Goal: Information Seeking & Learning: Learn about a topic

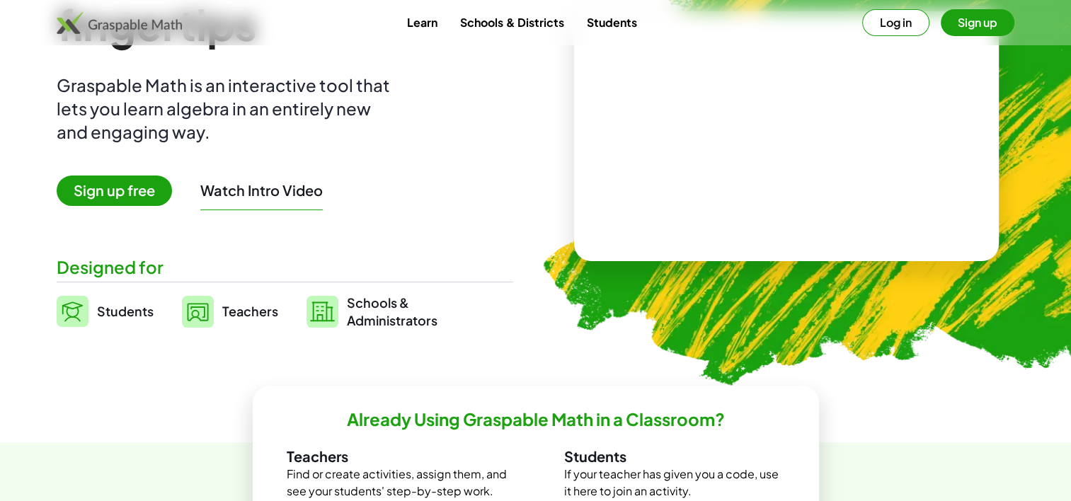
scroll to position [142, 0]
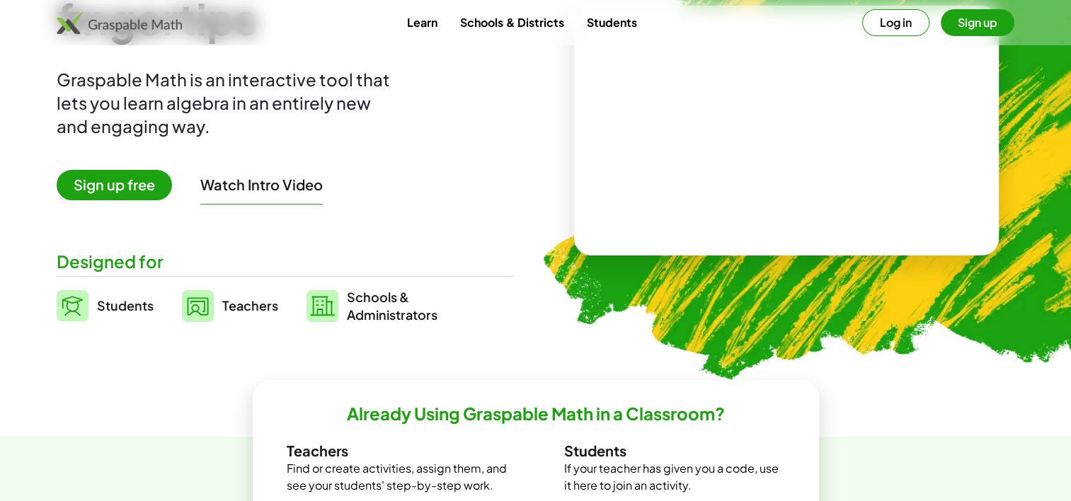
click at [130, 188] on span "Sign up free" at bounding box center [114, 185] width 115 height 30
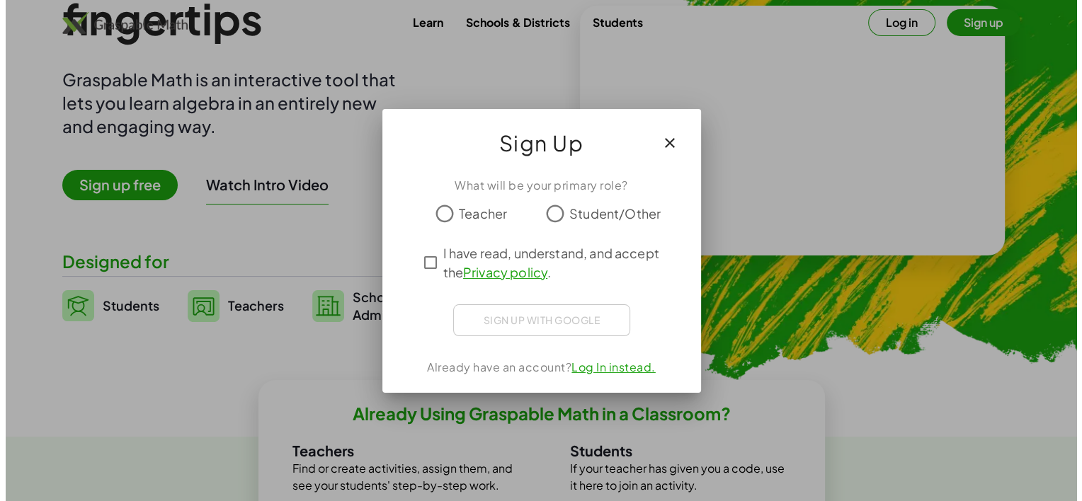
scroll to position [0, 0]
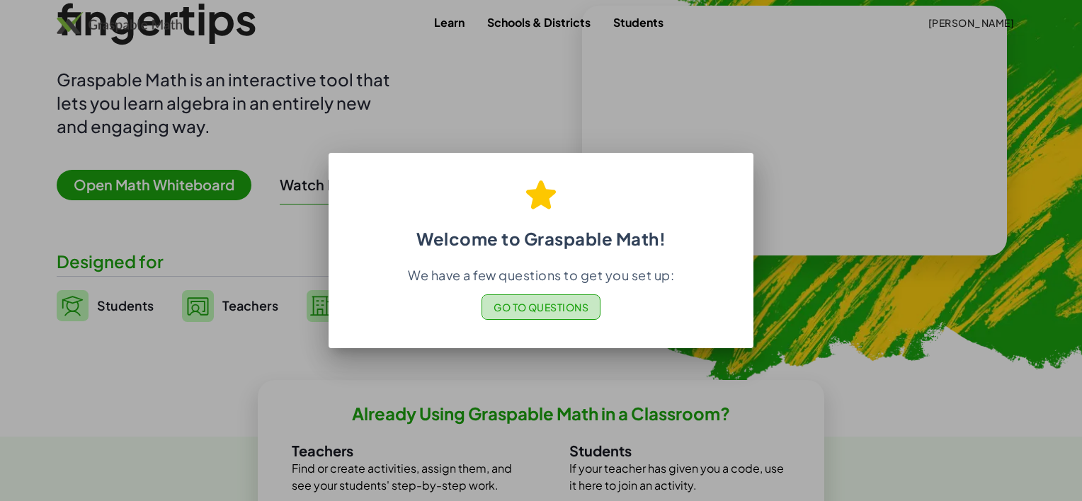
click at [578, 314] on button "Go to Questions" at bounding box center [541, 307] width 120 height 25
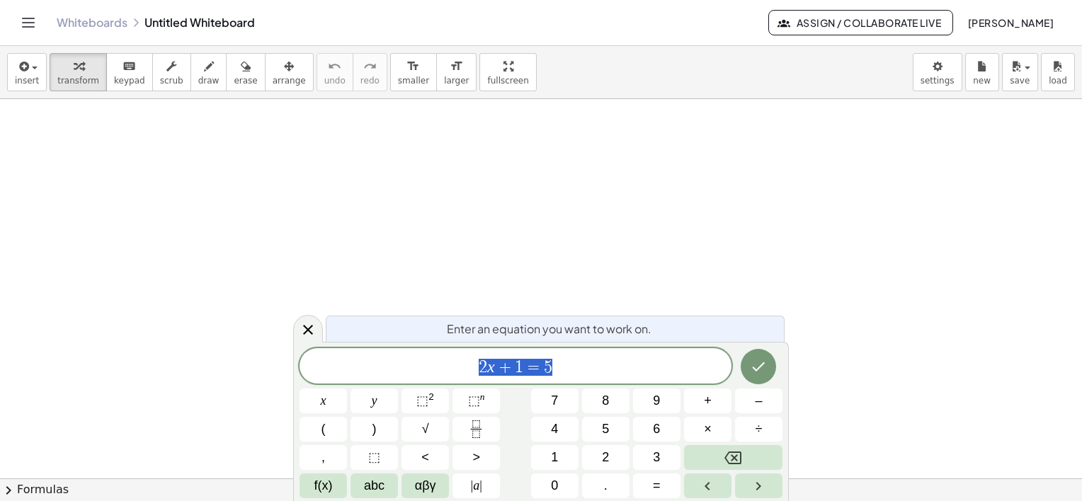
click at [615, 368] on span "2 x + 1 = 5" at bounding box center [515, 368] width 432 height 20
drag, startPoint x: 595, startPoint y: 374, endPoint x: 430, endPoint y: 371, distance: 165.0
click at [430, 371] on span "2 x + 1 = 5" at bounding box center [515, 368] width 432 height 20
click at [432, 436] on button "√" at bounding box center [424, 429] width 47 height 25
click at [505, 364] on span "√" at bounding box center [508, 366] width 14 height 16
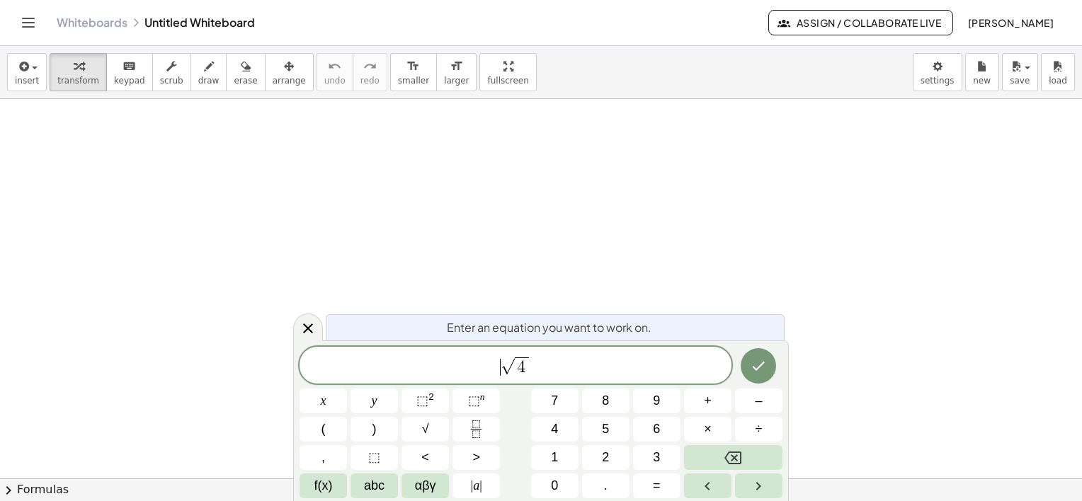
click at [556, 372] on span "​ √ 4" at bounding box center [515, 366] width 432 height 22
click at [496, 357] on span "​ √ 4" at bounding box center [515, 366] width 432 height 22
drag, startPoint x: 428, startPoint y: 424, endPoint x: 355, endPoint y: 363, distance: 95.0
click at [355, 363] on span "​ √ 4" at bounding box center [515, 366] width 432 height 22
click at [532, 368] on span "√ 4 ​" at bounding box center [515, 366] width 432 height 22
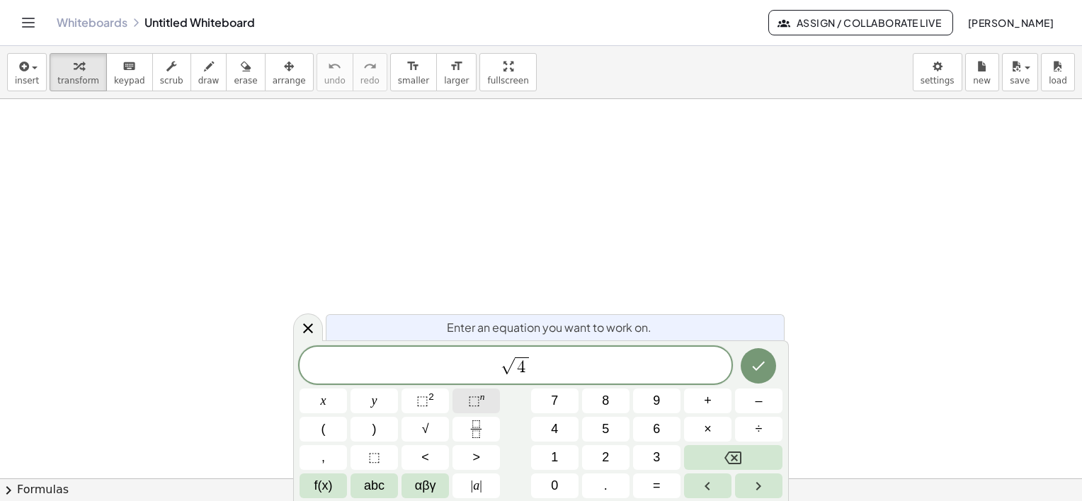
click at [479, 396] on span "⬚" at bounding box center [474, 401] width 12 height 14
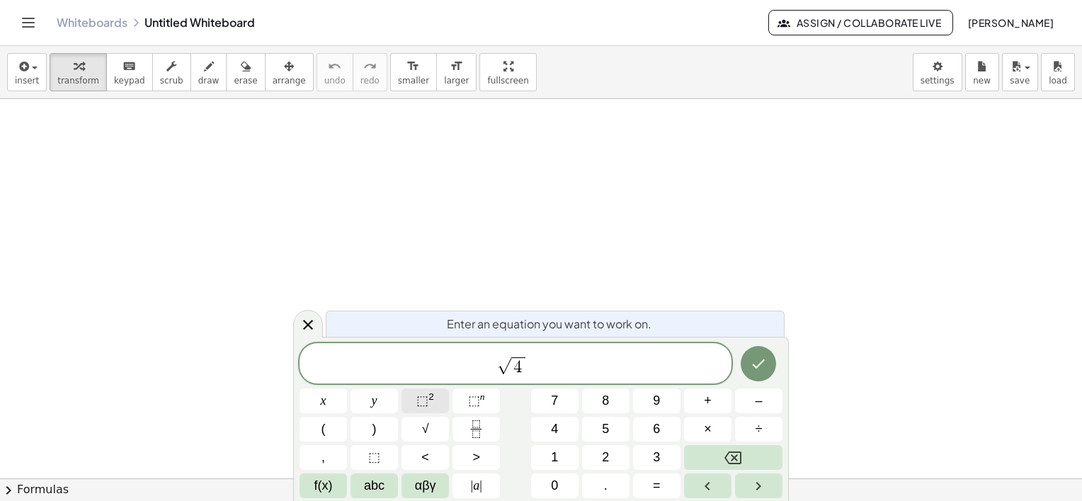
click at [425, 398] on span "⬚" at bounding box center [422, 401] width 12 height 14
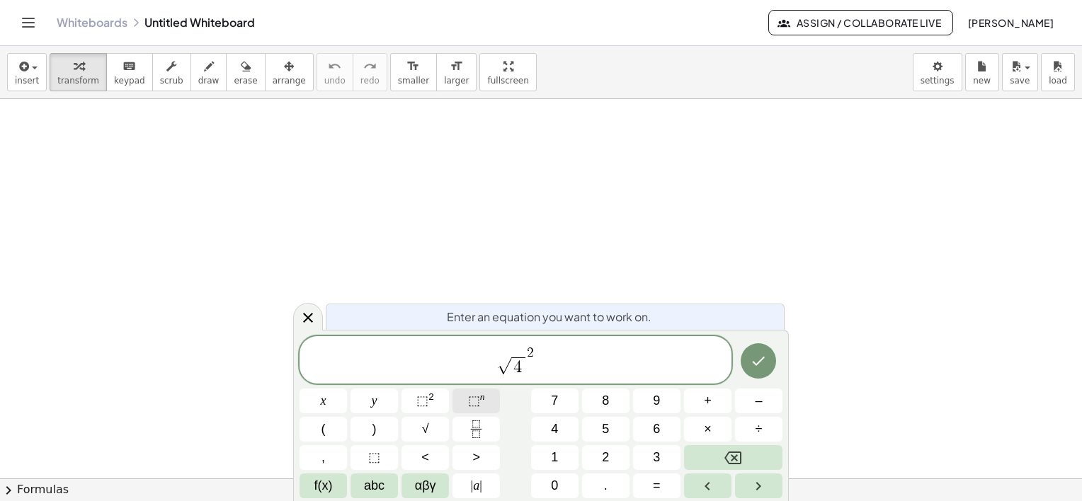
click at [480, 399] on sup "n" at bounding box center [482, 397] width 5 height 11
click at [535, 369] on span "√ 4 ​" at bounding box center [515, 361] width 432 height 33
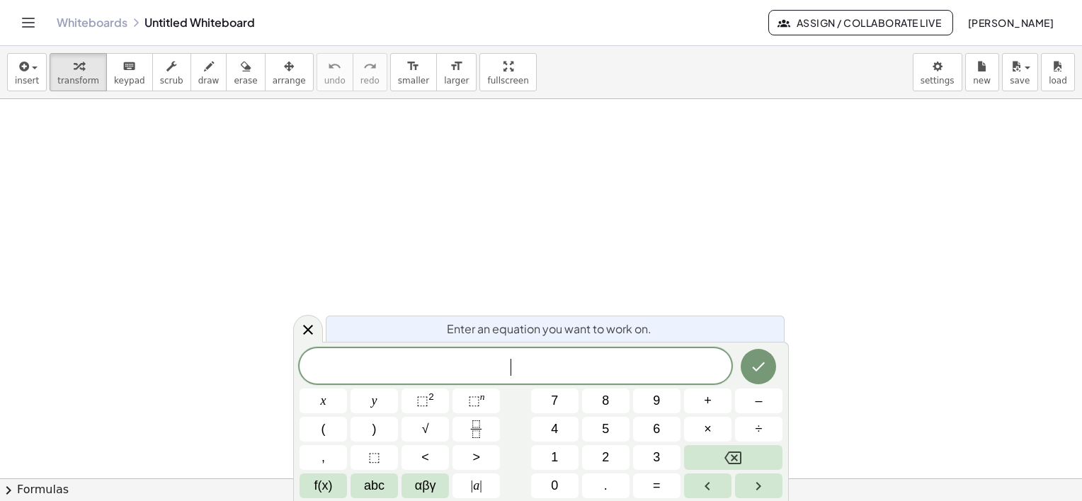
click at [364, 368] on span "​" at bounding box center [515, 368] width 432 height 20
click at [480, 425] on icon "Fraction" at bounding box center [476, 430] width 18 height 18
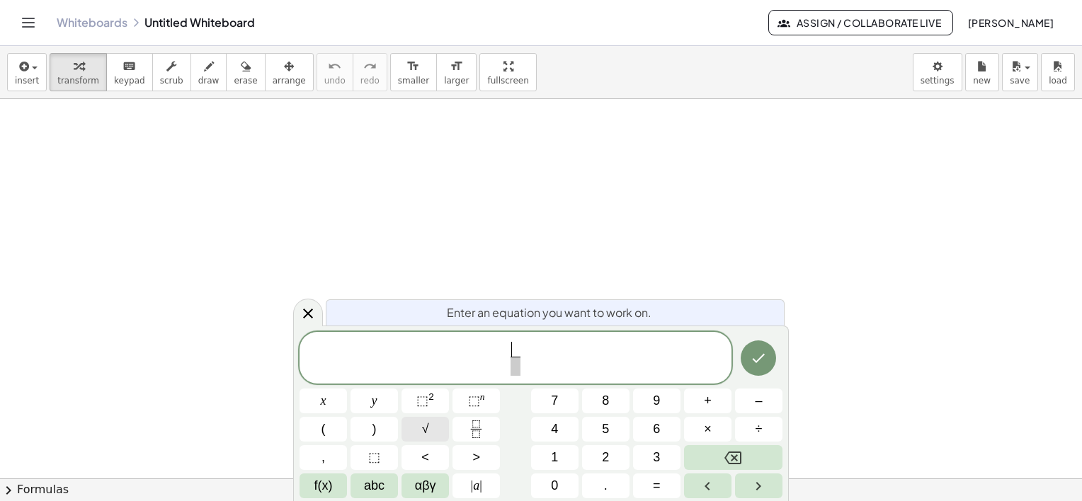
click at [433, 428] on button "√" at bounding box center [424, 429] width 47 height 25
click at [552, 367] on span "√ ​ ​" at bounding box center [515, 358] width 432 height 40
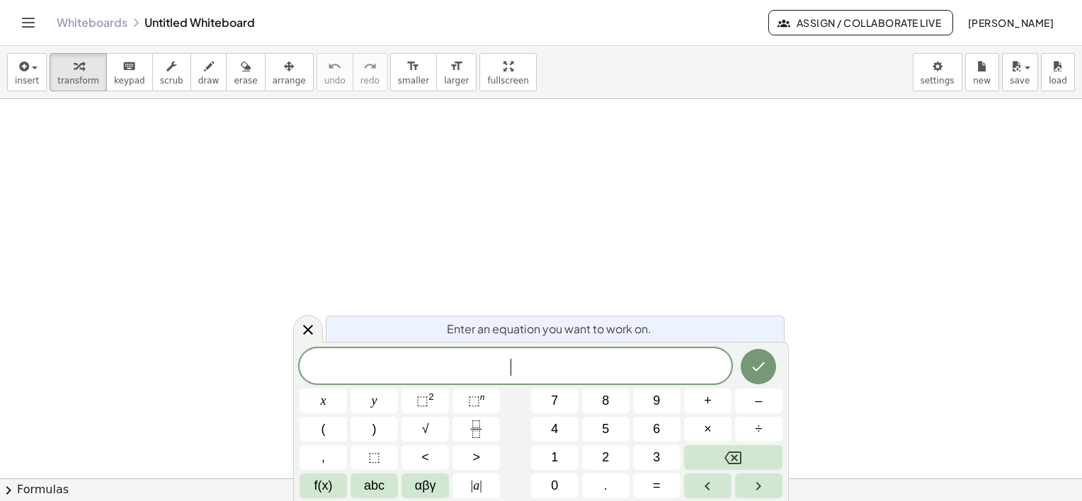
drag, startPoint x: 189, startPoint y: 70, endPoint x: 161, endPoint y: 101, distance: 41.1
click at [204, 70] on icon "button" at bounding box center [209, 66] width 10 height 17
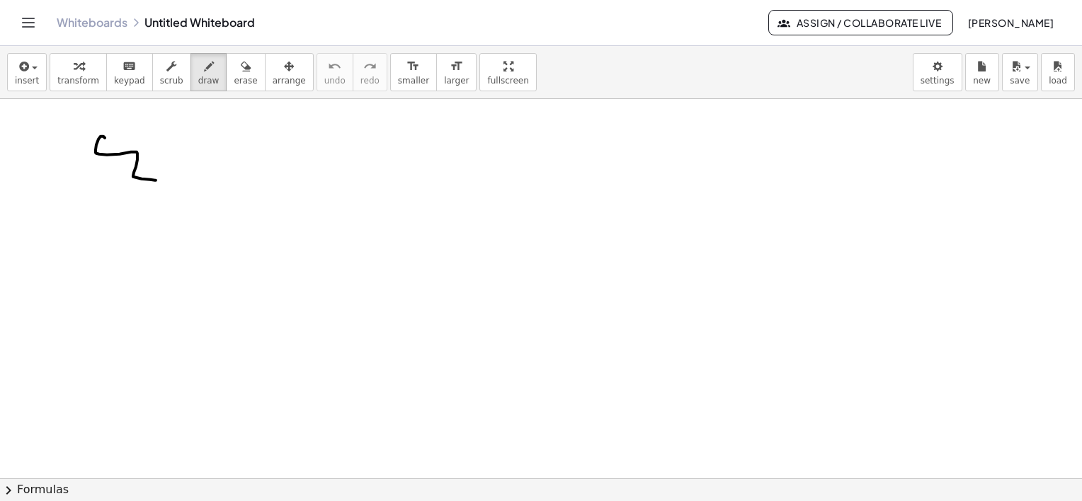
drag, startPoint x: 104, startPoint y: 137, endPoint x: 156, endPoint y: 180, distance: 67.3
click at [156, 180] on div at bounding box center [541, 337] width 1082 height 759
click at [80, 74] on button "transform" at bounding box center [78, 72] width 57 height 38
click at [113, 74] on button "keyboard keypad" at bounding box center [129, 72] width 47 height 38
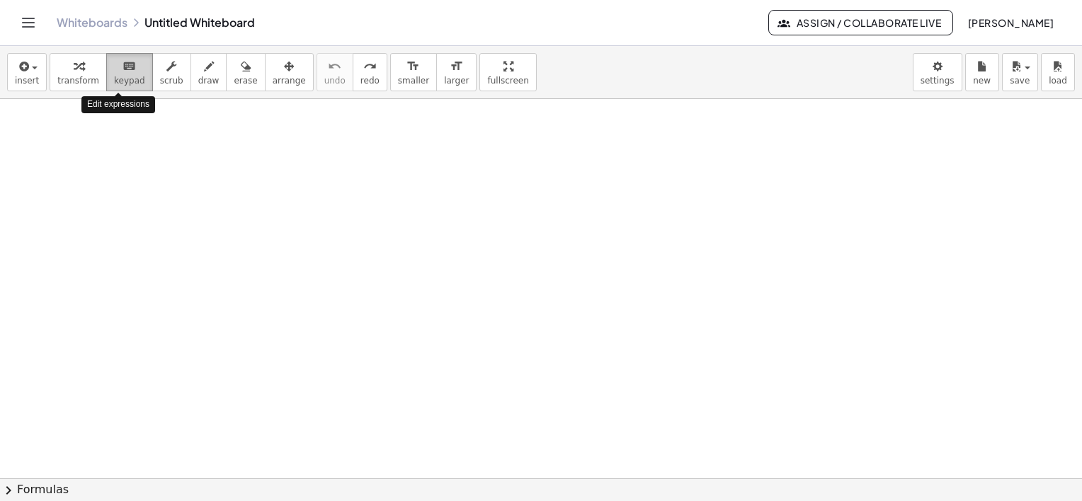
click at [122, 70] on icon "keyboard" at bounding box center [128, 66] width 13 height 17
click at [23, 76] on span "insert" at bounding box center [27, 81] width 24 height 10
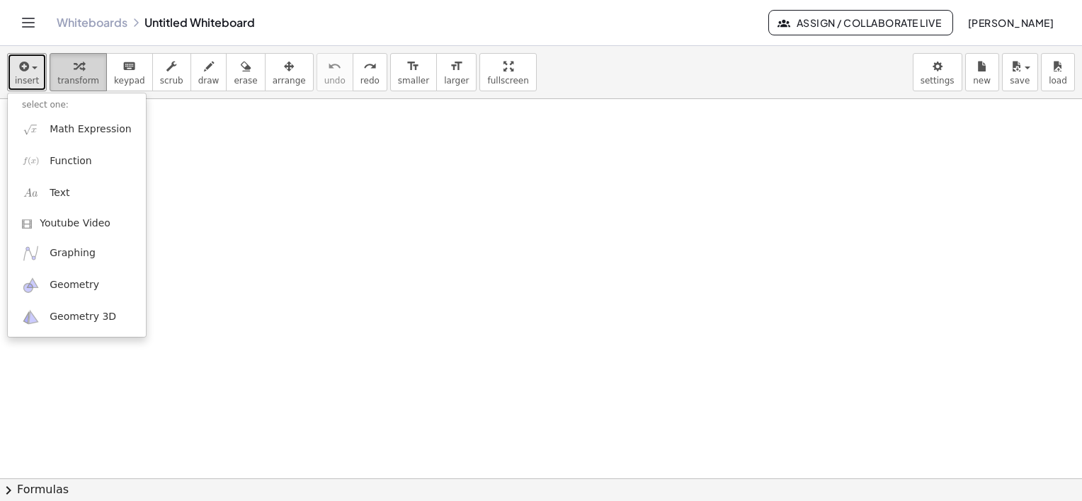
click at [74, 71] on icon "button" at bounding box center [79, 66] width 10 height 17
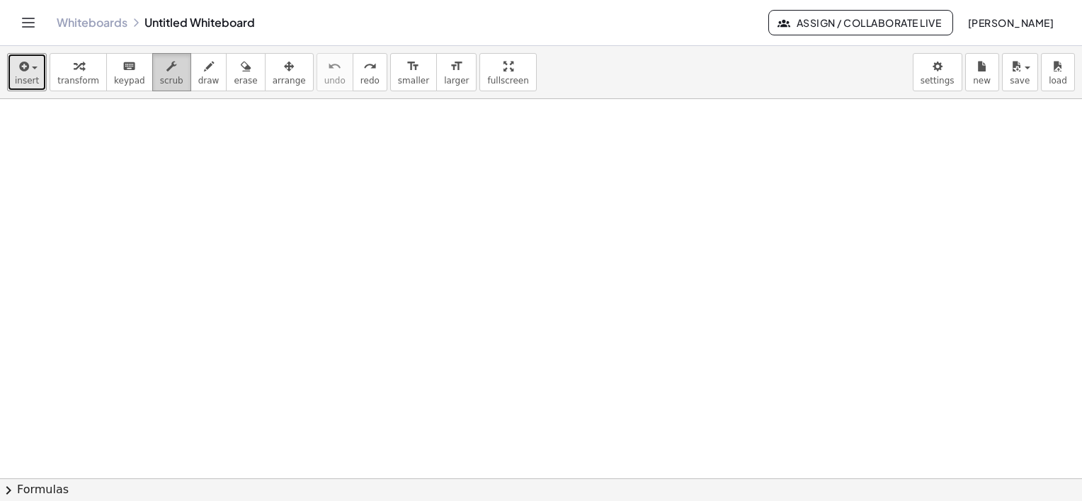
click at [160, 79] on span "scrub" at bounding box center [171, 81] width 23 height 10
click at [198, 76] on span "draw" at bounding box center [208, 81] width 21 height 10
click at [241, 69] on icon "button" at bounding box center [246, 66] width 10 height 17
click at [284, 71] on icon "button" at bounding box center [289, 66] width 10 height 17
click at [406, 74] on icon "format_size" at bounding box center [412, 66] width 13 height 17
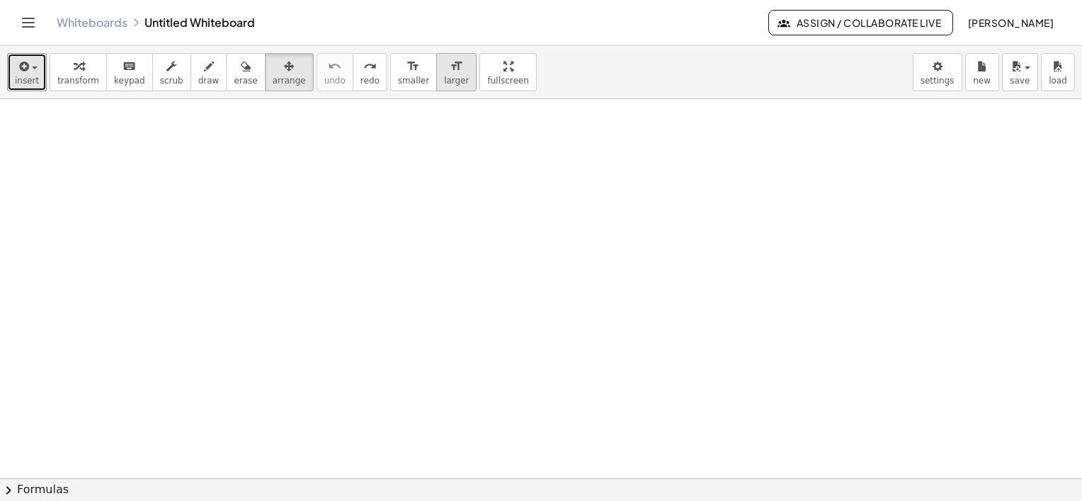
click at [444, 76] on span "larger" at bounding box center [456, 81] width 25 height 10
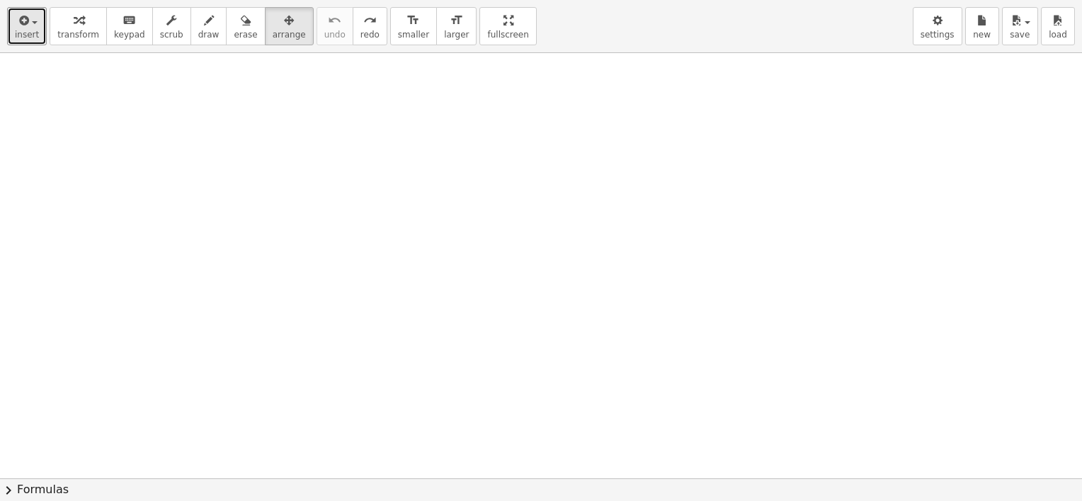
click at [473, 147] on div "insert select one: Math Expression Function Text Youtube Video Graphing Geometr…" at bounding box center [541, 250] width 1082 height 501
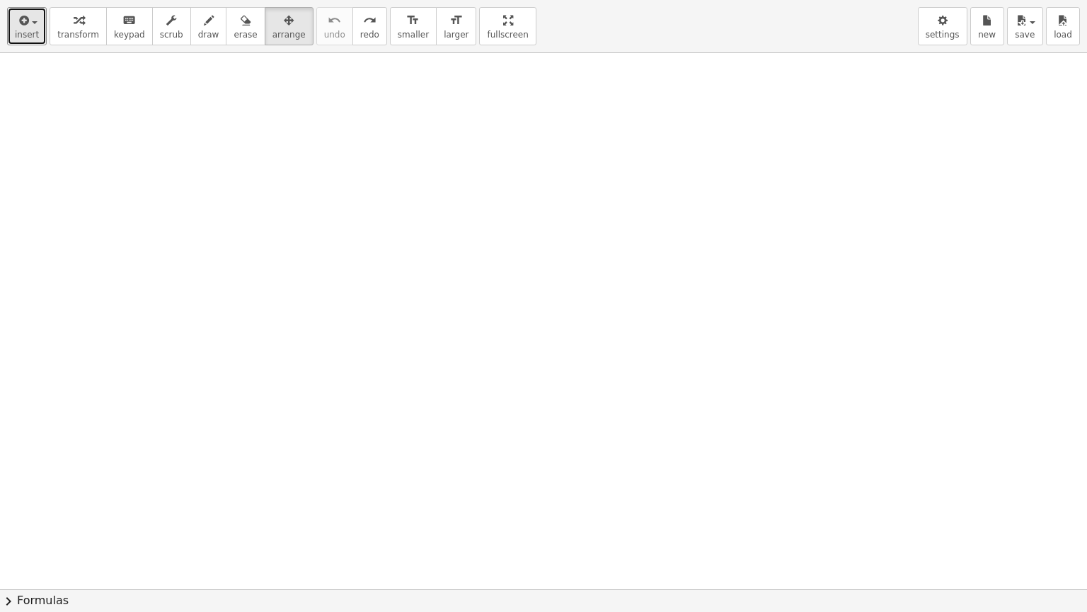
drag, startPoint x: 467, startPoint y: 28, endPoint x: 464, endPoint y: -46, distance: 73.7
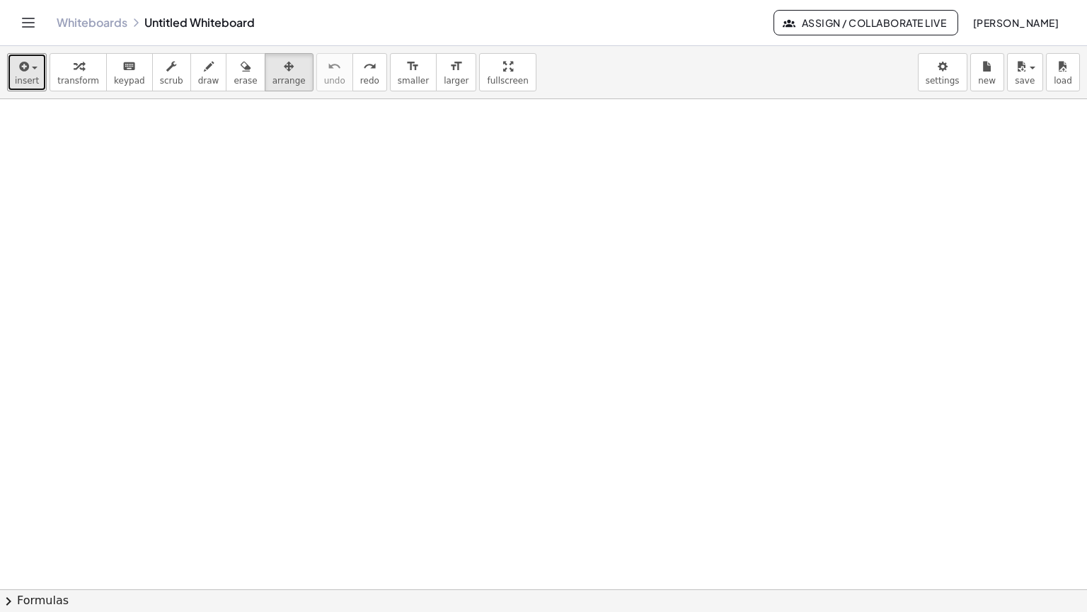
click at [464, 0] on html "Graspable Math Activities Get Started Activity Bank Assigned Work Classes White…" at bounding box center [543, 306] width 1087 height 612
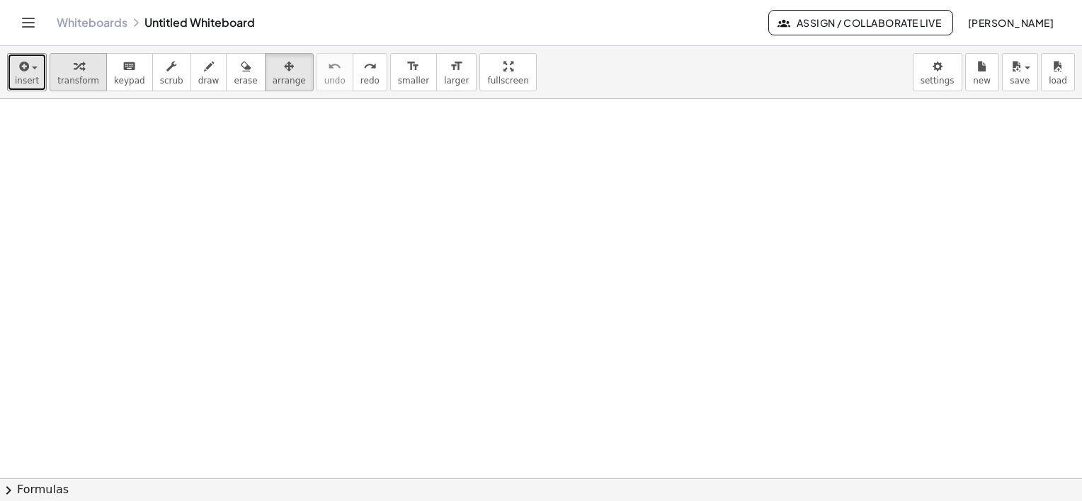
click at [81, 82] on span "transform" at bounding box center [78, 81] width 42 height 10
click at [32, 69] on span "button" at bounding box center [35, 68] width 6 height 3
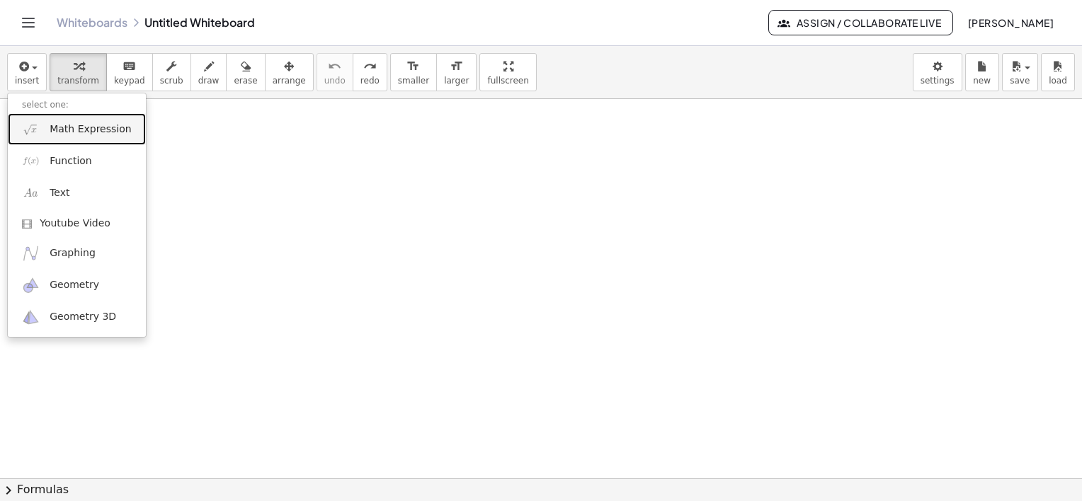
click at [80, 134] on span "Math Expression" at bounding box center [90, 129] width 81 height 14
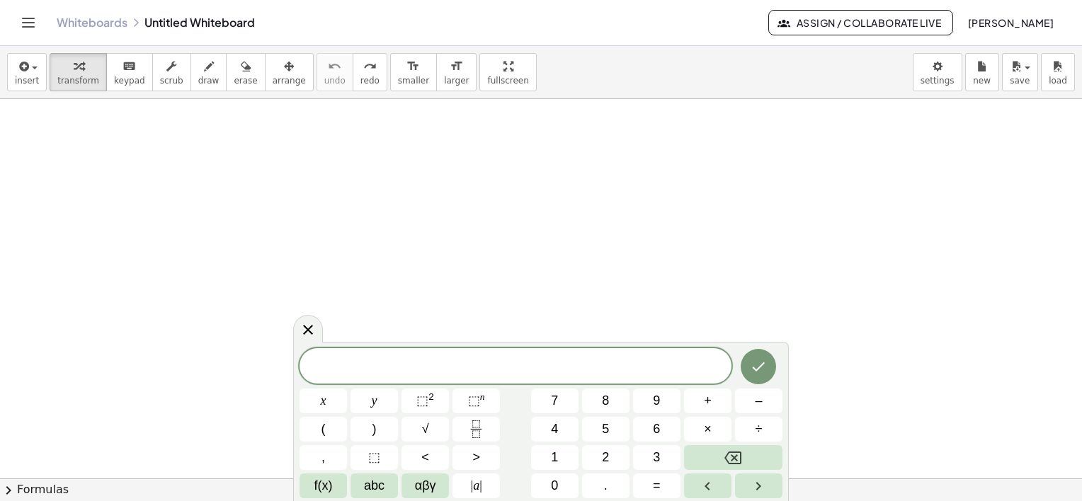
scroll to position [0, 0]
click at [430, 425] on button "√" at bounding box center [424, 429] width 47 height 25
click at [66, 78] on span "transform" at bounding box center [78, 81] width 42 height 10
click at [28, 76] on span "insert" at bounding box center [27, 81] width 24 height 10
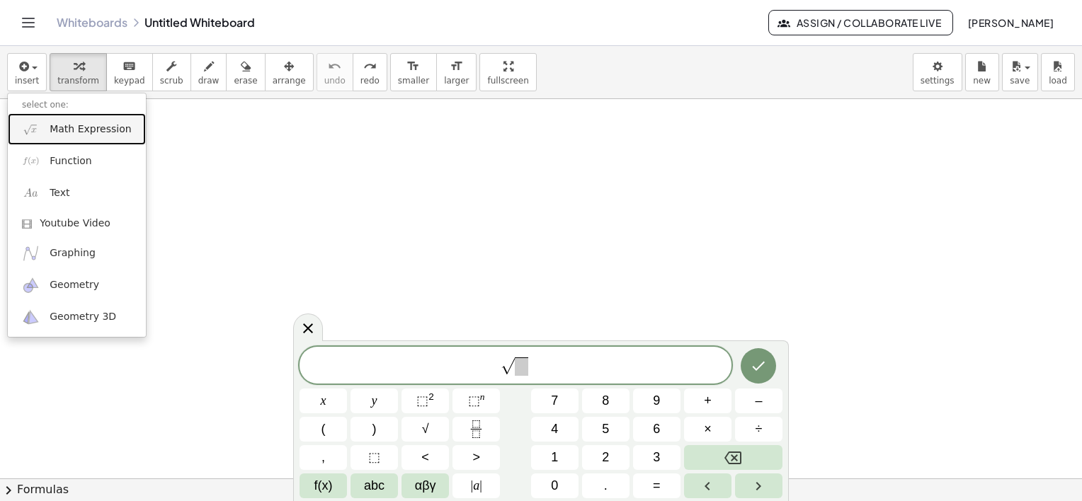
click at [82, 127] on span "Math Expression" at bounding box center [90, 129] width 81 height 14
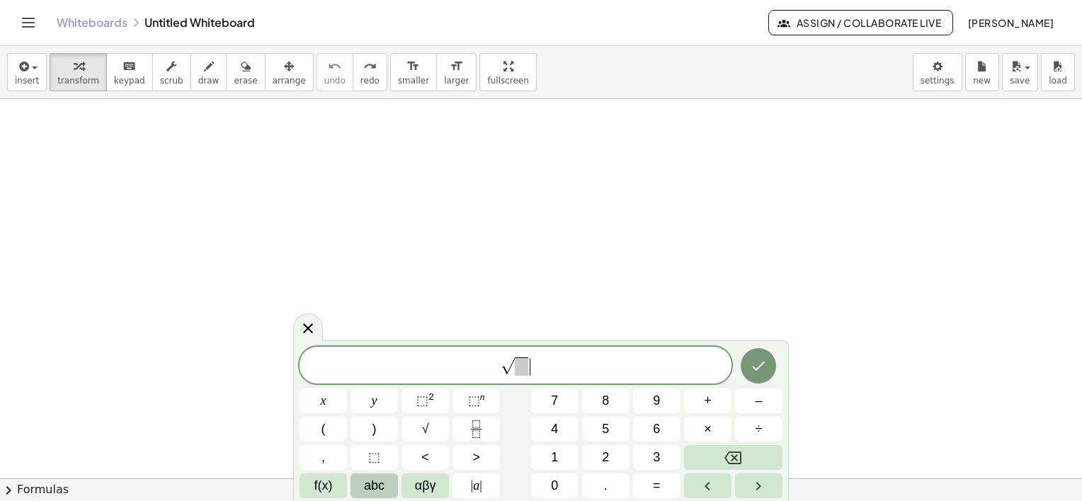
click at [370, 484] on span "abc" at bounding box center [374, 485] width 21 height 19
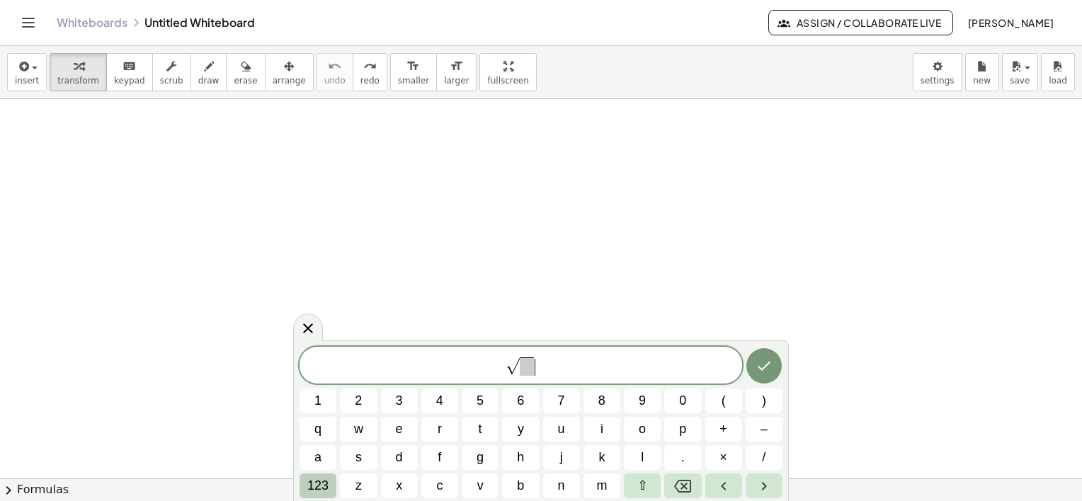
click at [322, 483] on span "123" at bounding box center [317, 485] width 21 height 19
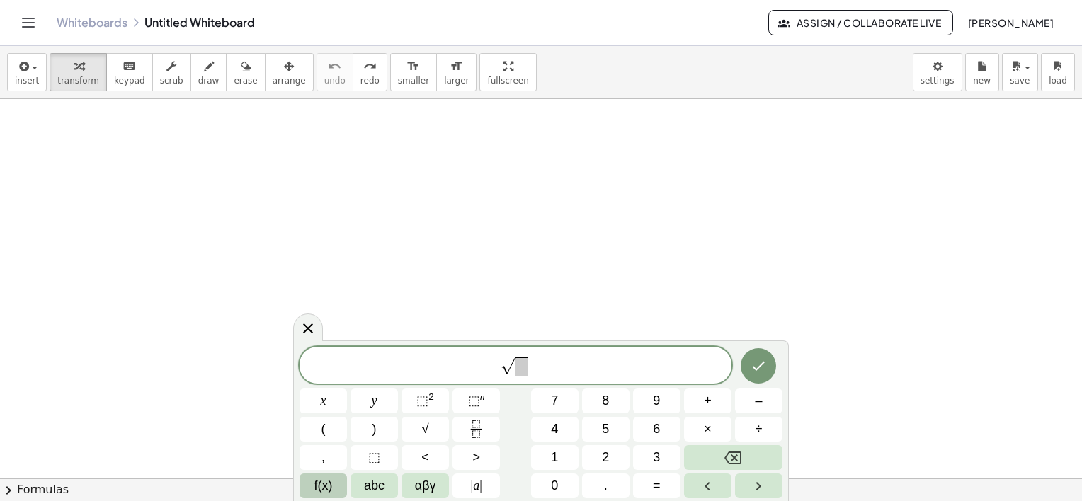
click at [329, 487] on span "f(x)" at bounding box center [323, 485] width 18 height 19
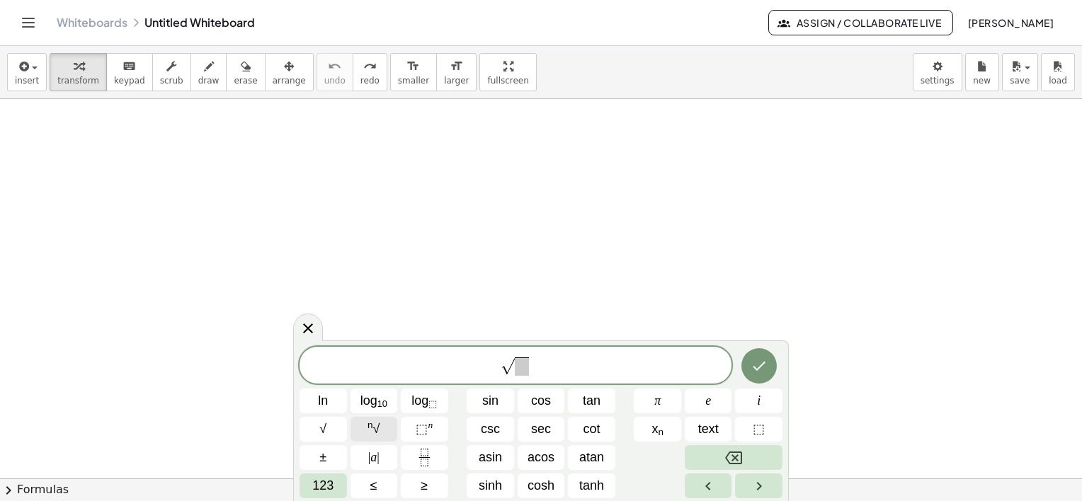
click at [379, 432] on span "n √" at bounding box center [373, 429] width 12 height 19
click at [370, 433] on span "n √" at bounding box center [373, 429] width 12 height 19
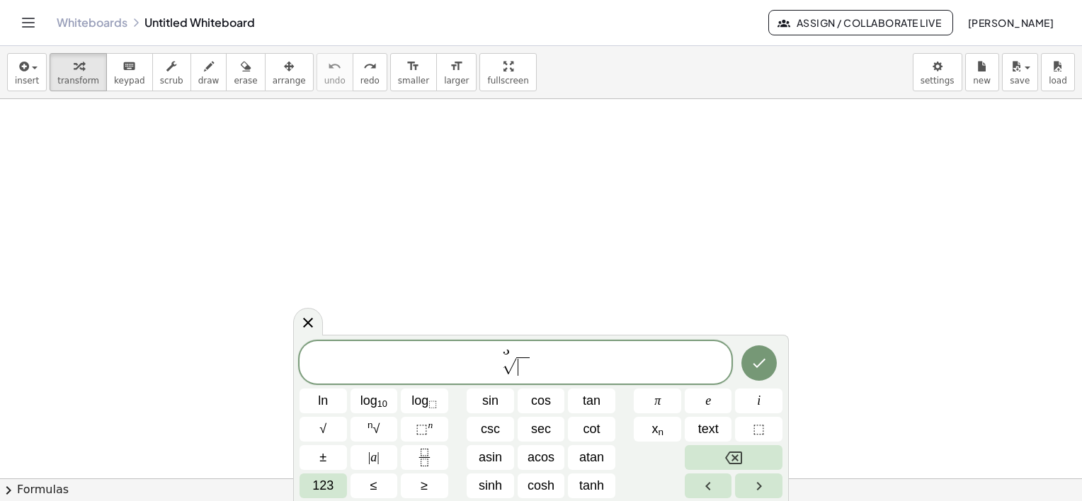
click at [526, 372] on span "​" at bounding box center [522, 367] width 13 height 18
click at [507, 353] on span "3" at bounding box center [506, 350] width 7 height 13
click at [530, 377] on span "3 √ ​" at bounding box center [515, 364] width 432 height 28
click at [525, 372] on span at bounding box center [522, 367] width 13 height 18
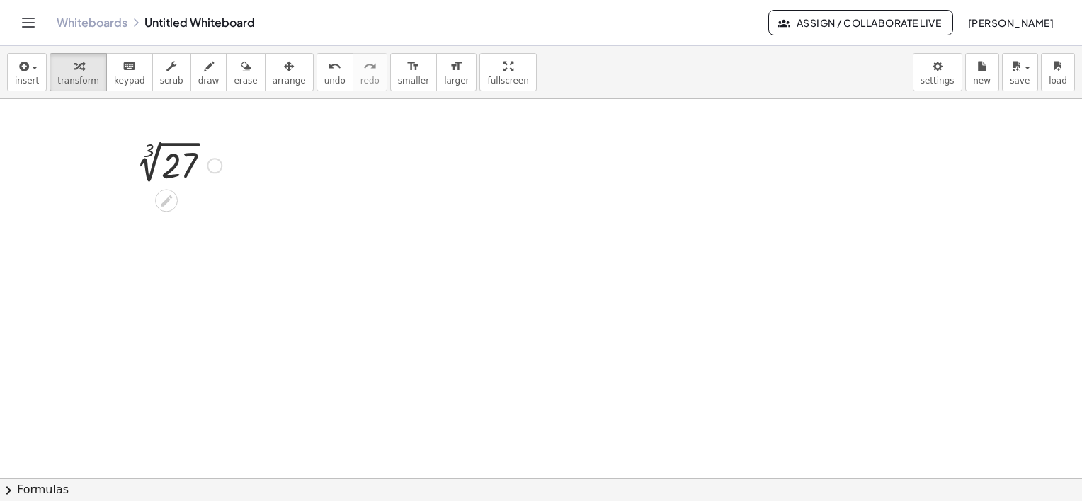
drag, startPoint x: 210, startPoint y: 164, endPoint x: 215, endPoint y: 170, distance: 7.5
click at [215, 170] on div at bounding box center [215, 166] width 16 height 16
click at [190, 160] on div at bounding box center [175, 164] width 108 height 47
click at [185, 166] on div at bounding box center [175, 164] width 108 height 47
click at [215, 166] on div at bounding box center [215, 166] width 16 height 16
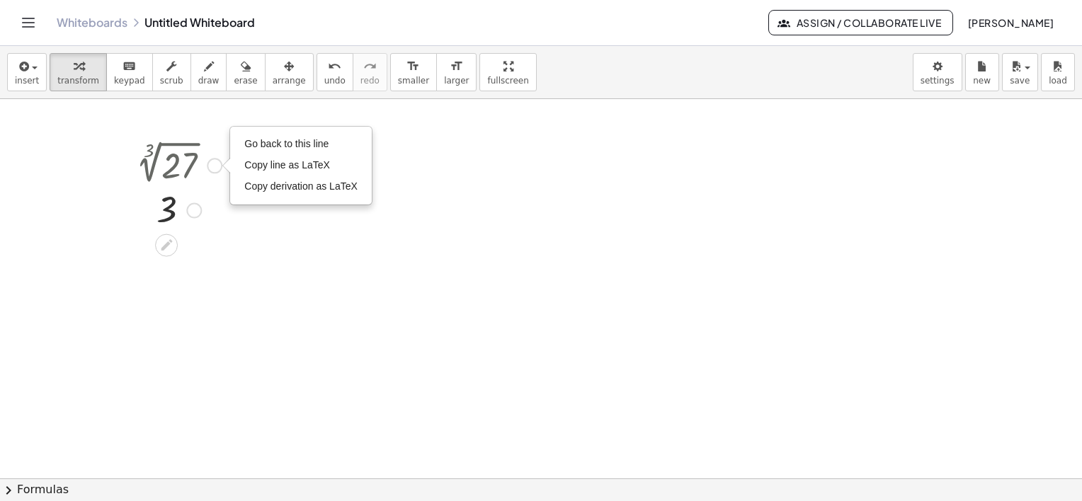
click at [204, 223] on div at bounding box center [175, 209] width 108 height 47
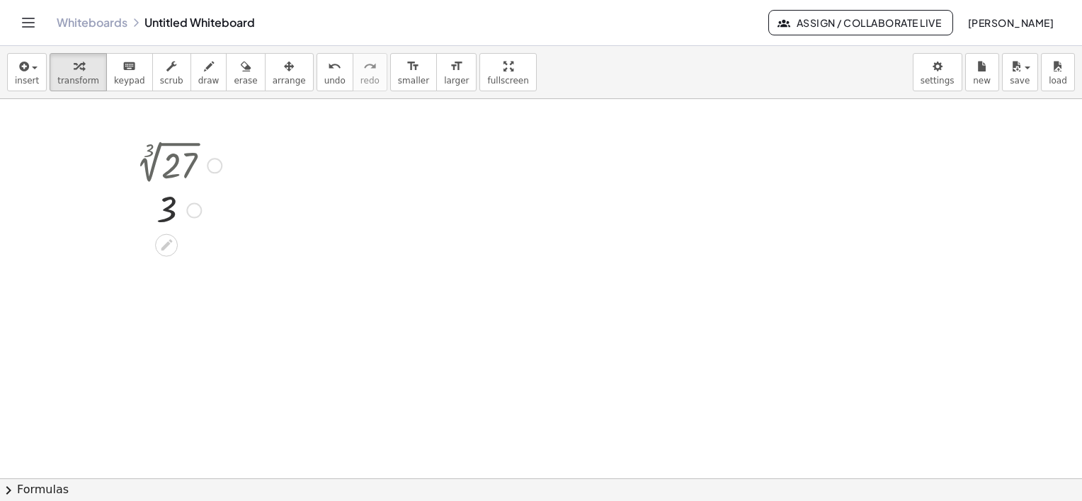
click at [193, 212] on div at bounding box center [194, 210] width 16 height 16
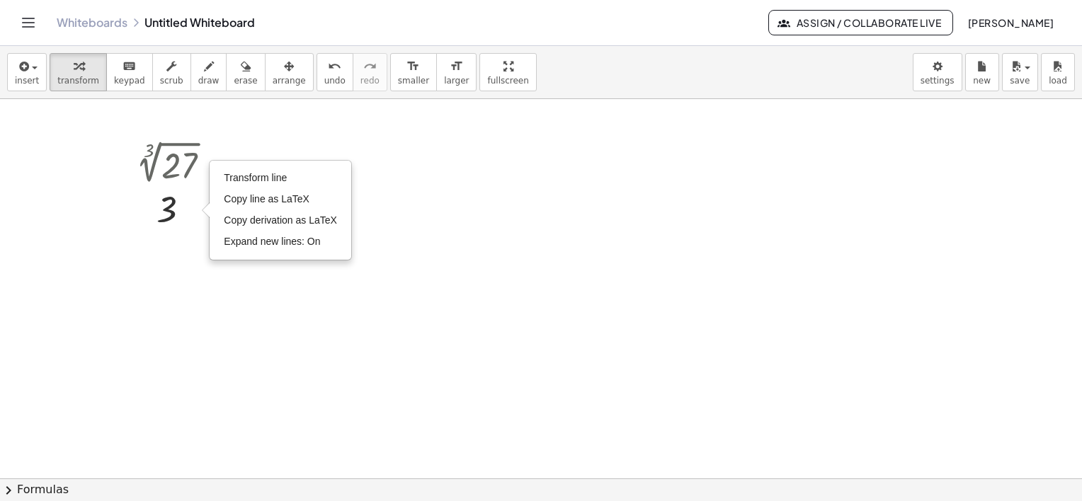
click at [453, 221] on div at bounding box center [541, 407] width 1082 height 759
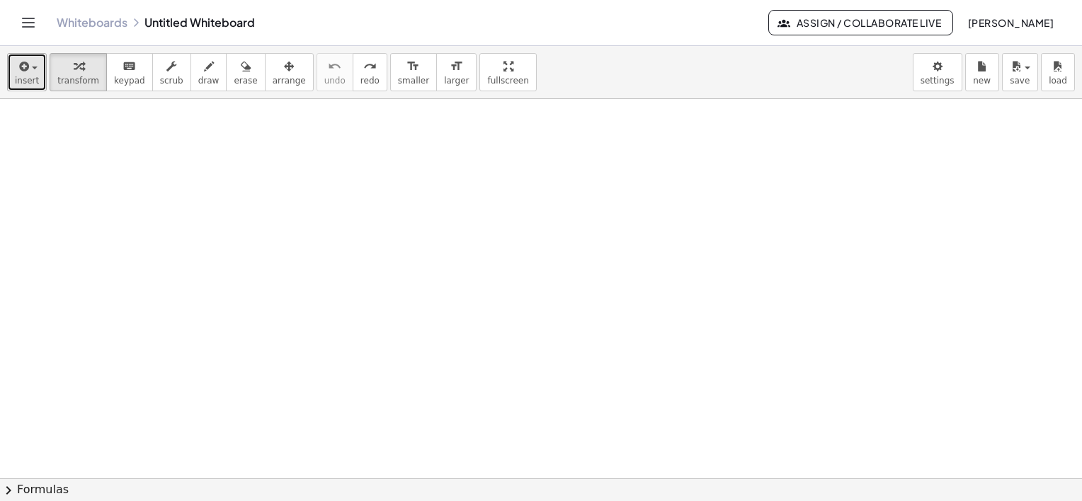
click at [28, 76] on span "insert" at bounding box center [27, 81] width 24 height 10
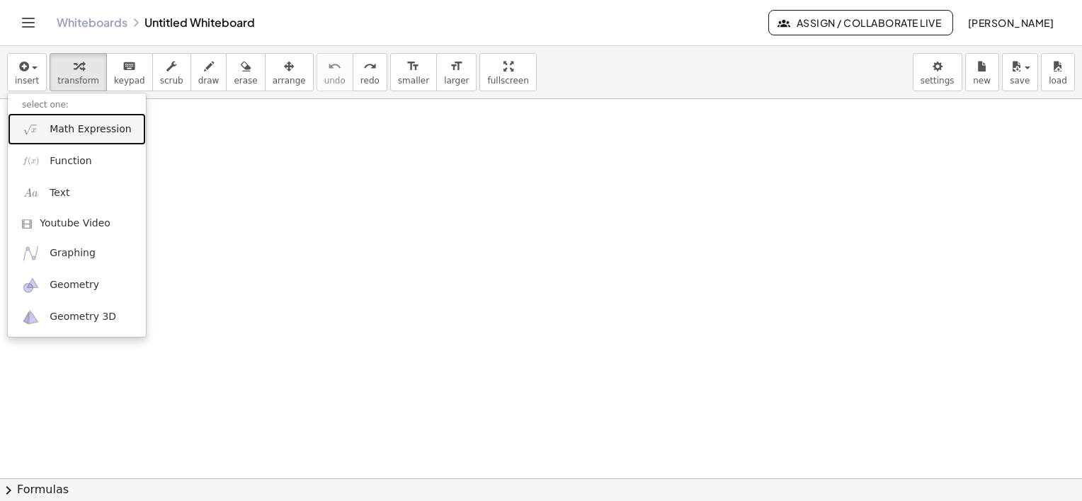
click at [76, 132] on span "Math Expression" at bounding box center [90, 129] width 81 height 14
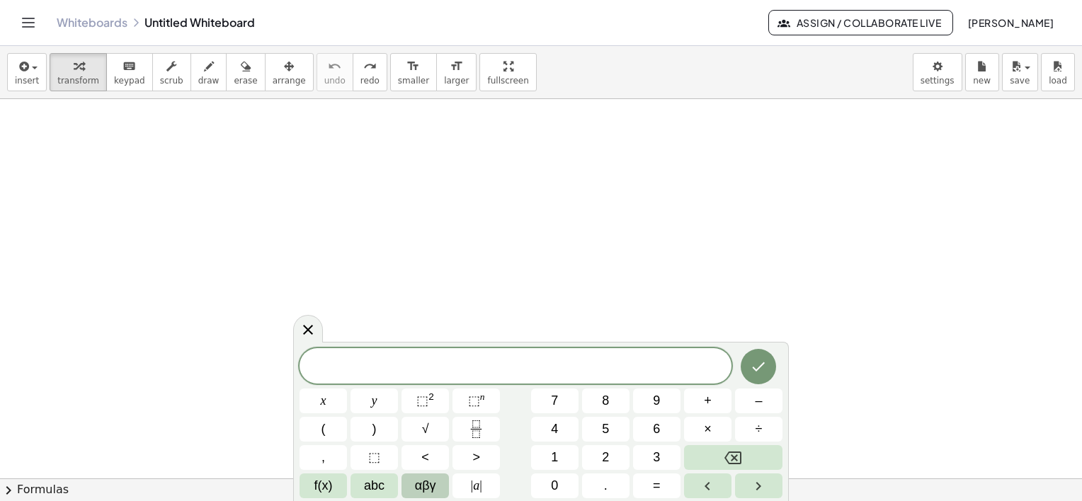
click at [416, 486] on span "αβγ" at bounding box center [425, 485] width 21 height 19
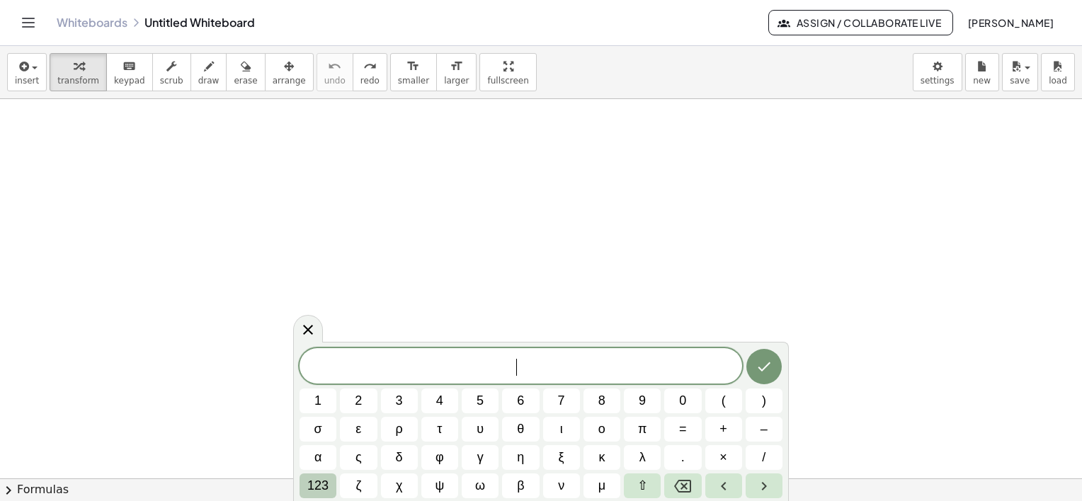
click at [319, 484] on span "123" at bounding box center [317, 485] width 21 height 19
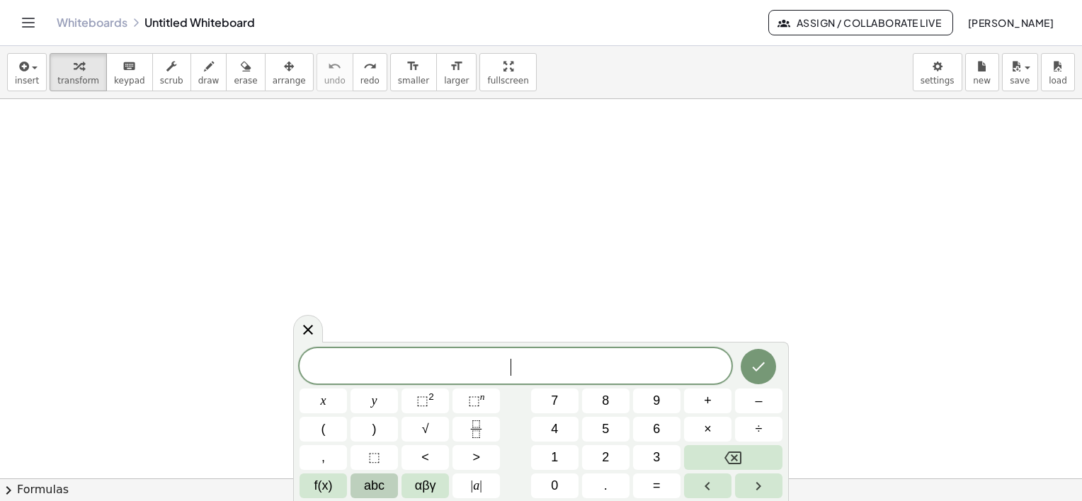
click at [371, 487] on span "abc" at bounding box center [374, 485] width 21 height 19
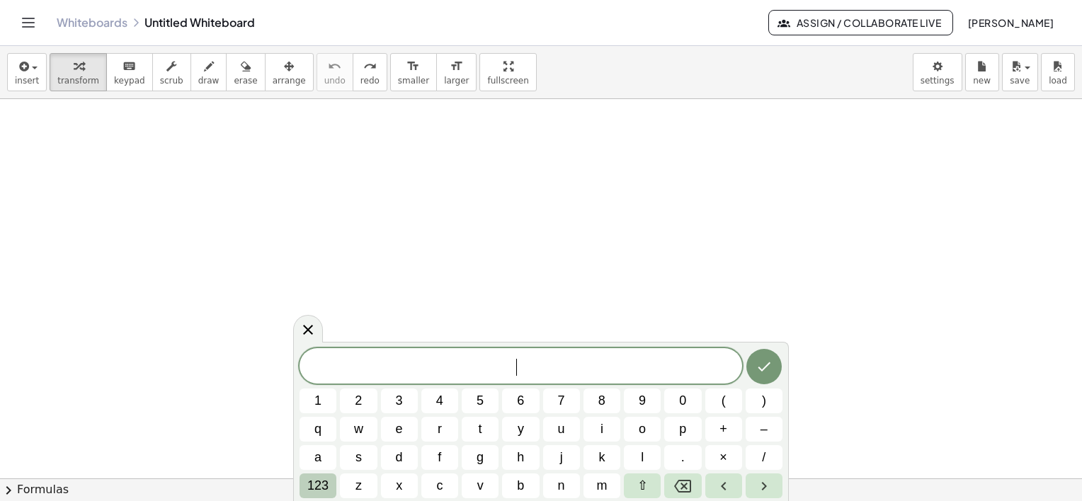
click at [316, 481] on span "123" at bounding box center [317, 485] width 21 height 19
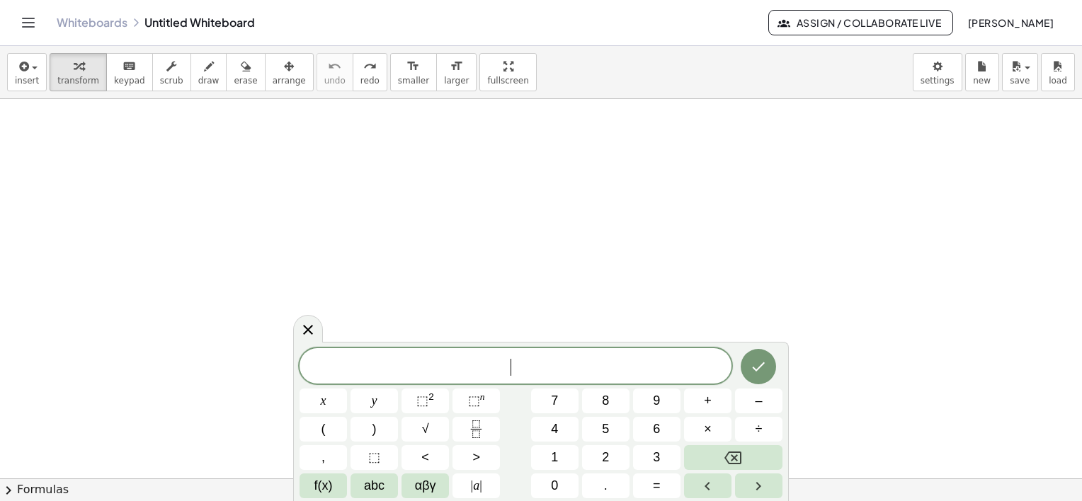
click at [316, 481] on span "f(x)" at bounding box center [323, 485] width 18 height 19
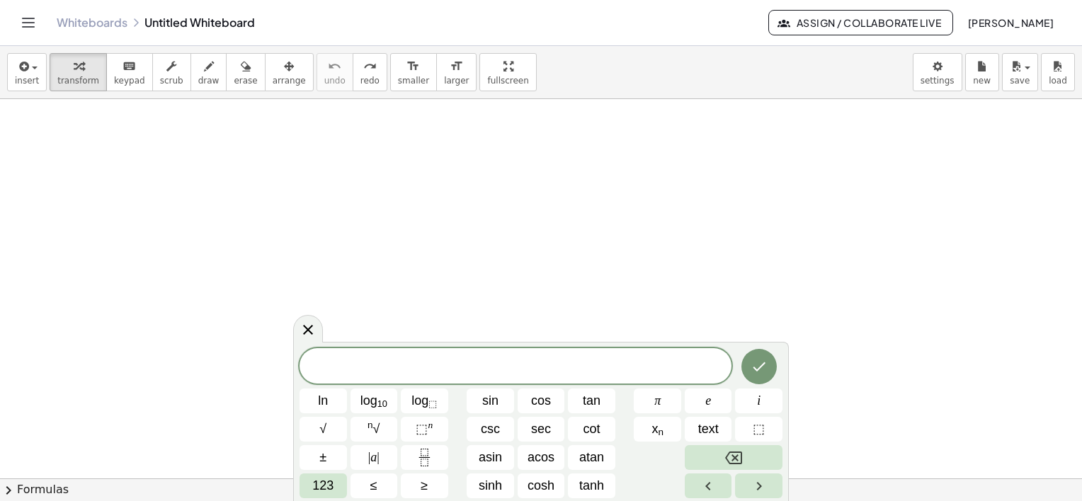
click at [316, 481] on span "123" at bounding box center [322, 485] width 21 height 19
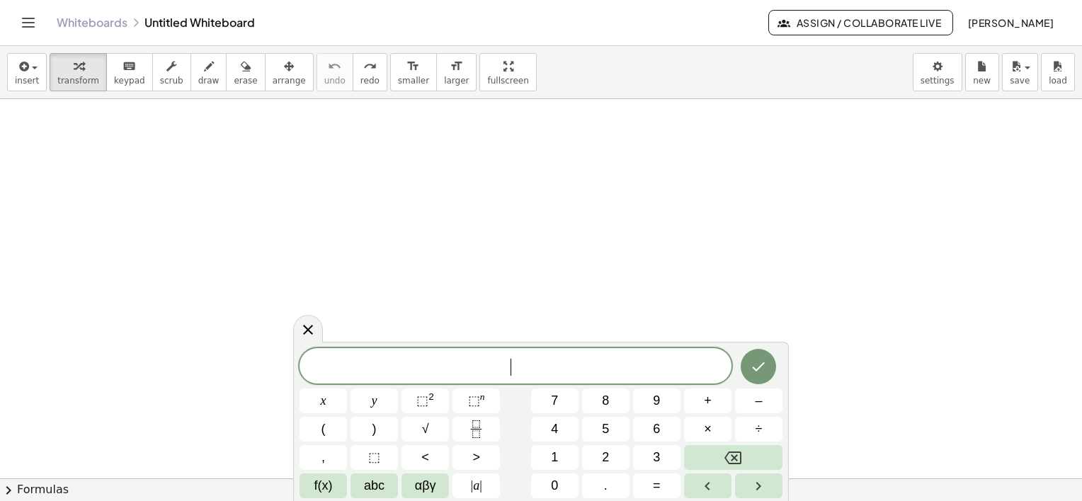
scroll to position [142, 0]
click at [978, 215] on div at bounding box center [541, 337] width 1082 height 759
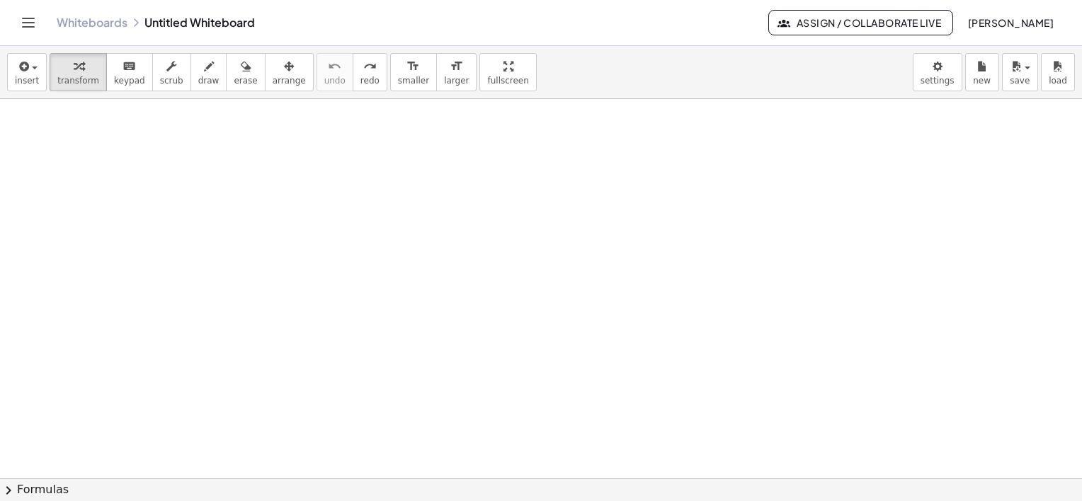
click at [861, 236] on div at bounding box center [541, 337] width 1082 height 759
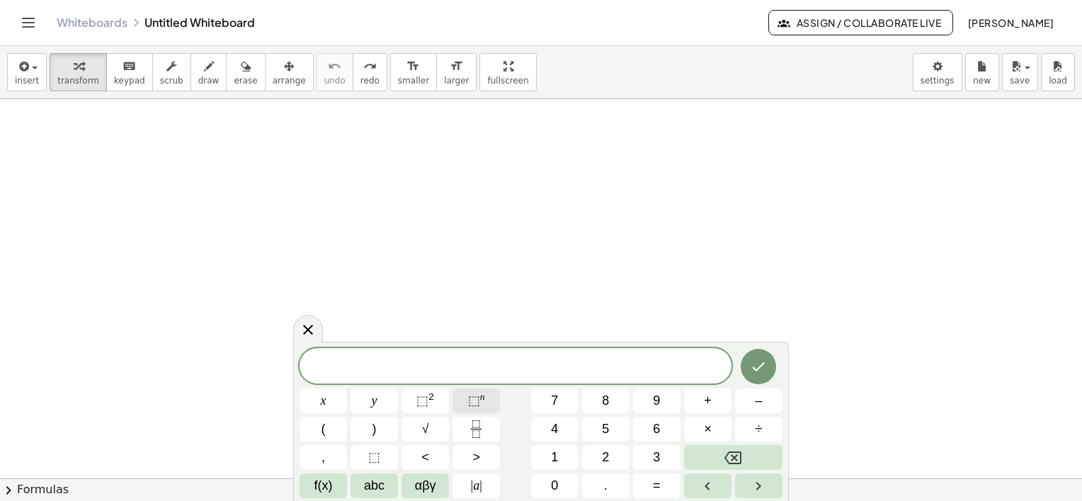
click at [476, 403] on span "⬚" at bounding box center [474, 401] width 12 height 14
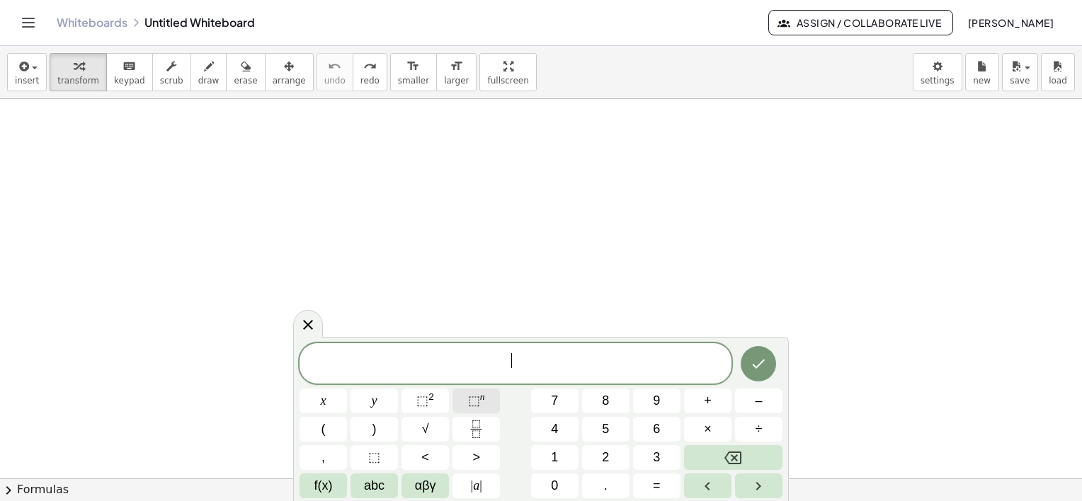
click at [474, 405] on span "⬚" at bounding box center [474, 401] width 12 height 14
click at [480, 403] on span "⬚ n" at bounding box center [476, 401] width 17 height 19
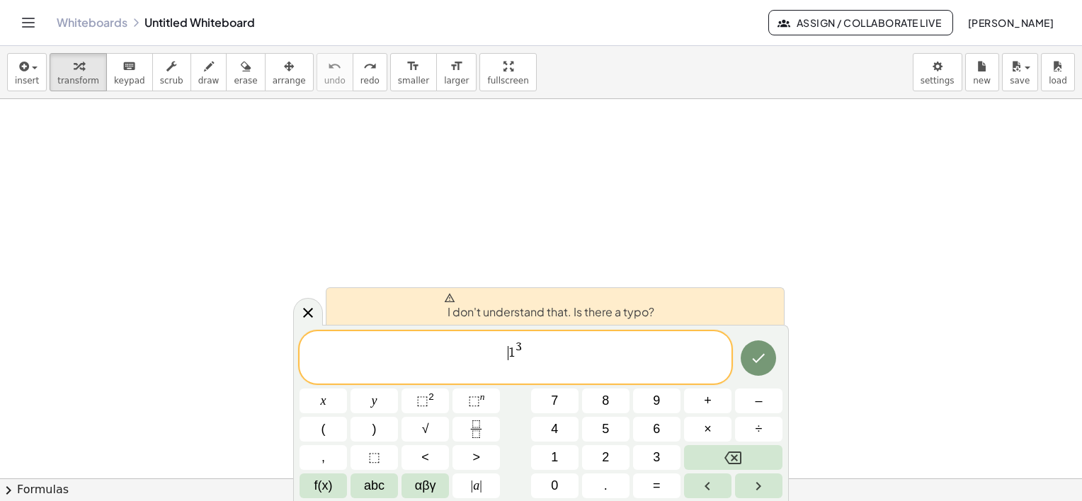
click at [510, 367] on span "​ 1 3" at bounding box center [514, 354] width 13 height 27
drag, startPoint x: 545, startPoint y: 358, endPoint x: 387, endPoint y: 324, distance: 161.6
click at [388, 325] on div "I don't understand that. Is there a typo? ********* 1 3 ​ x y ⬚ 2 ⬚ n 7 8 9 + –…" at bounding box center [541, 413] width 496 height 176
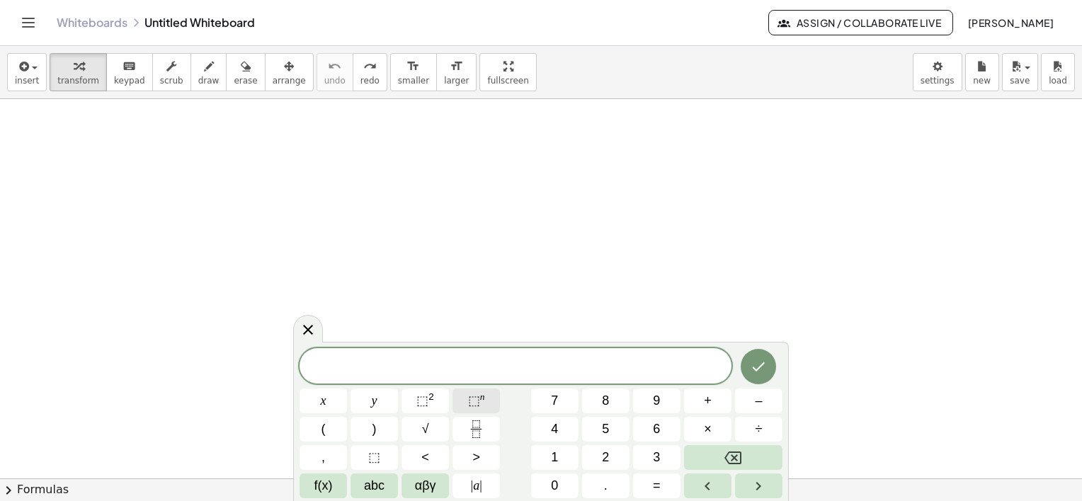
click at [482, 401] on sup "n" at bounding box center [482, 397] width 5 height 11
click at [469, 403] on span "⬚" at bounding box center [474, 401] width 12 height 14
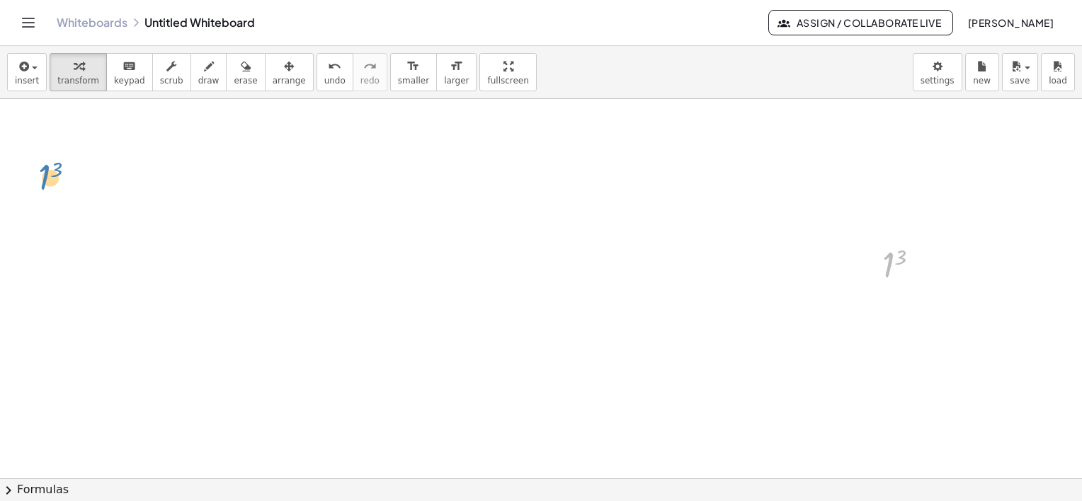
drag, startPoint x: 892, startPoint y: 262, endPoint x: 20, endPoint y: 168, distance: 877.2
click at [20, 172] on div "1 3 1 3" at bounding box center [541, 337] width 1082 height 759
click at [893, 261] on div at bounding box center [906, 264] width 63 height 47
click at [895, 263] on div at bounding box center [906, 264] width 63 height 47
click at [922, 265] on div at bounding box center [924, 266] width 16 height 16
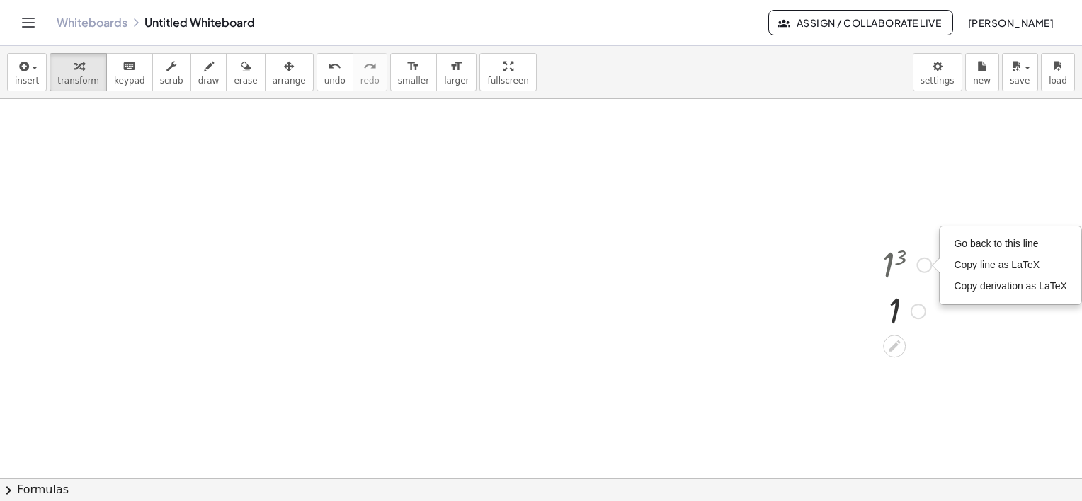
click at [932, 308] on div at bounding box center [906, 310] width 63 height 47
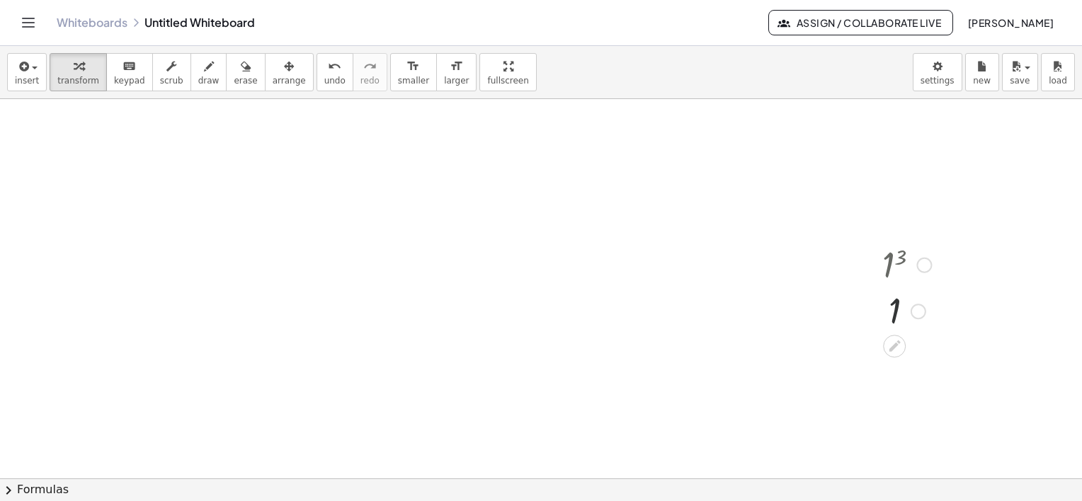
click at [918, 314] on div at bounding box center [918, 312] width 16 height 16
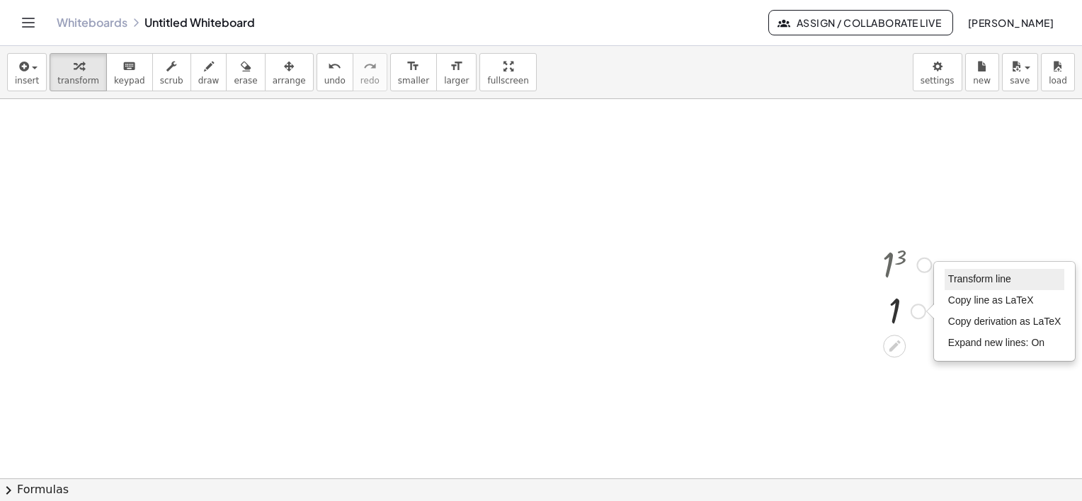
click at [982, 280] on span "Transform line" at bounding box center [979, 278] width 63 height 11
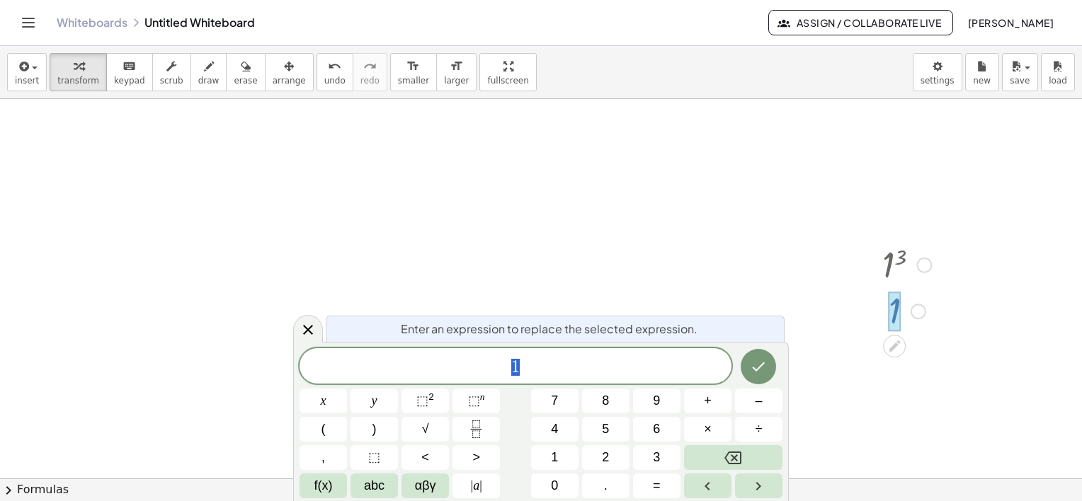
click at [915, 267] on div at bounding box center [906, 264] width 63 height 47
click at [922, 263] on div "Go back to this line Copy line as LaTeX Copy derivation as LaTeX" at bounding box center [924, 266] width 16 height 16
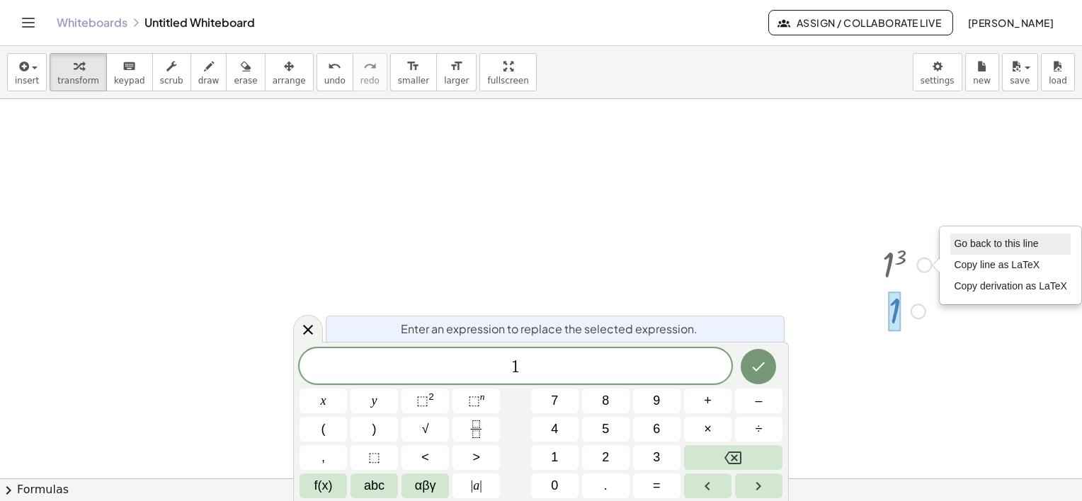
click at [980, 239] on span "Go back to this line" at bounding box center [996, 243] width 84 height 11
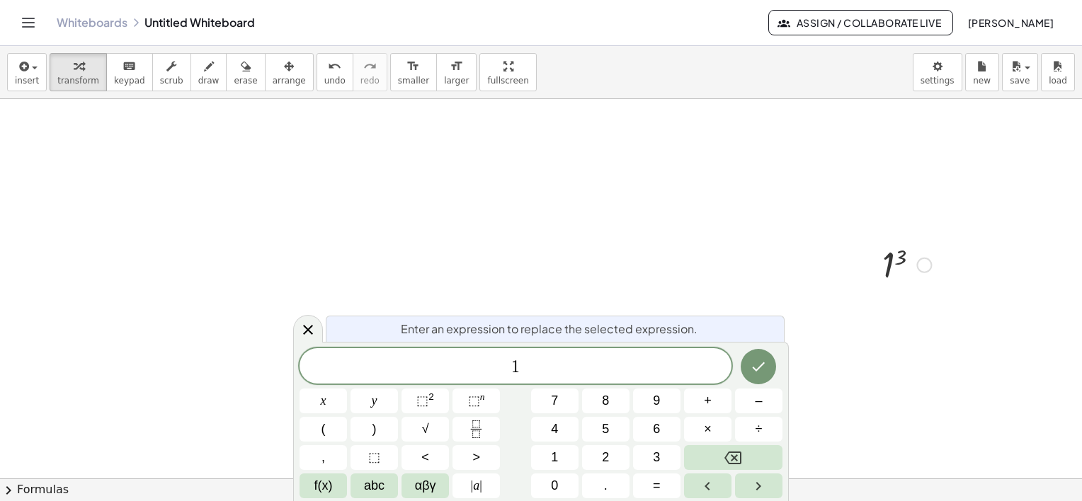
click at [930, 261] on div "Go back to this line Copy line as LaTeX Copy derivation as LaTeX" at bounding box center [924, 266] width 16 height 16
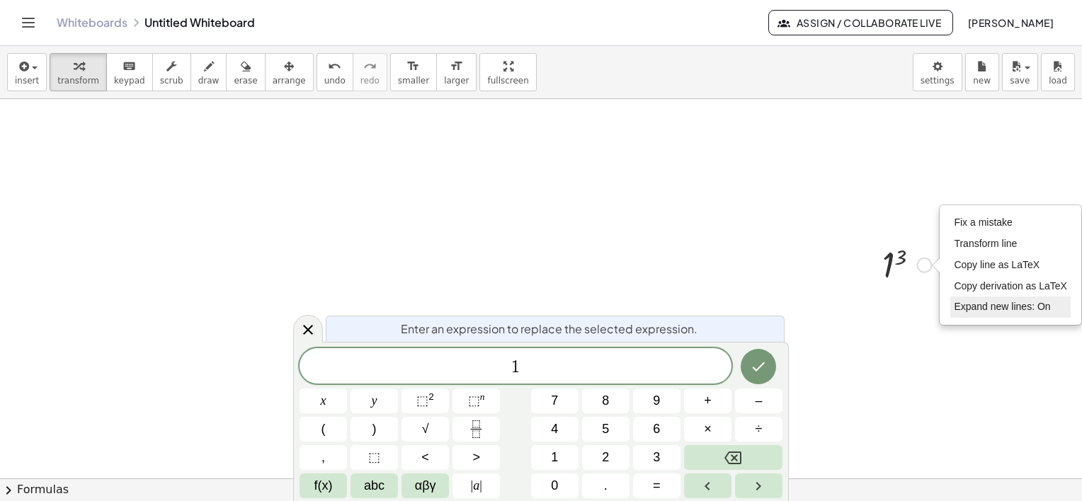
click at [1001, 310] on span "Expand new lines: On" at bounding box center [1002, 306] width 96 height 11
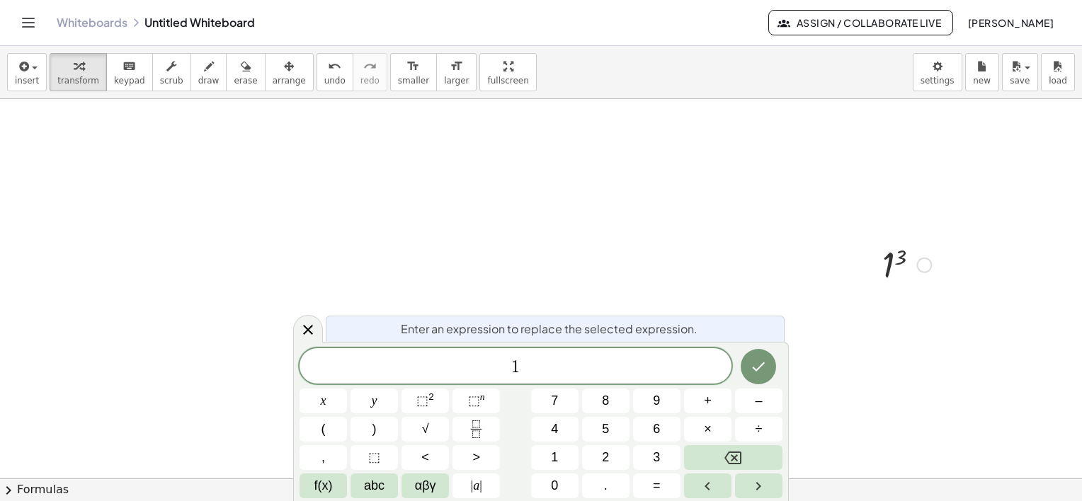
click at [929, 263] on div "Fix a mistake Transform line Copy line as LaTeX Copy derivation as LaTeX Expand…" at bounding box center [924, 266] width 16 height 16
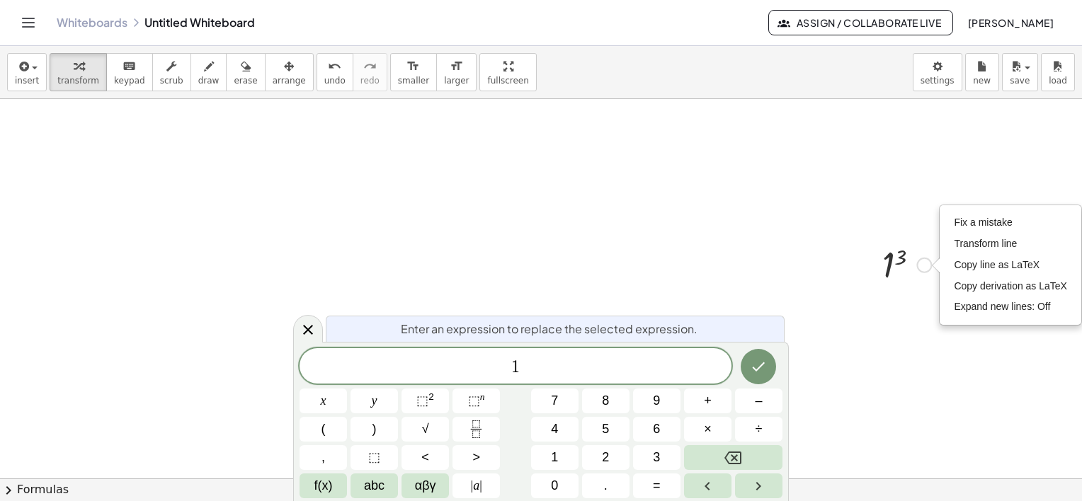
click at [903, 268] on div at bounding box center [906, 264] width 63 height 47
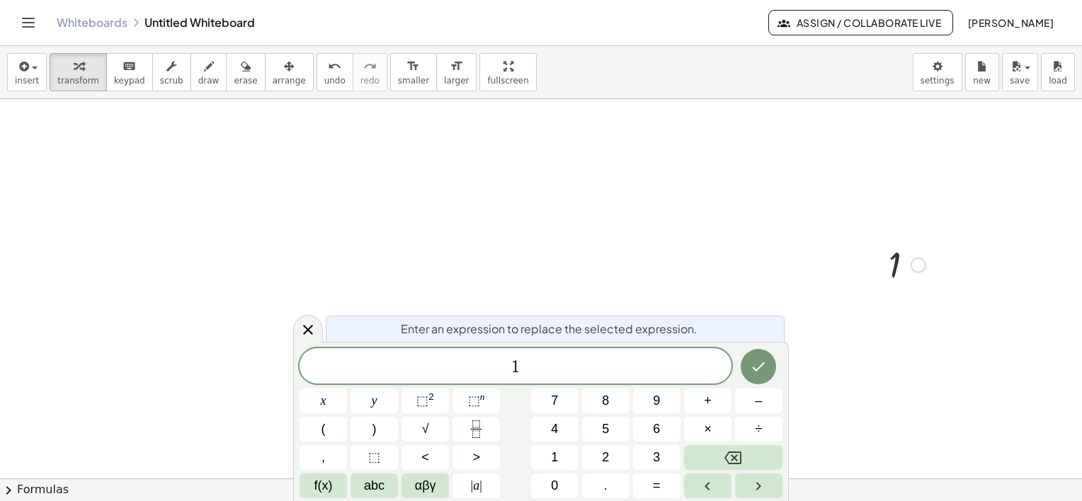
click at [891, 261] on div at bounding box center [906, 264] width 63 height 47
click at [892, 273] on div at bounding box center [906, 264] width 63 height 47
click at [914, 262] on div at bounding box center [914, 266] width 16 height 16
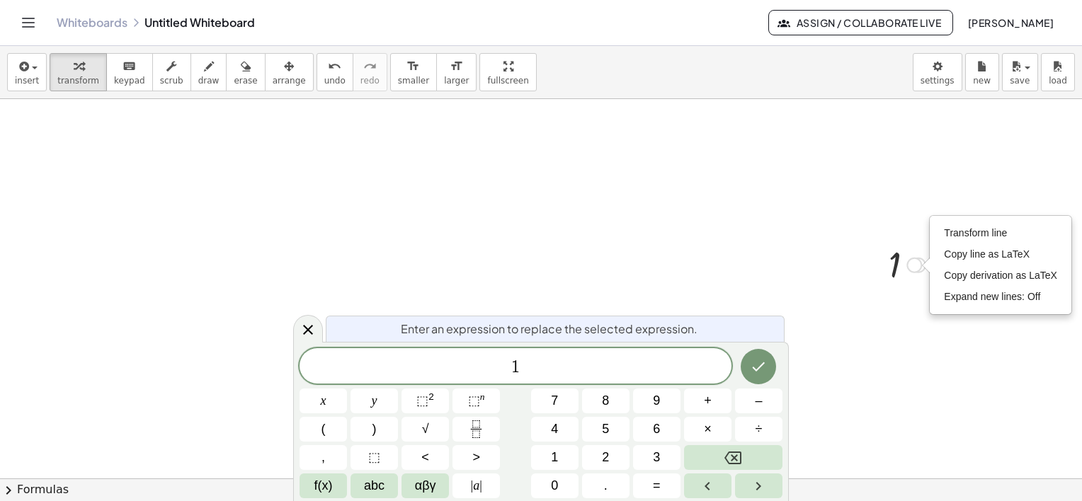
click at [916, 269] on div "Transform line Copy line as LaTeX Copy derivation as LaTeX Expand new lines: Off" at bounding box center [914, 266] width 16 height 16
drag, startPoint x: 901, startPoint y: 261, endPoint x: 926, endPoint y: 306, distance: 51.4
click at [925, 308] on div "1 3 1 Fix a mistake Transform line Copy line as LaTeX Copy derivation as LaTeX …" at bounding box center [901, 287] width 81 height 100
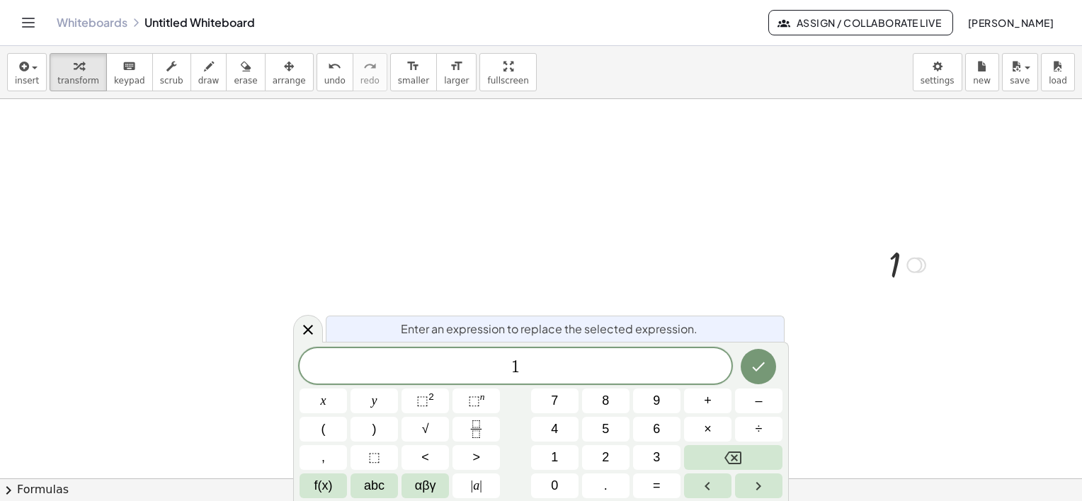
click at [894, 265] on div "1 Fix a mistake Transform line Copy line as LaTeX Copy derivation as LaTeX Expa…" at bounding box center [894, 265] width 0 height 0
click at [915, 265] on div "Transform line Copy line as LaTeX Copy derivation as LaTeX Expand new lines: Off" at bounding box center [914, 266] width 16 height 16
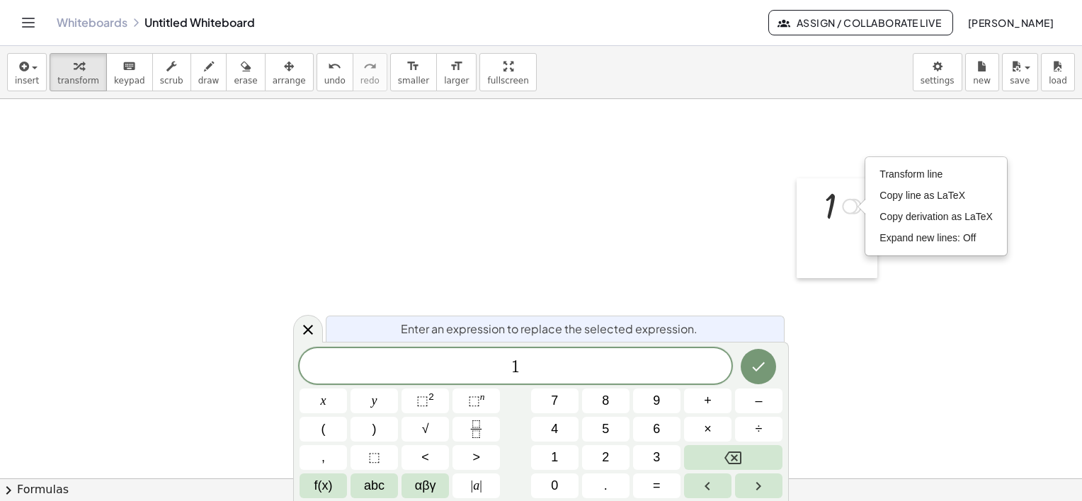
drag, startPoint x: 861, startPoint y: 270, endPoint x: 796, endPoint y: 202, distance: 93.6
click at [796, 204] on div at bounding box center [806, 228] width 21 height 100
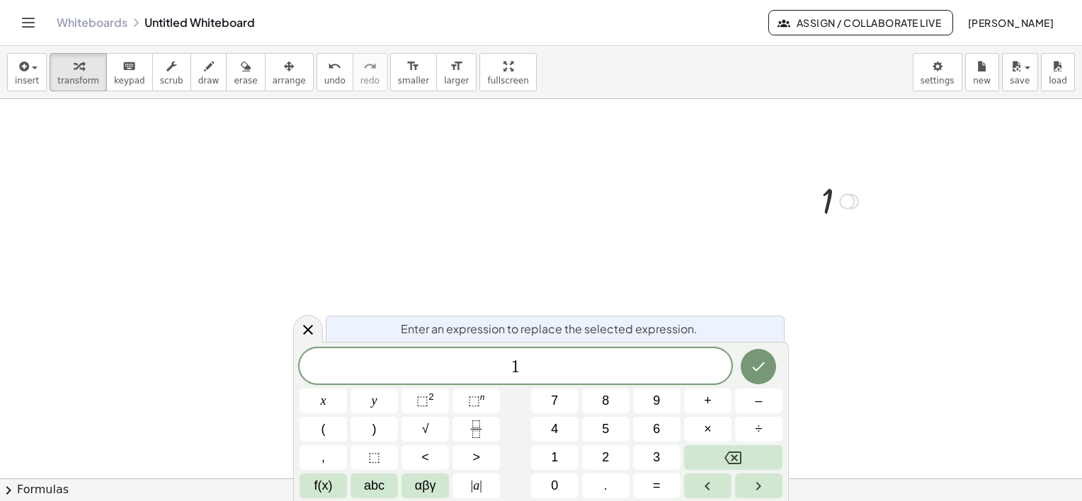
click at [828, 234] on div "1 3 1 Fix a mistake Transform line Copy line as LaTeX Copy derivation as LaTeX …" at bounding box center [834, 223] width 81 height 100
click at [830, 227] on div "1 3 1 Fix a mistake Transform line Copy line as LaTeX Copy derivation as LaTeX …" at bounding box center [834, 223] width 81 height 100
click at [830, 219] on div at bounding box center [839, 200] width 63 height 47
click at [839, 200] on div "Transform line Copy line as LaTeX Copy derivation as LaTeX Expand new lines: Off" at bounding box center [847, 202] width 16 height 16
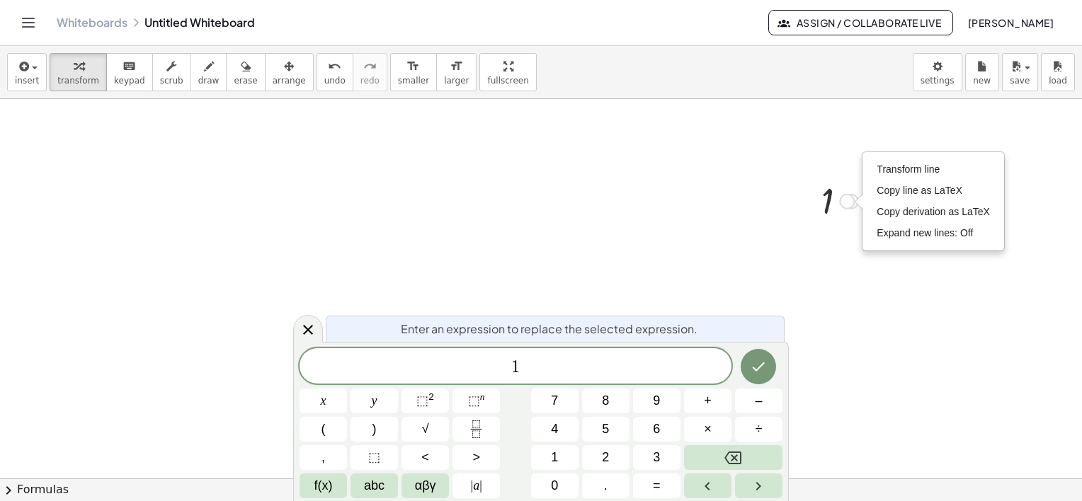
click at [835, 195] on div at bounding box center [839, 200] width 63 height 47
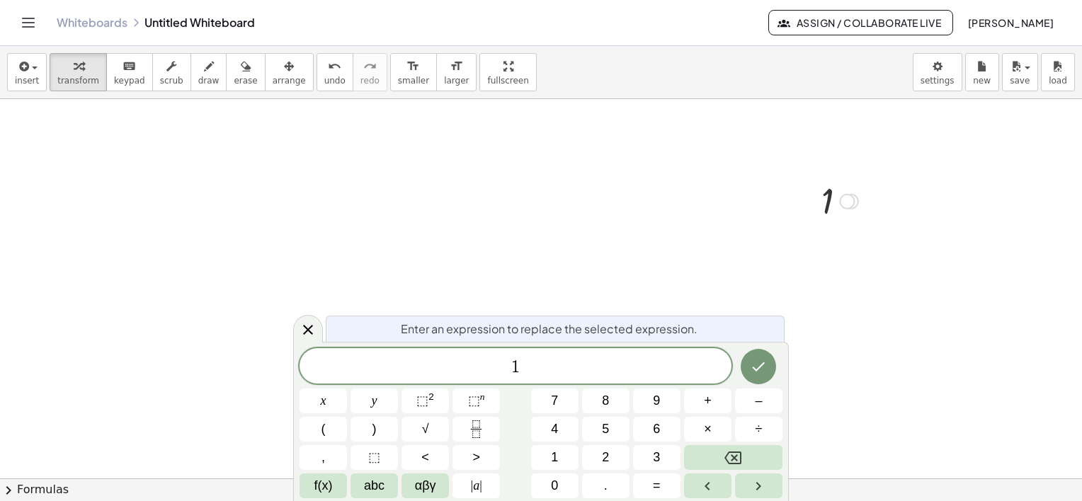
click at [827, 195] on div at bounding box center [839, 200] width 63 height 47
drag, startPoint x: 827, startPoint y: 195, endPoint x: 947, endPoint y: 198, distance: 119.7
click at [947, 198] on div at bounding box center [541, 337] width 1082 height 759
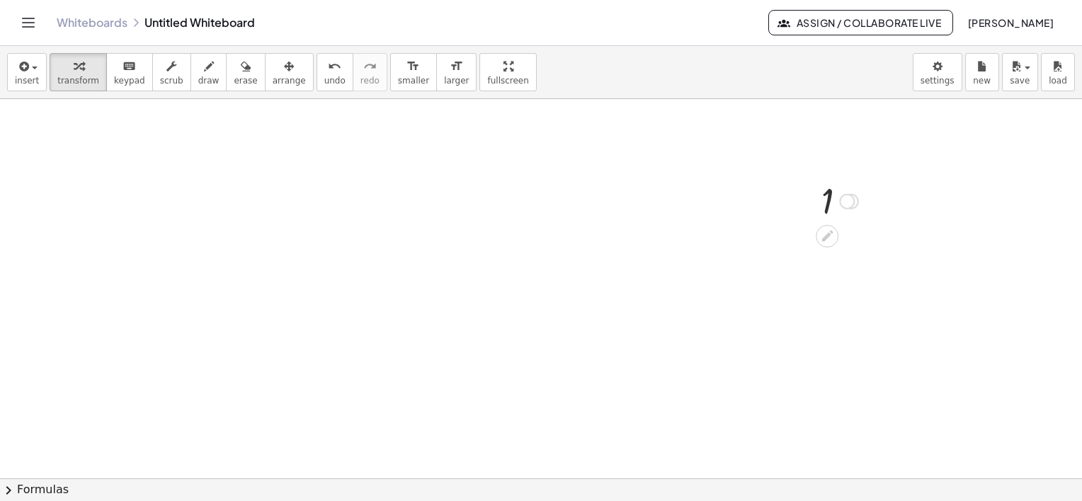
click at [830, 201] on div at bounding box center [839, 200] width 63 height 47
click at [830, 245] on div at bounding box center [827, 235] width 23 height 23
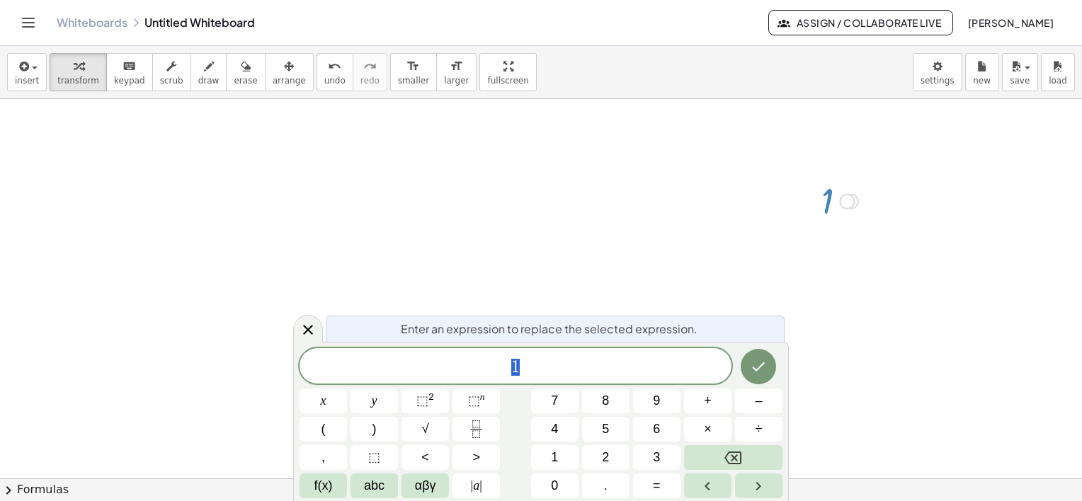
click at [833, 206] on div at bounding box center [839, 200] width 63 height 47
click at [852, 198] on div "Transform line Copy line as LaTeX Copy derivation as LaTeX Expand new lines: Off" at bounding box center [847, 202] width 16 height 16
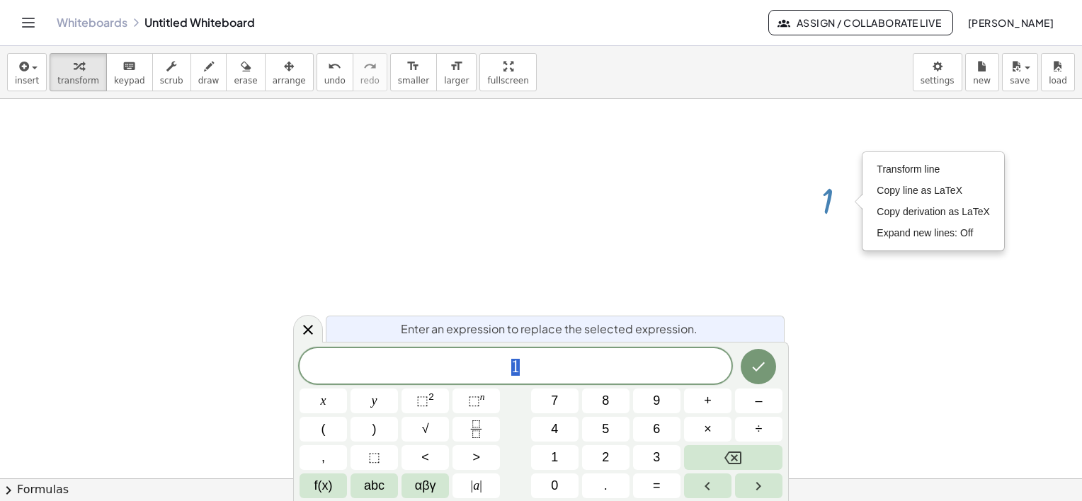
click at [704, 193] on div at bounding box center [541, 337] width 1082 height 759
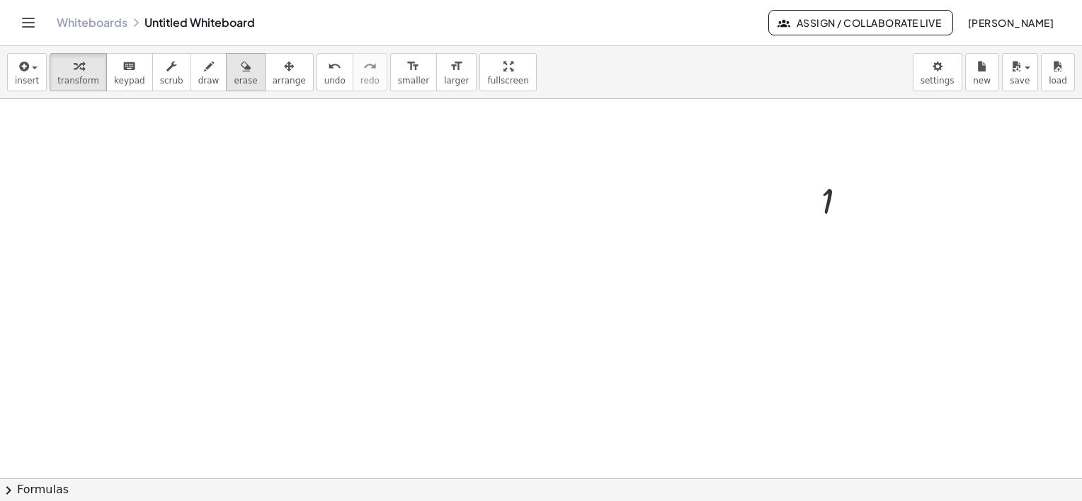
click at [234, 82] on span "erase" at bounding box center [245, 81] width 23 height 10
click at [830, 196] on div at bounding box center [541, 337] width 1082 height 759
drag, startPoint x: 838, startPoint y: 209, endPoint x: 753, endPoint y: 204, distance: 85.1
click at [753, 204] on div at bounding box center [541, 337] width 1082 height 759
drag, startPoint x: 805, startPoint y: 192, endPoint x: 851, endPoint y: 198, distance: 46.5
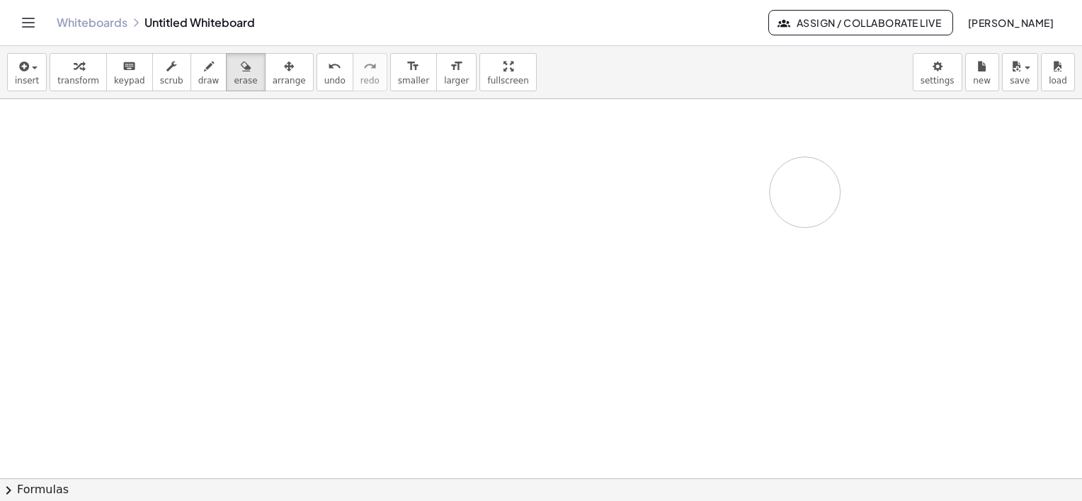
click at [859, 204] on div at bounding box center [541, 337] width 1082 height 759
click at [793, 229] on div at bounding box center [541, 337] width 1082 height 759
drag, startPoint x: 834, startPoint y: 198, endPoint x: 857, endPoint y: 229, distance: 38.5
click at [847, 210] on div at bounding box center [541, 337] width 1082 height 759
drag, startPoint x: 768, startPoint y: 265, endPoint x: 753, endPoint y: 265, distance: 14.9
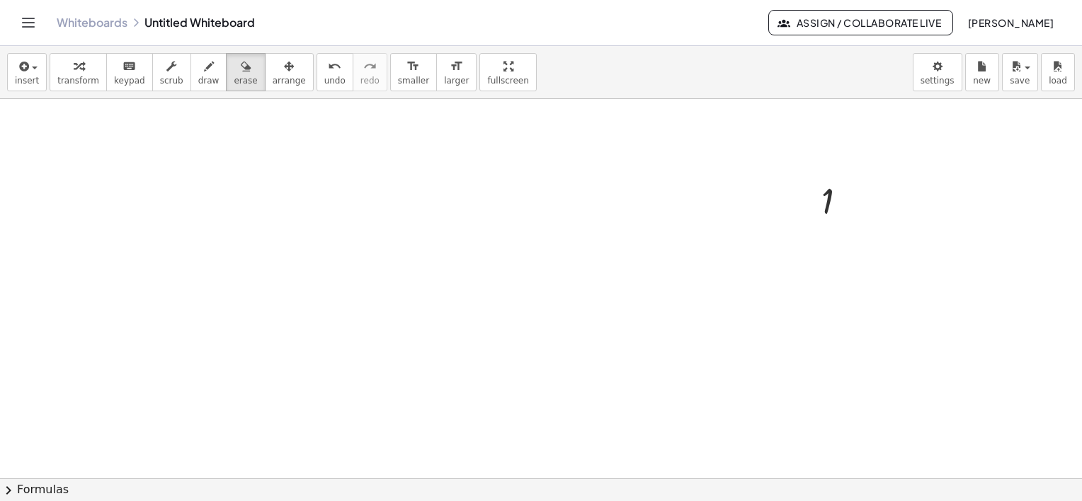
click at [767, 266] on div at bounding box center [541, 337] width 1082 height 759
click at [707, 250] on div at bounding box center [541, 337] width 1082 height 759
click at [33, 80] on span "insert" at bounding box center [27, 81] width 24 height 10
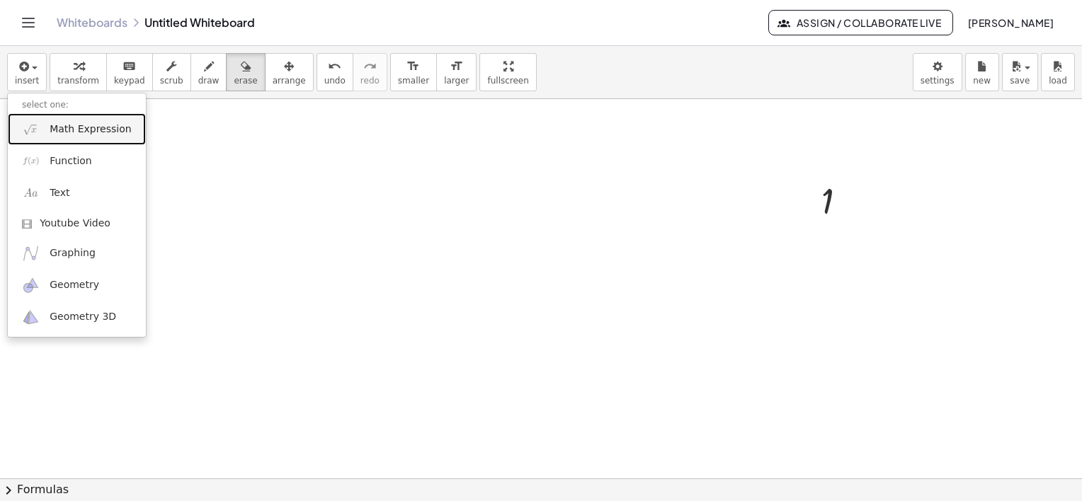
click at [69, 131] on span "Math Expression" at bounding box center [90, 129] width 81 height 14
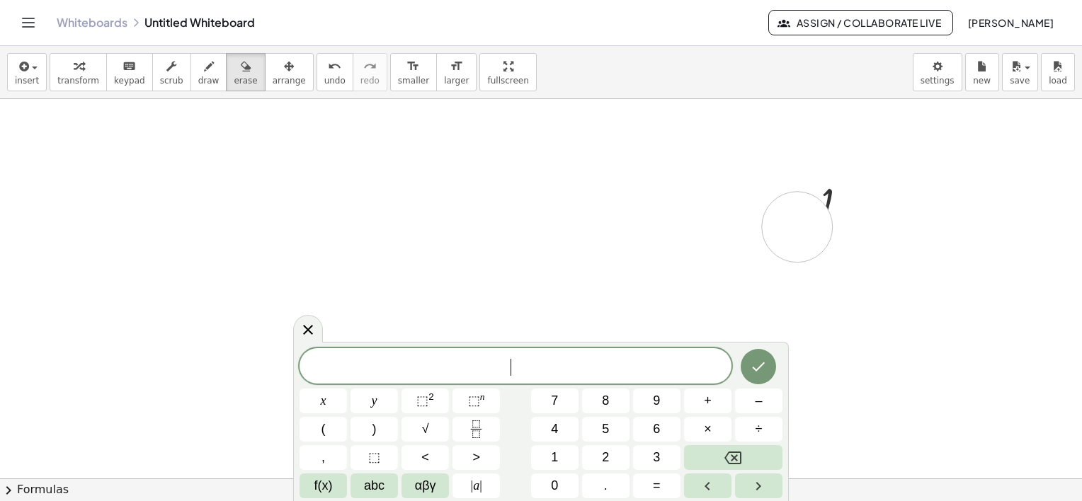
drag, startPoint x: 797, startPoint y: 227, endPoint x: 811, endPoint y: 216, distance: 17.7
click at [799, 225] on div at bounding box center [541, 337] width 1082 height 759
click at [836, 205] on div at bounding box center [541, 337] width 1082 height 759
drag, startPoint x: 833, startPoint y: 197, endPoint x: 939, endPoint y: 249, distance: 118.4
click at [938, 248] on div at bounding box center [541, 337] width 1082 height 759
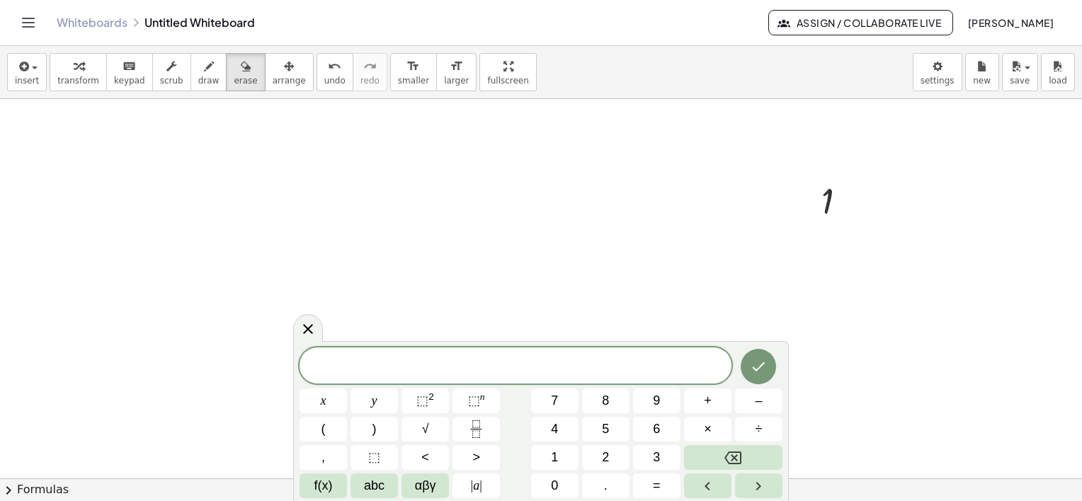
click at [552, 367] on span at bounding box center [515, 366] width 432 height 21
click at [874, 207] on div at bounding box center [541, 337] width 1082 height 759
click at [857, 211] on div at bounding box center [541, 337] width 1082 height 759
click at [840, 212] on div at bounding box center [541, 337] width 1082 height 759
click at [775, 227] on div at bounding box center [541, 337] width 1082 height 759
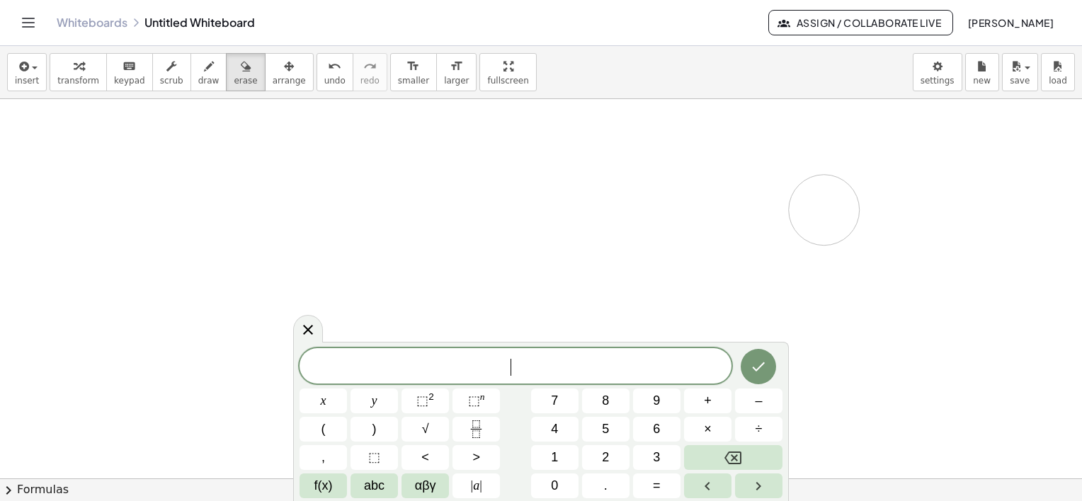
click at [824, 210] on div at bounding box center [541, 337] width 1082 height 759
click at [827, 210] on div at bounding box center [541, 337] width 1082 height 759
drag, startPoint x: 877, startPoint y: 155, endPoint x: 821, endPoint y: 218, distance: 84.3
click at [821, 222] on div at bounding box center [541, 337] width 1082 height 759
drag, startPoint x: 821, startPoint y: 218, endPoint x: 830, endPoint y: 213, distance: 9.8
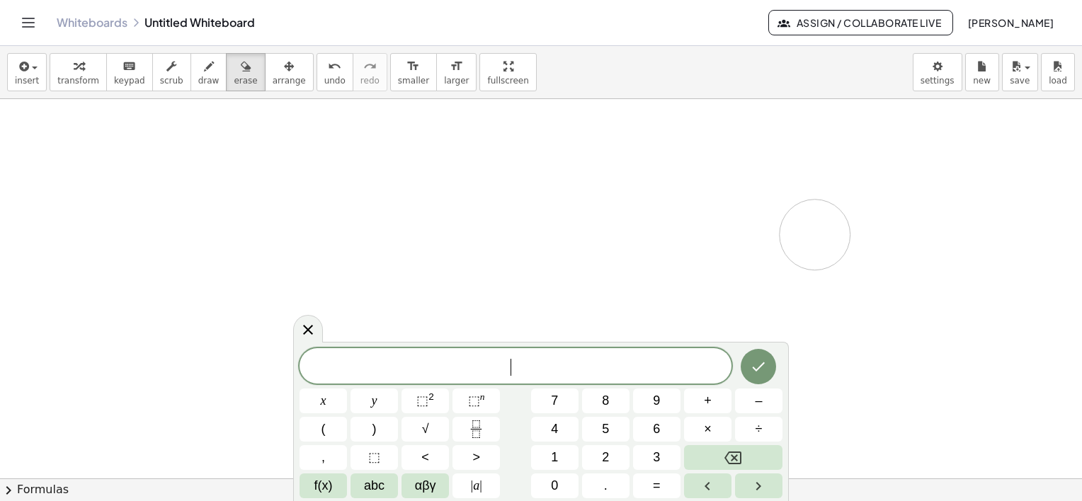
click at [803, 221] on div at bounding box center [541, 337] width 1082 height 759
click at [786, 194] on div at bounding box center [541, 337] width 1082 height 759
drag, startPoint x: 820, startPoint y: 182, endPoint x: 850, endPoint y: 200, distance: 35.0
click at [834, 193] on div at bounding box center [541, 337] width 1082 height 759
click at [849, 200] on div at bounding box center [541, 337] width 1082 height 759
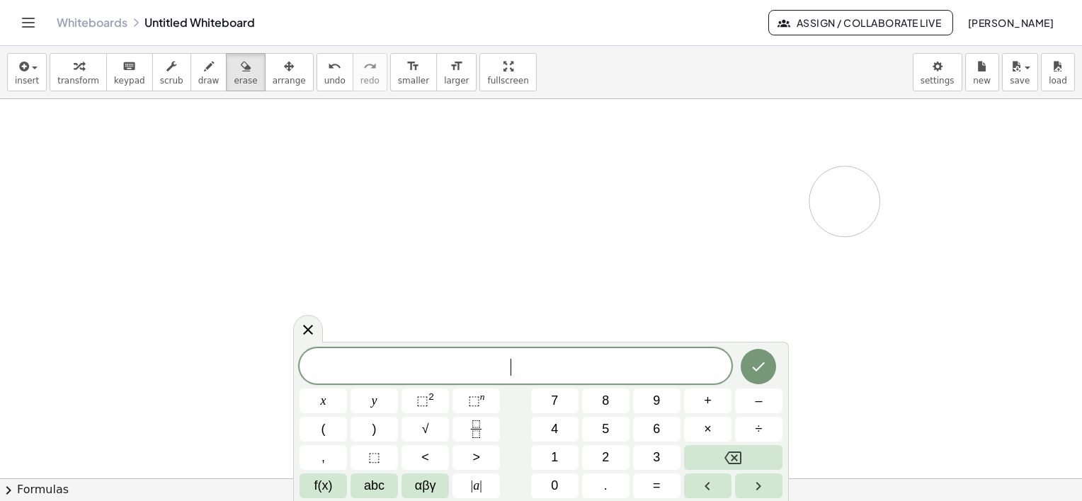
drag, startPoint x: 849, startPoint y: 200, endPoint x: 790, endPoint y: 233, distance: 67.2
click at [840, 203] on div at bounding box center [541, 337] width 1082 height 759
click at [474, 405] on span "⬚" at bounding box center [474, 401] width 12 height 14
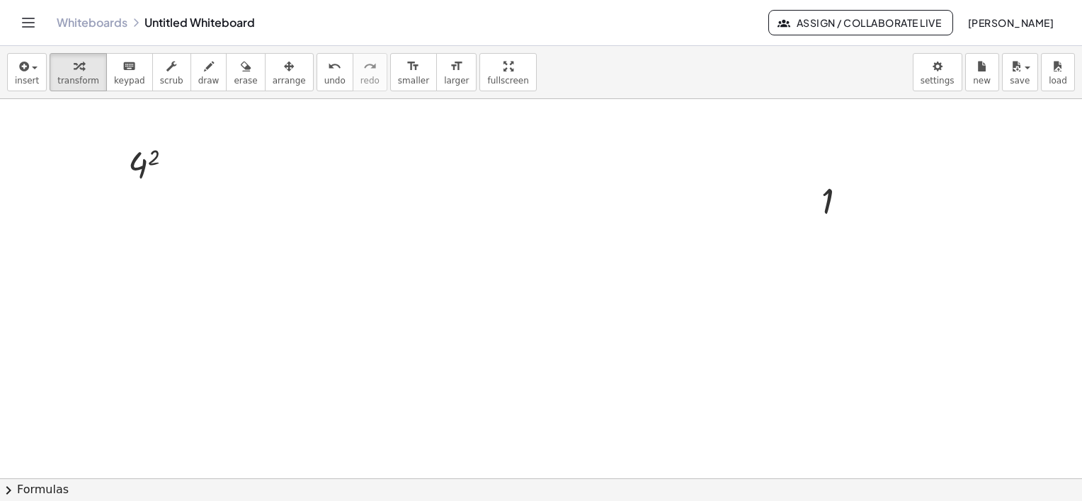
click at [318, 181] on div at bounding box center [541, 337] width 1082 height 759
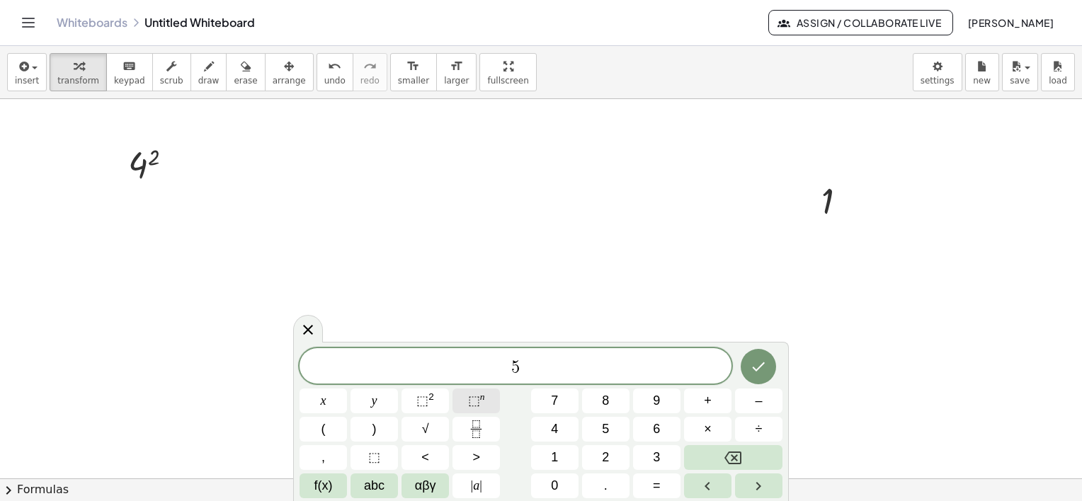
click at [476, 396] on span "⬚" at bounding box center [474, 401] width 12 height 14
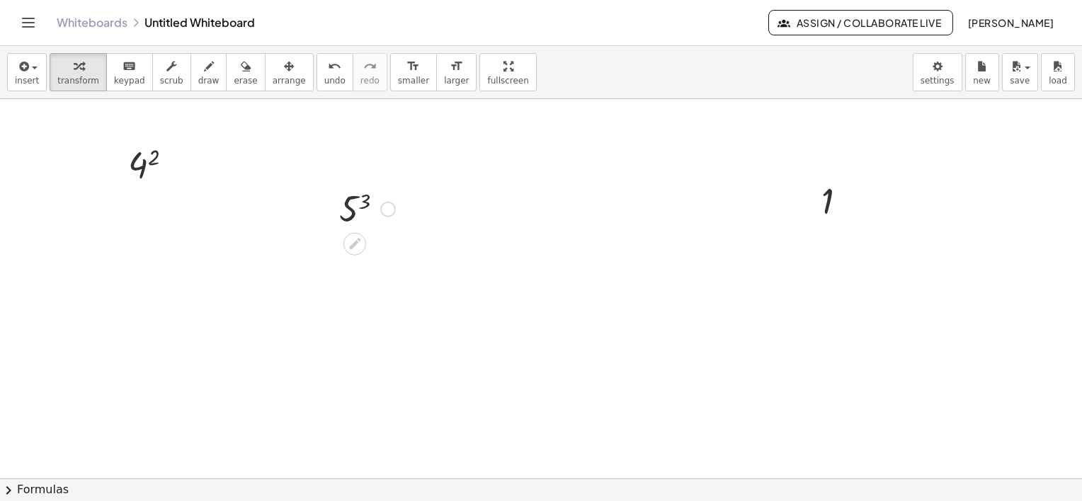
click at [360, 218] on div at bounding box center [367, 208] width 70 height 47
click at [132, 164] on div at bounding box center [156, 164] width 70 height 47
click at [345, 238] on div at bounding box center [367, 254] width 90 height 47
click at [396, 257] on div at bounding box center [398, 256] width 16 height 16
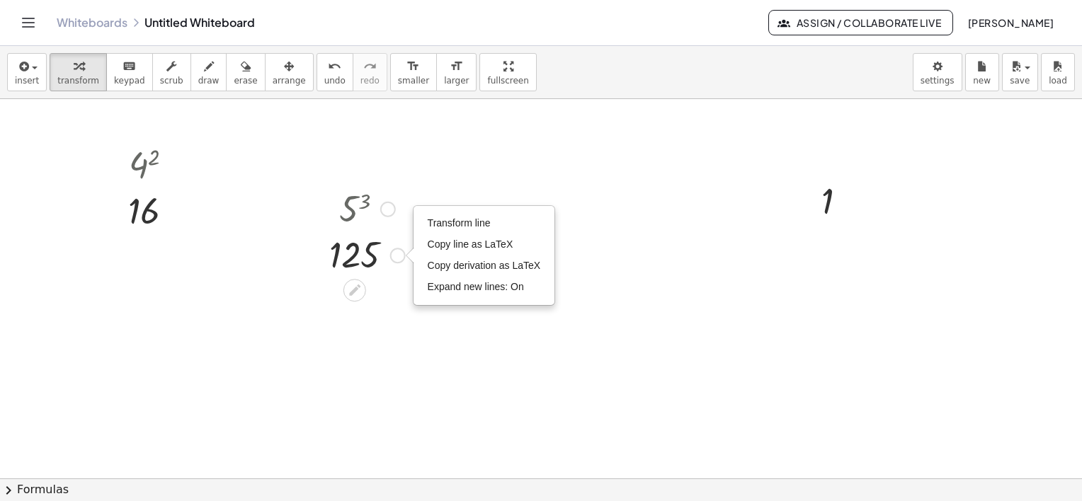
click at [343, 231] on div at bounding box center [367, 254] width 90 height 47
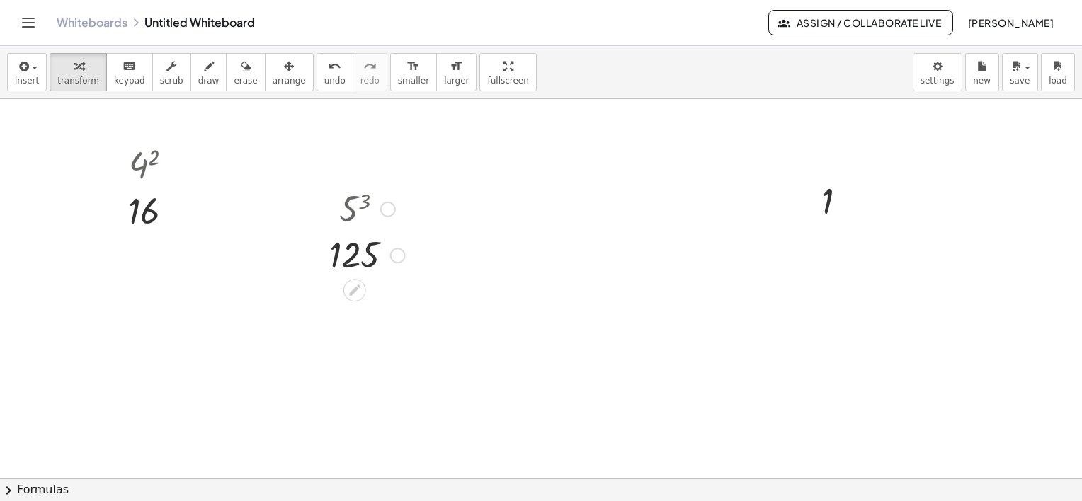
click at [345, 201] on div at bounding box center [367, 208] width 90 height 47
click at [348, 208] on div at bounding box center [367, 208] width 90 height 47
click at [355, 210] on div "5 3" at bounding box center [355, 210] width 0 height 0
click at [386, 209] on div at bounding box center [388, 210] width 16 height 16
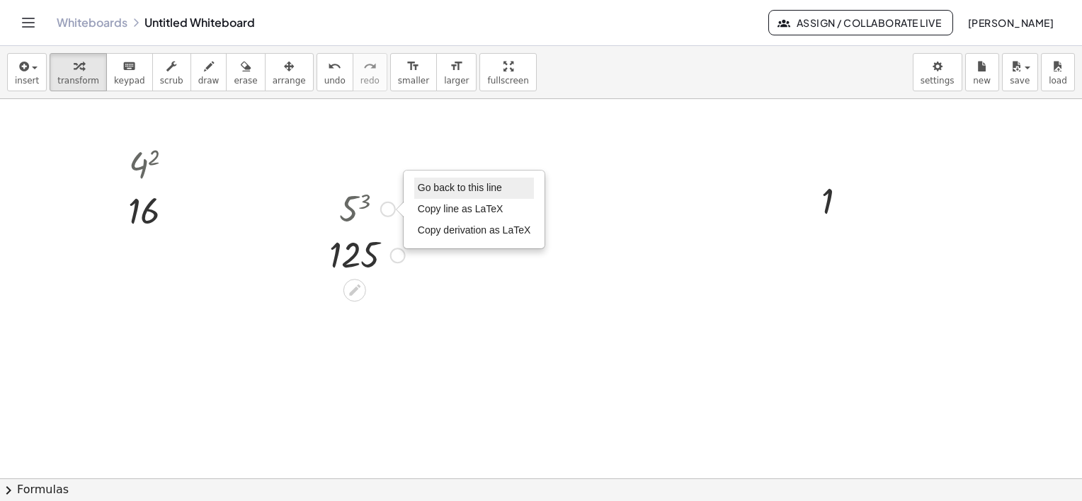
click at [446, 185] on span "Go back to this line" at bounding box center [460, 187] width 84 height 11
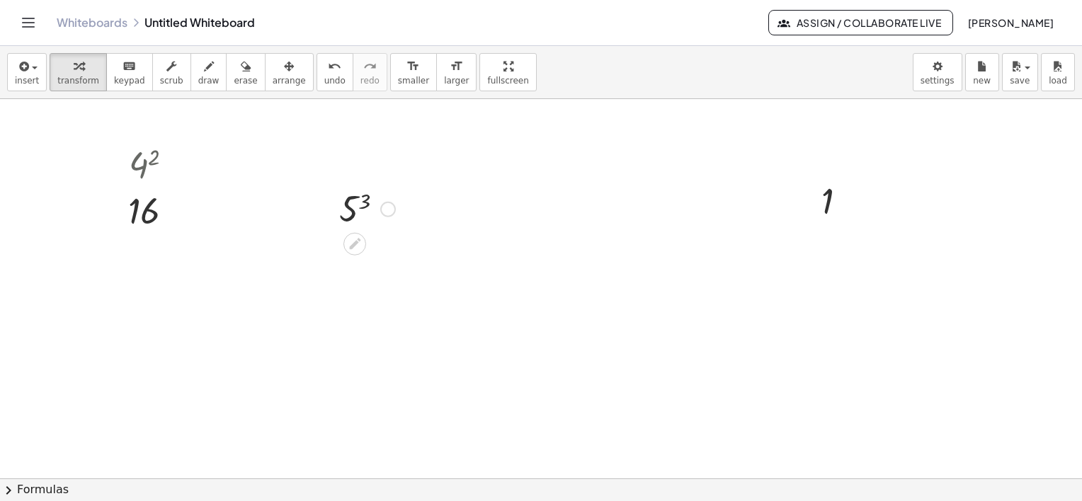
drag, startPoint x: 386, startPoint y: 207, endPoint x: 373, endPoint y: 207, distance: 12.8
click at [373, 207] on div at bounding box center [367, 208] width 70 height 47
click at [355, 210] on div "5 3 125 Go back to this line Copy line as LaTeX Copy derivation as LaTeX" at bounding box center [355, 210] width 0 height 0
click at [396, 207] on div "Transform line Copy line as LaTeX Copy derivation as LaTeX Expand new lines: On" at bounding box center [394, 210] width 16 height 16
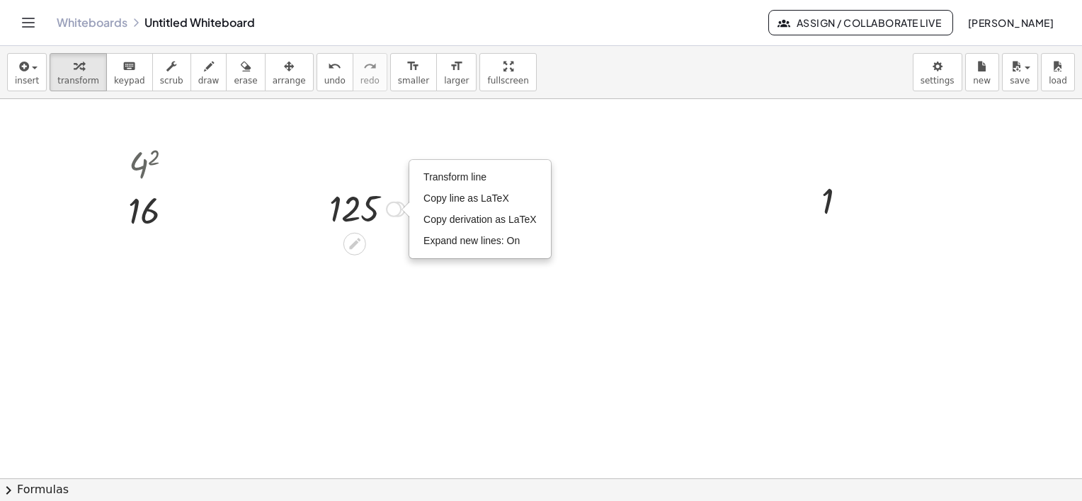
click at [285, 192] on div at bounding box center [541, 337] width 1082 height 759
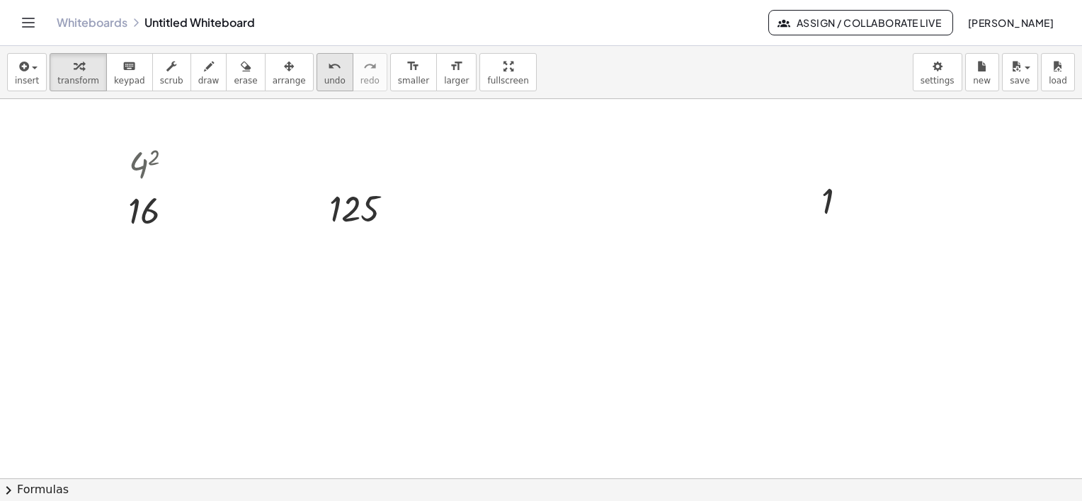
click at [328, 63] on icon "undo" at bounding box center [334, 66] width 13 height 17
click at [328, 69] on icon "undo" at bounding box center [334, 66] width 13 height 17
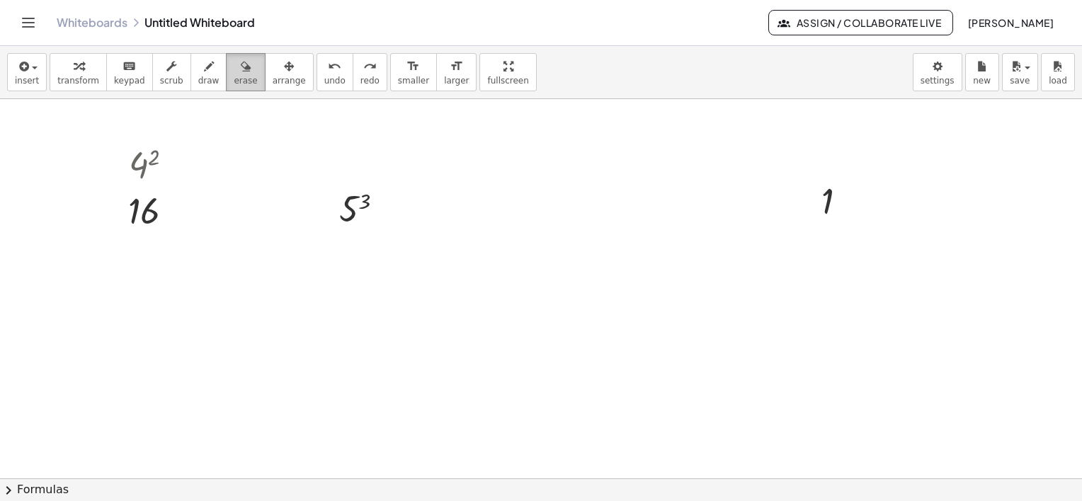
click at [234, 76] on span "erase" at bounding box center [245, 81] width 23 height 10
click at [347, 197] on div at bounding box center [541, 337] width 1082 height 759
click at [140, 149] on div at bounding box center [541, 337] width 1082 height 759
drag, startPoint x: 151, startPoint y: 163, endPoint x: 261, endPoint y: 155, distance: 110.0
click at [147, 154] on div at bounding box center [541, 337] width 1082 height 759
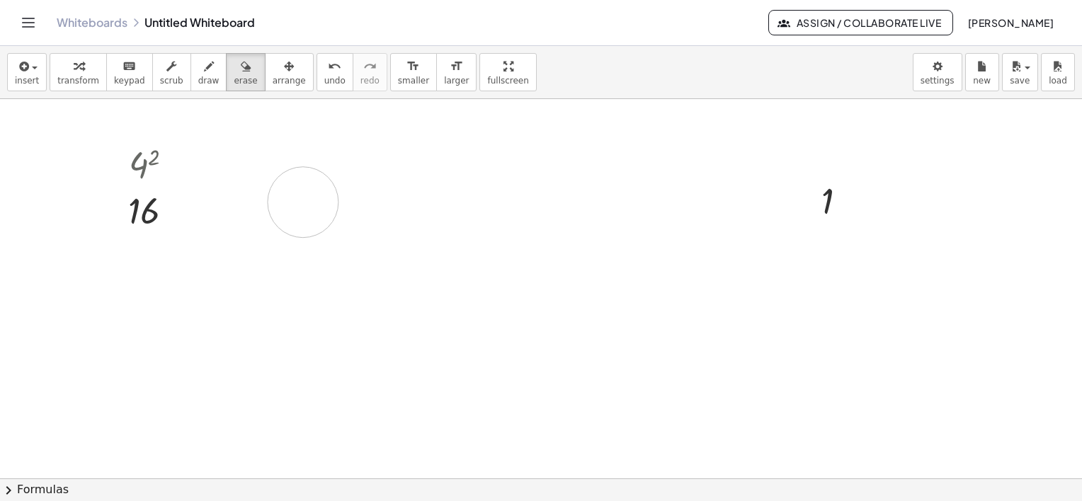
drag, startPoint x: 428, startPoint y: 190, endPoint x: 338, endPoint y: 152, distance: 97.1
click at [280, 181] on div at bounding box center [541, 337] width 1082 height 759
drag, startPoint x: 188, startPoint y: 159, endPoint x: 198, endPoint y: 177, distance: 20.9
click at [151, 159] on div at bounding box center [541, 337] width 1082 height 759
drag, startPoint x: 198, startPoint y: 177, endPoint x: 99, endPoint y: 105, distance: 121.6
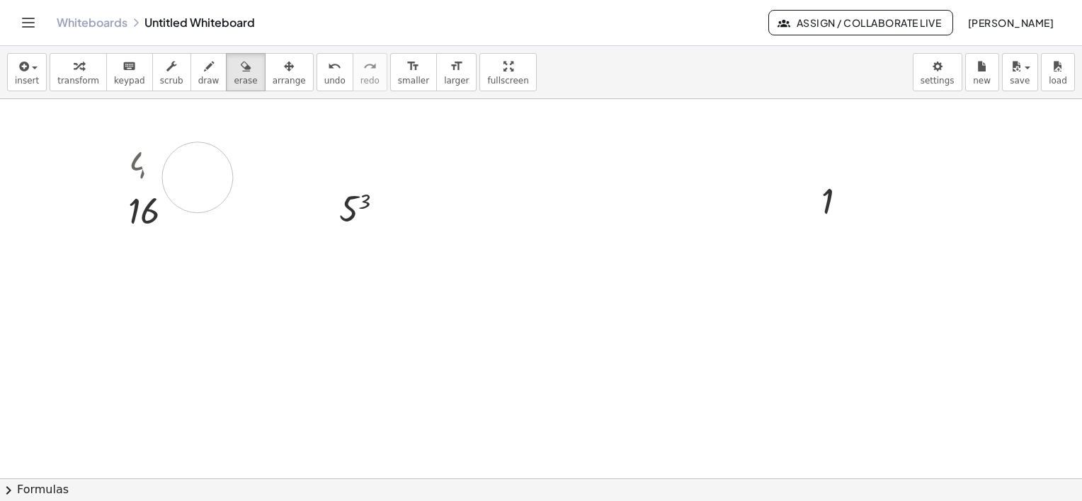
click at [126, 202] on div at bounding box center [541, 337] width 1082 height 759
click at [345, 218] on div at bounding box center [541, 337] width 1082 height 759
click at [273, 78] on span "arrange" at bounding box center [289, 81] width 33 height 10
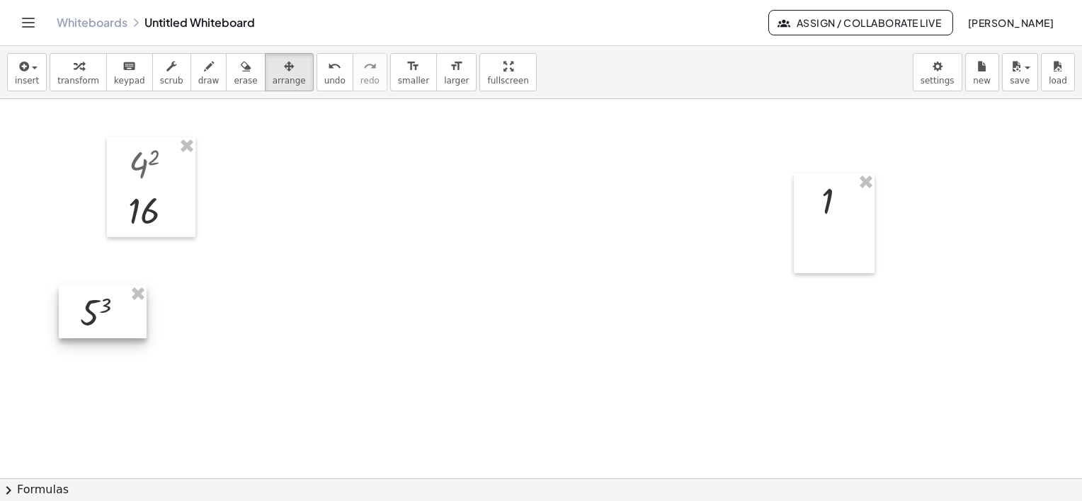
drag, startPoint x: 355, startPoint y: 204, endPoint x: 118, endPoint y: 303, distance: 256.4
click at [95, 309] on div at bounding box center [103, 312] width 88 height 54
drag, startPoint x: 100, startPoint y: 307, endPoint x: 130, endPoint y: 224, distance: 88.9
click at [97, 259] on div at bounding box center [97, 266] width 88 height 54
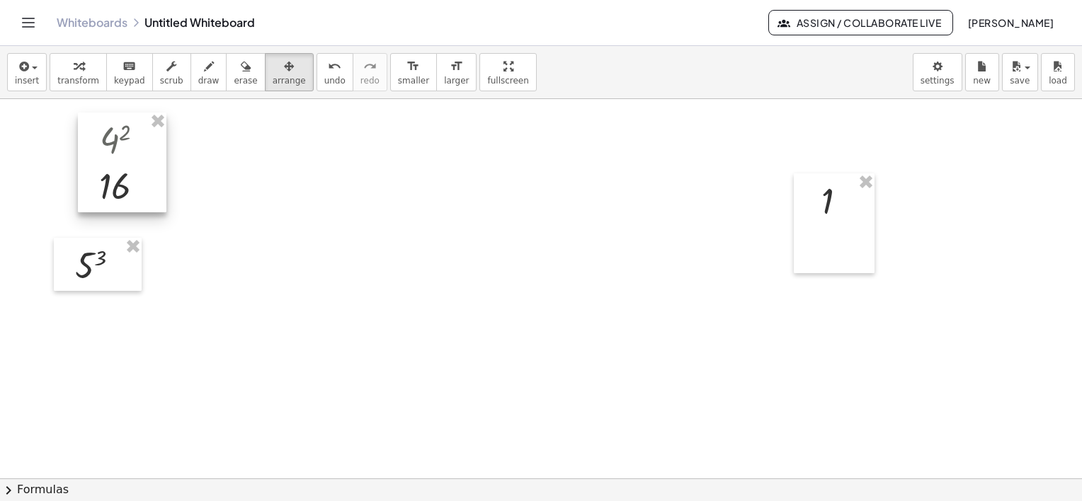
drag, startPoint x: 150, startPoint y: 187, endPoint x: 109, endPoint y: 156, distance: 51.1
click at [116, 159] on div at bounding box center [122, 163] width 88 height 100
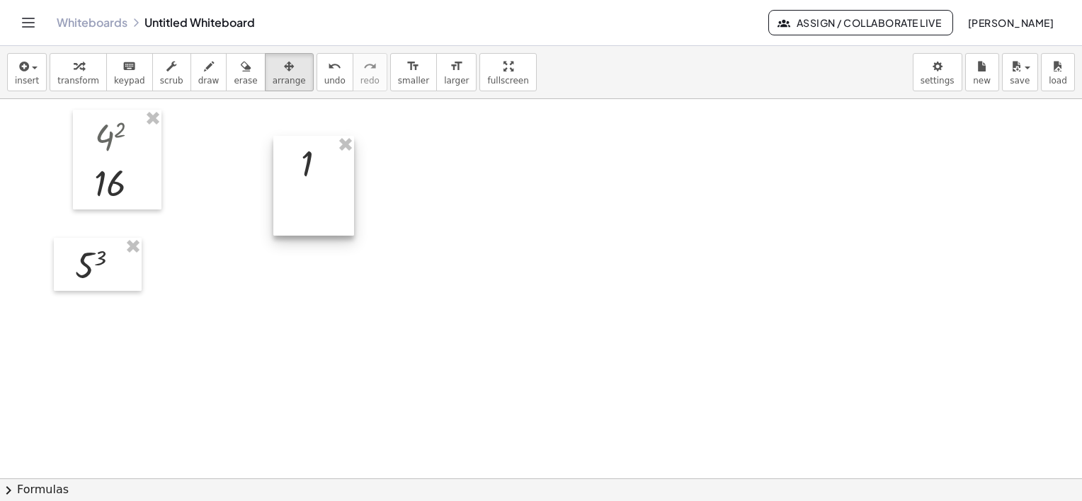
drag, startPoint x: 821, startPoint y: 219, endPoint x: 266, endPoint y: 159, distance: 558.4
click at [273, 164] on div at bounding box center [313, 186] width 81 height 100
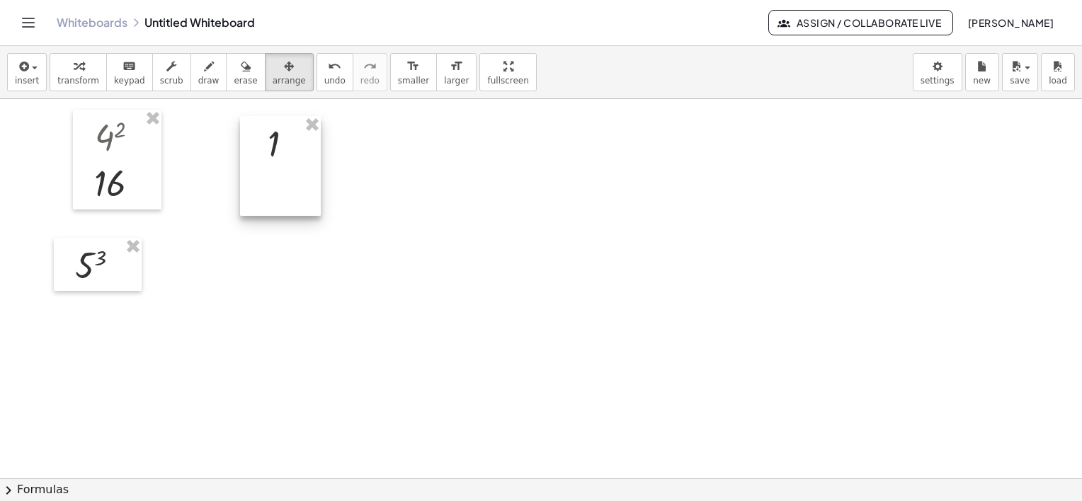
drag, startPoint x: 283, startPoint y: 139, endPoint x: 258, endPoint y: 161, distance: 33.6
click at [258, 161] on div at bounding box center [280, 166] width 81 height 100
click at [281, 178] on div at bounding box center [280, 166] width 81 height 100
click at [283, 144] on div at bounding box center [280, 166] width 81 height 100
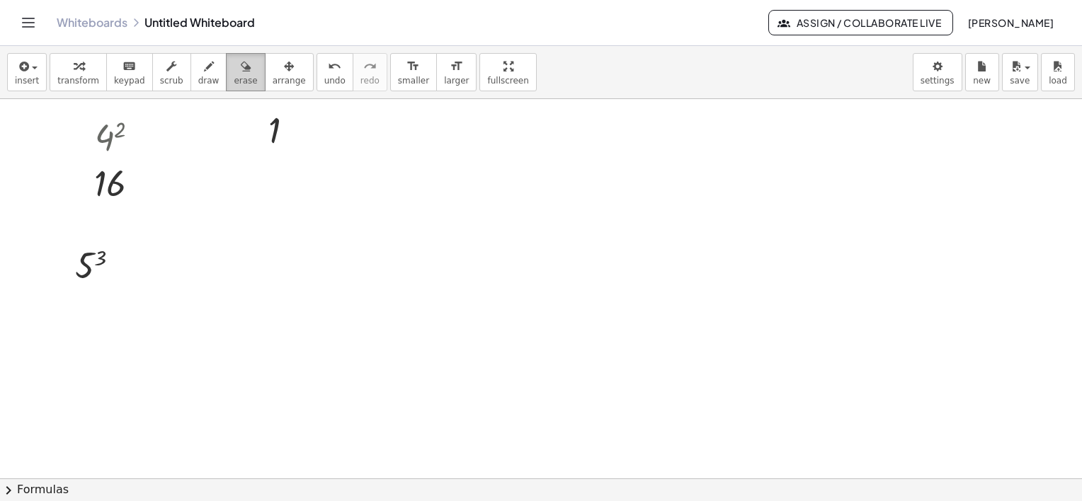
click at [241, 73] on icon "button" at bounding box center [246, 66] width 10 height 17
click at [266, 143] on div at bounding box center [541, 337] width 1082 height 759
drag, startPoint x: 258, startPoint y: 144, endPoint x: 201, endPoint y: 166, distance: 61.0
click at [201, 166] on div at bounding box center [541, 337] width 1082 height 759
click at [274, 76] on span "arrange" at bounding box center [289, 81] width 33 height 10
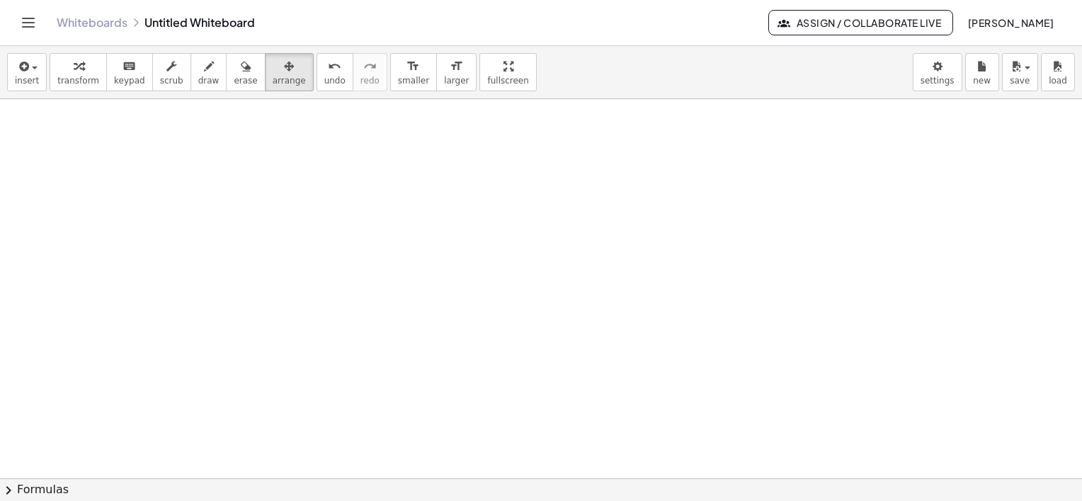
click at [309, 180] on div at bounding box center [541, 337] width 1082 height 759
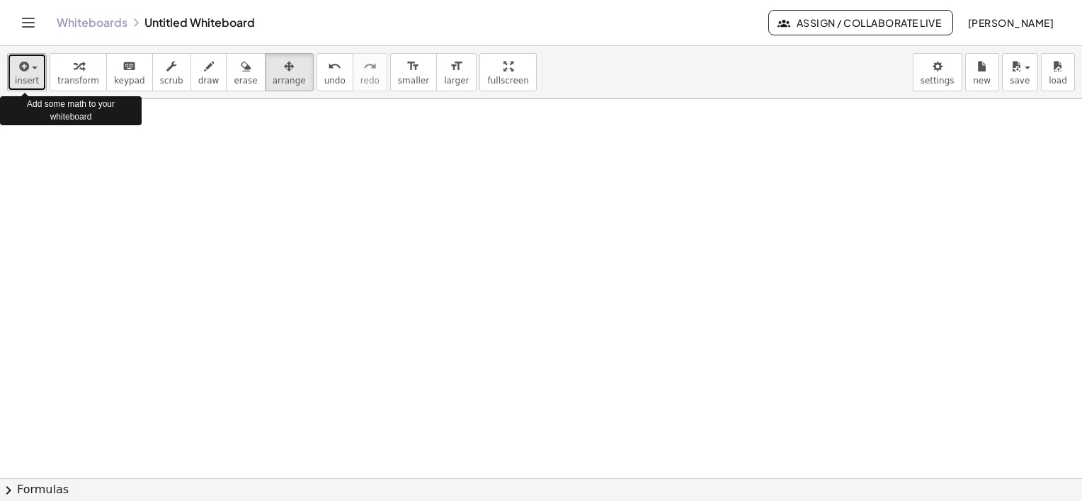
click at [35, 74] on button "insert" at bounding box center [27, 72] width 40 height 38
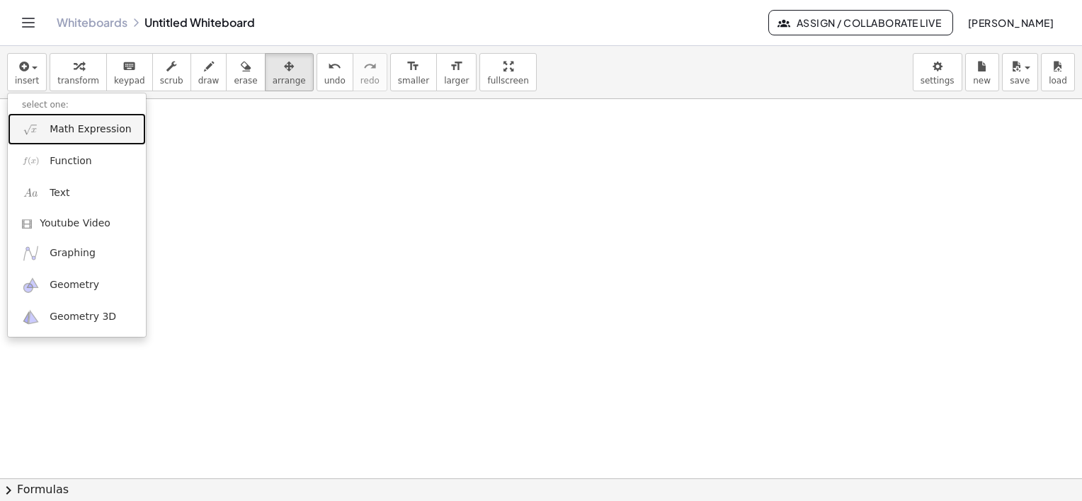
drag, startPoint x: 85, startPoint y: 131, endPoint x: 93, endPoint y: 137, distance: 10.6
click at [85, 131] on span "Math Expression" at bounding box center [90, 129] width 81 height 14
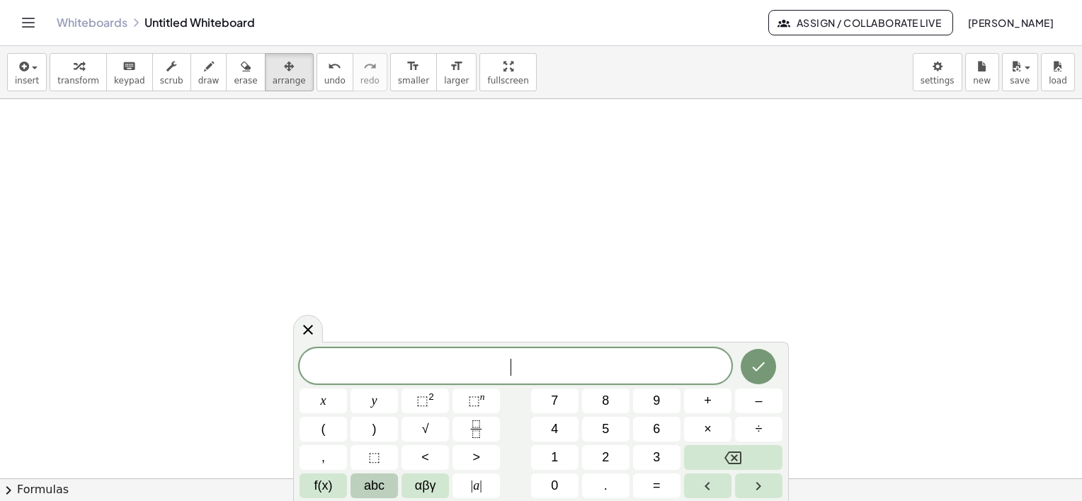
click at [360, 488] on button "abc" at bounding box center [373, 486] width 47 height 25
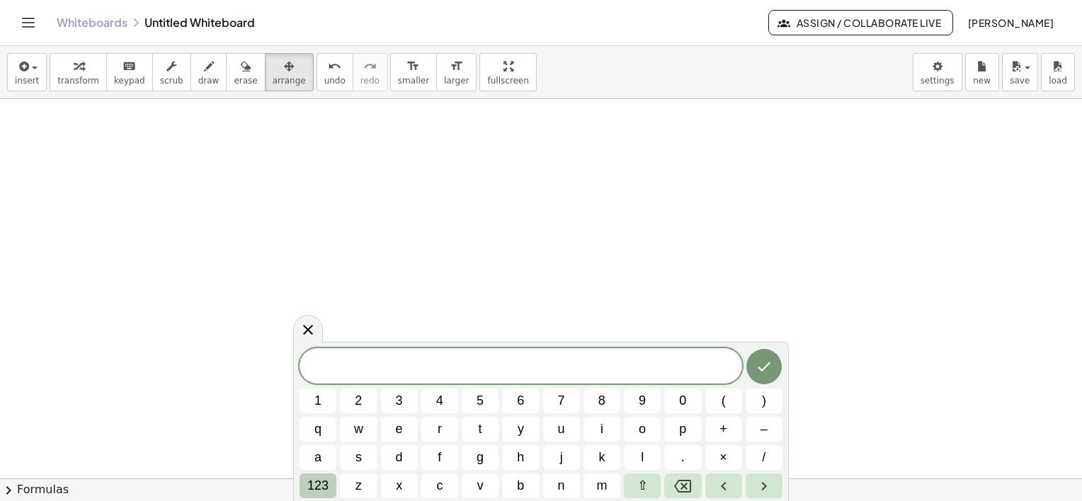
click at [314, 482] on span "123" at bounding box center [317, 485] width 21 height 19
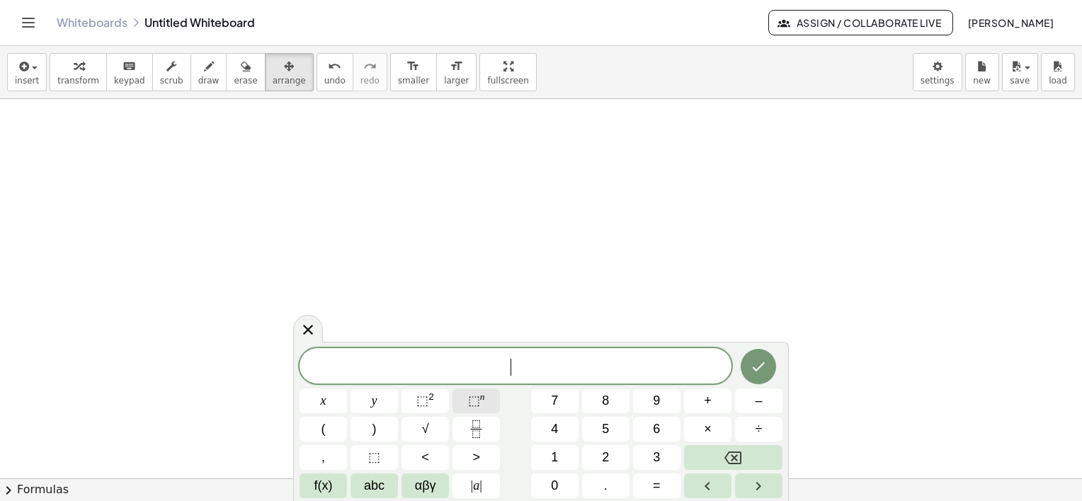
click at [476, 403] on span "⬚" at bounding box center [474, 401] width 12 height 14
click at [476, 404] on span "⬚" at bounding box center [474, 401] width 12 height 14
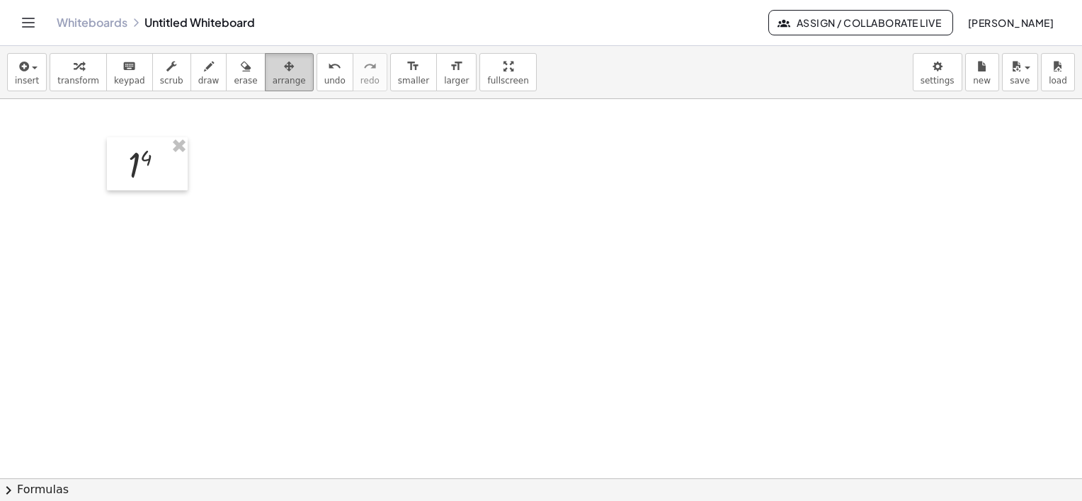
click at [274, 72] on div "button" at bounding box center [289, 65] width 33 height 17
drag, startPoint x: 139, startPoint y: 169, endPoint x: 89, endPoint y: 167, distance: 49.6
click at [89, 167] on div at bounding box center [100, 162] width 81 height 54
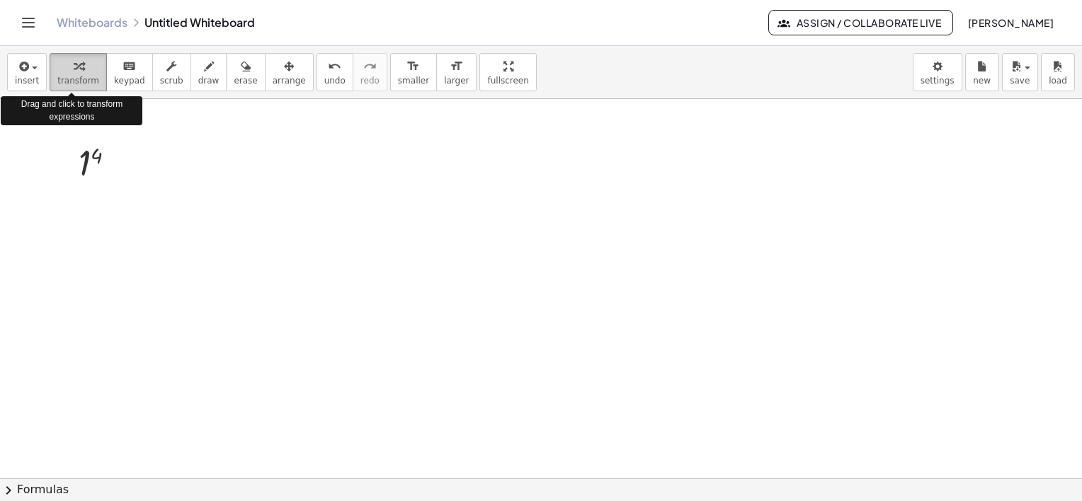
click at [74, 71] on icon "button" at bounding box center [79, 66] width 10 height 17
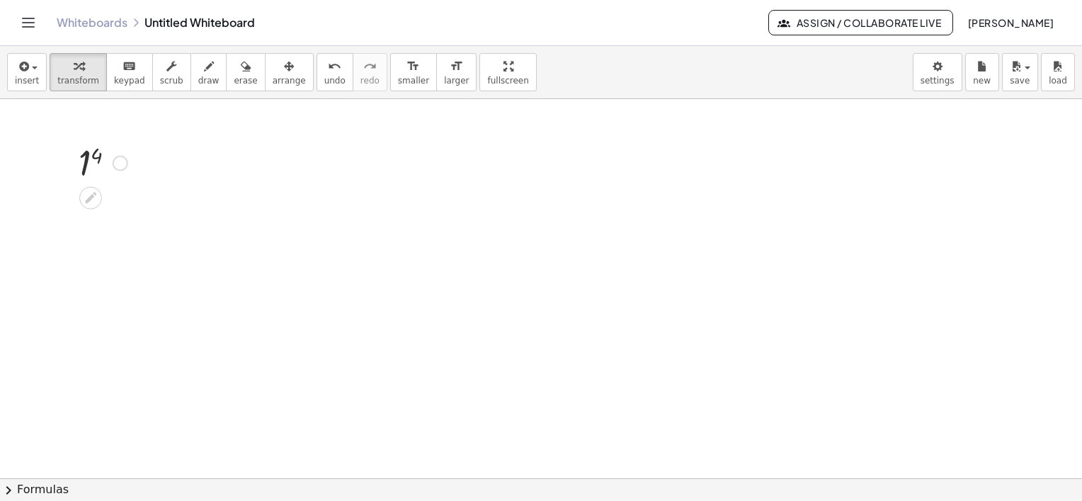
click at [122, 165] on div at bounding box center [121, 164] width 16 height 16
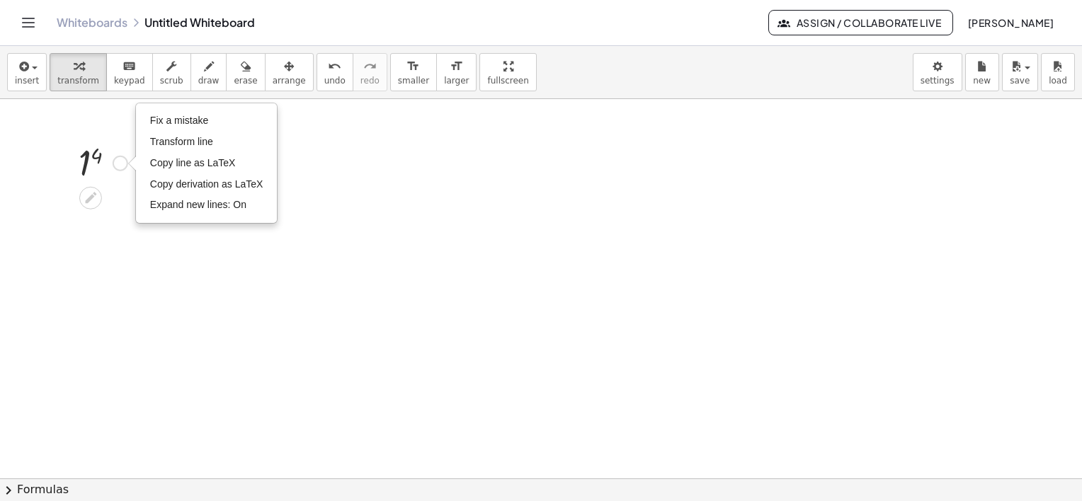
click at [91, 156] on div at bounding box center [103, 162] width 63 height 47
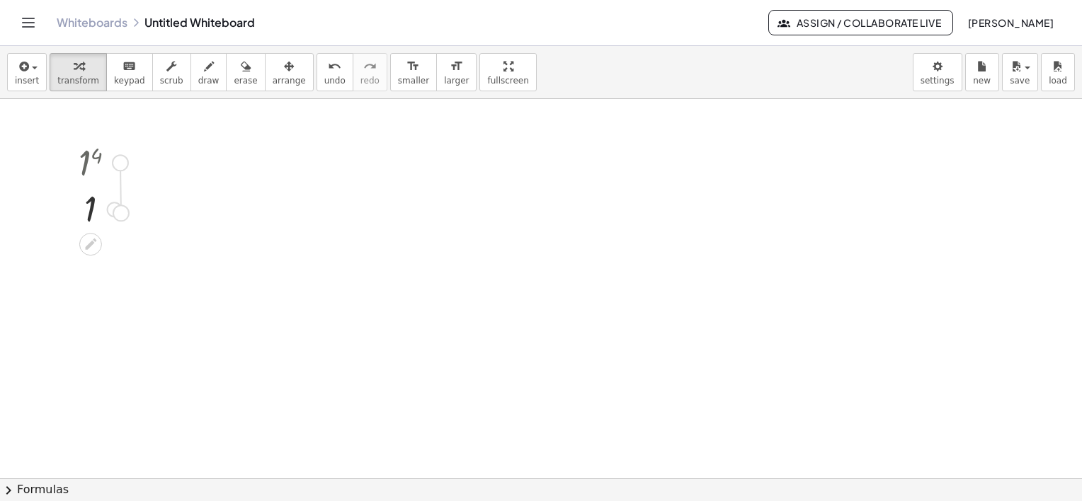
drag, startPoint x: 118, startPoint y: 172, endPoint x: 116, endPoint y: 213, distance: 41.1
click at [91, 164] on div "1 4 1 Fix a mistake Transform line Copy line as LaTeX Copy derivation as LaTeX …" at bounding box center [91, 164] width 0 height 0
drag, startPoint x: 91, startPoint y: 146, endPoint x: 93, endPoint y: 193, distance: 47.5
click at [91, 164] on div "1 4 1 Fix a mistake Transform line Copy line as LaTeX Copy derivation as LaTeX …" at bounding box center [91, 164] width 0 height 0
click at [97, 191] on div at bounding box center [103, 208] width 63 height 47
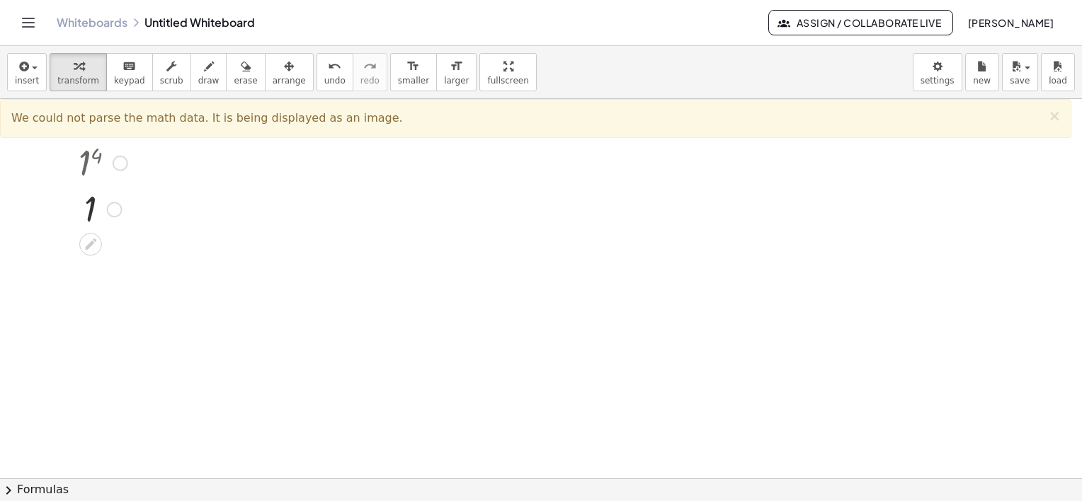
click at [92, 169] on div at bounding box center [103, 162] width 63 height 47
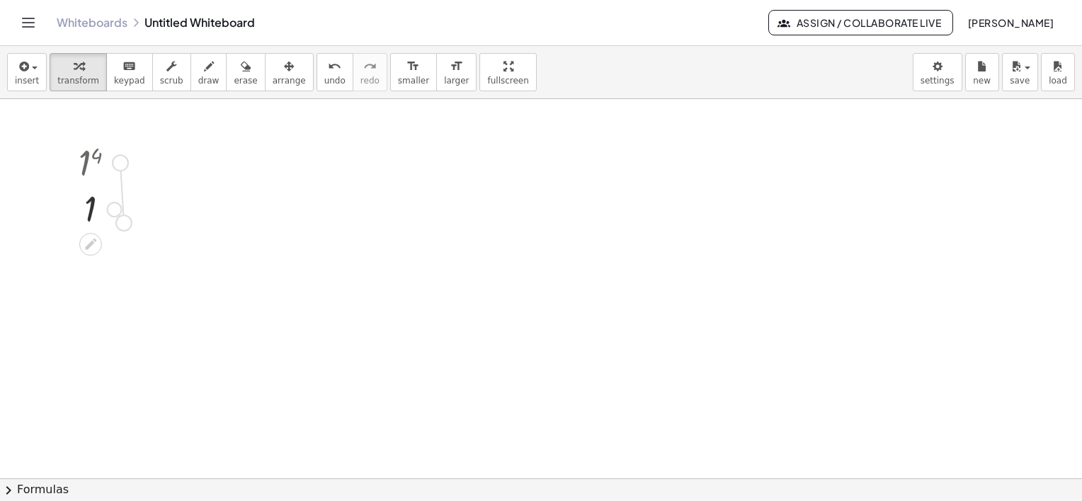
drag, startPoint x: 120, startPoint y: 161, endPoint x: 125, endPoint y: 228, distance: 66.7
click at [91, 164] on div "1 4 1 Fix a mistake Transform line Copy line as LaTeX Copy derivation as LaTeX …" at bounding box center [91, 164] width 0 height 0
drag, startPoint x: 110, startPoint y: 206, endPoint x: 112, endPoint y: 237, distance: 31.2
click at [112, 237] on div "1 4 1 Fix a mistake Transform line Copy line as LaTeX Copy derivation as LaTeX …" at bounding box center [541, 337] width 1082 height 759
drag, startPoint x: 113, startPoint y: 208, endPoint x: 103, endPoint y: 242, distance: 35.4
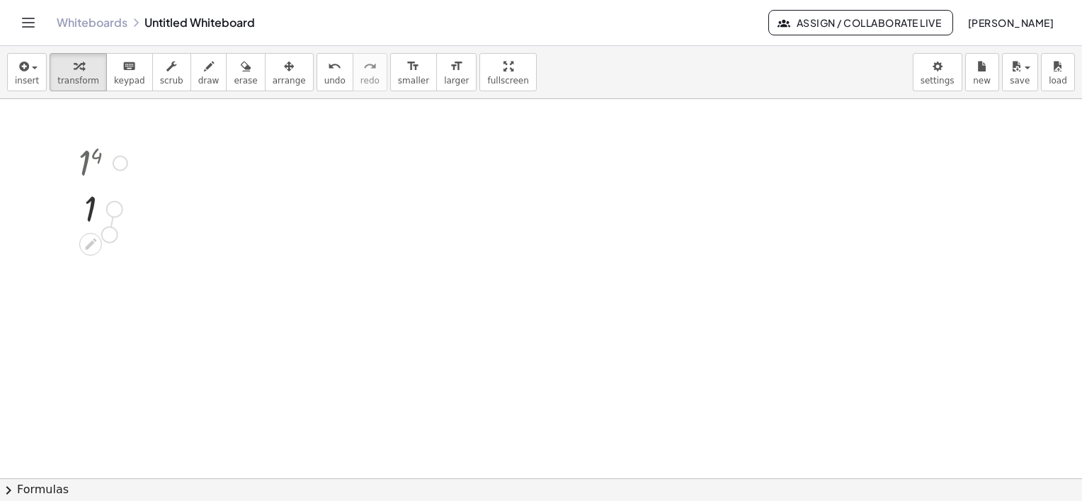
click at [103, 242] on div "1 4 1 Fix a mistake Transform line Copy line as LaTeX Copy derivation as LaTeX …" at bounding box center [541, 337] width 1082 height 759
drag, startPoint x: 88, startPoint y: 204, endPoint x: 125, endPoint y: 212, distance: 38.5
drag, startPoint x: 90, startPoint y: 156, endPoint x: 88, endPoint y: 215, distance: 59.5
click at [91, 164] on div "1 4 1 Fix a mistake Transform line Copy line as LaTeX Copy derivation as LaTeX …" at bounding box center [91, 164] width 0 height 0
drag, startPoint x: 88, startPoint y: 215, endPoint x: 187, endPoint y: 154, distance: 116.7
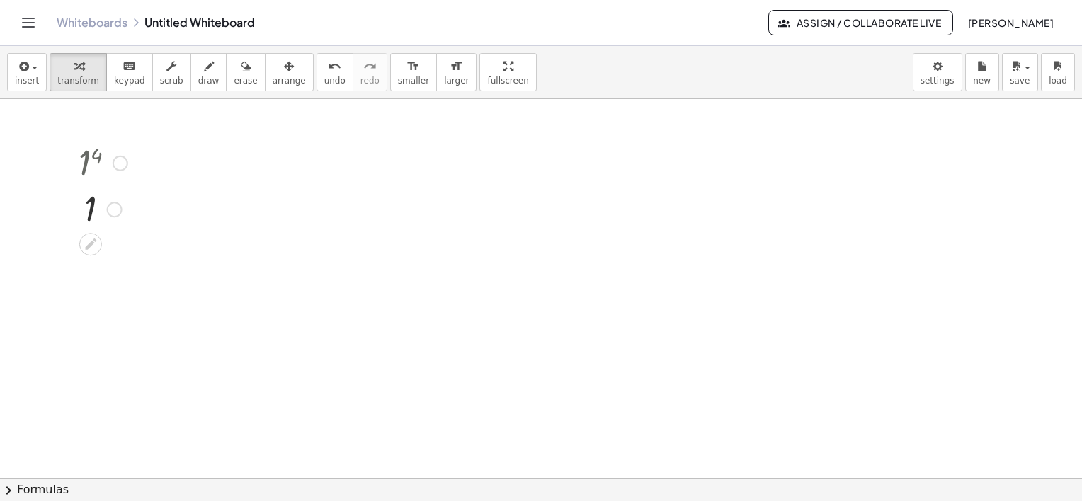
click at [195, 150] on div at bounding box center [541, 337] width 1082 height 759
click at [110, 158] on div at bounding box center [103, 162] width 63 height 47
drag, startPoint x: 120, startPoint y: 159, endPoint x: 127, endPoint y: 221, distance: 62.8
click at [127, 232] on div "1 4 1 Fix a mistake Transform line Copy line as LaTeX Copy derivation as LaTeX …" at bounding box center [97, 185] width 81 height 100
click at [87, 166] on div at bounding box center [103, 162] width 63 height 47
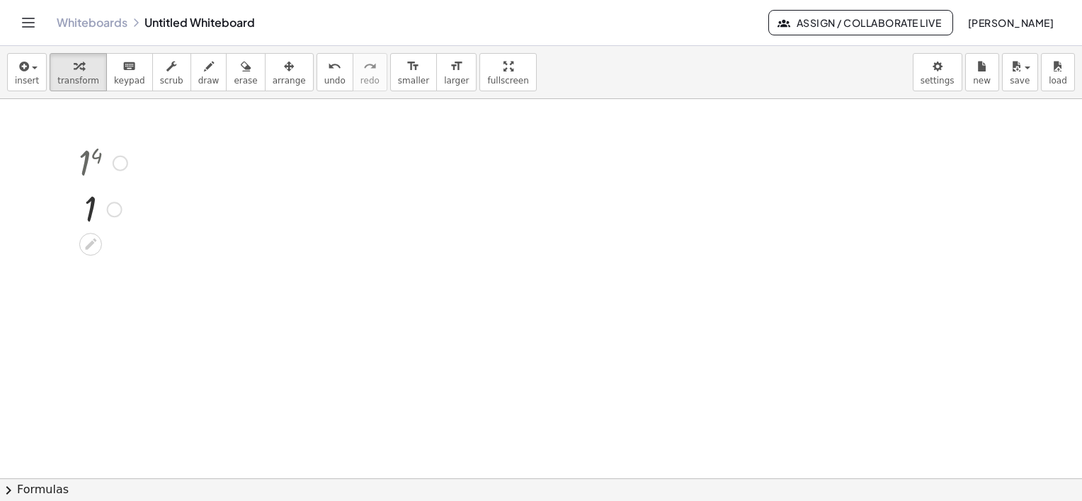
click at [125, 164] on div at bounding box center [121, 164] width 16 height 16
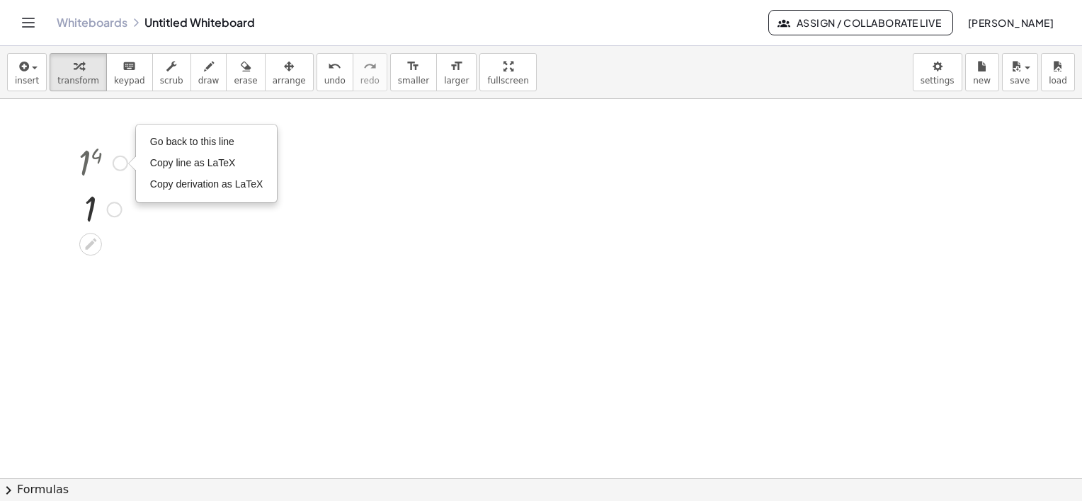
click at [97, 160] on div at bounding box center [103, 162] width 63 height 47
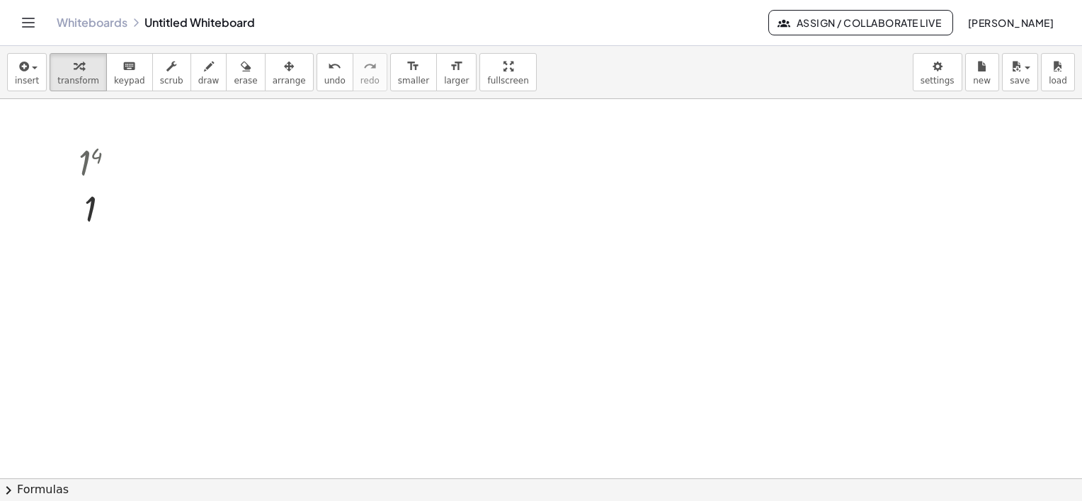
click at [181, 207] on div at bounding box center [541, 337] width 1082 height 759
click at [81, 164] on div at bounding box center [103, 162] width 63 height 47
click at [328, 71] on icon "undo" at bounding box center [334, 66] width 13 height 17
click at [324, 80] on span "undo" at bounding box center [334, 81] width 21 height 10
click at [328, 66] on icon "undo" at bounding box center [334, 66] width 13 height 17
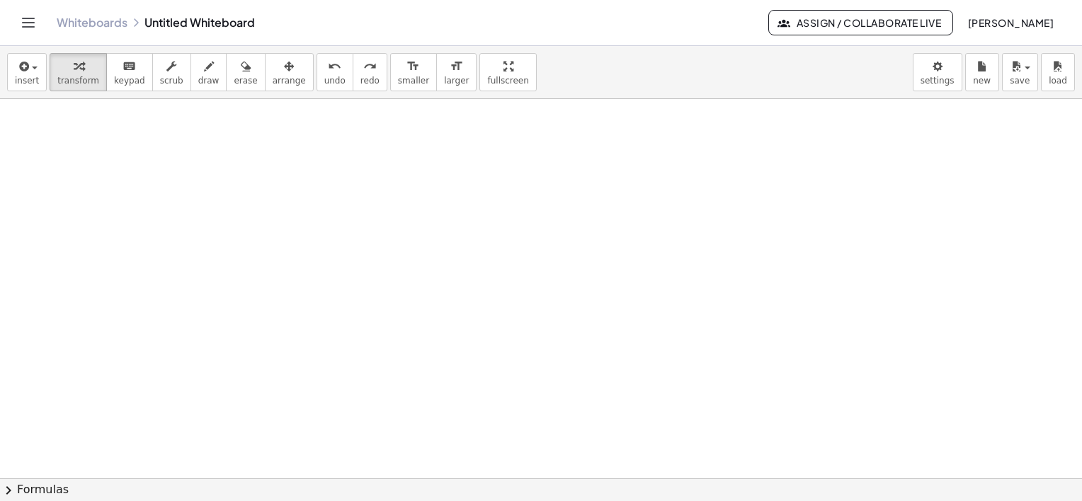
click at [295, 177] on div at bounding box center [541, 337] width 1082 height 759
click at [29, 69] on span "button" at bounding box center [30, 68] width 3 height 10
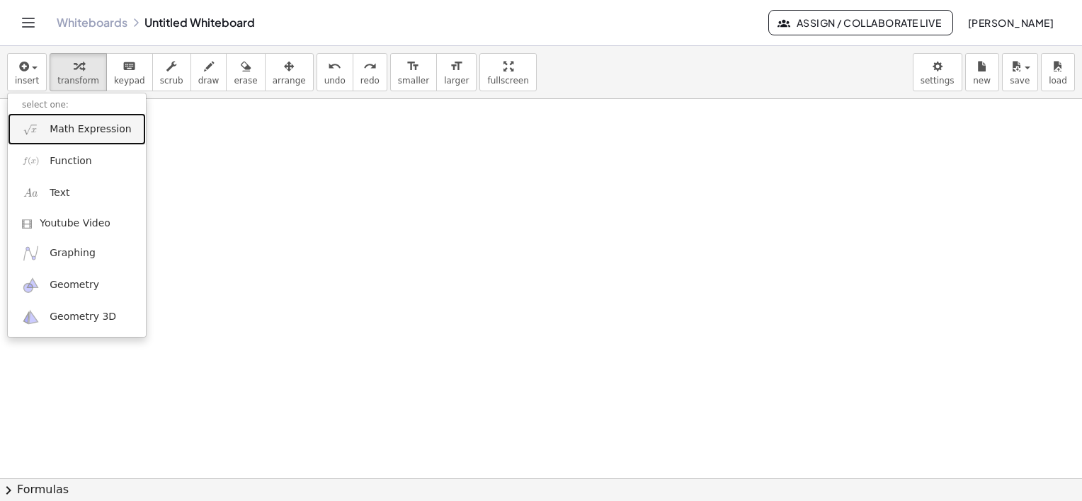
click at [96, 133] on span "Math Expression" at bounding box center [90, 129] width 81 height 14
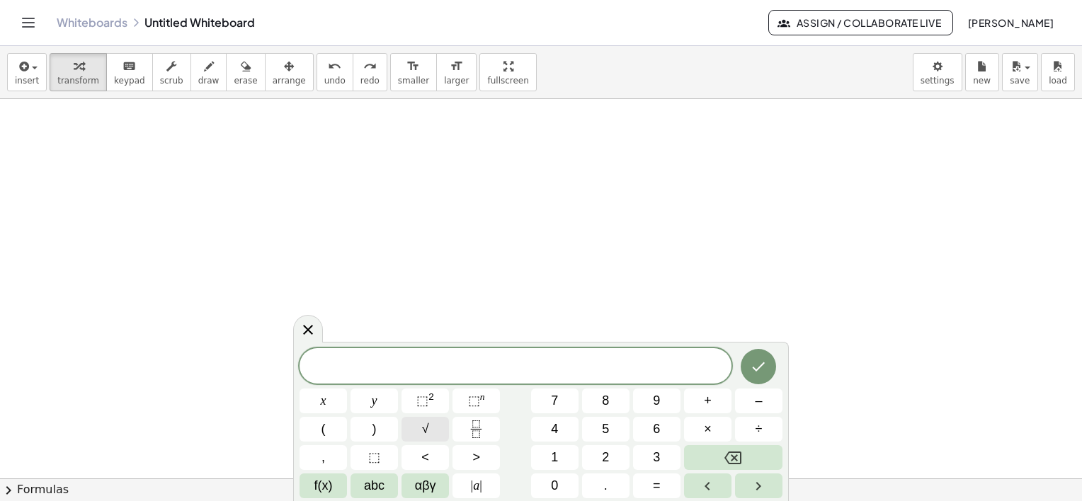
click at [421, 423] on button "√" at bounding box center [424, 429] width 47 height 25
click at [609, 455] on span "2" at bounding box center [605, 457] width 7 height 19
click at [606, 454] on span "2" at bounding box center [605, 457] width 7 height 19
click at [602, 425] on span "5" at bounding box center [605, 429] width 7 height 19
click at [749, 368] on button "Done" at bounding box center [758, 365] width 35 height 35
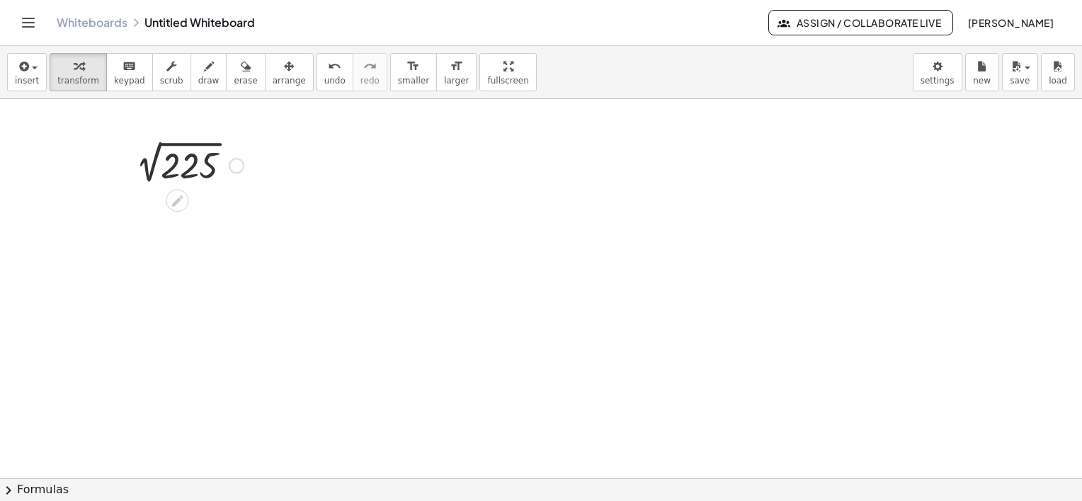
click at [213, 164] on div at bounding box center [186, 164] width 130 height 47
drag, startPoint x: 186, startPoint y: 187, endPoint x: 188, endPoint y: 199, distance: 12.1
click at [177, 164] on div "2 √ 225 15" at bounding box center [177, 164] width 0 height 0
drag, startPoint x: 188, startPoint y: 199, endPoint x: 322, endPoint y: 251, distance: 144.1
click at [324, 255] on div at bounding box center [541, 337] width 1082 height 759
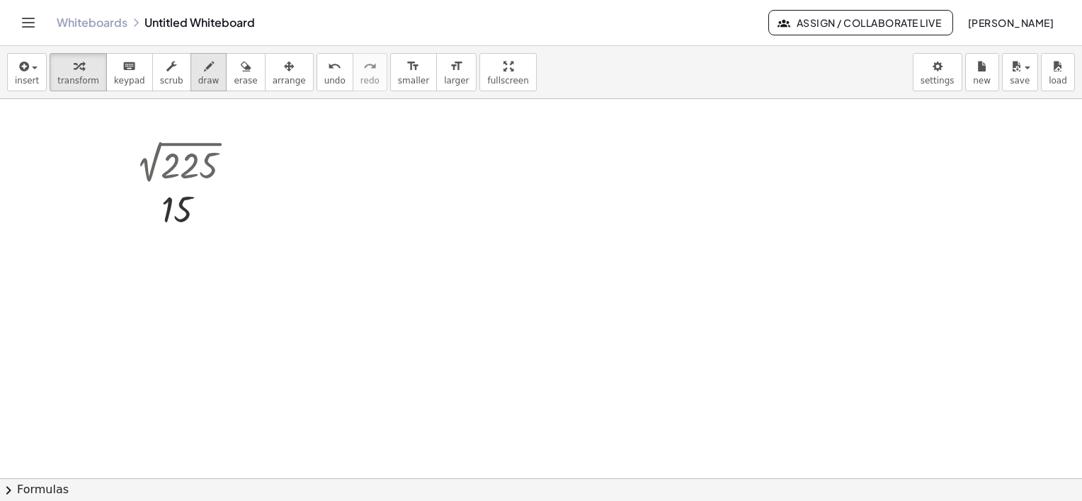
drag, startPoint x: 190, startPoint y: 71, endPoint x: 203, endPoint y: 79, distance: 15.5
click at [204, 70] on icon "button" at bounding box center [209, 66] width 10 height 17
drag, startPoint x: 245, startPoint y: 162, endPoint x: 281, endPoint y: 173, distance: 37.6
click at [270, 190] on div at bounding box center [541, 337] width 1082 height 759
click at [261, 157] on div at bounding box center [541, 337] width 1082 height 759
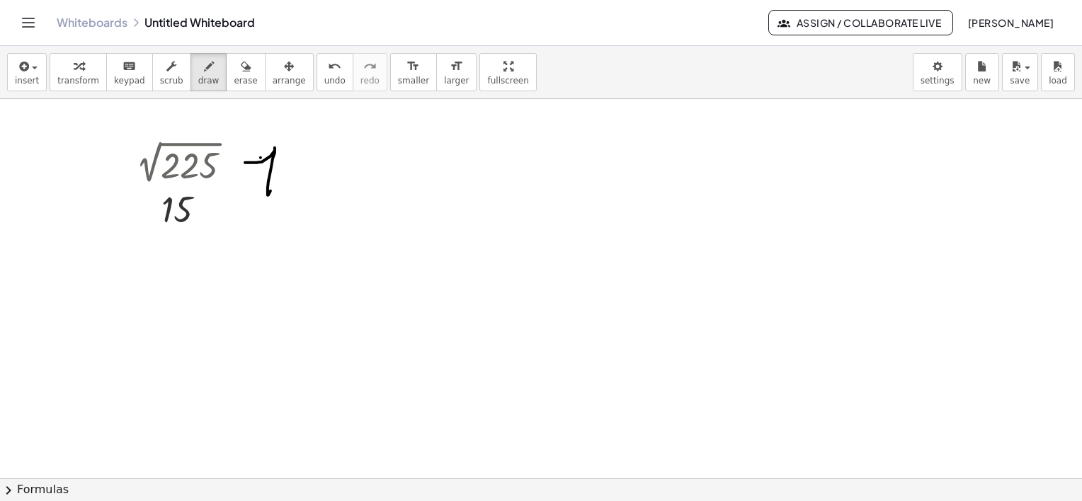
drag, startPoint x: 275, startPoint y: 76, endPoint x: 267, endPoint y: 139, distance: 63.5
click at [275, 77] on span "arrange" at bounding box center [289, 81] width 33 height 10
click at [269, 161] on div at bounding box center [541, 337] width 1082 height 759
click at [276, 142] on div at bounding box center [541, 337] width 1082 height 759
click at [275, 159] on div at bounding box center [541, 337] width 1082 height 759
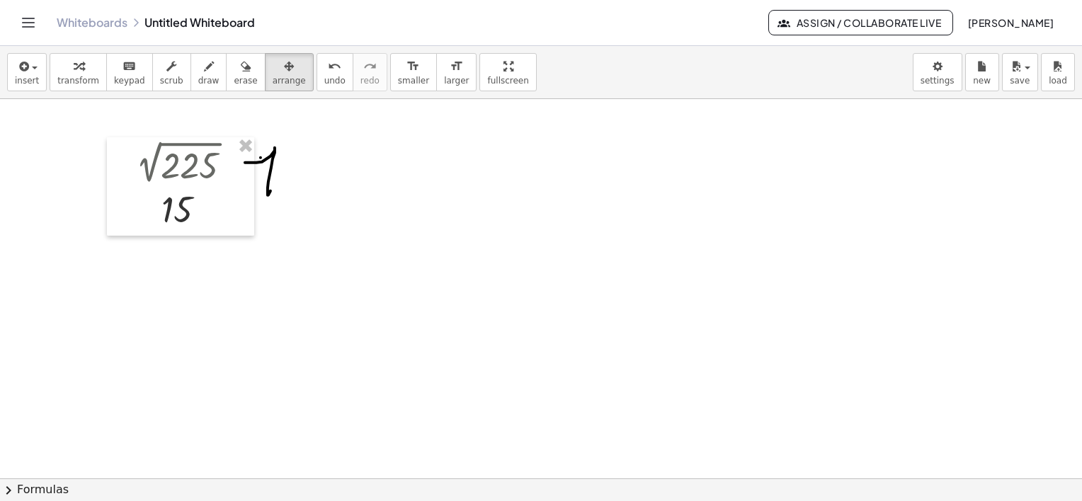
click at [267, 158] on div at bounding box center [541, 337] width 1082 height 759
drag, startPoint x: 222, startPoint y: 84, endPoint x: 265, endPoint y: 133, distance: 65.3
click at [234, 83] on span "erase" at bounding box center [245, 81] width 23 height 10
drag, startPoint x: 271, startPoint y: 162, endPoint x: 379, endPoint y: 189, distance: 110.9
click at [286, 184] on div at bounding box center [541, 337] width 1082 height 759
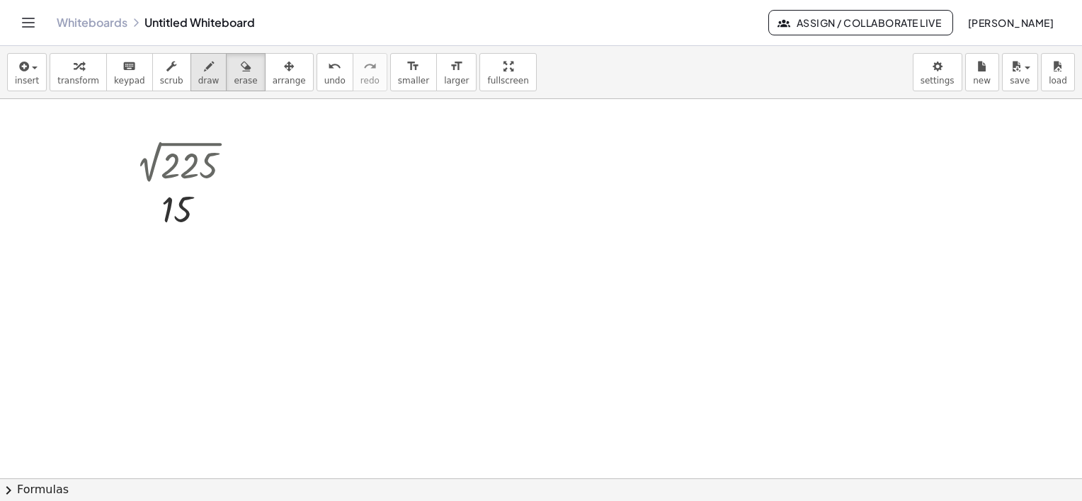
click at [198, 71] on div "button" at bounding box center [208, 65] width 21 height 17
drag, startPoint x: 271, startPoint y: 157, endPoint x: 282, endPoint y: 168, distance: 15.0
click at [279, 176] on div at bounding box center [541, 337] width 1082 height 759
drag, startPoint x: 311, startPoint y: 143, endPoint x: 292, endPoint y: 176, distance: 37.8
click at [291, 178] on div at bounding box center [541, 337] width 1082 height 759
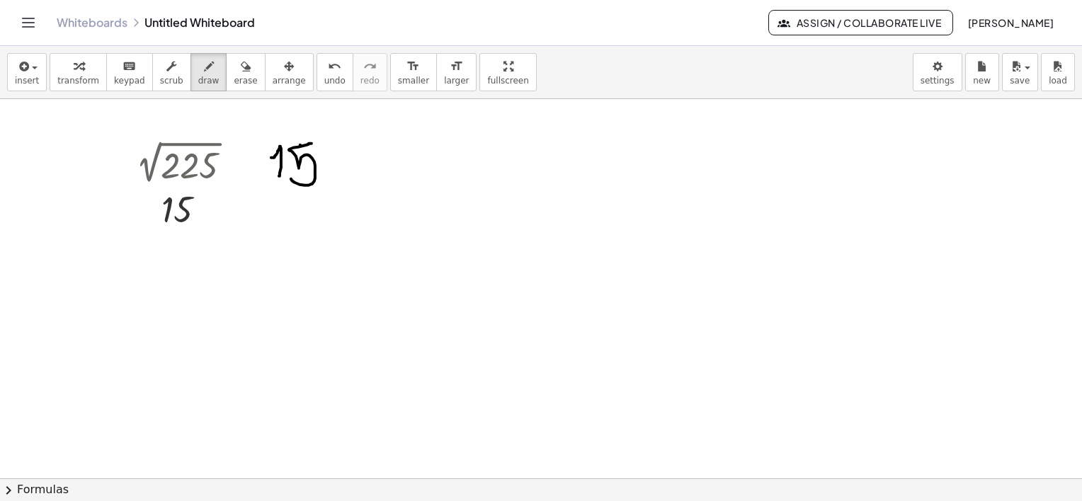
click at [300, 144] on div at bounding box center [541, 337] width 1082 height 759
click at [306, 147] on div at bounding box center [541, 337] width 1082 height 759
click at [241, 71] on icon "button" at bounding box center [246, 66] width 10 height 17
drag, startPoint x: 251, startPoint y: 159, endPoint x: 339, endPoint y: 170, distance: 88.4
click at [330, 169] on div at bounding box center [541, 337] width 1082 height 759
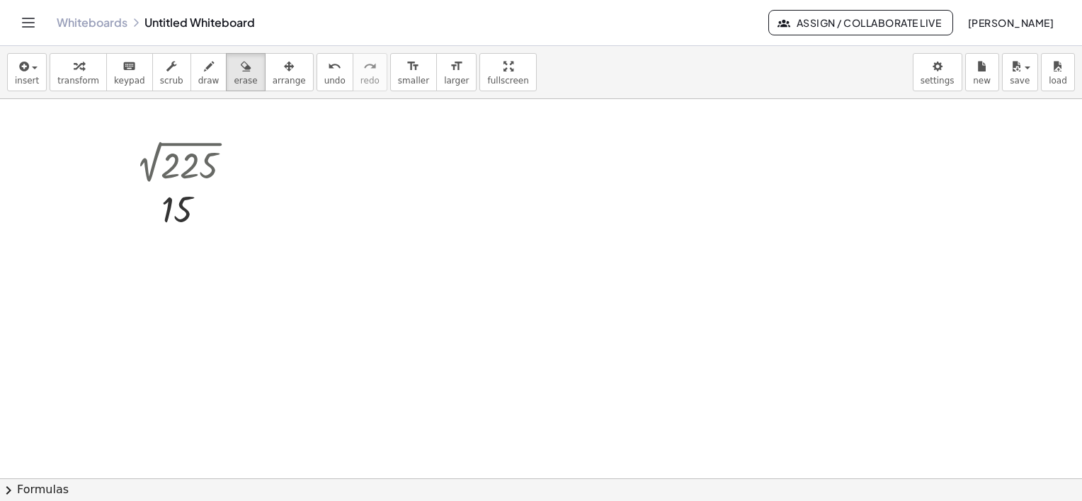
click at [309, 193] on div at bounding box center [541, 337] width 1082 height 759
click at [27, 76] on span "insert" at bounding box center [27, 81] width 24 height 10
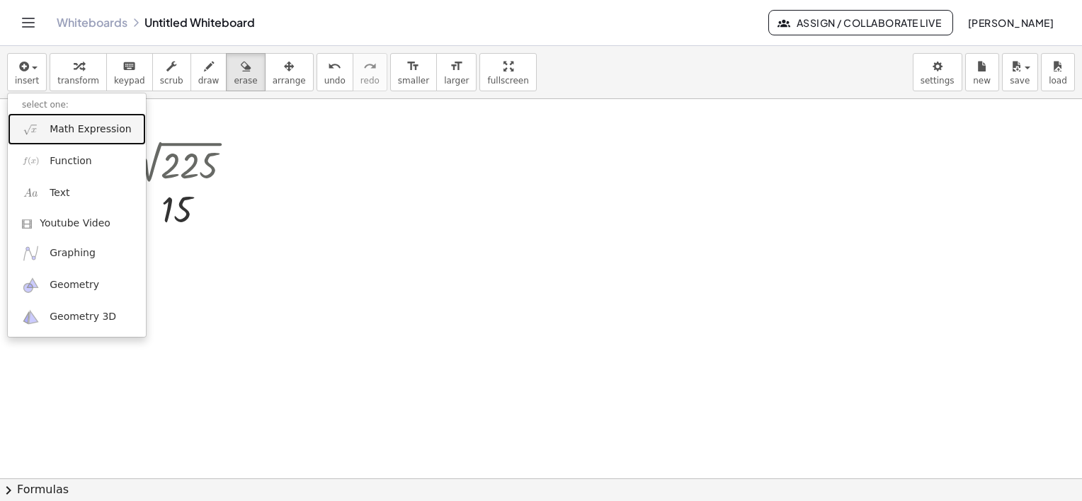
click at [86, 125] on span "Math Expression" at bounding box center [90, 129] width 81 height 14
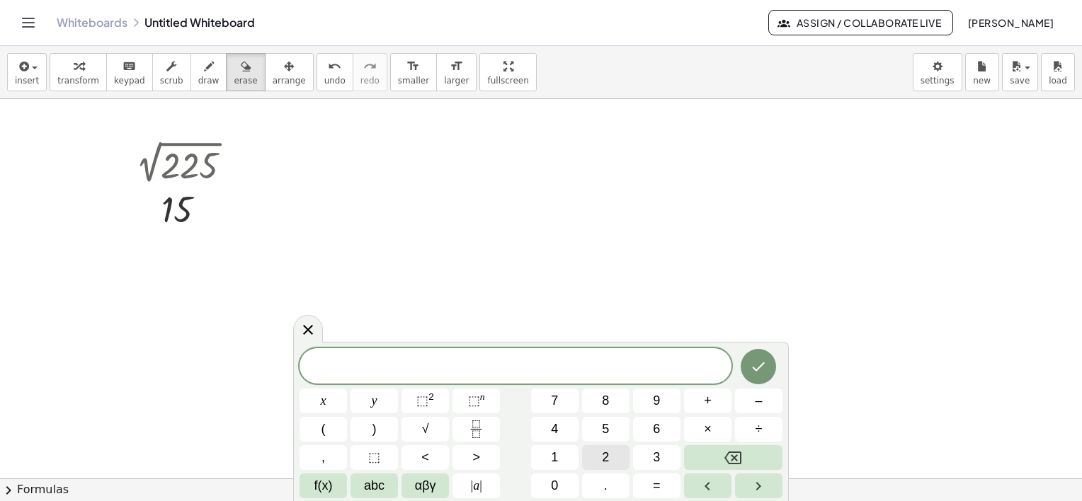
click at [615, 467] on button "2" at bounding box center [605, 457] width 47 height 25
click at [610, 428] on button "5" at bounding box center [605, 429] width 47 height 25
click at [762, 430] on span "÷" at bounding box center [758, 429] width 7 height 19
click at [549, 460] on button "1" at bounding box center [554, 457] width 47 height 25
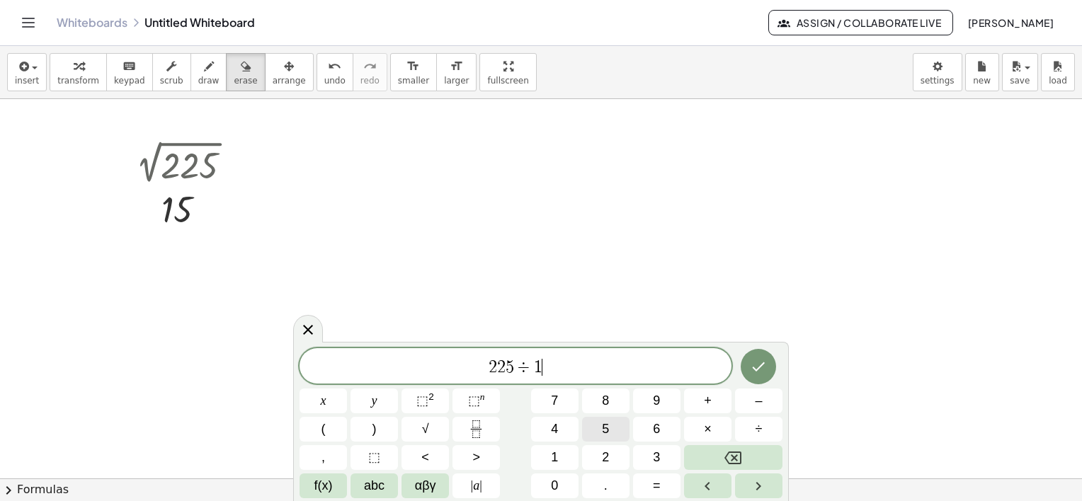
click at [595, 430] on button "5" at bounding box center [605, 429] width 47 height 25
drag, startPoint x: 547, startPoint y: 367, endPoint x: 512, endPoint y: 377, distance: 36.1
click at [512, 377] on span "2 2 5 ÷ 1 5" at bounding box center [515, 368] width 432 height 20
click at [579, 370] on span "2 2 5 ÷ 1 5 ​" at bounding box center [515, 368] width 432 height 20
drag, startPoint x: 564, startPoint y: 372, endPoint x: 513, endPoint y: 382, distance: 51.9
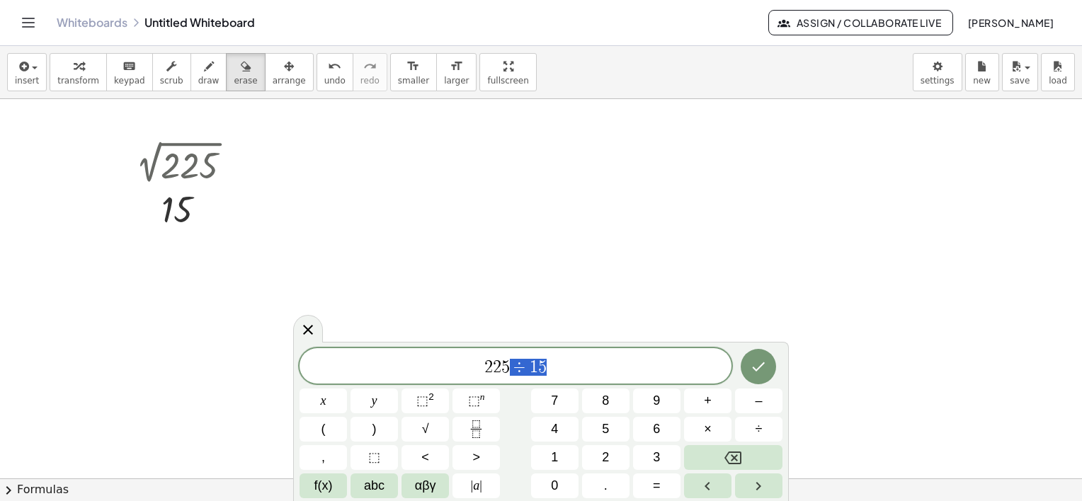
click at [513, 382] on div "******* 2 2 5 ÷ 1 5" at bounding box center [515, 365] width 432 height 35
click at [566, 456] on button "1" at bounding box center [554, 457] width 47 height 25
click at [725, 423] on button "×" at bounding box center [707, 429] width 47 height 25
click at [556, 455] on span "1" at bounding box center [554, 457] width 7 height 19
click at [705, 429] on button "×" at bounding box center [707, 429] width 47 height 25
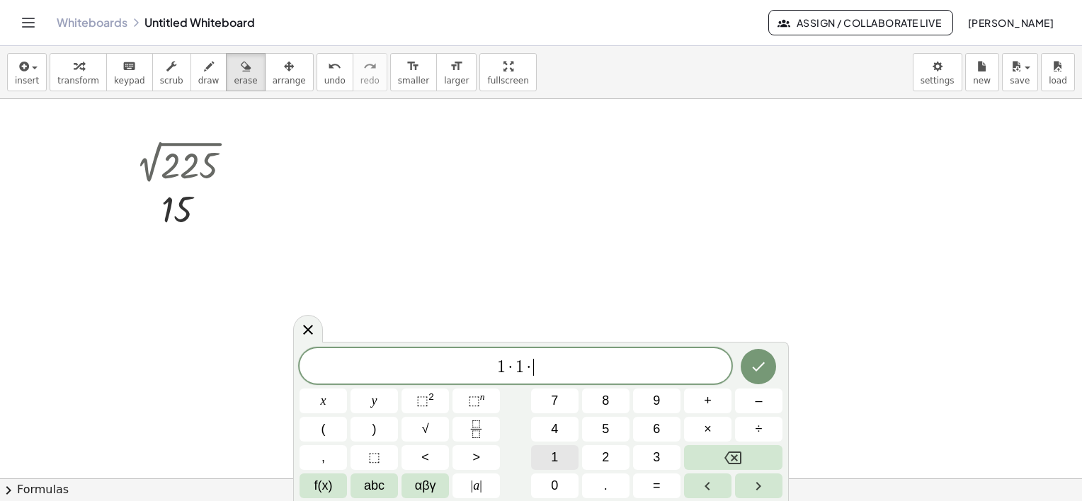
click at [561, 456] on button "1" at bounding box center [554, 457] width 47 height 25
click at [760, 362] on icon "Done" at bounding box center [758, 366] width 17 height 17
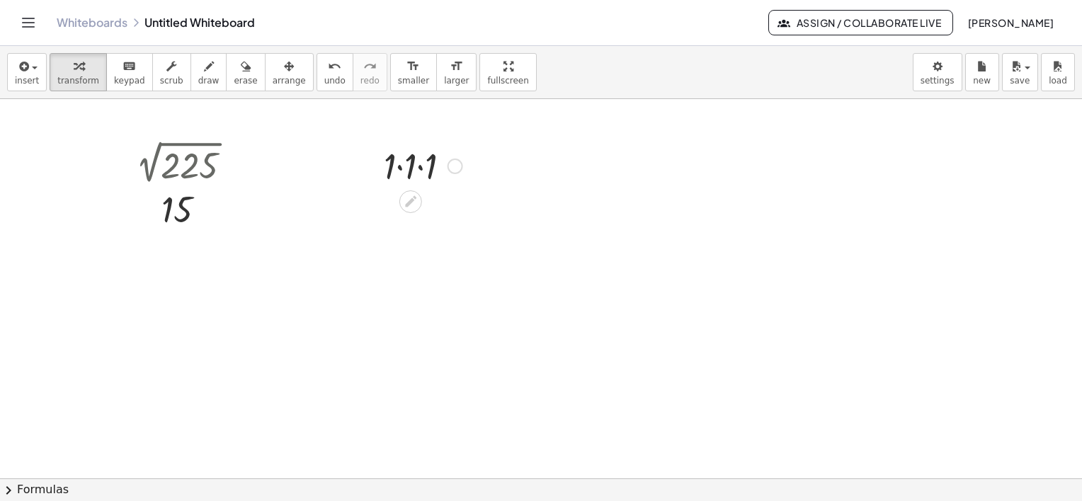
click at [456, 169] on div at bounding box center [455, 167] width 16 height 16
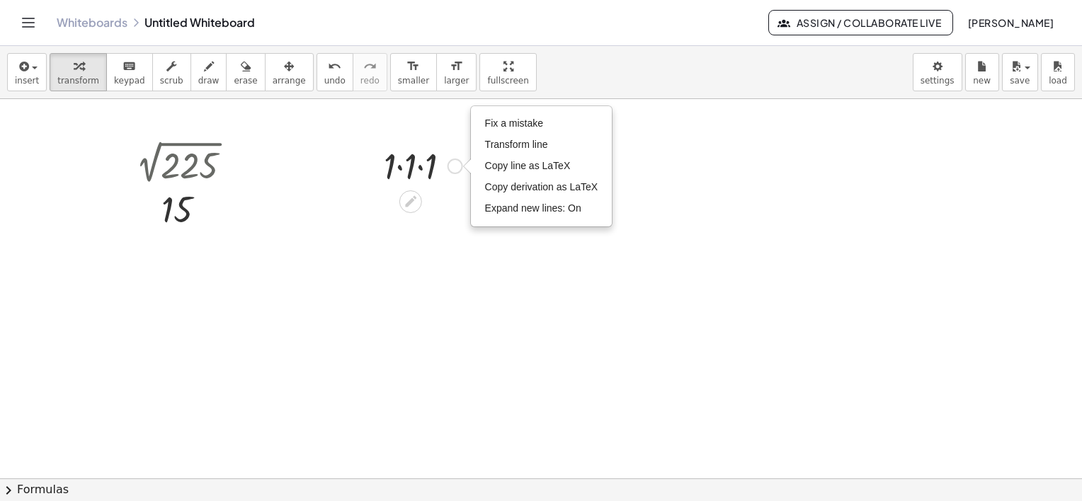
click at [452, 166] on div "Fix a mistake Transform line Copy line as LaTeX Copy derivation as LaTeX Expand…" at bounding box center [455, 167] width 16 height 16
click at [424, 169] on div at bounding box center [423, 165] width 93 height 48
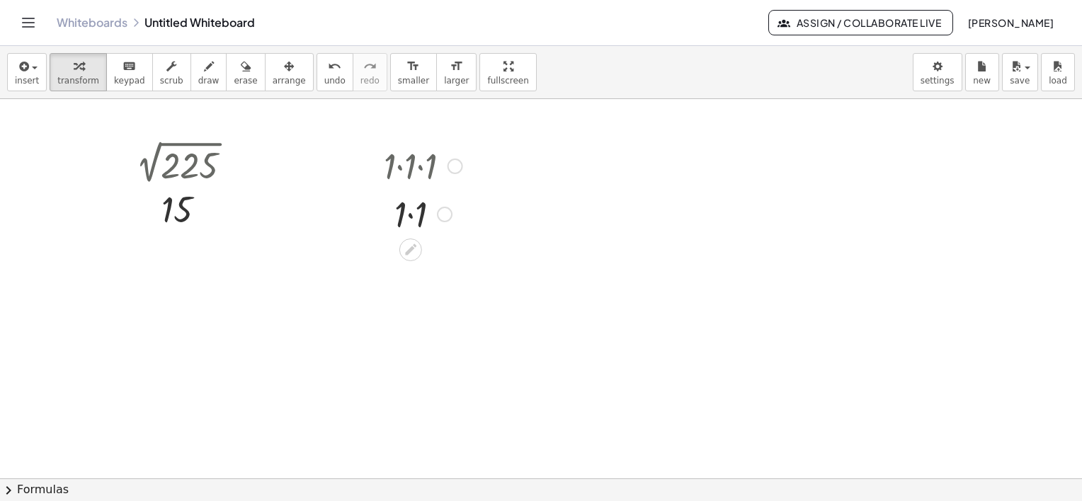
click at [418, 216] on div at bounding box center [423, 213] width 93 height 48
drag, startPoint x: 429, startPoint y: 217, endPoint x: 426, endPoint y: 273, distance: 56.0
click at [411, 262] on div "1 Fix a mistake Transform line Copy line as LaTeX Copy derivation as LaTeX Expa…" at bounding box center [411, 262] width 0 height 0
click at [426, 282] on div at bounding box center [423, 260] width 93 height 47
click at [437, 266] on div "Fix a mistake Transform line Copy line as LaTeX Copy derivation as LaTeX Expand…" at bounding box center [434, 262] width 16 height 16
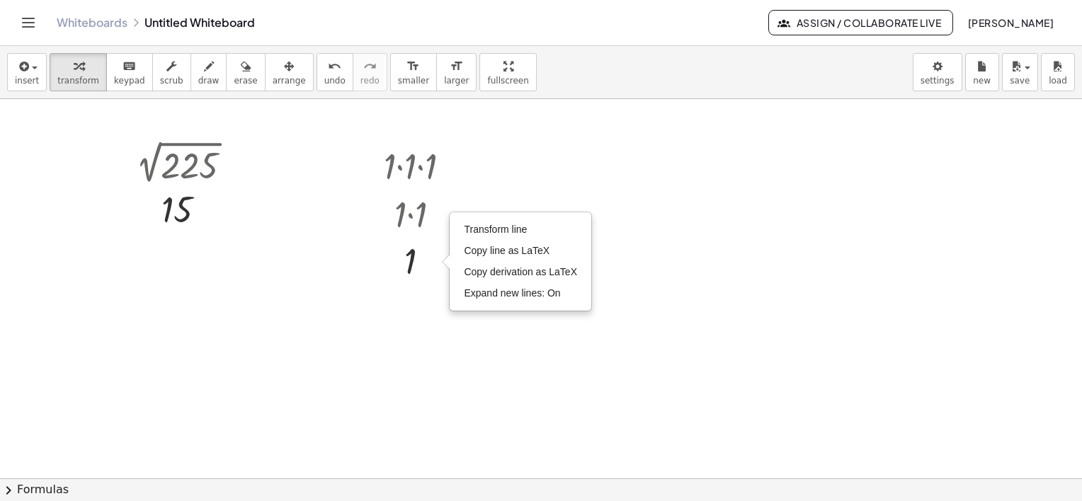
click at [500, 181] on div at bounding box center [541, 337] width 1082 height 759
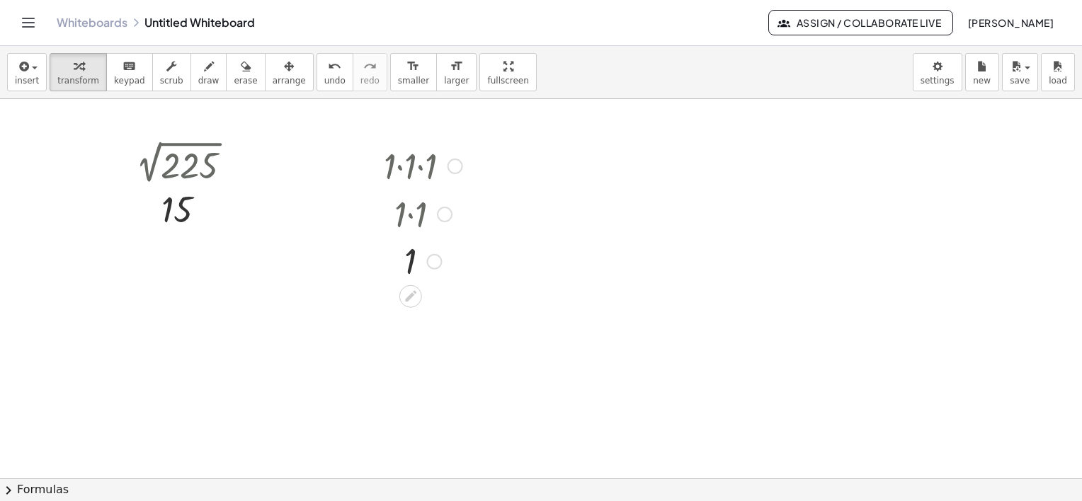
click at [409, 159] on div at bounding box center [423, 165] width 93 height 48
click at [408, 253] on div at bounding box center [423, 260] width 93 height 47
click at [419, 261] on div at bounding box center [423, 260] width 93 height 47
click at [437, 263] on div "Transform line Copy line as LaTeX Copy derivation as LaTeX Expand new lines: On" at bounding box center [434, 262] width 16 height 16
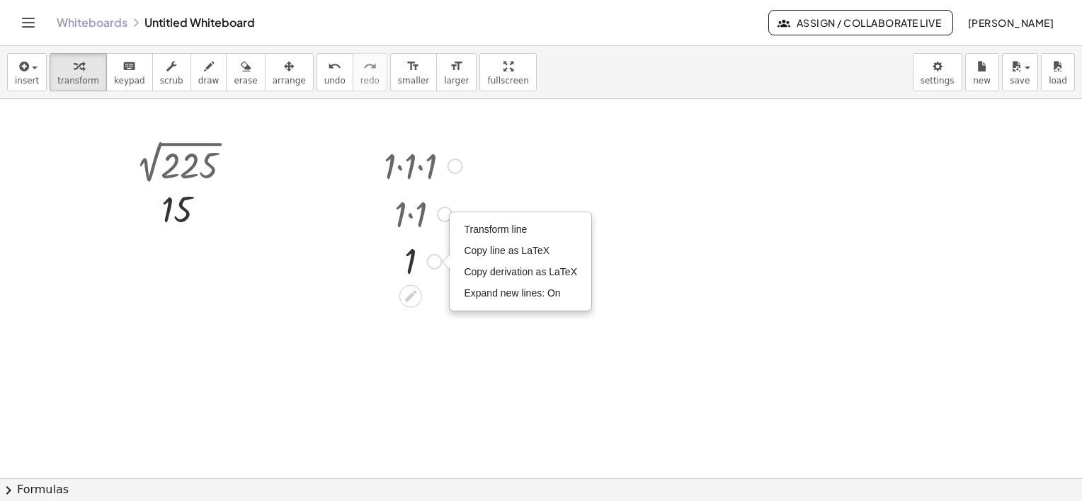
click at [439, 204] on div at bounding box center [423, 213] width 93 height 48
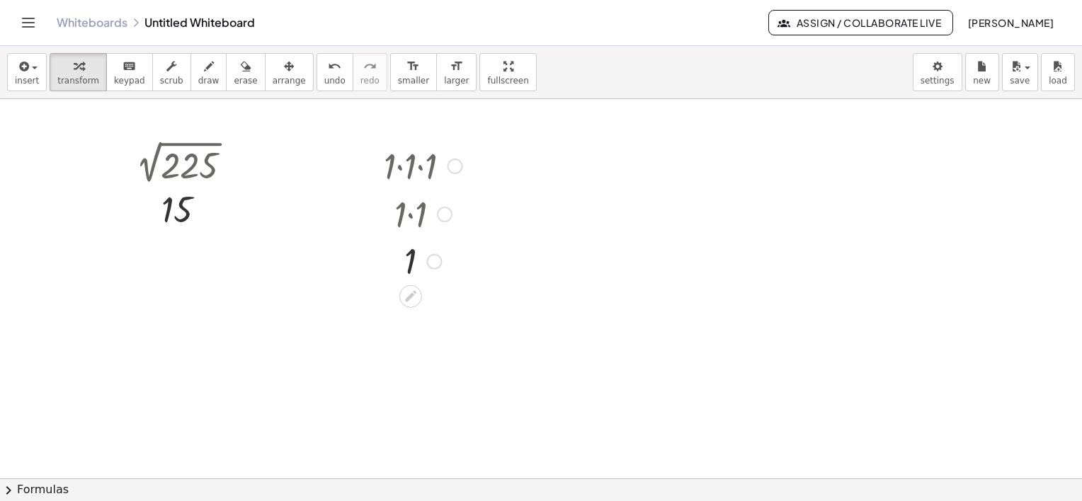
click at [407, 206] on div at bounding box center [423, 213] width 93 height 48
click at [273, 76] on span "arrange" at bounding box center [289, 81] width 33 height 10
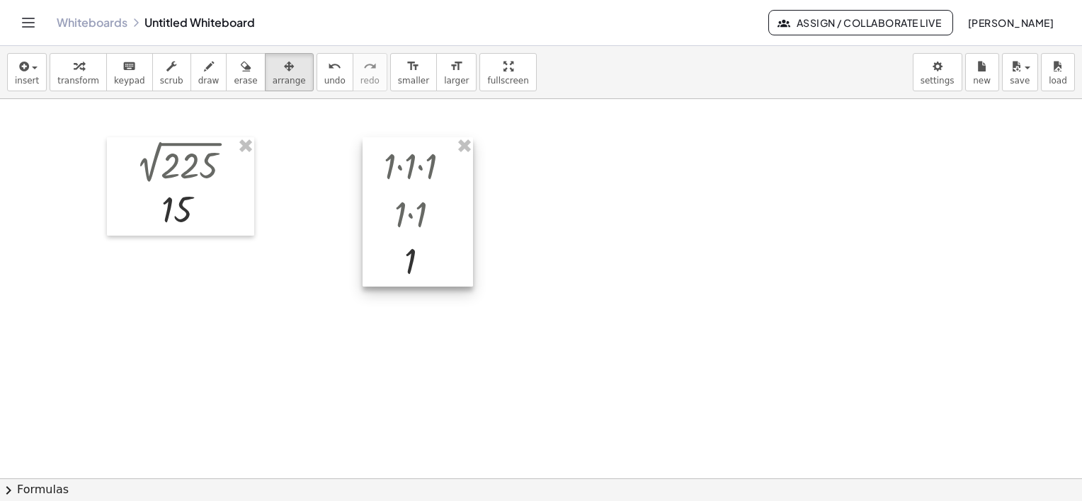
click at [391, 204] on div at bounding box center [417, 212] width 110 height 150
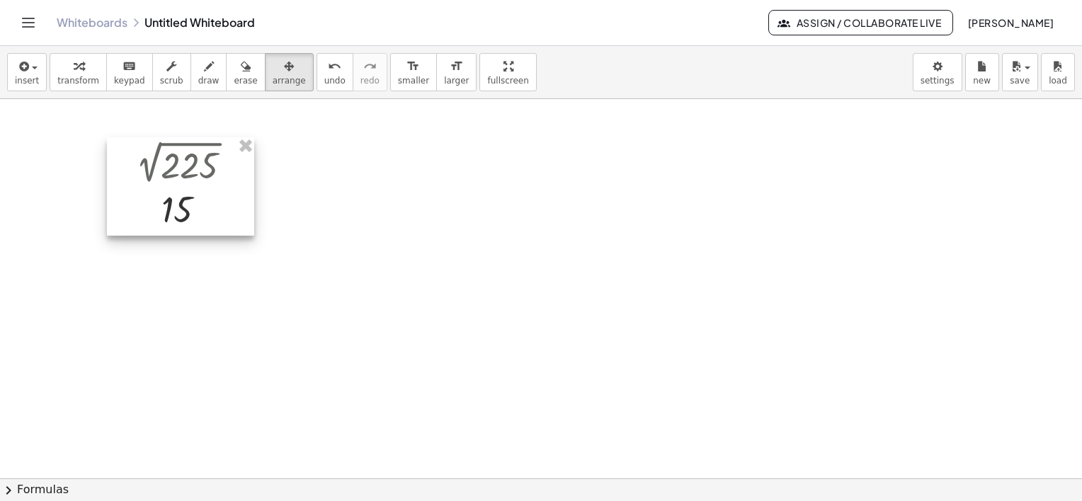
click at [202, 177] on div at bounding box center [180, 186] width 147 height 98
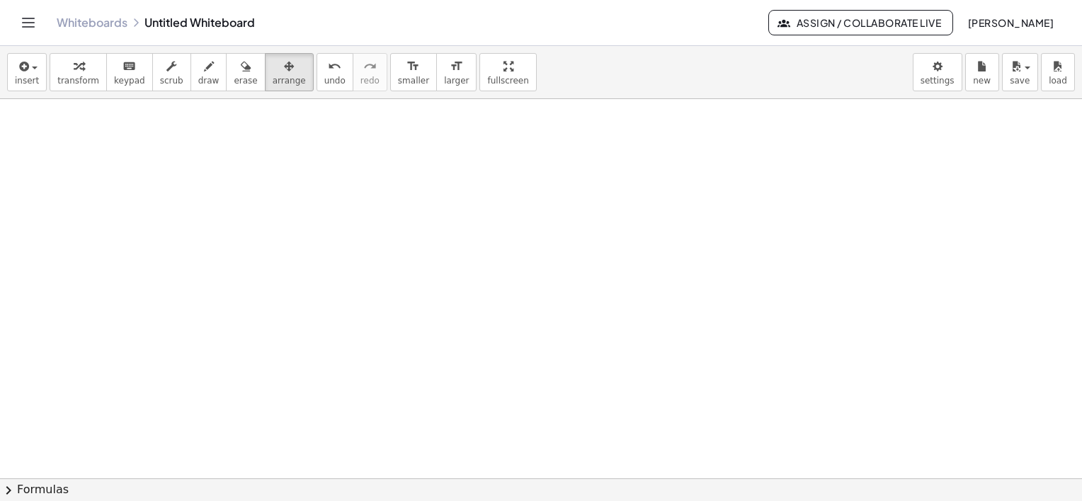
click at [319, 207] on div at bounding box center [541, 337] width 1082 height 759
click at [21, 71] on icon "button" at bounding box center [22, 66] width 13 height 17
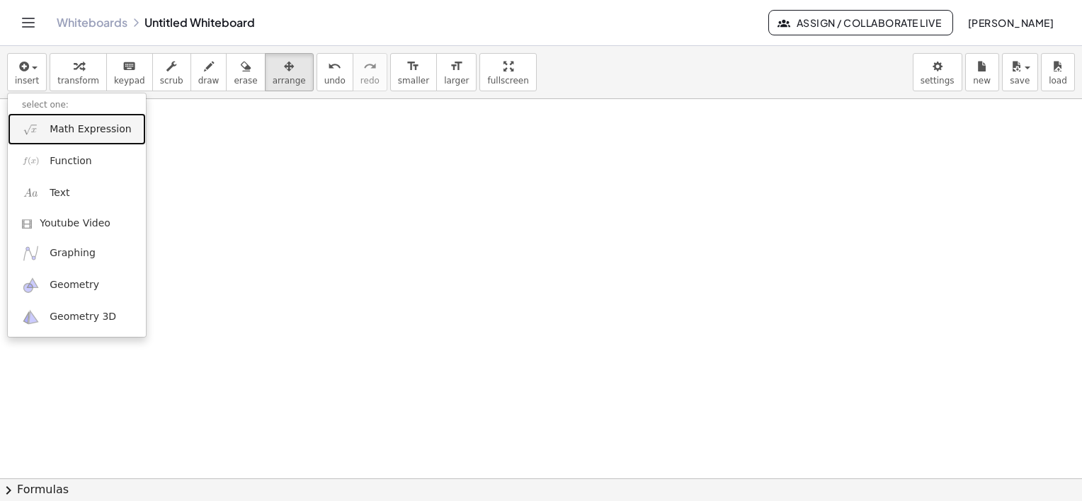
click at [91, 130] on span "Math Expression" at bounding box center [90, 129] width 81 height 14
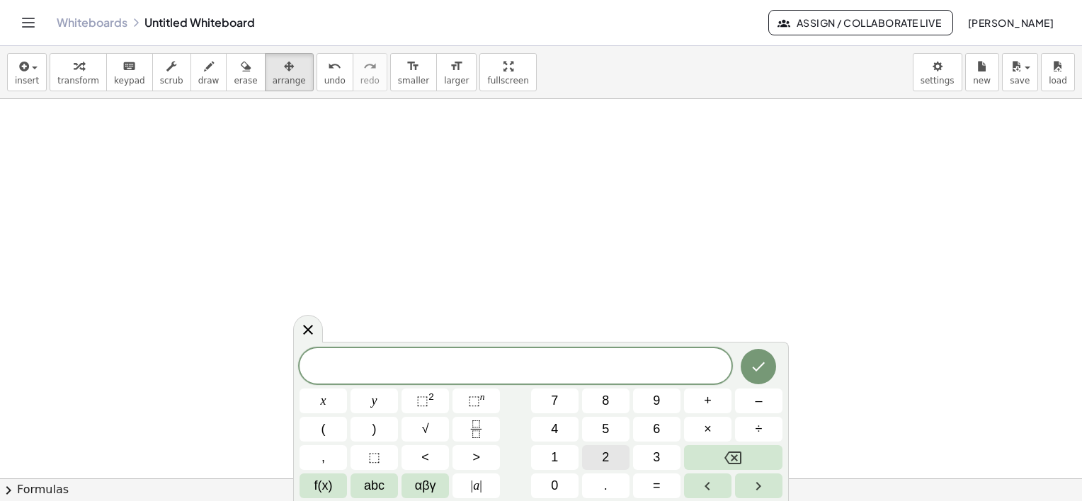
click at [602, 452] on span "2" at bounding box center [605, 457] width 7 height 19
click at [604, 451] on span "2" at bounding box center [605, 457] width 7 height 19
click at [612, 428] on button "5" at bounding box center [605, 429] width 47 height 25
click at [763, 424] on button "÷" at bounding box center [758, 429] width 47 height 25
click at [614, 436] on button "5" at bounding box center [605, 429] width 47 height 25
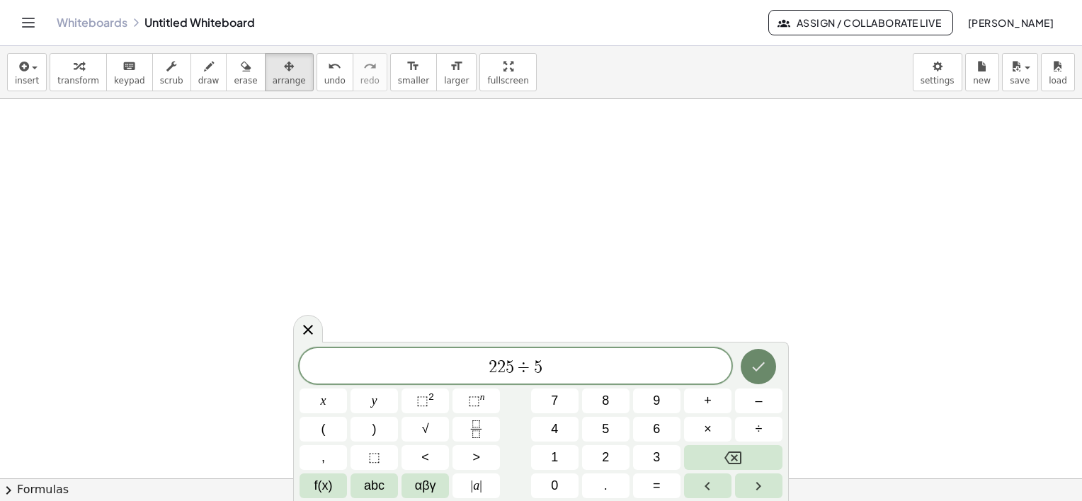
click at [347, 389] on div at bounding box center [322, 401] width 47 height 25
click at [765, 370] on icon "Done" at bounding box center [758, 366] width 17 height 17
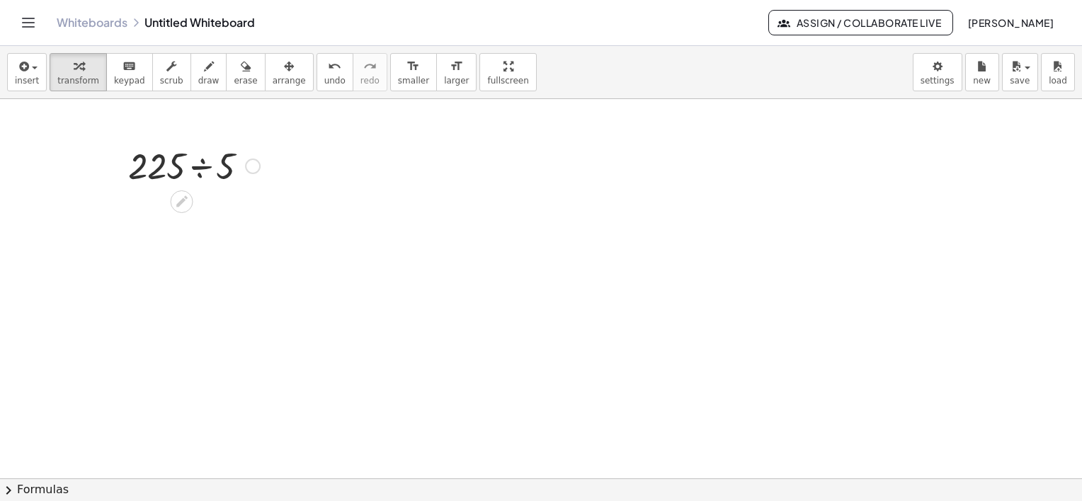
click at [204, 166] on div at bounding box center [194, 165] width 146 height 48
drag, startPoint x: 253, startPoint y: 185, endPoint x: 251, endPoint y: 210, distance: 24.2
click at [182, 166] on div "· 225 ÷ 5 45" at bounding box center [182, 166] width 0 height 0
drag, startPoint x: 251, startPoint y: 166, endPoint x: 212, endPoint y: 220, distance: 66.4
click at [182, 166] on div "· 225 ÷ 5 45" at bounding box center [182, 166] width 0 height 0
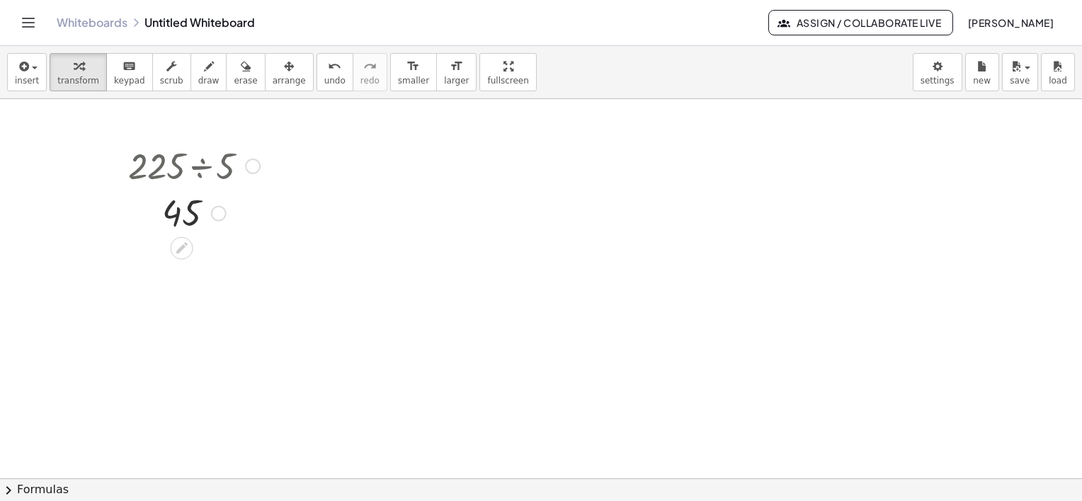
click at [192, 211] on div at bounding box center [194, 212] width 146 height 47
click at [181, 202] on div at bounding box center [194, 212] width 146 height 47
drag, startPoint x: 179, startPoint y: 141, endPoint x: 192, endPoint y: 144, distance: 13.1
click at [191, 144] on div at bounding box center [194, 165] width 146 height 48
click at [186, 176] on div at bounding box center [194, 165] width 146 height 48
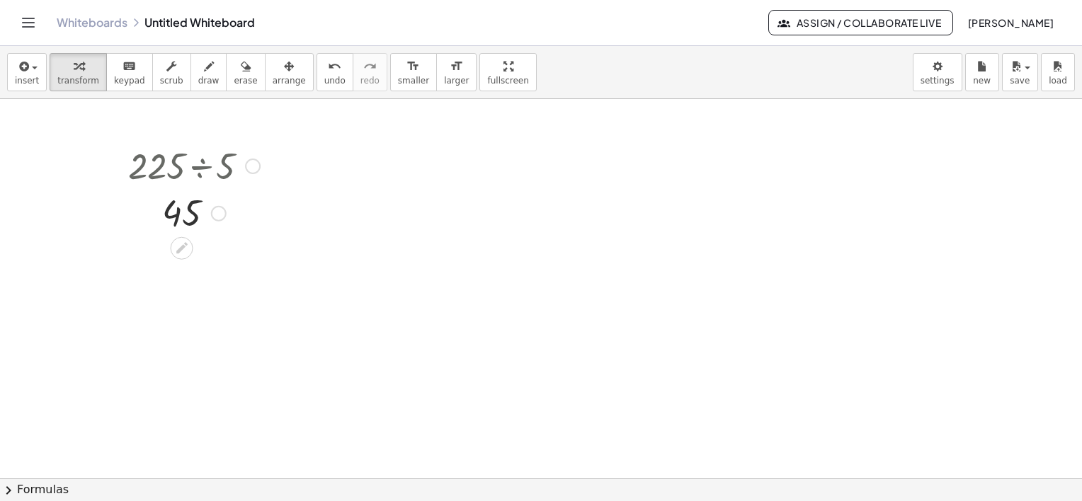
click at [186, 176] on div at bounding box center [194, 165] width 146 height 48
drag, startPoint x: 408, startPoint y: 176, endPoint x: 316, endPoint y: 187, distance: 92.0
click at [408, 176] on div at bounding box center [541, 337] width 1082 height 759
click at [215, 193] on div at bounding box center [194, 212] width 146 height 47
click at [273, 73] on div "button" at bounding box center [289, 65] width 33 height 17
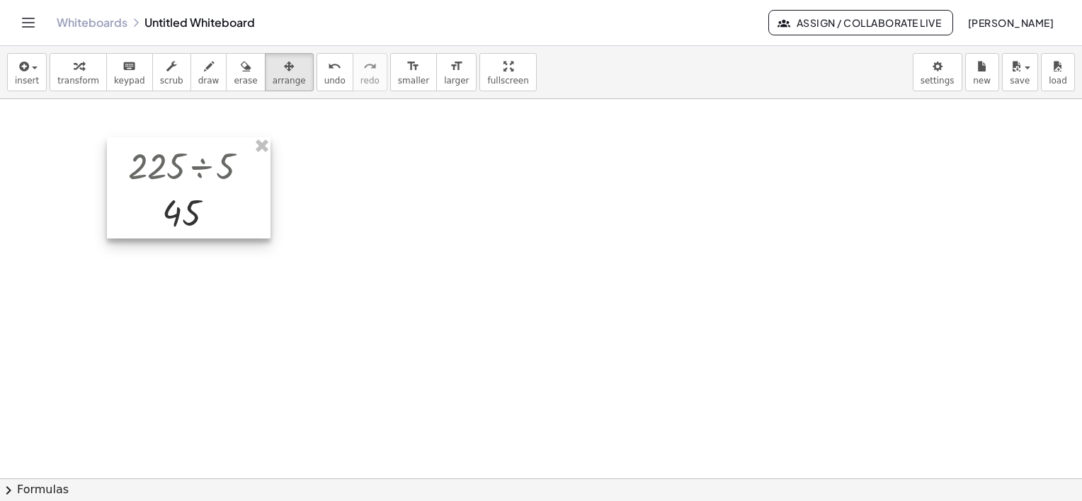
click at [195, 161] on div at bounding box center [189, 188] width 164 height 102
click at [202, 198] on div at bounding box center [190, 189] width 164 height 102
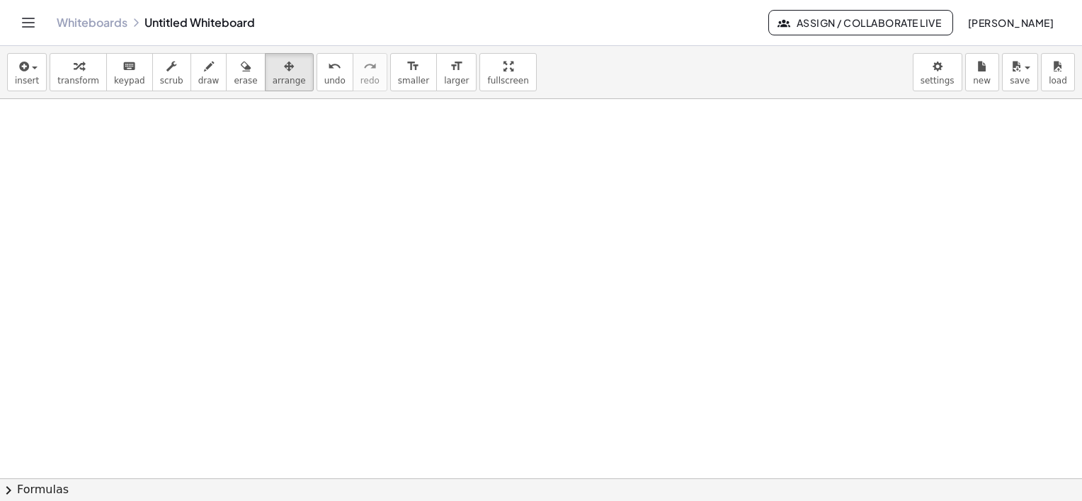
click at [165, 99] on div at bounding box center [541, 337] width 1082 height 759
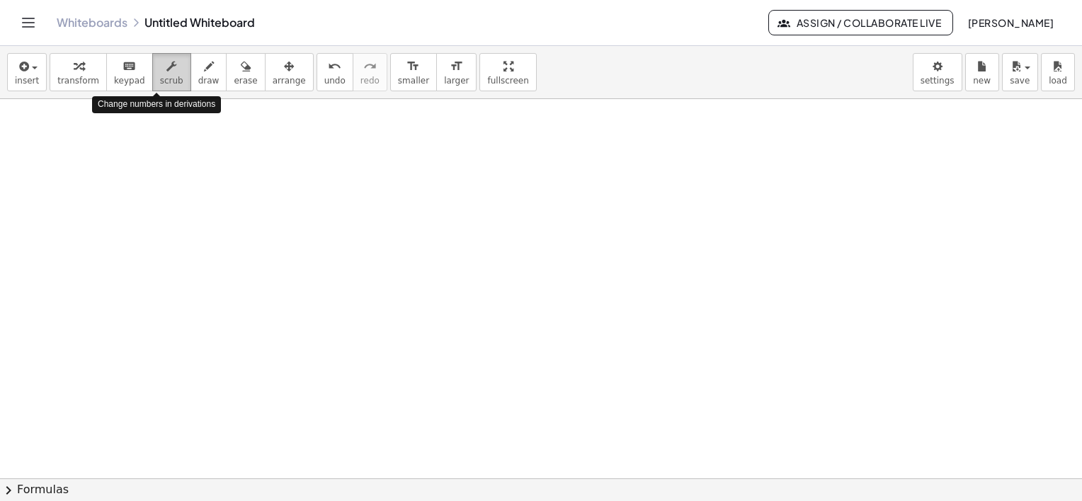
click at [160, 79] on span "scrub" at bounding box center [171, 81] width 23 height 10
click at [149, 141] on div at bounding box center [541, 337] width 1082 height 759
click at [166, 74] on icon "button" at bounding box center [171, 66] width 10 height 17
click at [166, 81] on span "scrub" at bounding box center [171, 81] width 23 height 10
click at [268, 186] on div at bounding box center [541, 337] width 1082 height 759
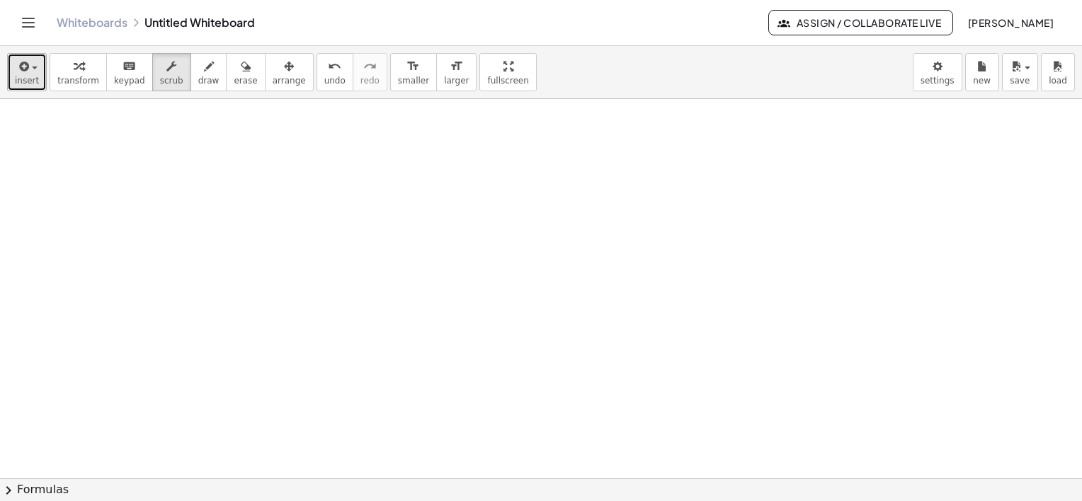
click at [29, 58] on div "button" at bounding box center [27, 65] width 24 height 17
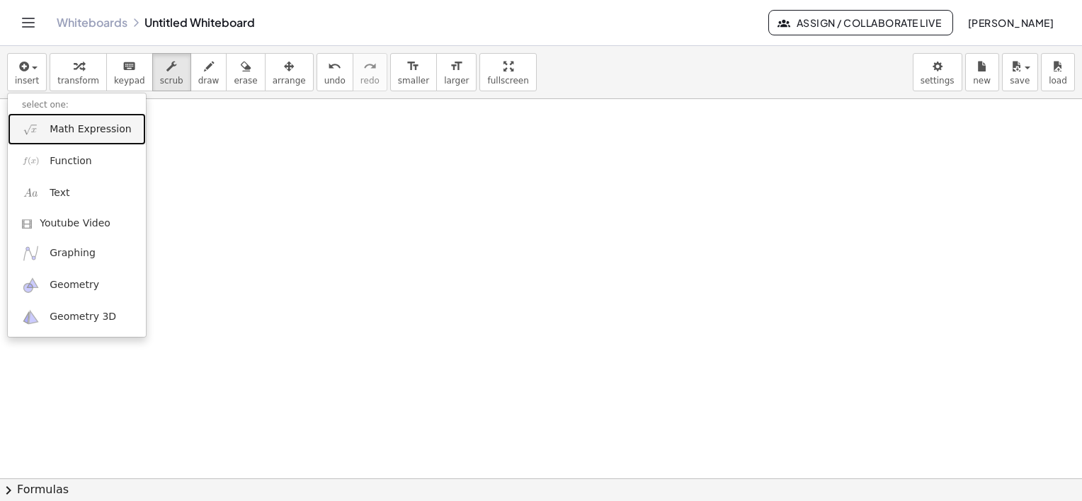
click at [84, 134] on span "Math Expression" at bounding box center [90, 129] width 81 height 14
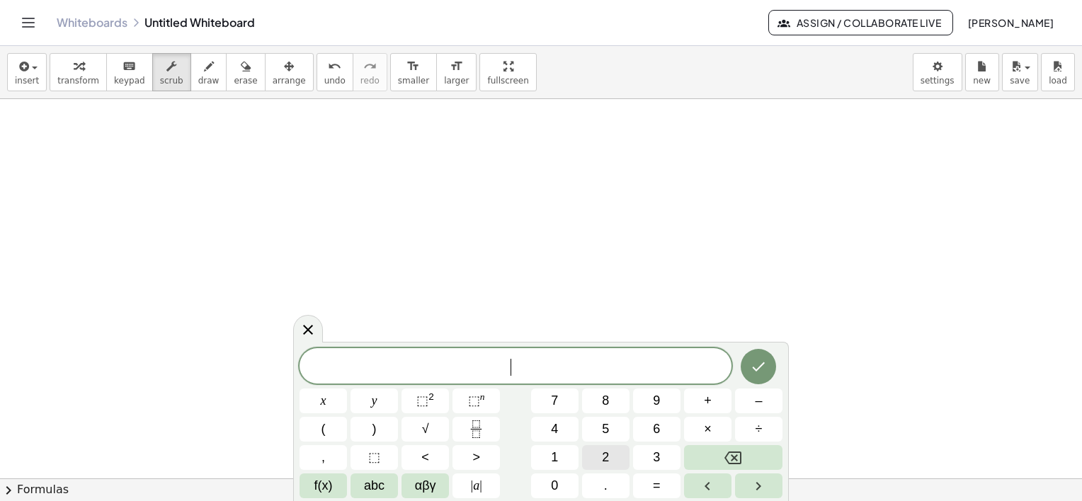
click at [617, 445] on button "2" at bounding box center [605, 457] width 47 height 25
click at [622, 423] on button "5" at bounding box center [605, 429] width 47 height 25
click at [752, 362] on button "Done" at bounding box center [758, 366] width 35 height 35
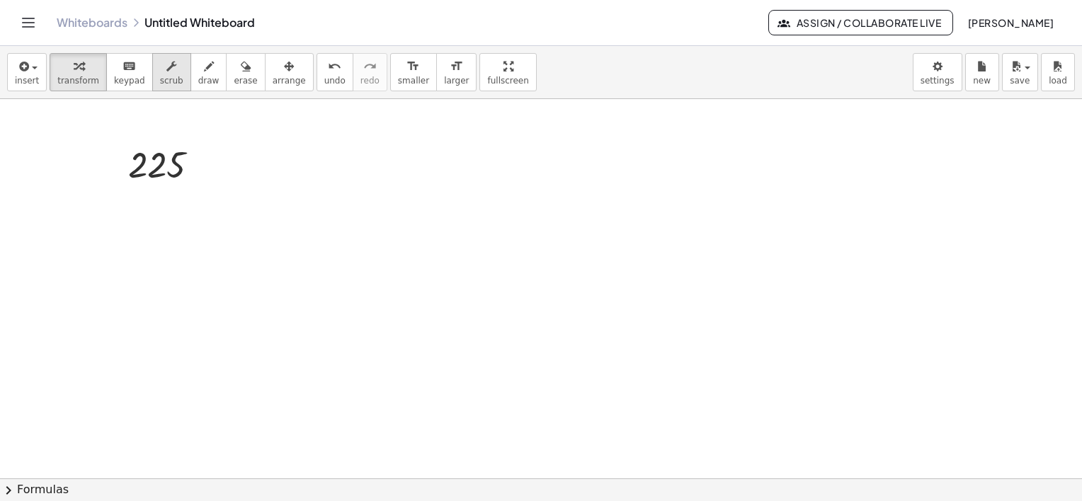
click at [166, 68] on icon "button" at bounding box center [171, 66] width 10 height 17
click at [159, 159] on div at bounding box center [169, 164] width 97 height 47
click at [159, 182] on div "▼" at bounding box center [156, 184] width 9 height 13
click at [155, 179] on div "▼" at bounding box center [156, 184] width 9 height 13
click at [156, 166] on div at bounding box center [169, 164] width 97 height 47
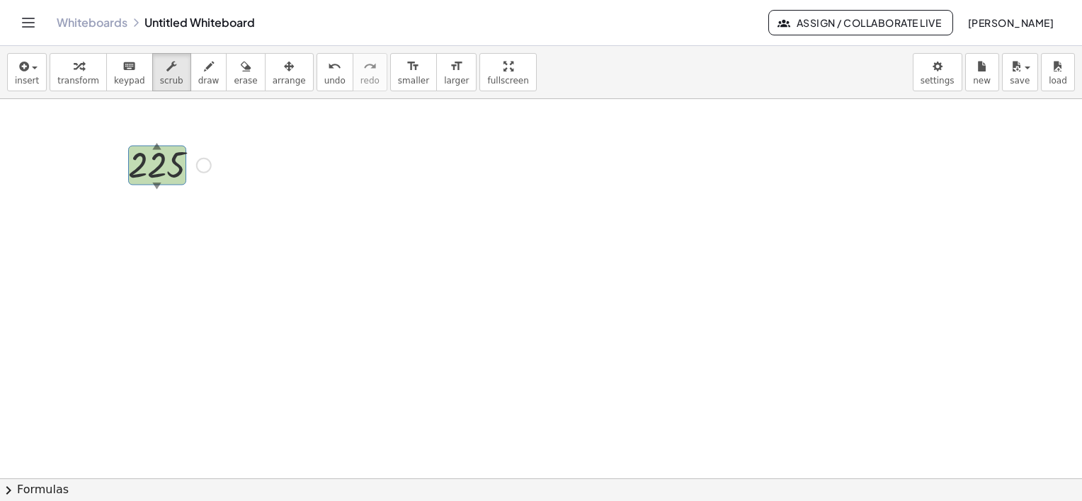
click at [156, 166] on div at bounding box center [169, 164] width 97 height 47
drag, startPoint x: 154, startPoint y: 181, endPoint x: 161, endPoint y: 215, distance: 34.7
click at [164, 220] on div "224 ▲ ▼" at bounding box center [541, 337] width 1082 height 759
drag, startPoint x: 157, startPoint y: 188, endPoint x: 166, endPoint y: 149, distance: 40.5
click at [158, 166] on div "225 ▲ ▼" at bounding box center [158, 166] width 0 height 0
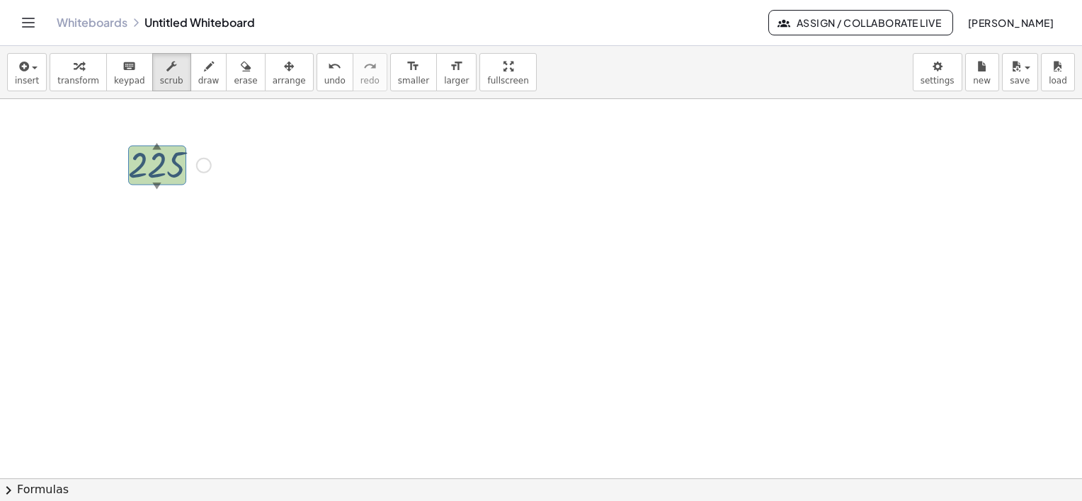
click at [163, 163] on div at bounding box center [169, 164] width 97 height 47
click at [203, 164] on div at bounding box center [204, 166] width 16 height 16
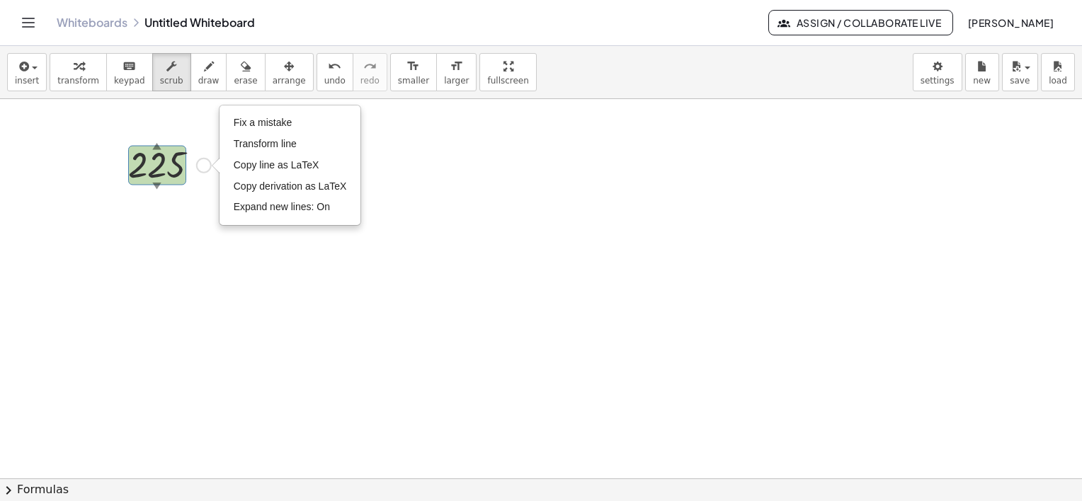
click at [167, 166] on div at bounding box center [169, 164] width 97 height 47
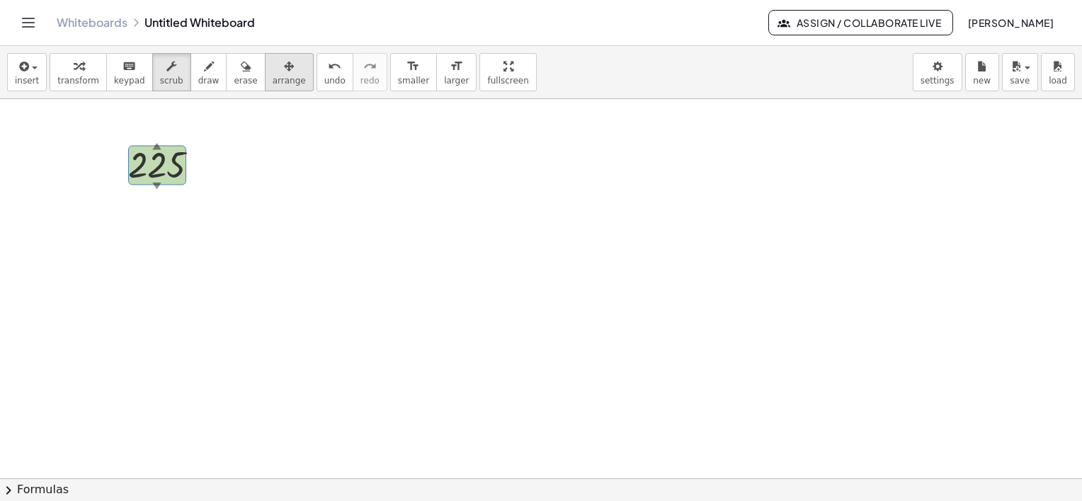
click at [278, 76] on span "arrange" at bounding box center [289, 81] width 33 height 10
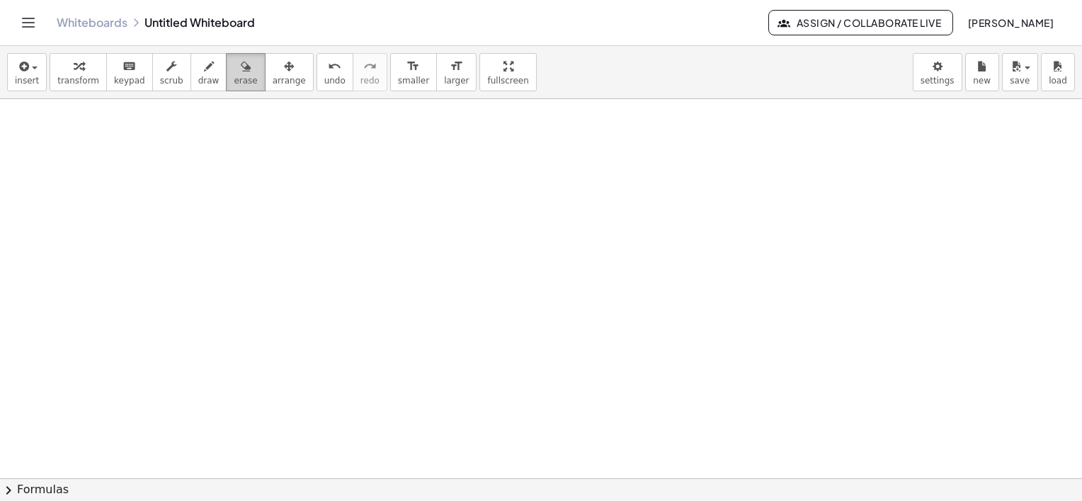
click at [226, 86] on button "erase" at bounding box center [245, 72] width 39 height 38
click at [199, 79] on span "draw" at bounding box center [208, 81] width 21 height 10
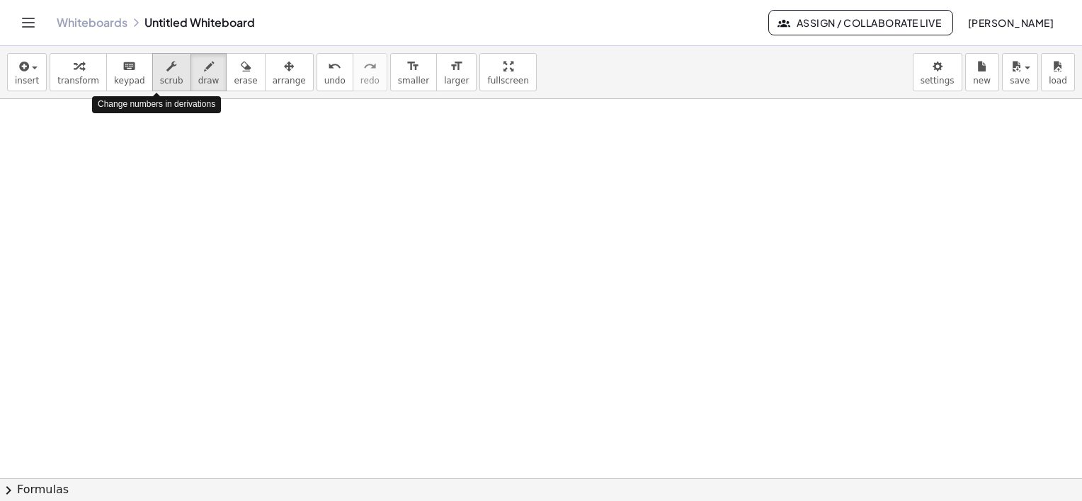
click at [164, 72] on div "button" at bounding box center [171, 65] width 23 height 17
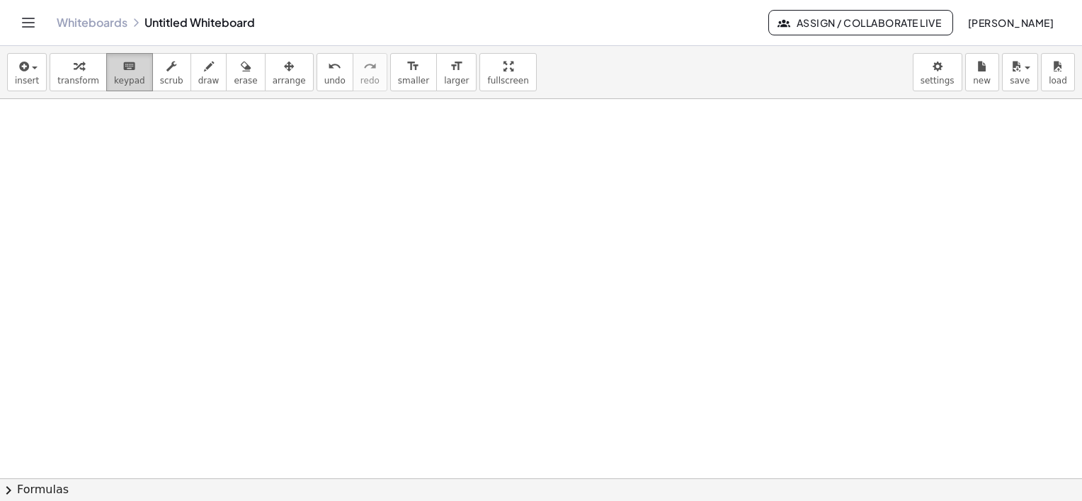
click at [122, 72] on icon "keyboard" at bounding box center [128, 66] width 13 height 17
click at [125, 76] on span "keypad" at bounding box center [129, 81] width 31 height 10
drag, startPoint x: 115, startPoint y: 136, endPoint x: 144, endPoint y: 153, distance: 33.6
click at [144, 153] on div at bounding box center [541, 337] width 1082 height 759
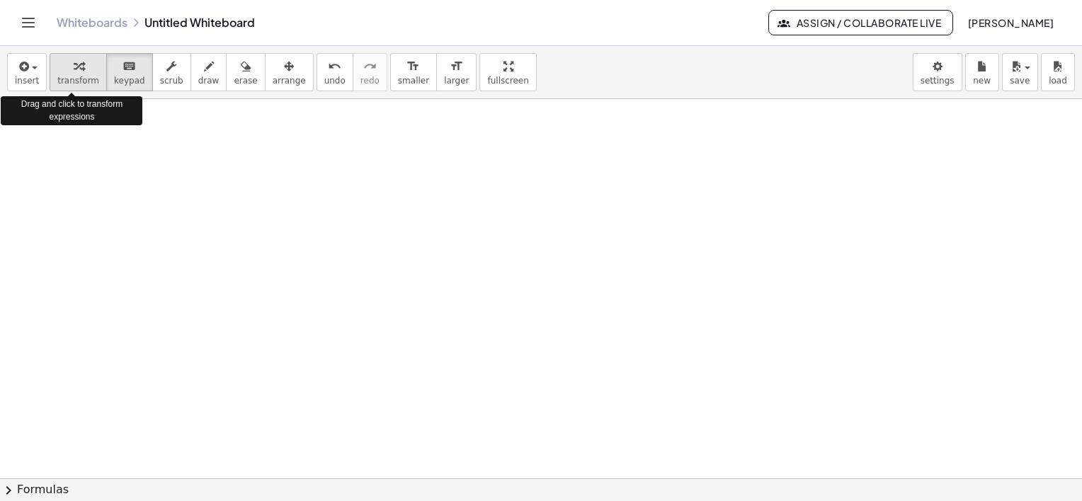
click at [83, 67] on div "button" at bounding box center [78, 65] width 42 height 17
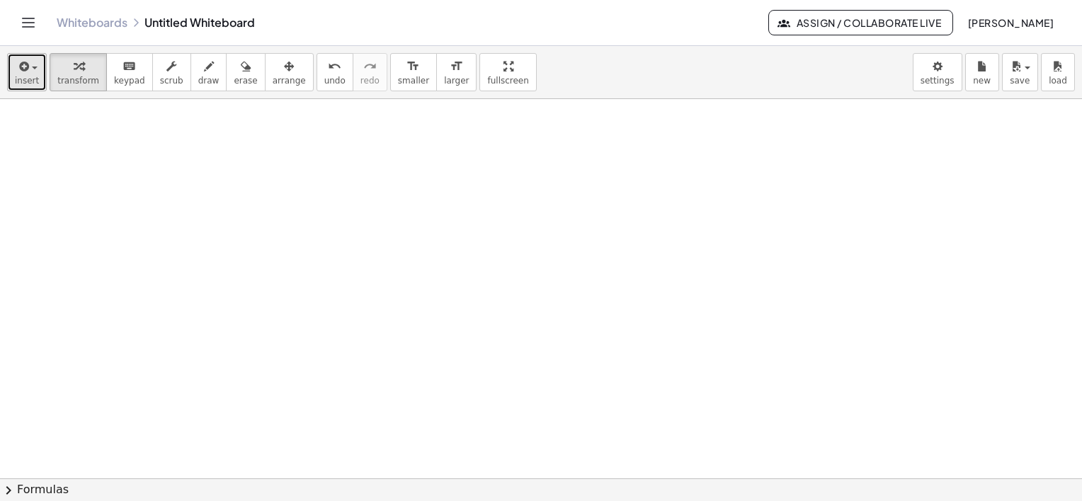
click at [26, 76] on span "insert" at bounding box center [27, 81] width 24 height 10
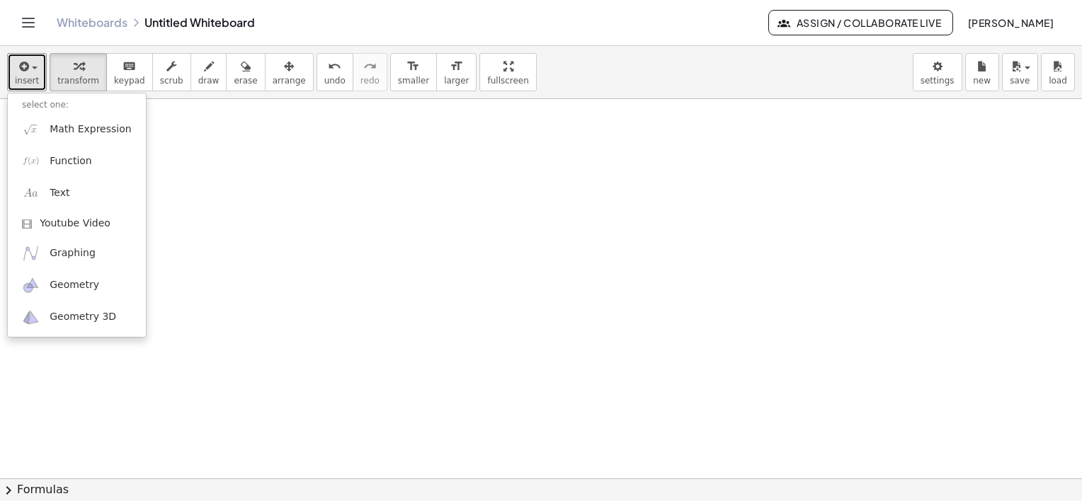
click at [390, 156] on div at bounding box center [541, 337] width 1082 height 759
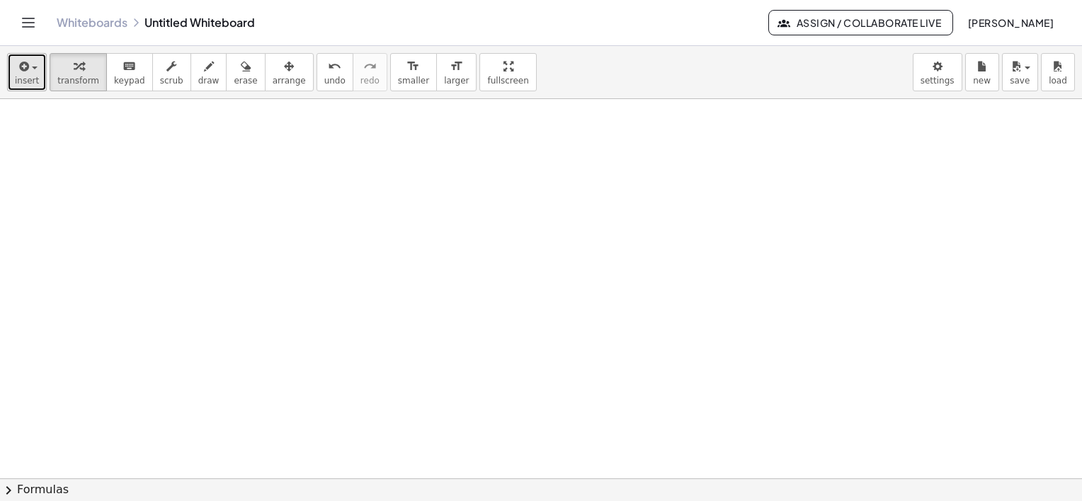
click at [23, 68] on icon "button" at bounding box center [22, 66] width 13 height 17
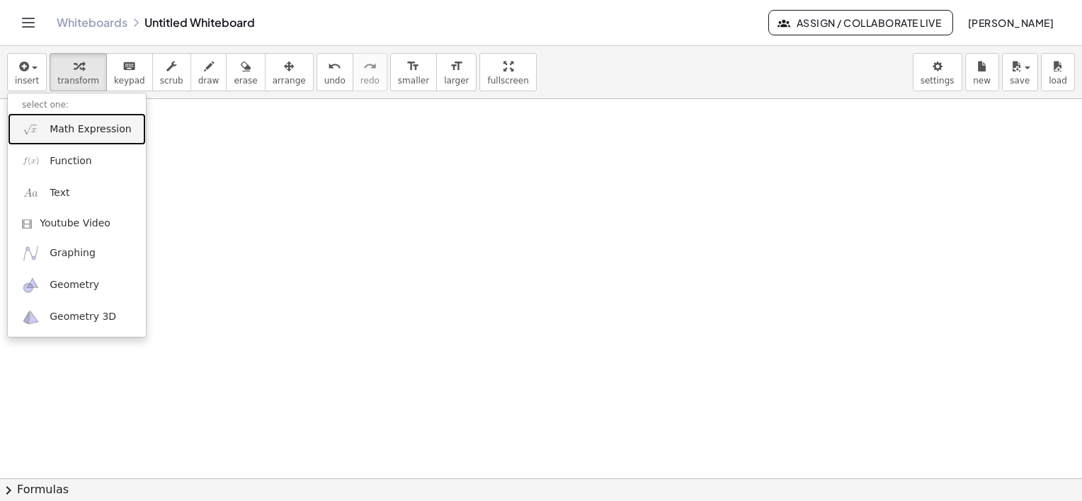
click at [76, 135] on span "Math Expression" at bounding box center [90, 129] width 81 height 14
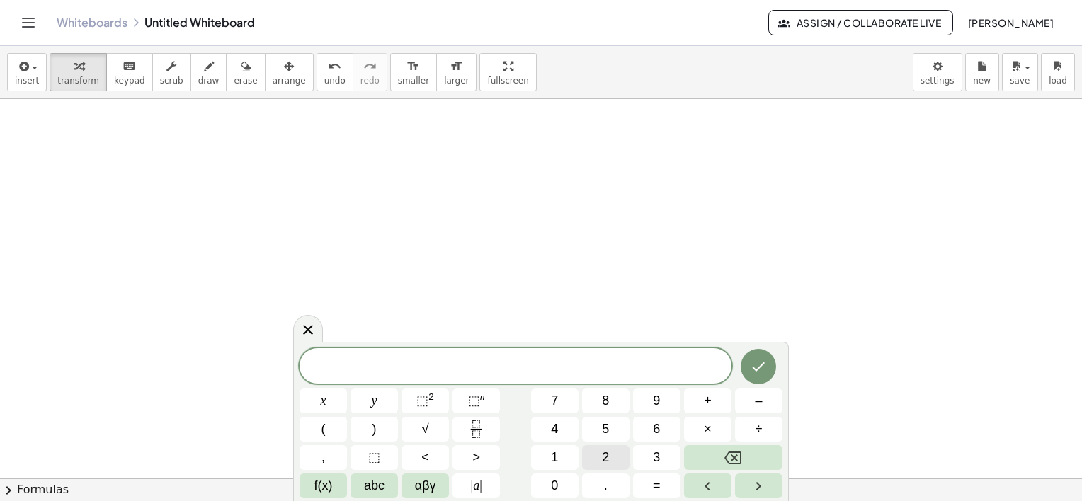
click at [605, 456] on span "2" at bounding box center [605, 457] width 7 height 19
click at [605, 436] on span "5" at bounding box center [605, 429] width 7 height 19
click at [758, 368] on icon "Done" at bounding box center [758, 366] width 17 height 17
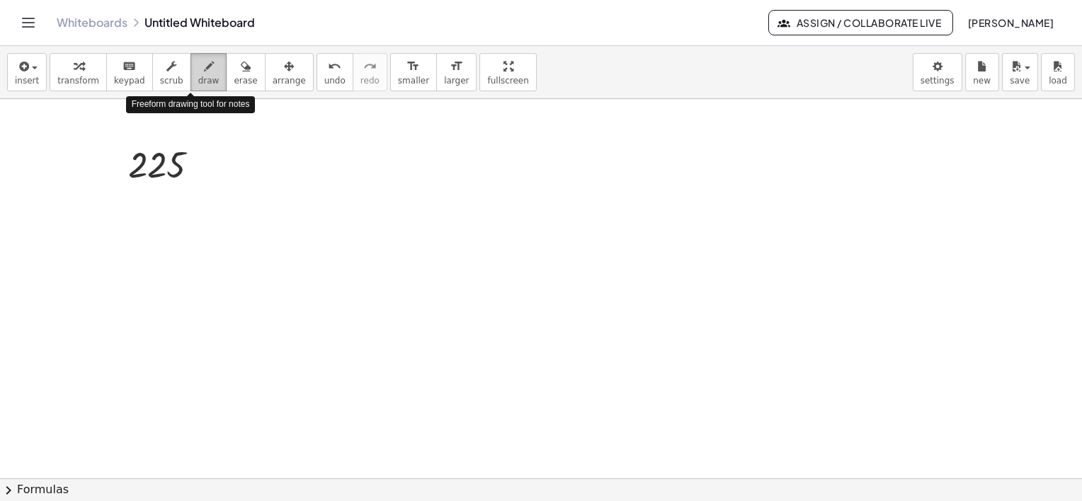
click at [204, 69] on icon "button" at bounding box center [209, 66] width 10 height 17
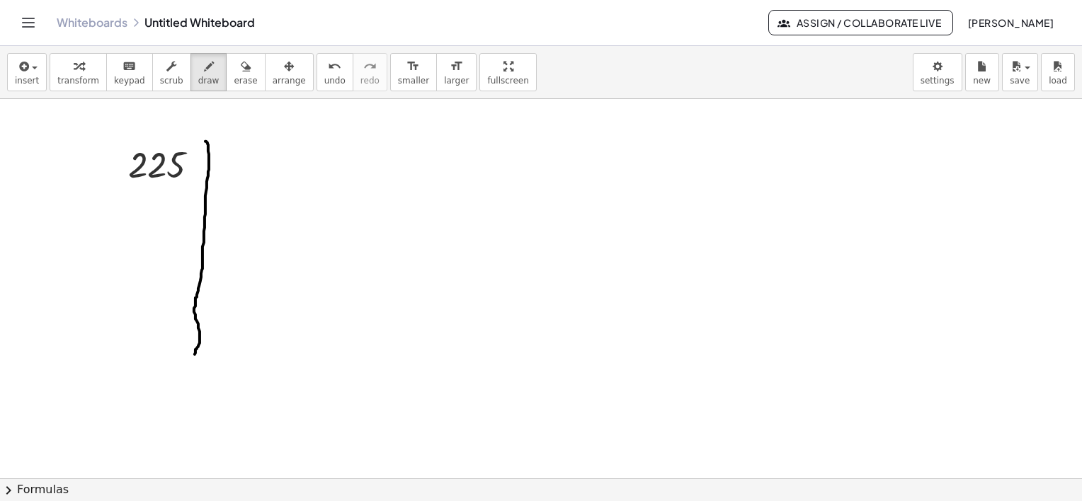
drag, startPoint x: 205, startPoint y: 141, endPoint x: 195, endPoint y: 354, distance: 213.4
click at [195, 354] on div at bounding box center [541, 337] width 1082 height 759
click at [505, 153] on div at bounding box center [541, 337] width 1082 height 759
click at [234, 67] on div "button" at bounding box center [245, 65] width 23 height 17
click at [509, 152] on div at bounding box center [541, 337] width 1082 height 759
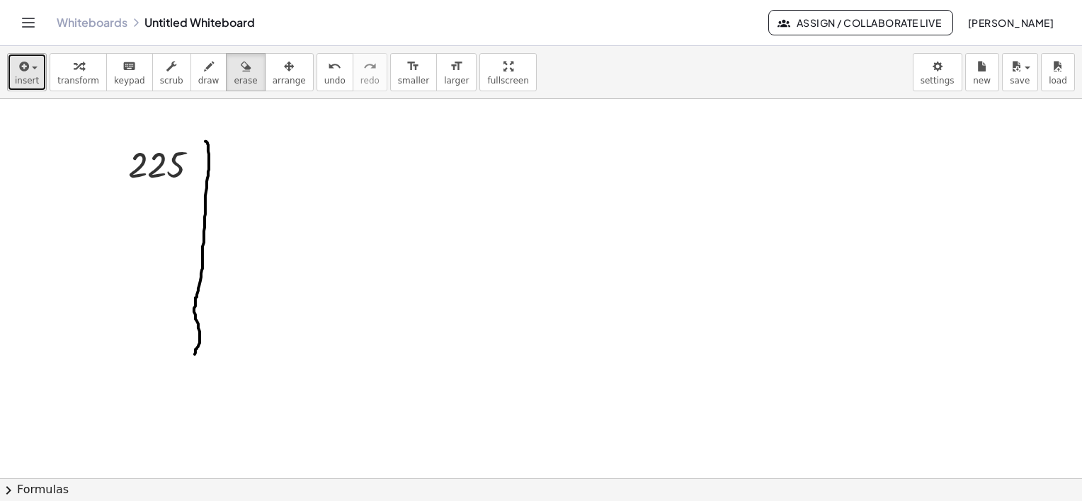
click at [34, 67] on span "button" at bounding box center [35, 68] width 6 height 3
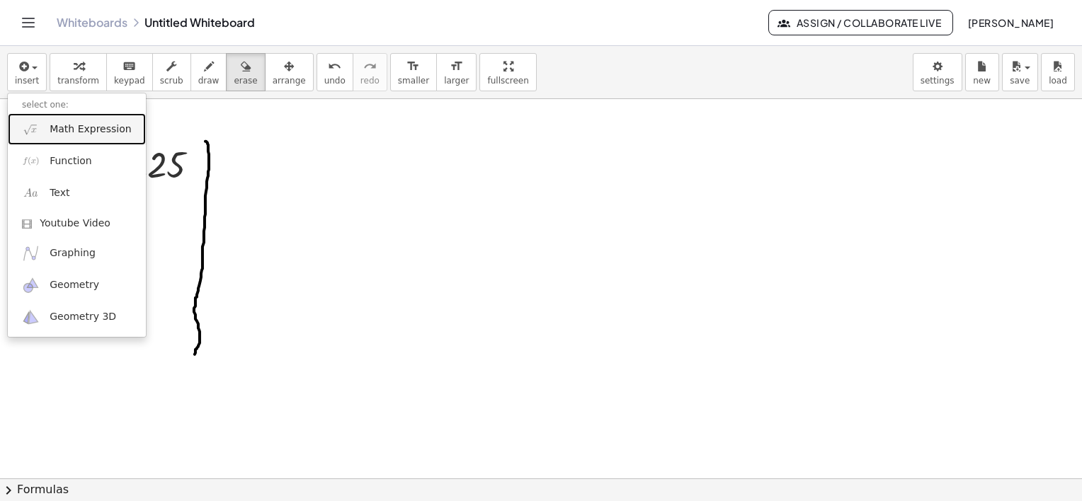
click at [72, 128] on span "Math Expression" at bounding box center [90, 129] width 81 height 14
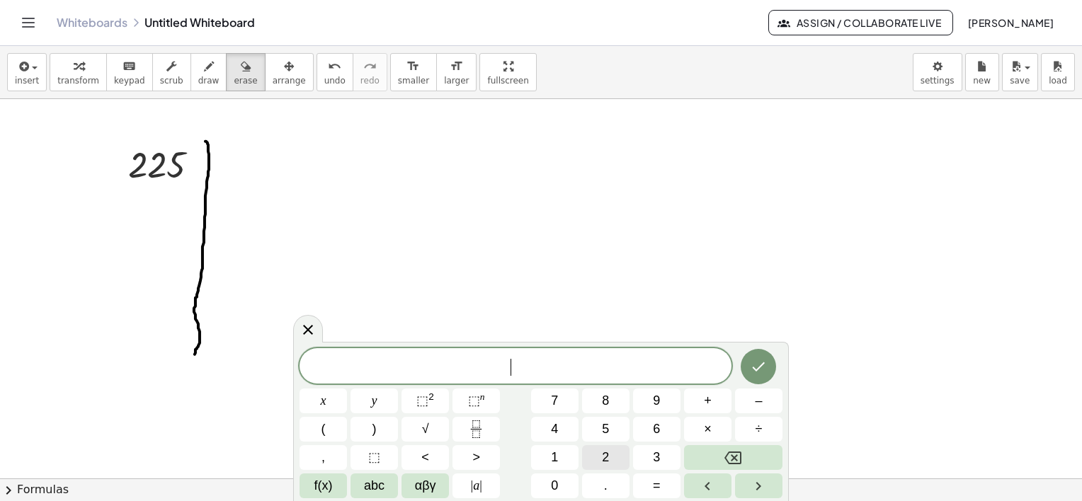
click at [616, 457] on button "2" at bounding box center [605, 457] width 47 height 25
click at [615, 457] on button "2" at bounding box center [605, 457] width 47 height 25
click at [603, 445] on button "2" at bounding box center [605, 457] width 47 height 25
click at [736, 459] on icon "Backspace" at bounding box center [732, 458] width 17 height 17
click at [615, 427] on button "5" at bounding box center [605, 429] width 47 height 25
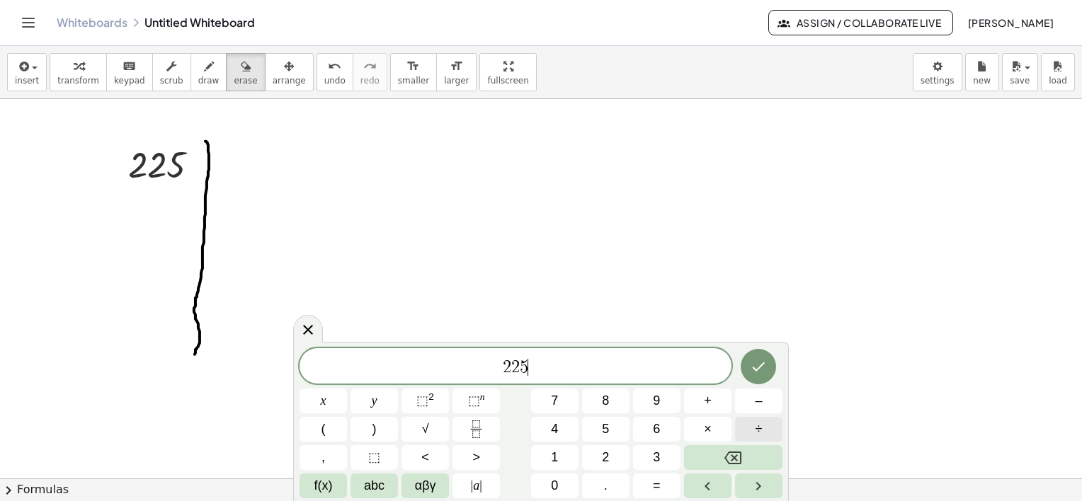
click at [767, 426] on button "÷" at bounding box center [758, 429] width 47 height 25
click at [731, 457] on icon "Backspace" at bounding box center [732, 458] width 17 height 17
click at [758, 427] on span "÷" at bounding box center [758, 429] width 7 height 19
click at [664, 455] on button "3" at bounding box center [656, 457] width 47 height 25
click at [747, 365] on button "Done" at bounding box center [758, 366] width 35 height 35
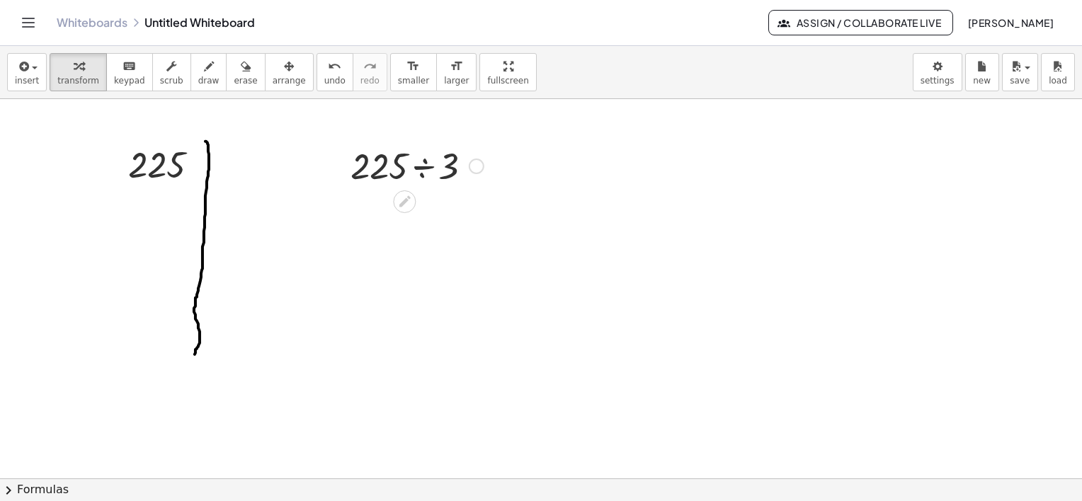
click at [440, 167] on div at bounding box center [416, 165] width 147 height 48
click at [440, 218] on div at bounding box center [440, 214] width 16 height 16
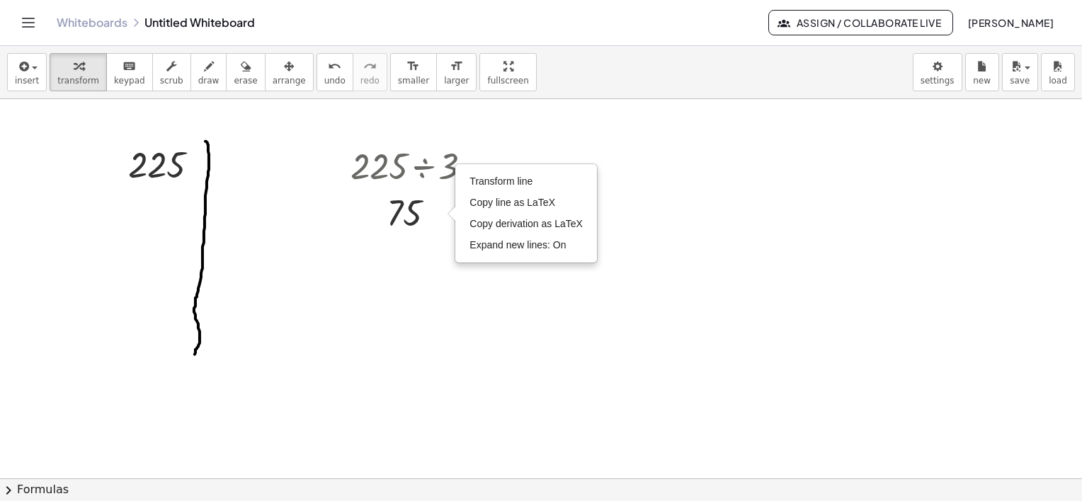
click at [476, 134] on div at bounding box center [541, 337] width 1082 height 759
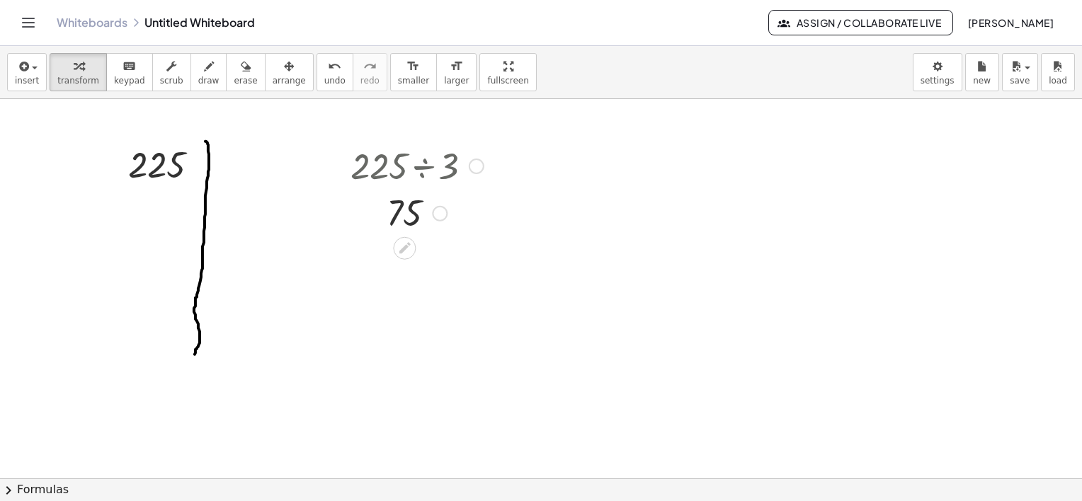
click at [478, 168] on div at bounding box center [477, 167] width 16 height 16
click at [428, 169] on div at bounding box center [416, 165] width 147 height 48
click at [397, 173] on div at bounding box center [416, 165] width 147 height 48
click at [394, 164] on div at bounding box center [416, 165] width 147 height 48
click at [388, 212] on div at bounding box center [416, 212] width 147 height 47
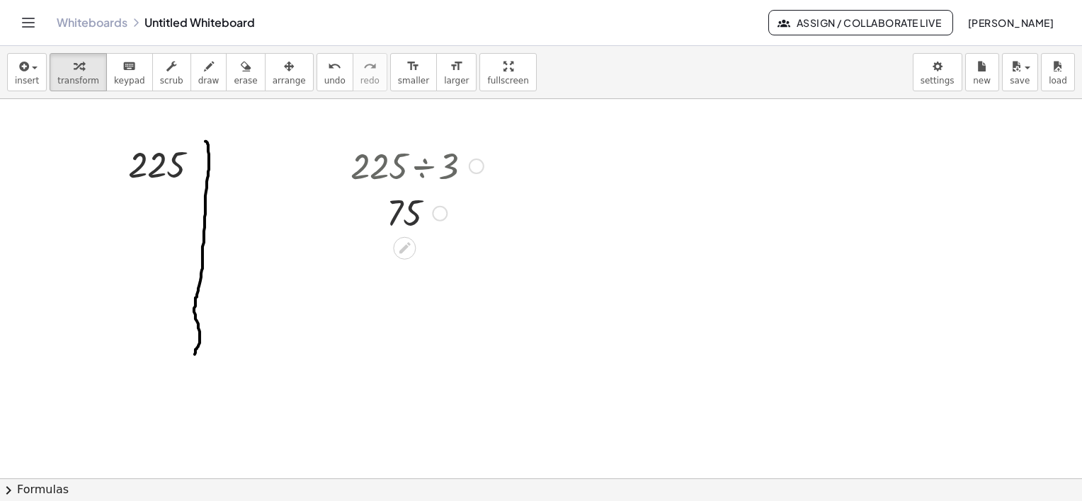
click at [387, 215] on div at bounding box center [416, 212] width 147 height 47
click at [402, 176] on div at bounding box center [416, 165] width 147 height 48
drag, startPoint x: 402, startPoint y: 176, endPoint x: 384, endPoint y: 183, distance: 19.3
click at [384, 183] on div at bounding box center [416, 165] width 147 height 48
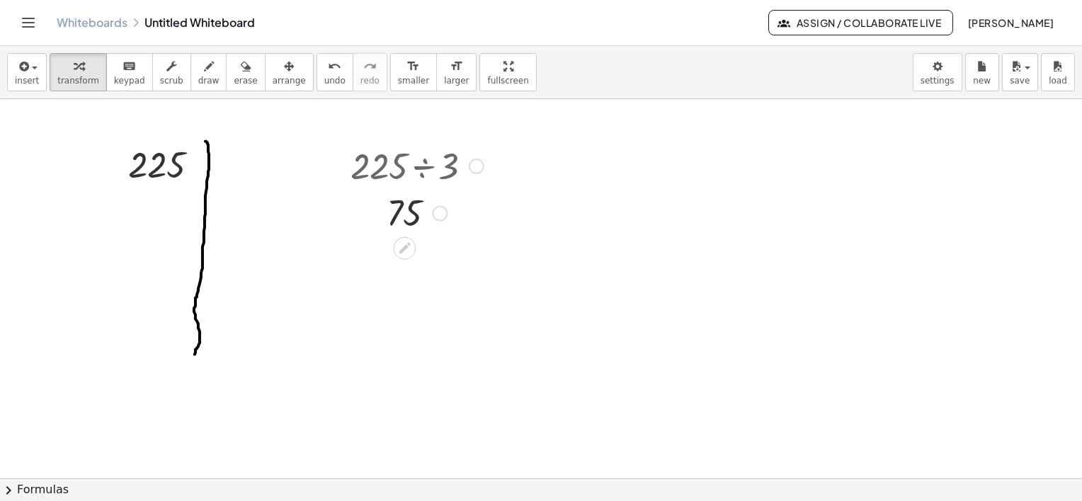
click at [416, 210] on div at bounding box center [416, 212] width 147 height 47
click at [409, 161] on div at bounding box center [416, 165] width 147 height 48
click at [284, 63] on icon "button" at bounding box center [289, 66] width 10 height 17
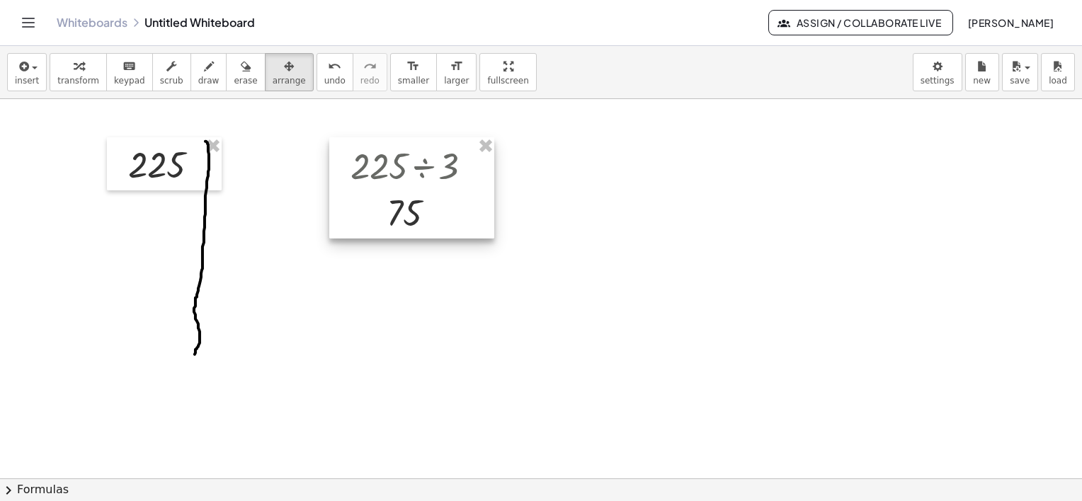
drag, startPoint x: 388, startPoint y: 164, endPoint x: 418, endPoint y: 171, distance: 30.6
click at [388, 164] on div at bounding box center [411, 188] width 165 height 102
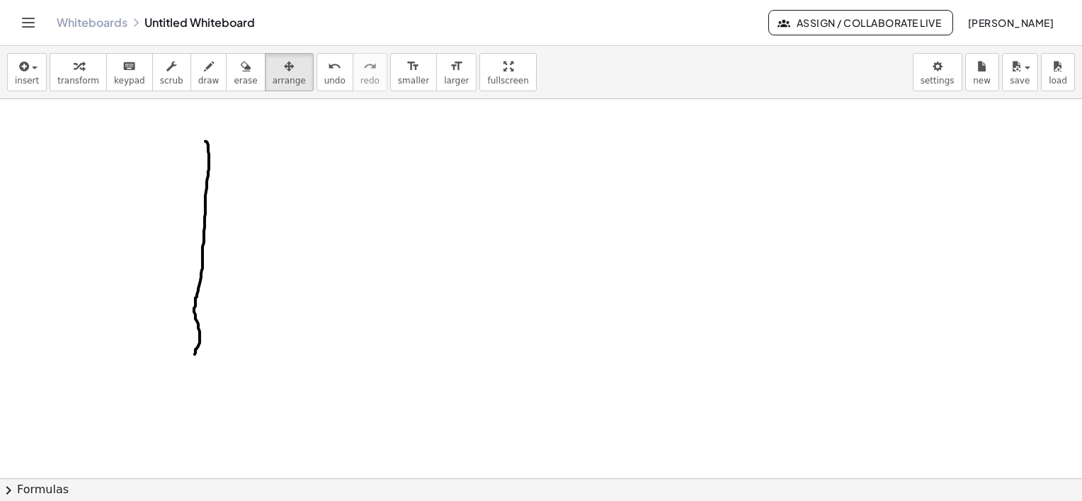
click at [211, 153] on div at bounding box center [541, 337] width 1082 height 759
click at [210, 159] on div at bounding box center [541, 337] width 1082 height 759
click at [241, 65] on icon "button" at bounding box center [246, 66] width 10 height 17
drag, startPoint x: 209, startPoint y: 166, endPoint x: 275, endPoint y: 307, distance: 156.2
click at [242, 324] on div at bounding box center [541, 337] width 1082 height 759
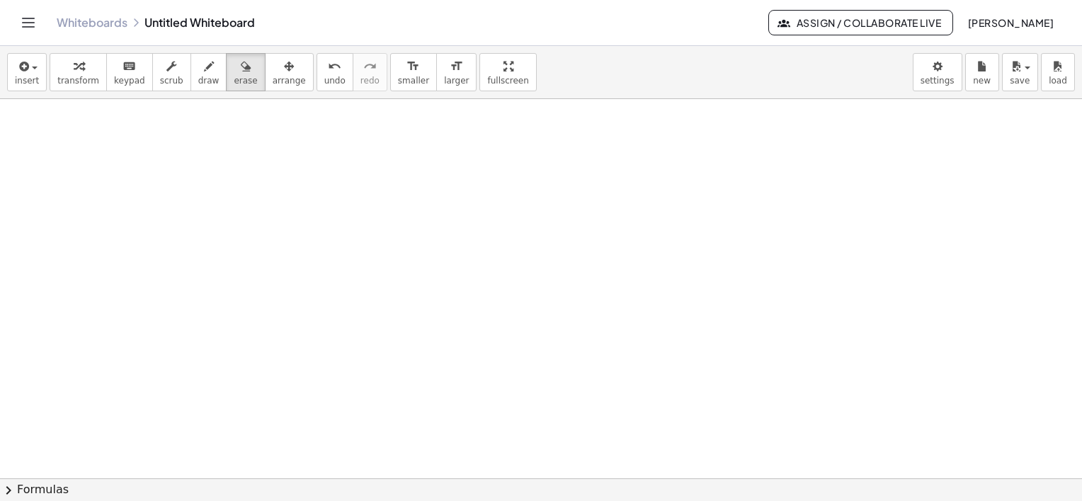
drag, startPoint x: 466, startPoint y: 74, endPoint x: 469, endPoint y: 148, distance: 73.7
click at [469, 148] on div "insert select one: Math Expression Function Text Youtube Video Graphing Geometr…" at bounding box center [541, 273] width 1082 height 455
click at [397, 218] on div at bounding box center [541, 337] width 1082 height 759
click at [31, 76] on span "insert" at bounding box center [27, 81] width 24 height 10
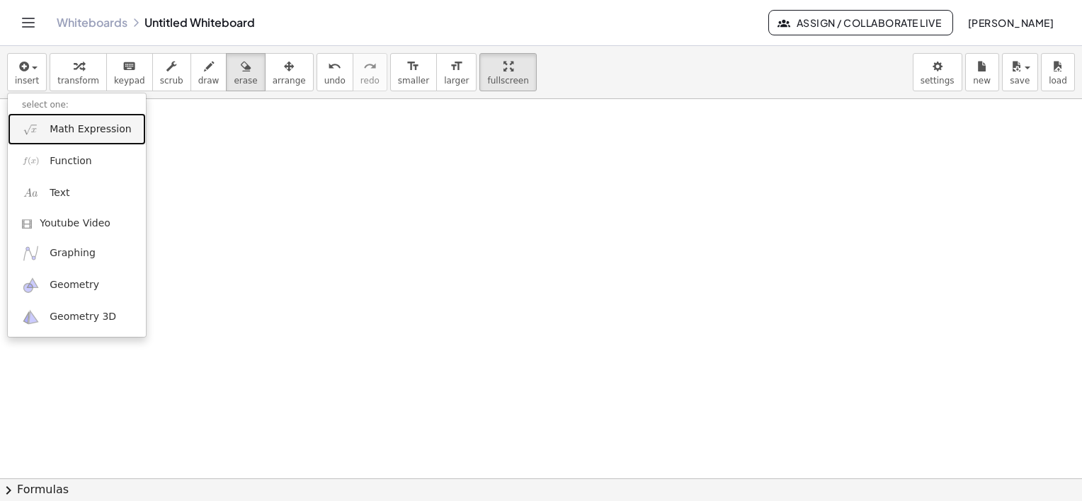
click at [87, 133] on span "Math Expression" at bounding box center [90, 129] width 81 height 14
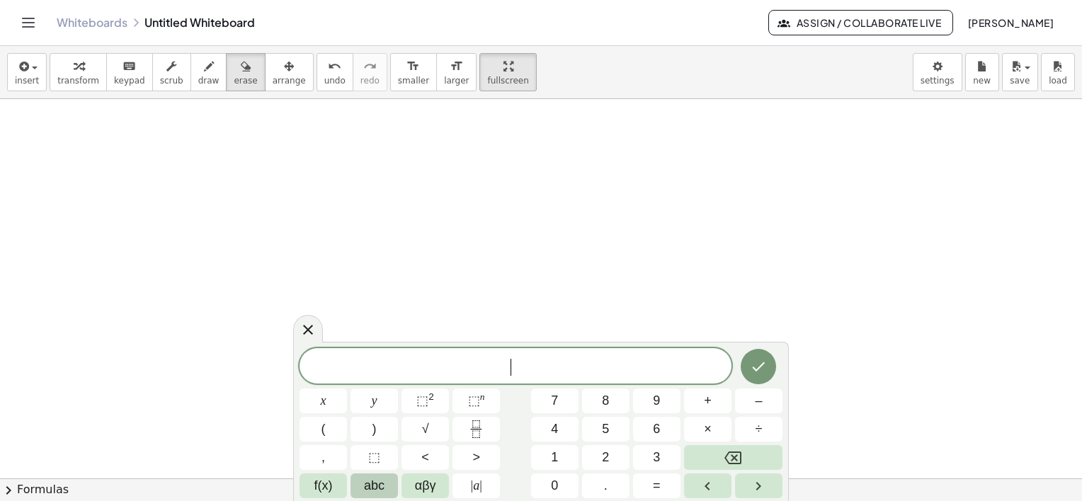
click at [362, 484] on button "abc" at bounding box center [373, 486] width 47 height 25
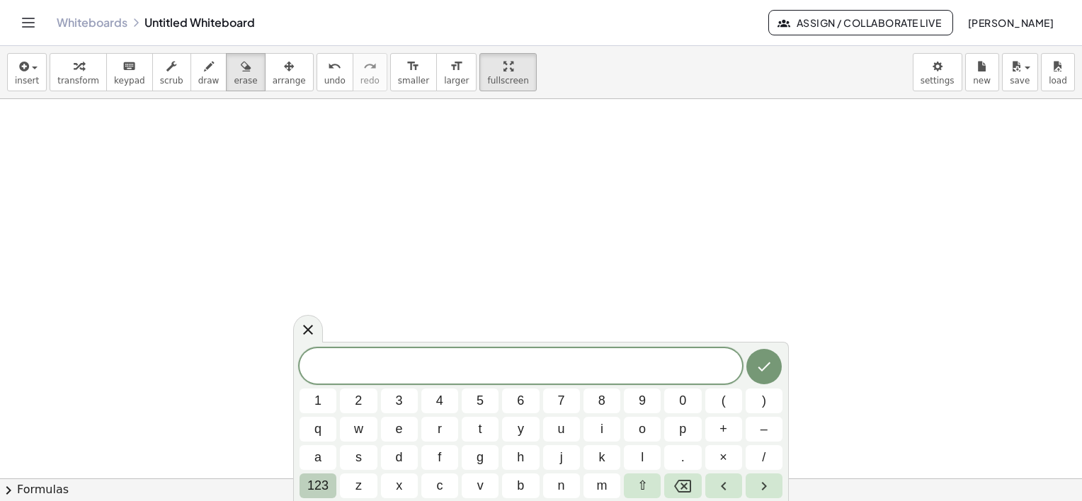
click at [314, 482] on span "123" at bounding box center [317, 485] width 21 height 19
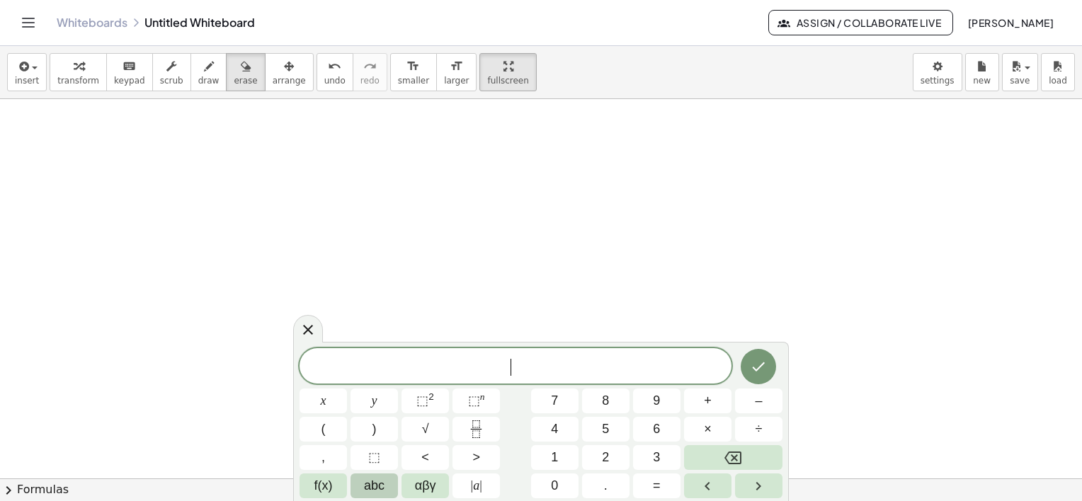
click at [379, 484] on span "abc" at bounding box center [374, 485] width 21 height 19
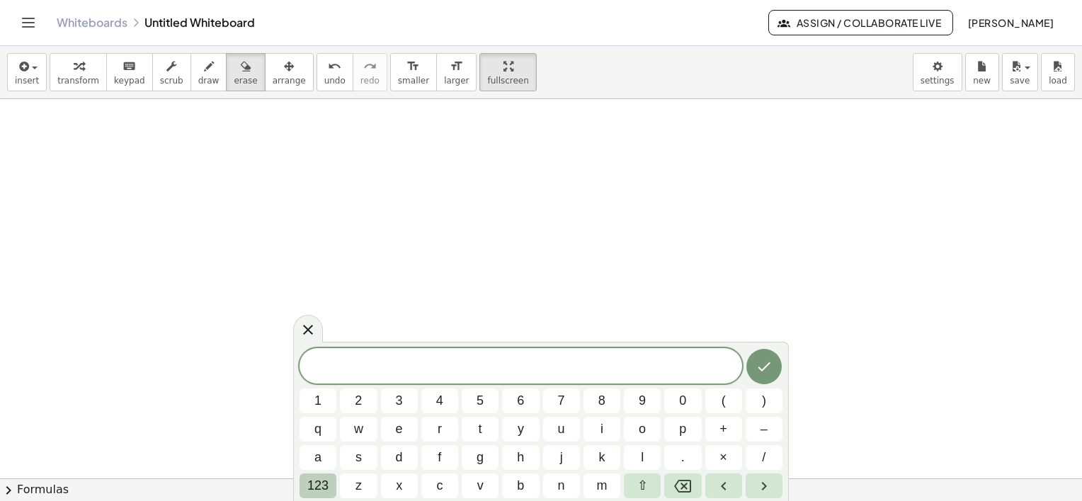
click at [334, 486] on button "123" at bounding box center [317, 486] width 37 height 25
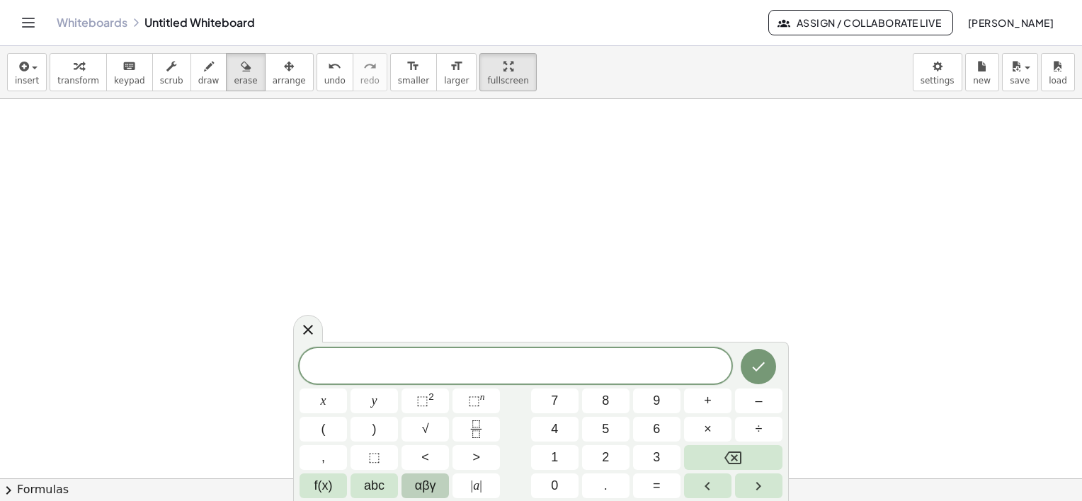
click at [433, 484] on span "αβγ" at bounding box center [425, 485] width 21 height 19
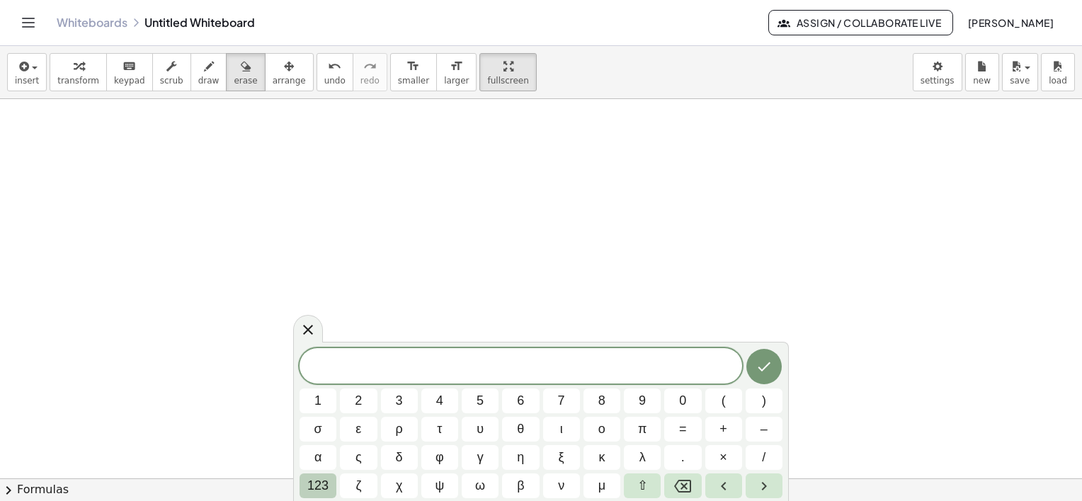
click at [312, 486] on span "123" at bounding box center [317, 485] width 21 height 19
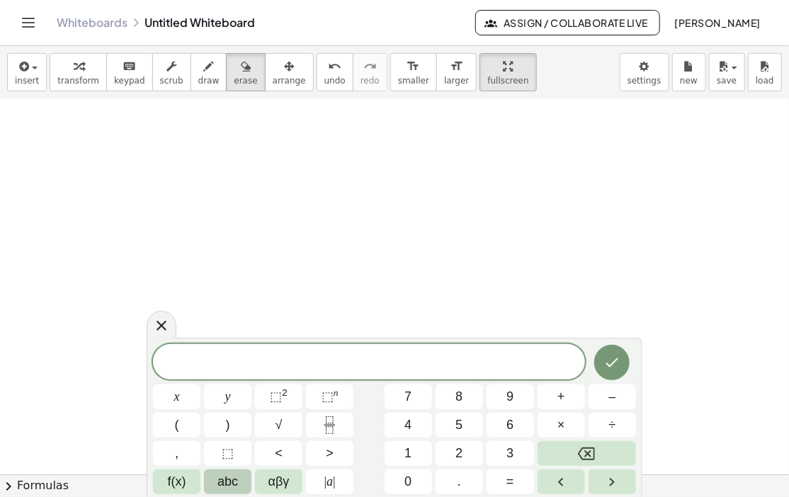
click at [219, 482] on span "abc" at bounding box center [227, 481] width 21 height 19
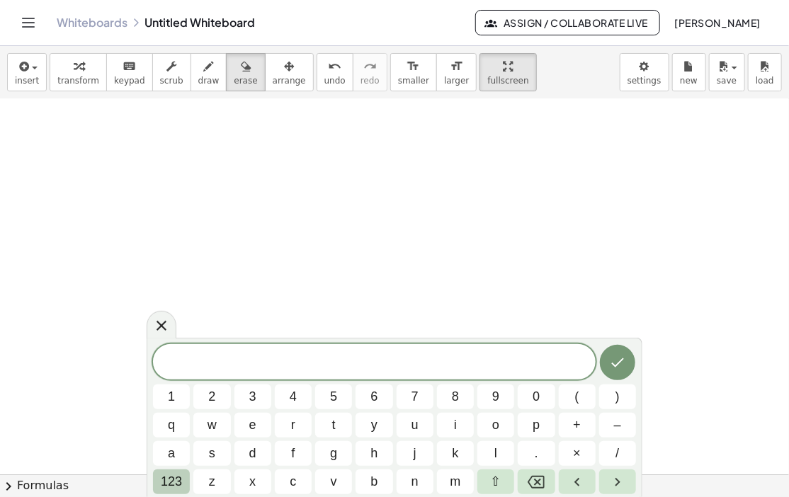
click at [156, 481] on button "123" at bounding box center [171, 481] width 37 height 25
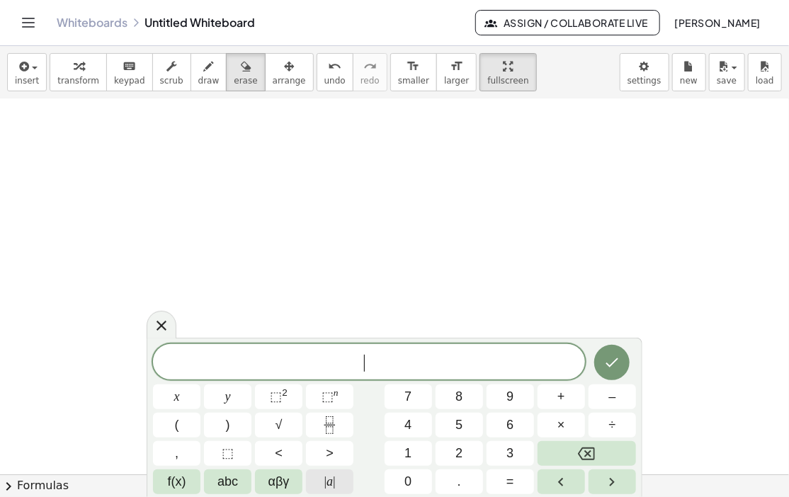
click at [327, 479] on span "| a |" at bounding box center [329, 481] width 11 height 19
click at [286, 488] on span "αβγ" at bounding box center [278, 481] width 21 height 19
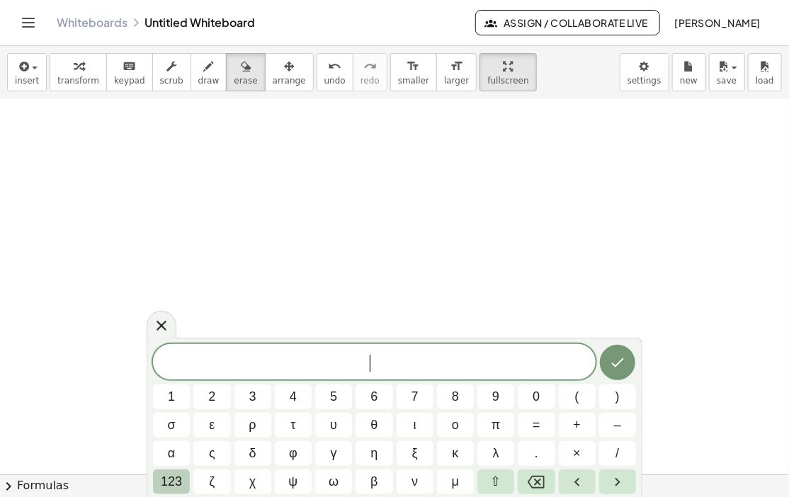
click at [168, 486] on span "123" at bounding box center [171, 481] width 21 height 19
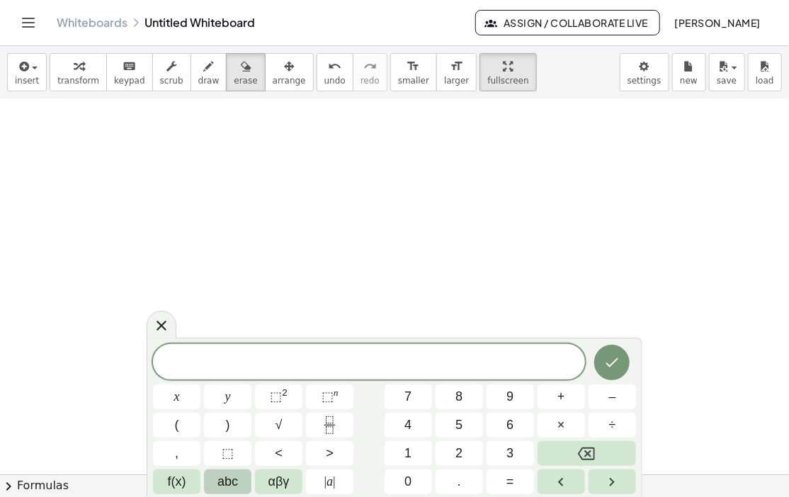
click at [233, 482] on span "abc" at bounding box center [227, 481] width 21 height 19
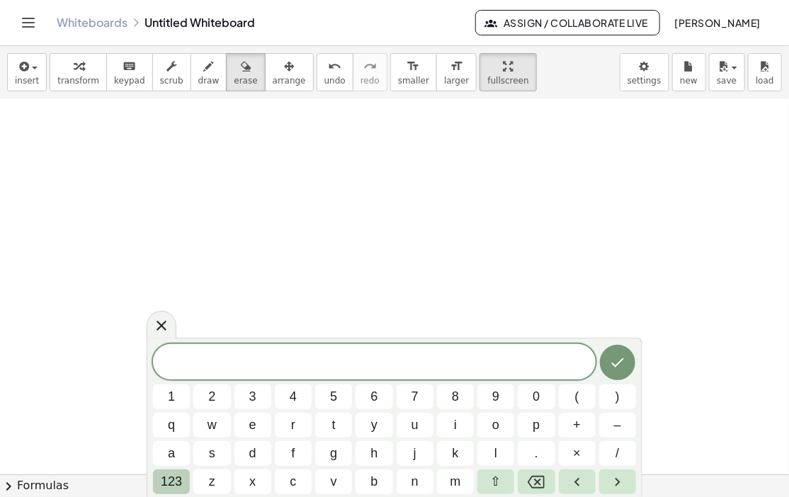
click at [173, 482] on span "123" at bounding box center [171, 481] width 21 height 19
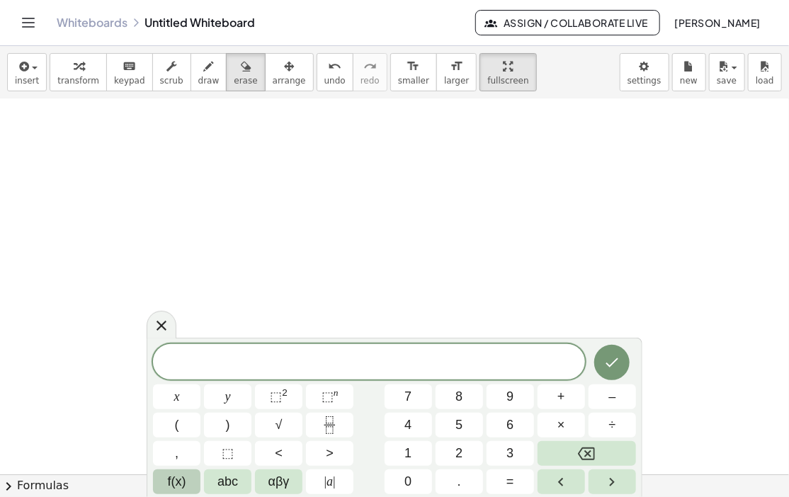
click at [178, 484] on span "f(x)" at bounding box center [177, 481] width 18 height 19
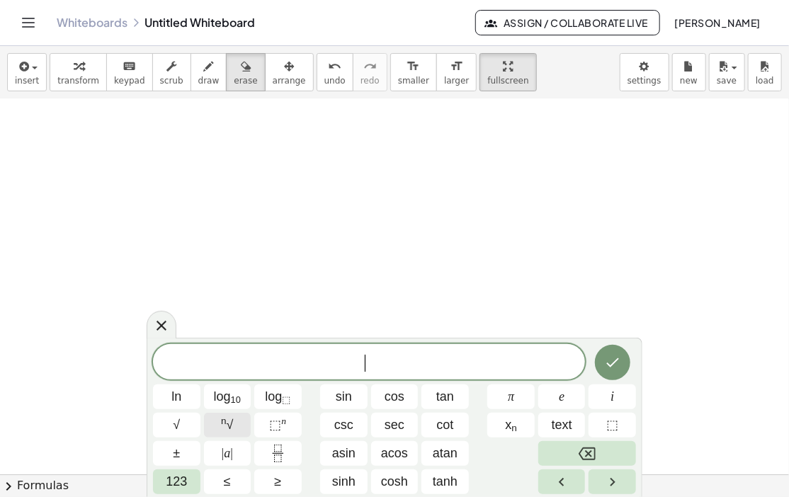
click at [232, 430] on span "n √" at bounding box center [227, 425] width 12 height 19
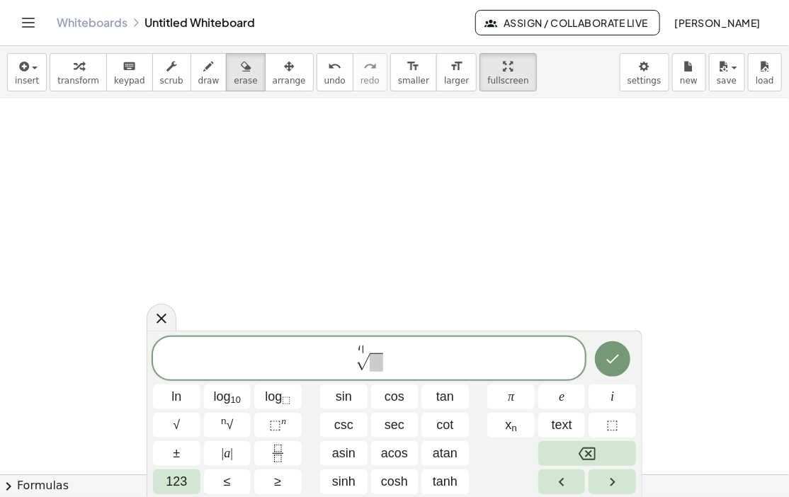
click at [376, 367] on span at bounding box center [376, 362] width 13 height 18
click at [609, 363] on icon "Done" at bounding box center [612, 358] width 17 height 17
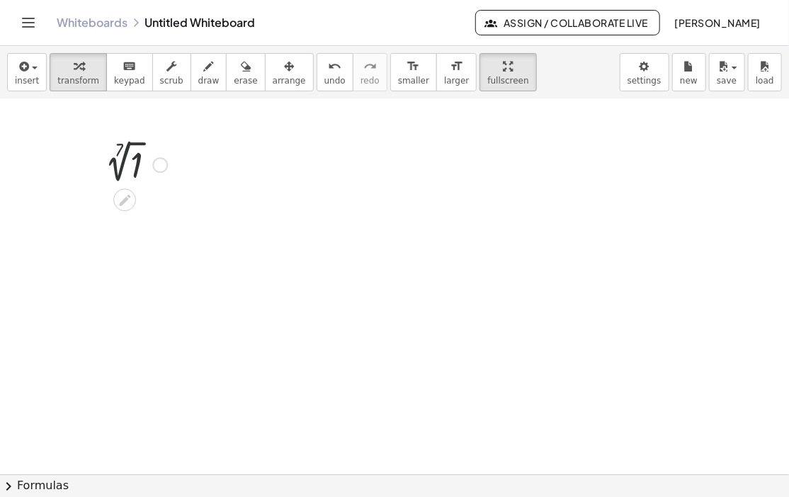
click at [113, 151] on div at bounding box center [133, 163] width 82 height 47
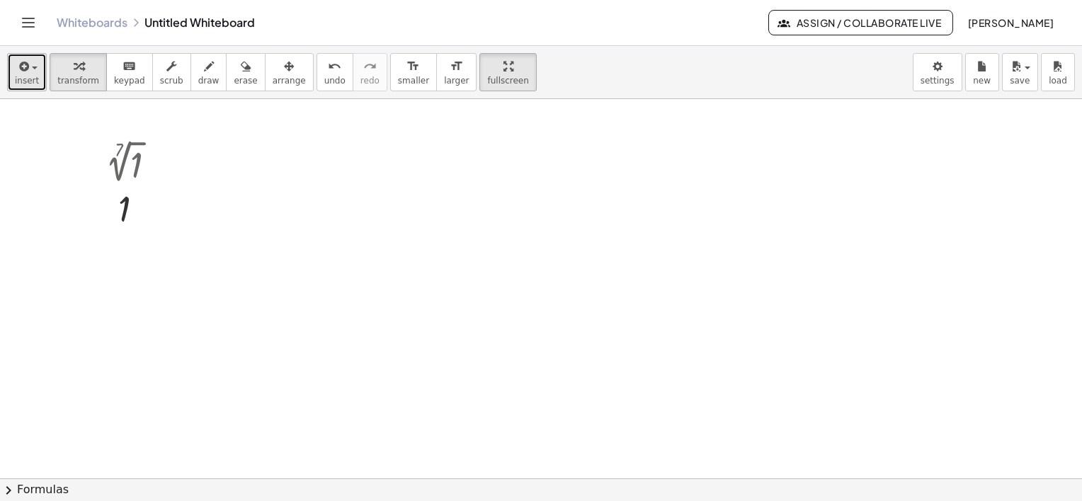
click at [23, 71] on icon "button" at bounding box center [22, 66] width 13 height 17
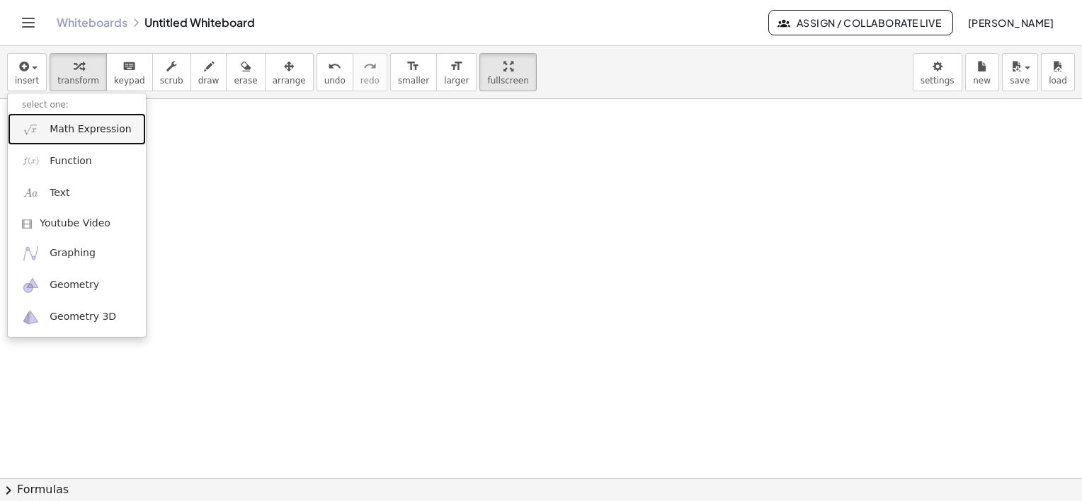
click at [74, 125] on span "Math Expression" at bounding box center [90, 129] width 81 height 14
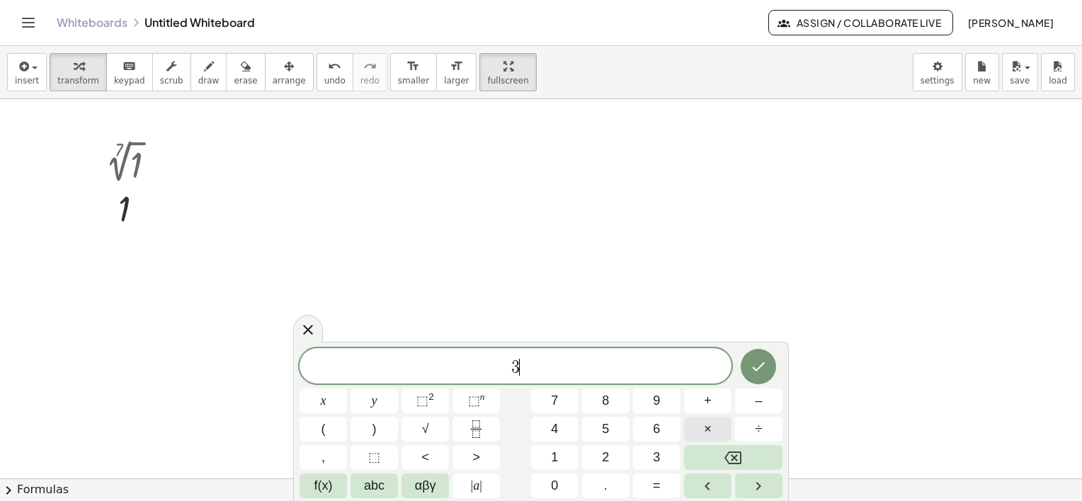
click at [695, 433] on button "×" at bounding box center [707, 429] width 47 height 25
click at [710, 428] on span "×" at bounding box center [708, 429] width 8 height 19
click at [755, 360] on icon "Done" at bounding box center [758, 366] width 17 height 17
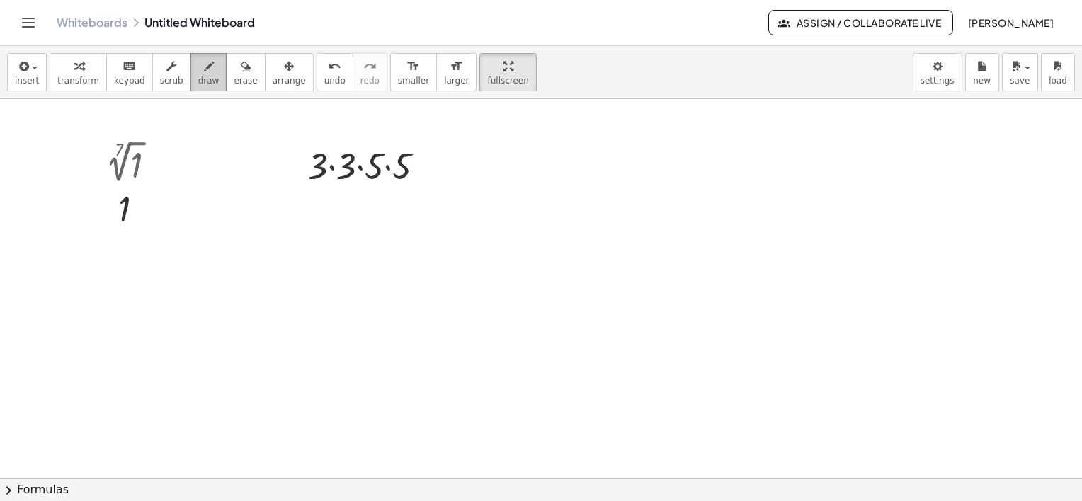
click at [204, 71] on icon "button" at bounding box center [209, 66] width 10 height 17
drag, startPoint x: 297, startPoint y: 161, endPoint x: 306, endPoint y: 142, distance: 20.9
click at [302, 147] on div at bounding box center [541, 337] width 1082 height 759
drag, startPoint x: 362, startPoint y: 153, endPoint x: 368, endPoint y: 137, distance: 16.6
click at [368, 137] on div at bounding box center [541, 337] width 1082 height 759
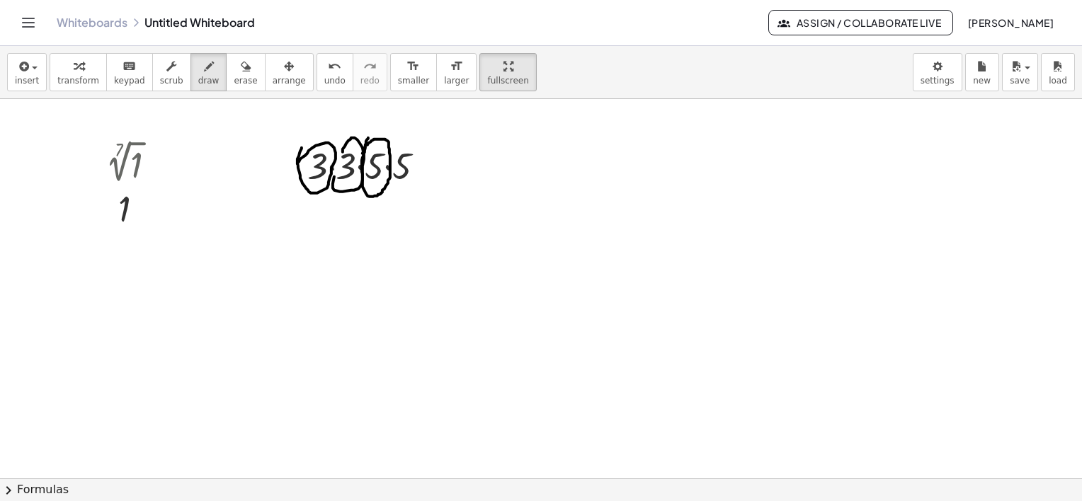
drag, startPoint x: 343, startPoint y: 152, endPoint x: 364, endPoint y: 130, distance: 30.5
click at [343, 144] on div at bounding box center [541, 337] width 1082 height 759
drag, startPoint x: 417, startPoint y: 142, endPoint x: 395, endPoint y: 154, distance: 25.0
click at [394, 159] on div at bounding box center [541, 337] width 1082 height 759
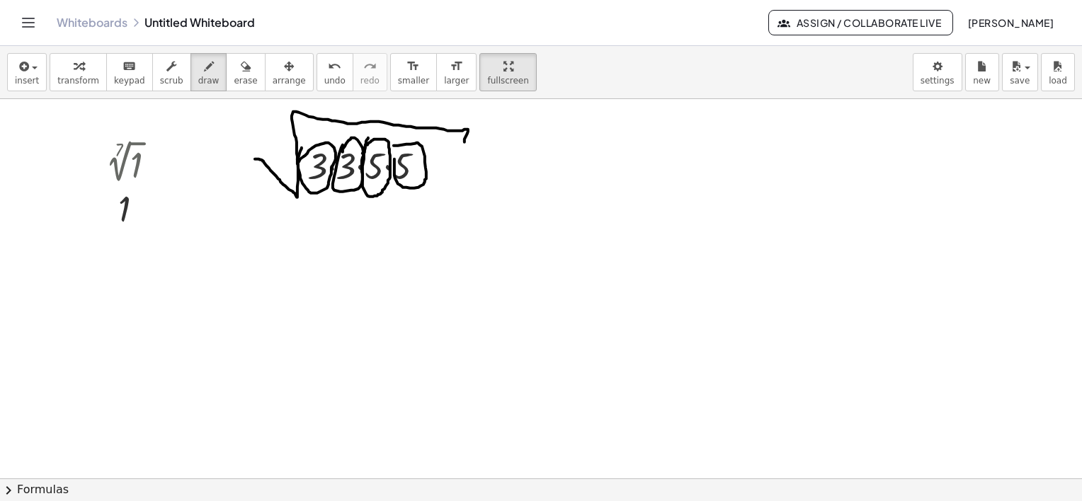
drag, startPoint x: 258, startPoint y: 159, endPoint x: 464, endPoint y: 147, distance: 205.6
click at [464, 142] on div at bounding box center [541, 337] width 1082 height 759
click at [28, 76] on span "insert" at bounding box center [27, 81] width 24 height 10
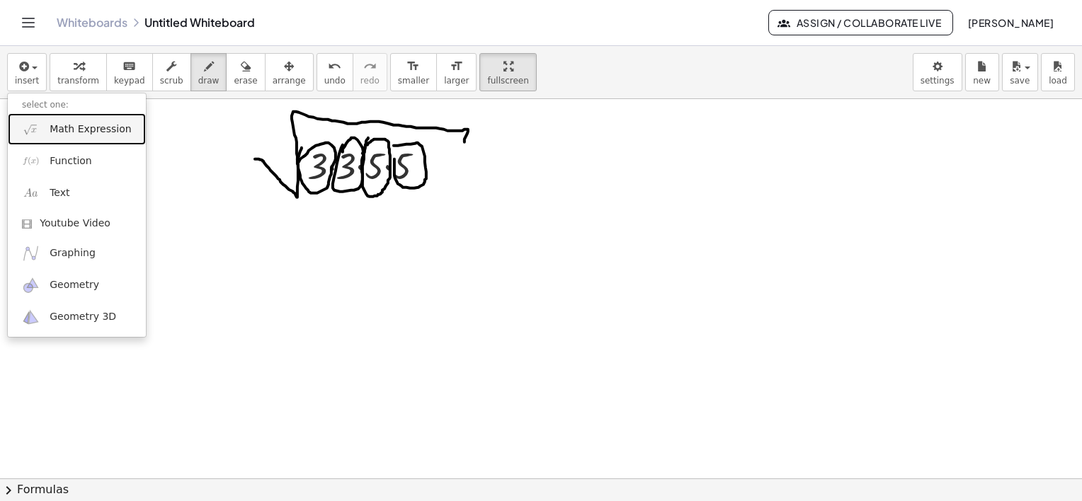
click at [75, 135] on span "Math Expression" at bounding box center [90, 129] width 81 height 14
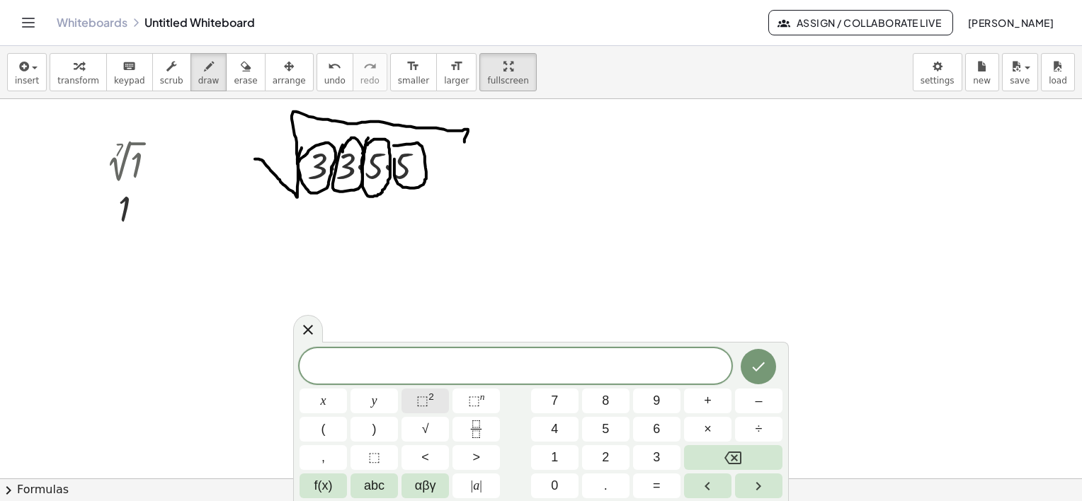
click at [430, 404] on span "⬚ 2" at bounding box center [425, 401] width 18 height 19
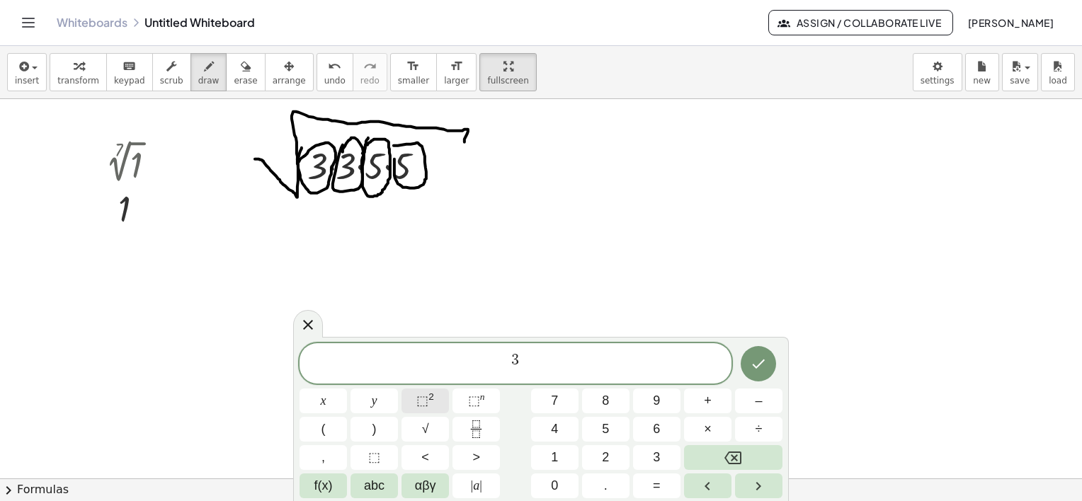
click at [431, 405] on span "⬚ 2" at bounding box center [425, 401] width 18 height 19
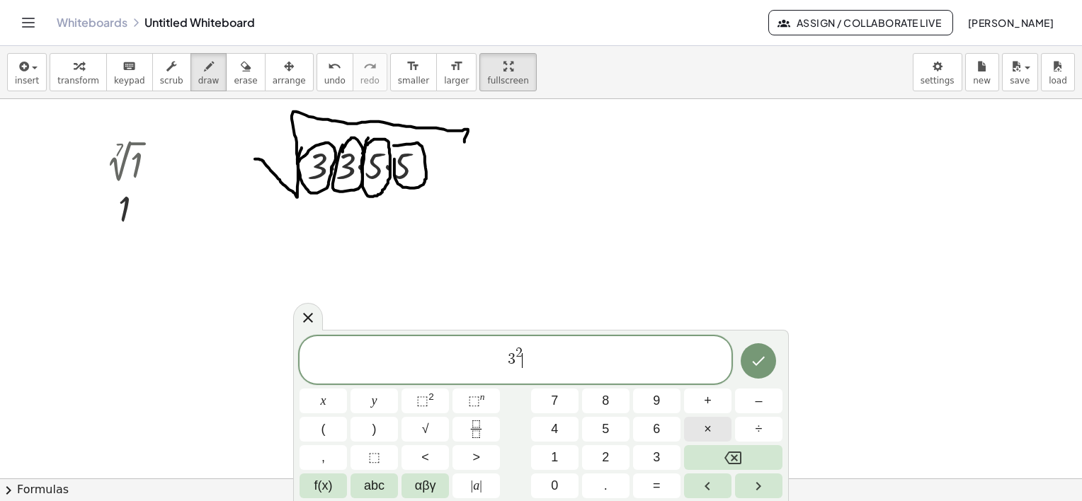
click at [713, 433] on button "×" at bounding box center [707, 429] width 47 height 25
click at [428, 399] on sup "2" at bounding box center [431, 397] width 6 height 11
click at [527, 364] on span "3 2 · 3 2 ​" at bounding box center [515, 357] width 35 height 22
click at [548, 365] on span "3 2 · 3 2 ​" at bounding box center [515, 361] width 432 height 33
click at [429, 408] on span "⬚ 2" at bounding box center [425, 401] width 18 height 19
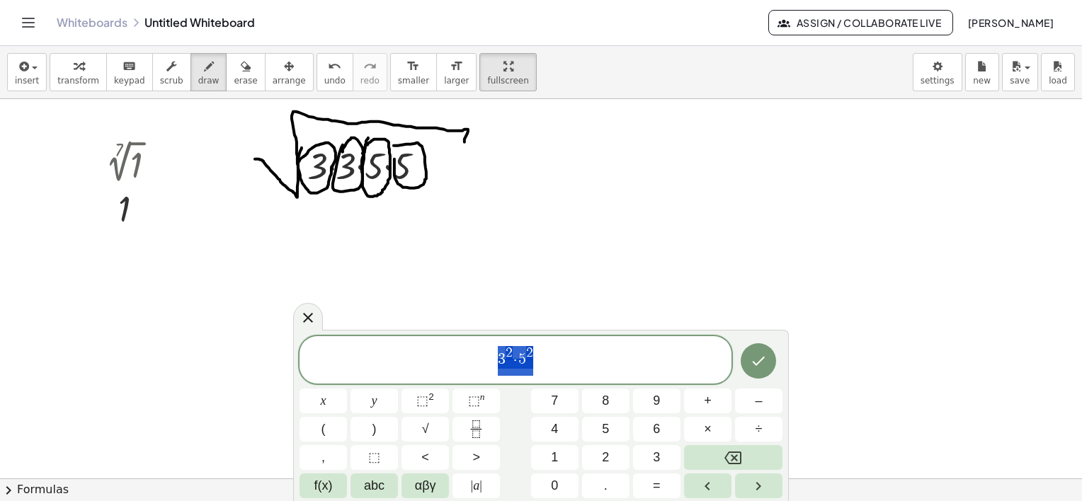
drag, startPoint x: 547, startPoint y: 355, endPoint x: 487, endPoint y: 362, distance: 60.5
click at [487, 362] on span "3 2 · 5 2" at bounding box center [515, 361] width 432 height 33
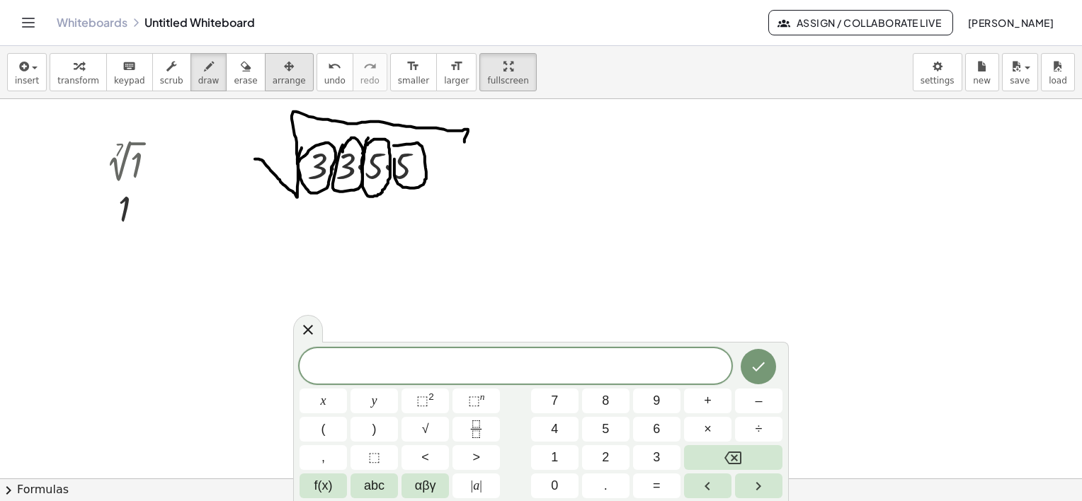
click at [238, 76] on button "erase" at bounding box center [245, 72] width 39 height 38
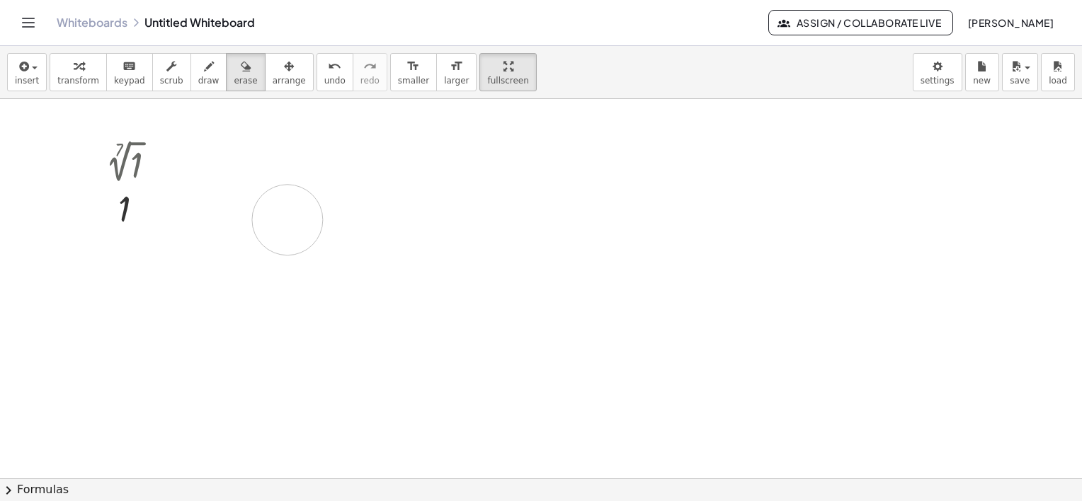
drag, startPoint x: 353, startPoint y: 225, endPoint x: 287, endPoint y: 192, distance: 73.1
click at [265, 210] on div at bounding box center [541, 337] width 1082 height 759
click at [273, 77] on span "arrange" at bounding box center [289, 81] width 33 height 10
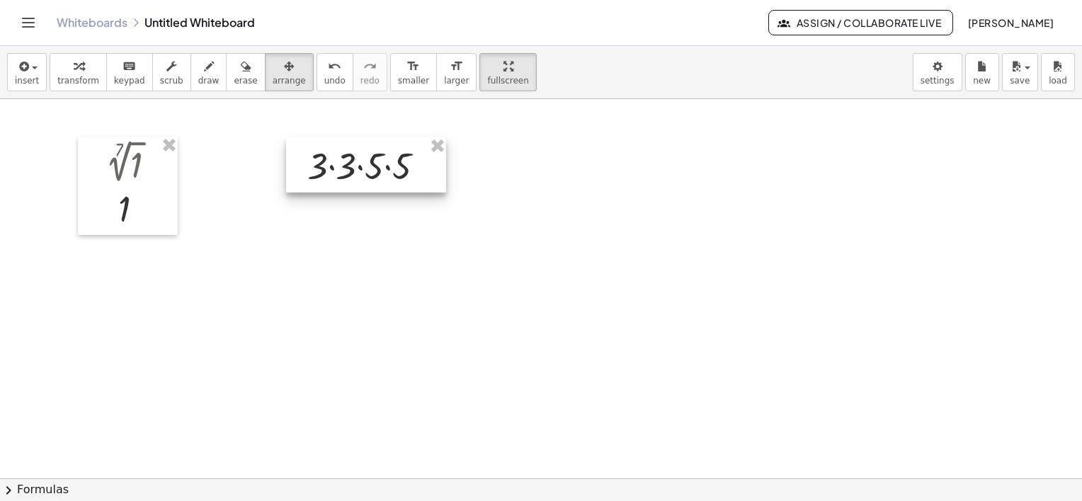
click at [341, 164] on div at bounding box center [366, 164] width 160 height 55
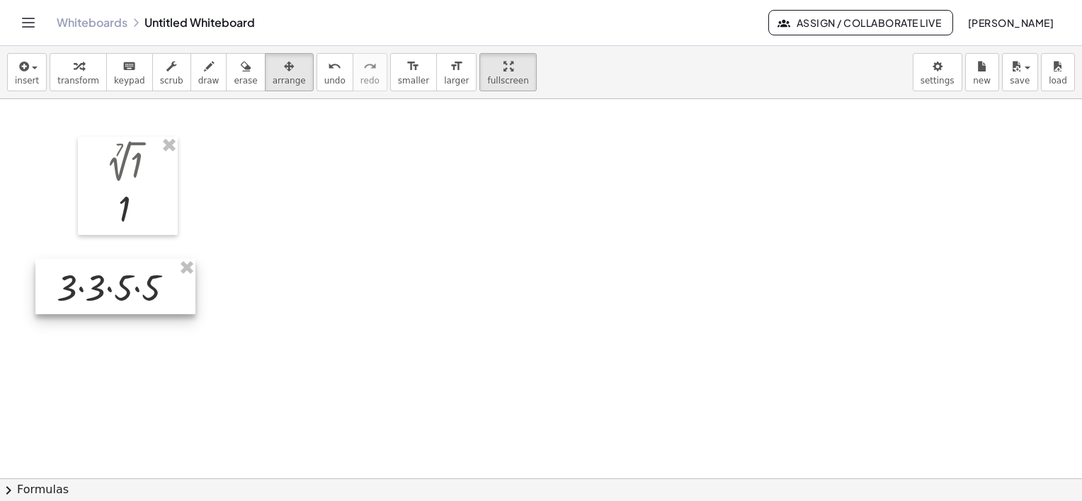
drag, startPoint x: 400, startPoint y: 154, endPoint x: 171, endPoint y: 246, distance: 247.4
click at [126, 280] on div at bounding box center [115, 286] width 160 height 55
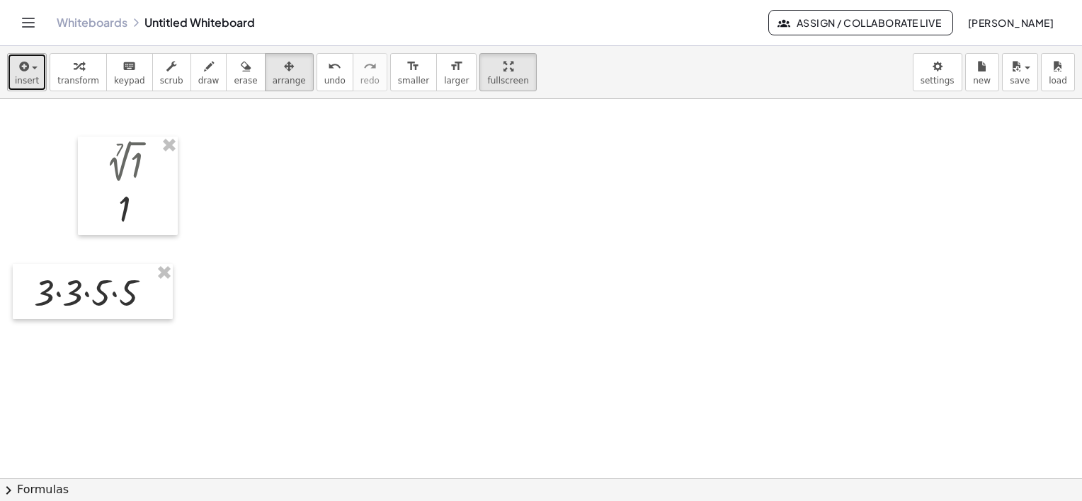
click at [31, 76] on span "insert" at bounding box center [27, 81] width 24 height 10
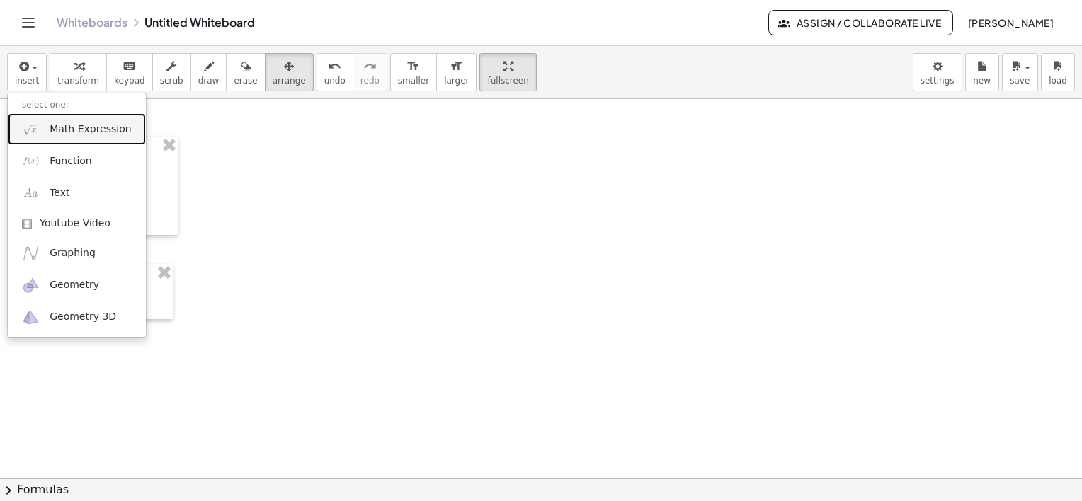
click at [82, 130] on span "Math Expression" at bounding box center [90, 129] width 81 height 14
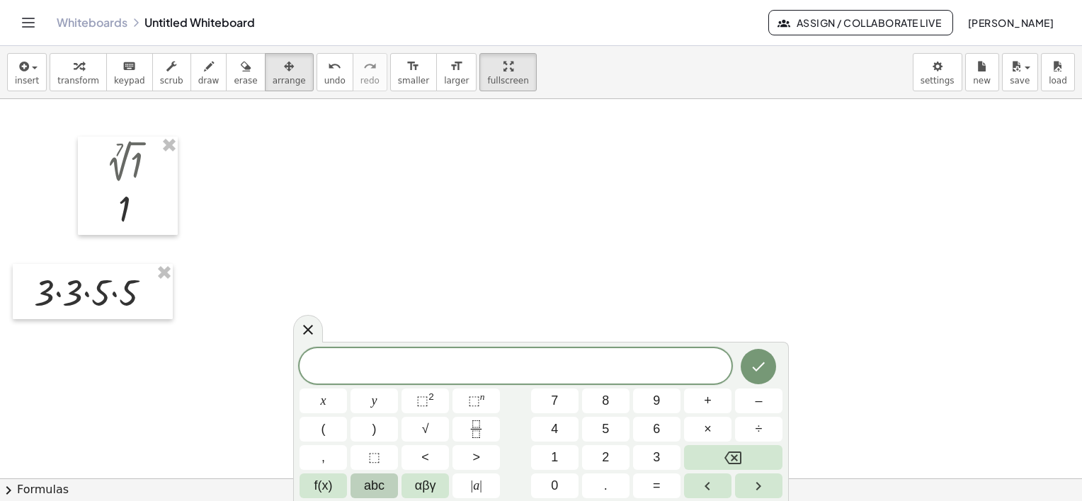
click at [362, 488] on button "abc" at bounding box center [373, 486] width 47 height 25
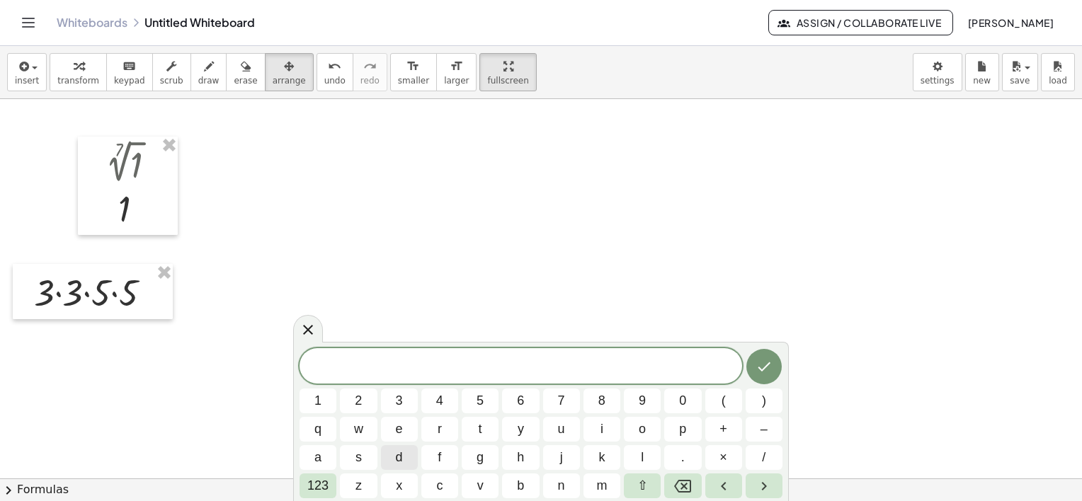
click at [314, 493] on span "123" at bounding box center [317, 485] width 21 height 19
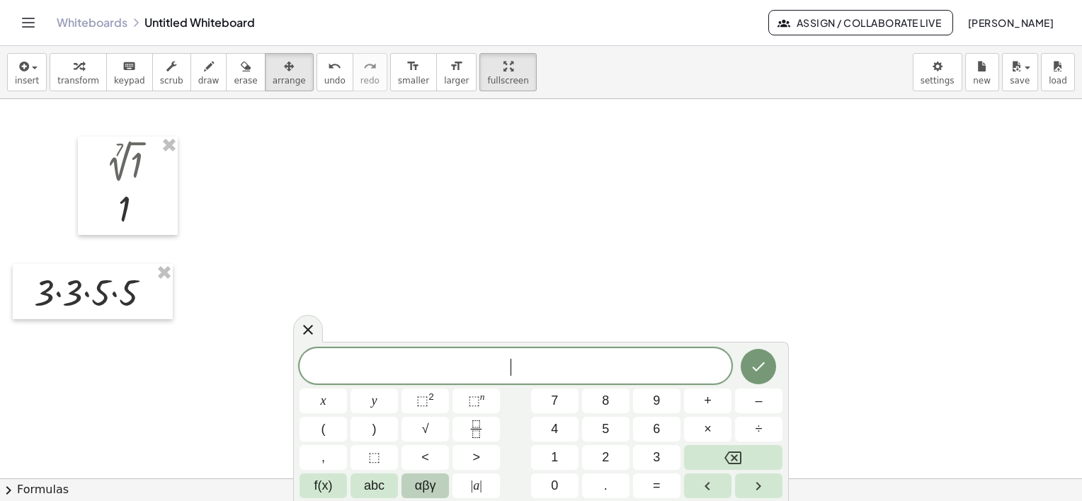
click at [421, 485] on span "αβγ" at bounding box center [425, 485] width 21 height 19
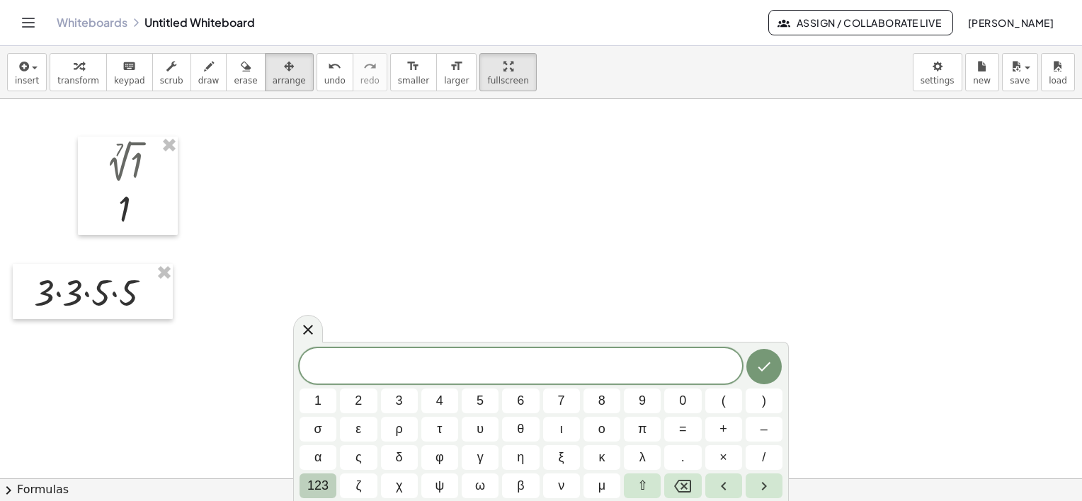
click at [320, 483] on span "123" at bounding box center [317, 485] width 21 height 19
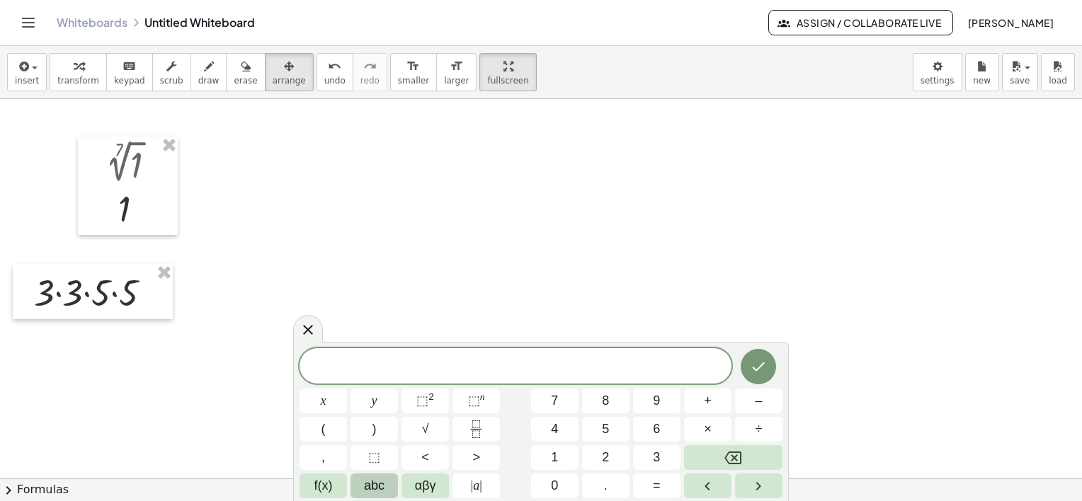
click at [377, 487] on span "abc" at bounding box center [374, 485] width 21 height 19
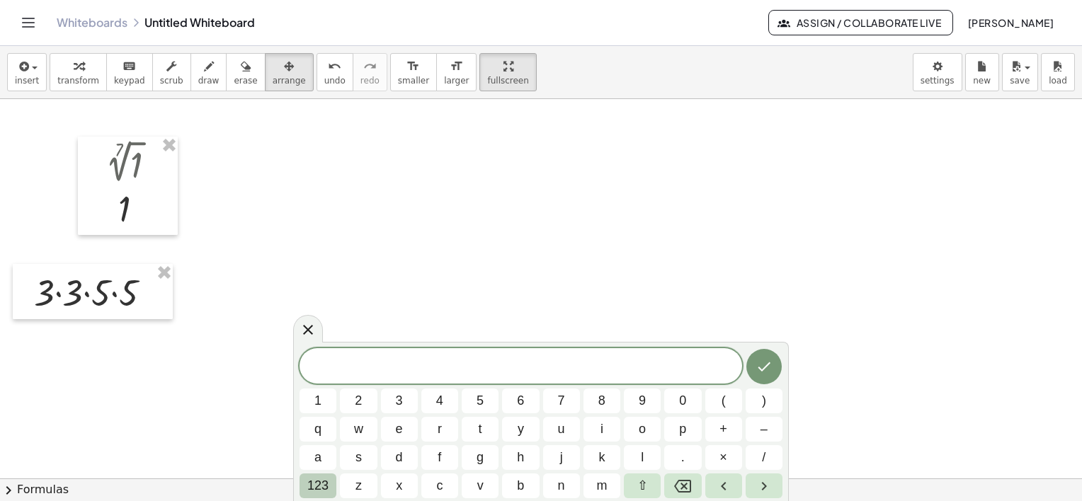
click at [321, 484] on span "123" at bounding box center [317, 485] width 21 height 19
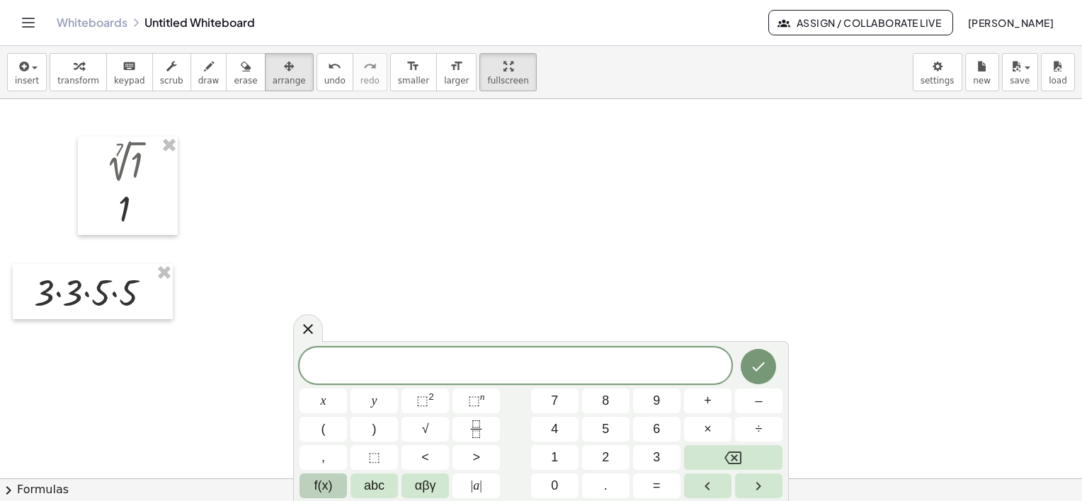
click at [326, 481] on span "f(x)" at bounding box center [323, 485] width 18 height 19
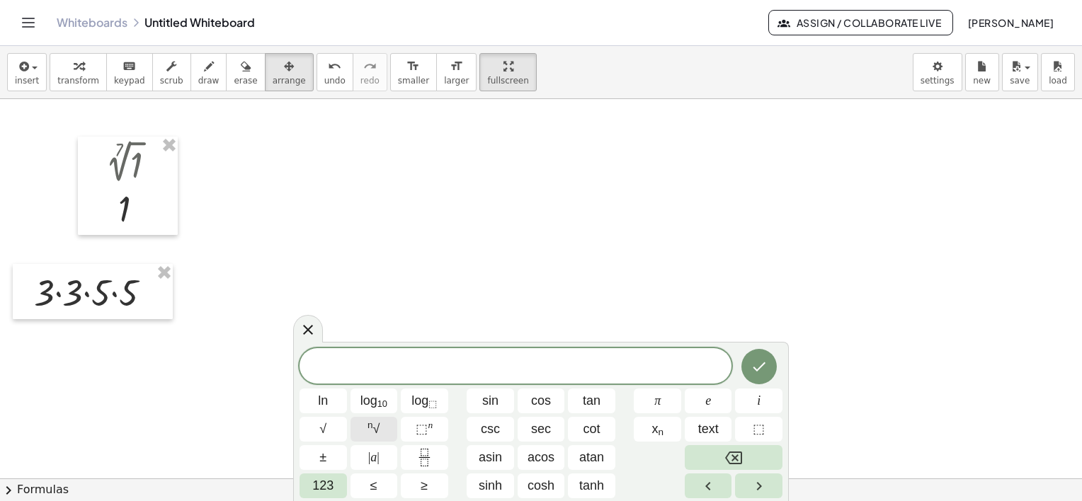
click at [365, 425] on button "n √" at bounding box center [373, 429] width 47 height 25
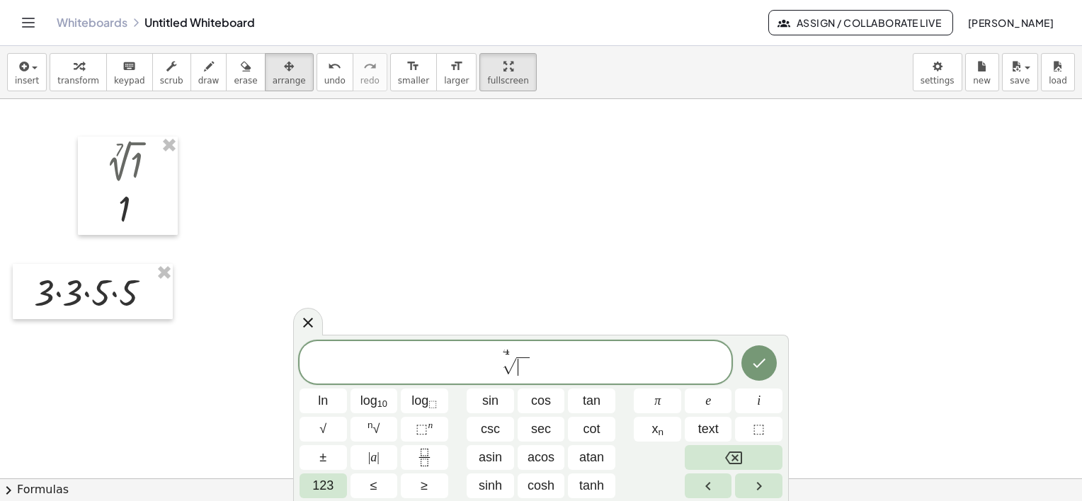
click at [525, 371] on span "​" at bounding box center [522, 367] width 13 height 18
click at [541, 371] on span "√ − 6 4" at bounding box center [517, 366] width 52 height 19
click at [755, 358] on icon "Done" at bounding box center [758, 363] width 17 height 17
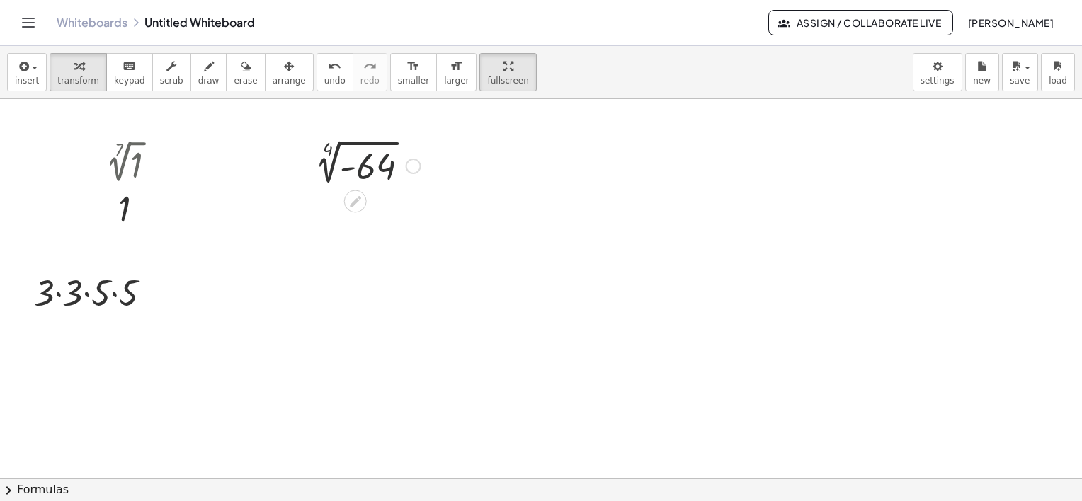
click at [374, 173] on div at bounding box center [363, 165] width 127 height 48
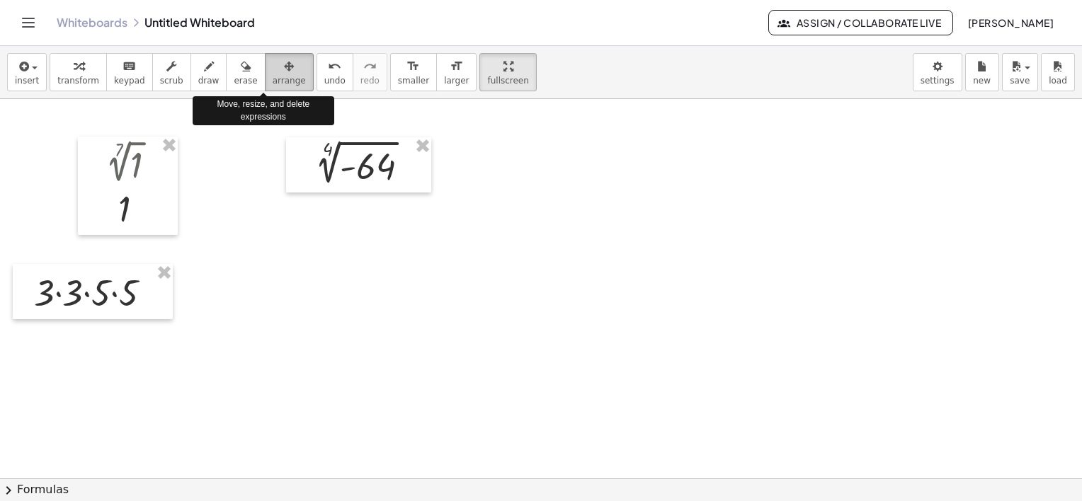
click at [284, 74] on icon "button" at bounding box center [289, 66] width 10 height 17
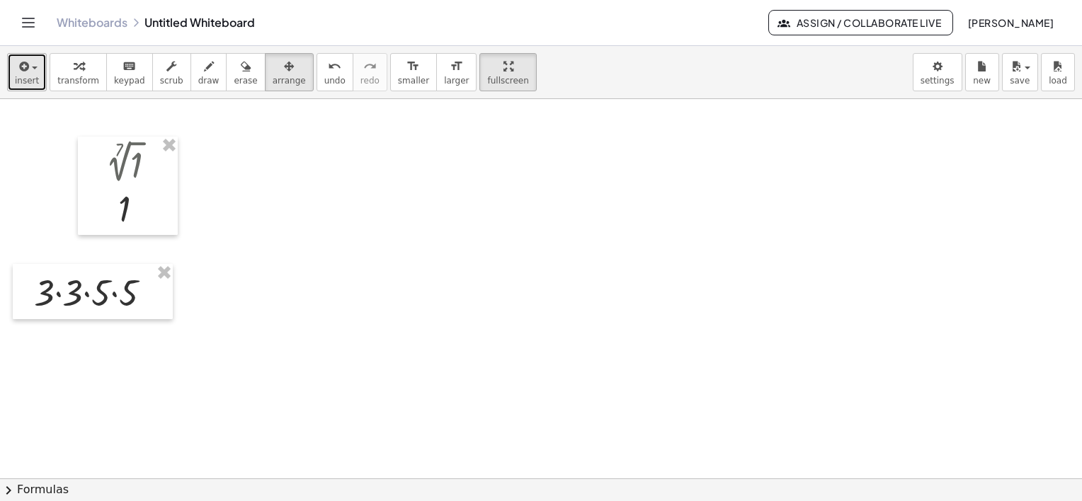
click at [17, 70] on icon "button" at bounding box center [22, 66] width 13 height 17
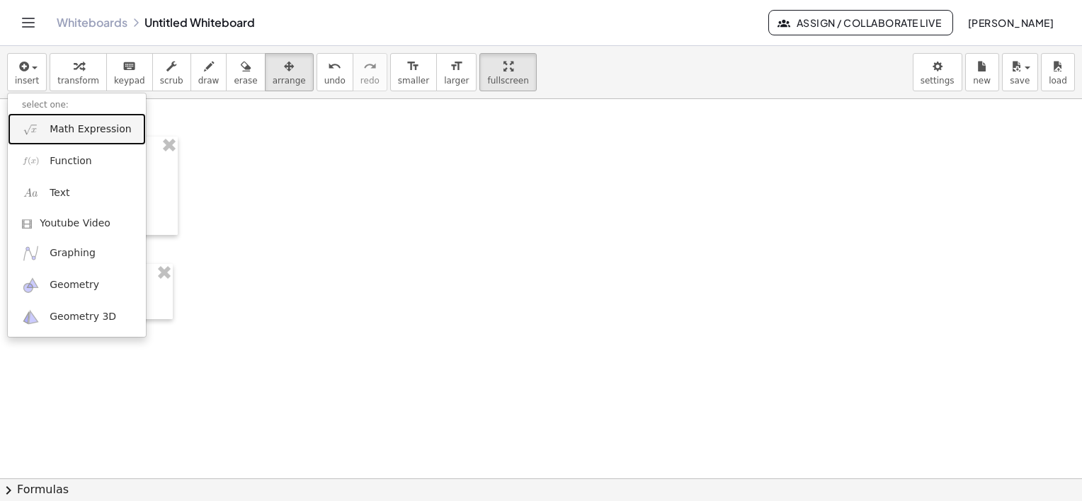
drag, startPoint x: 64, startPoint y: 130, endPoint x: 74, endPoint y: 130, distance: 9.2
click at [64, 130] on span "Math Expression" at bounding box center [90, 129] width 81 height 14
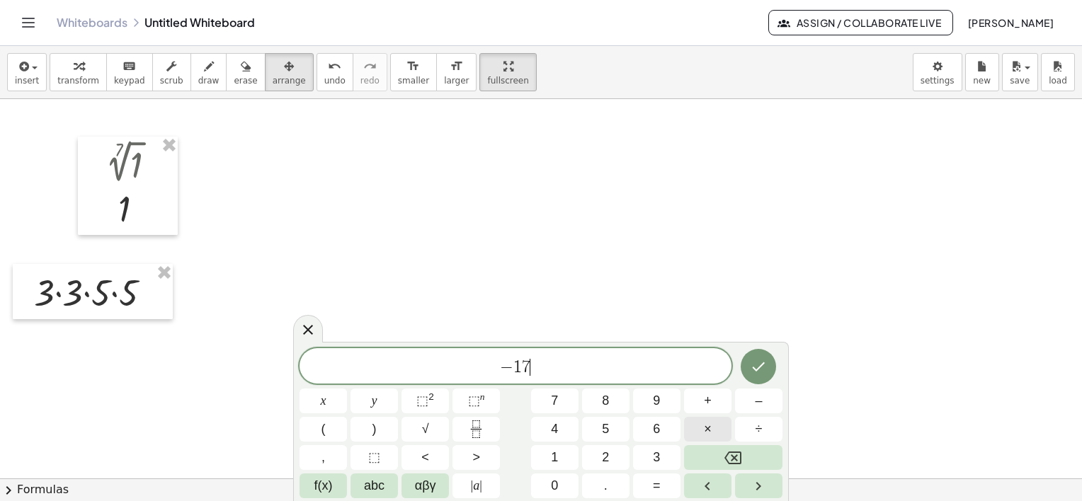
click at [704, 425] on span "×" at bounding box center [708, 429] width 8 height 19
click at [750, 355] on button "Done" at bounding box center [758, 366] width 35 height 35
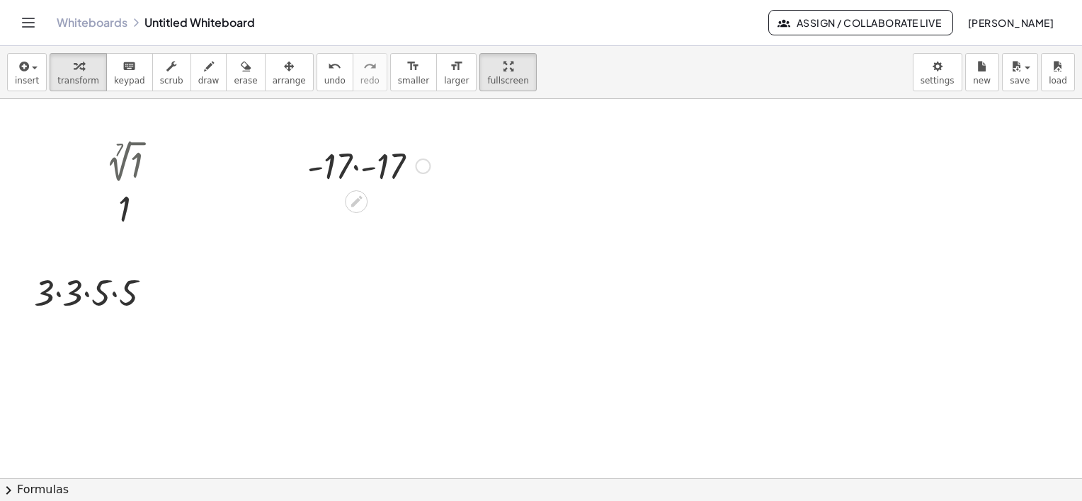
click at [377, 163] on div at bounding box center [368, 165] width 137 height 48
click at [275, 79] on span "arrange" at bounding box center [289, 81] width 33 height 10
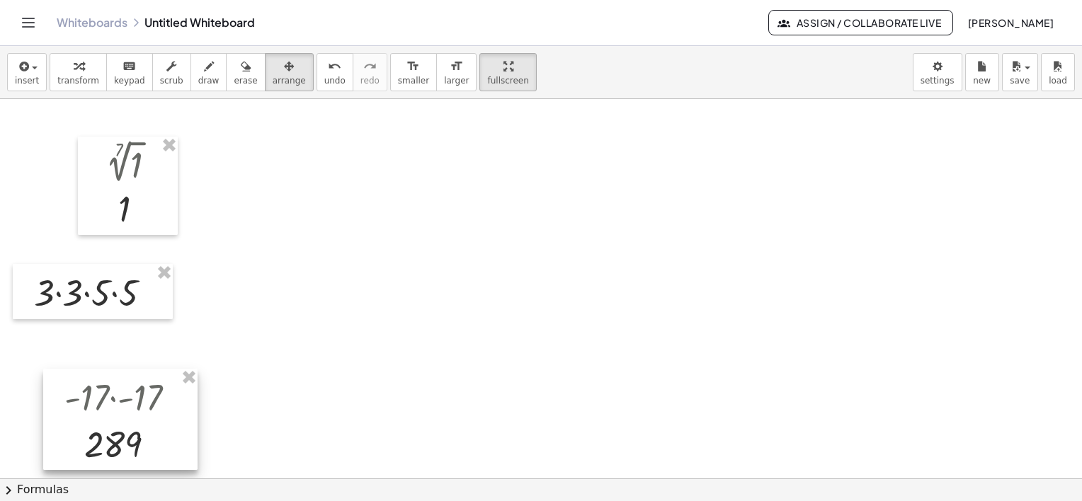
drag, startPoint x: 347, startPoint y: 159, endPoint x: 67, endPoint y: 378, distance: 355.5
click at [69, 392] on div at bounding box center [120, 420] width 154 height 102
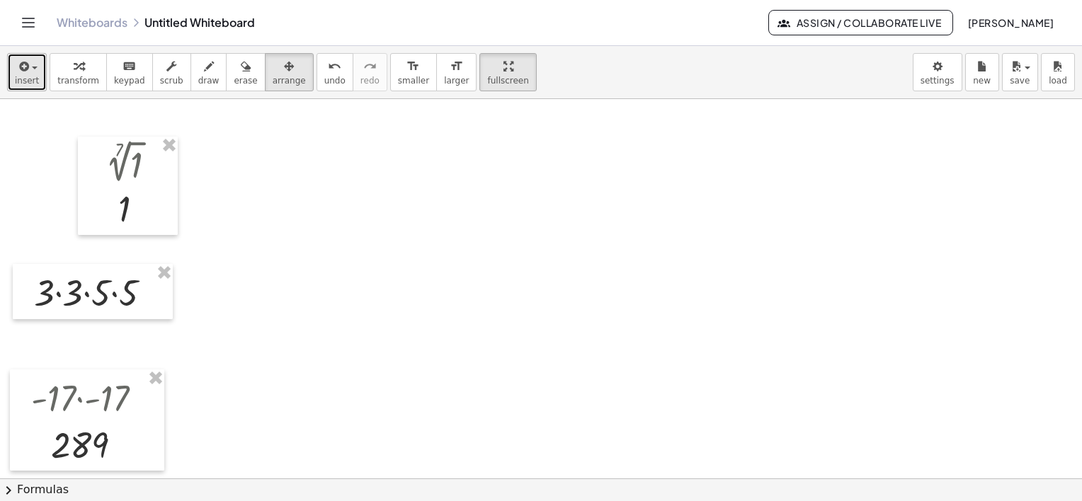
click at [34, 66] on div "button" at bounding box center [27, 65] width 24 height 17
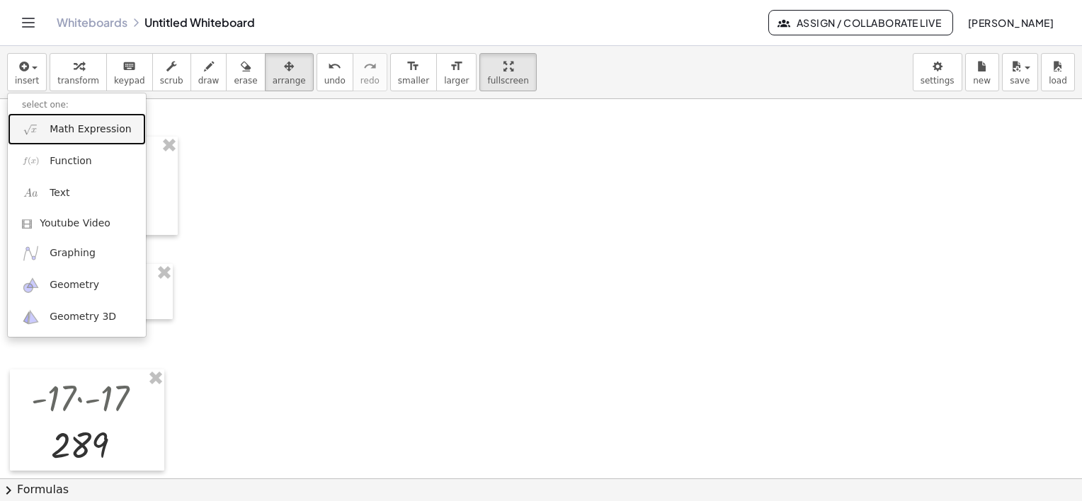
click at [82, 127] on span "Math Expression" at bounding box center [90, 129] width 81 height 14
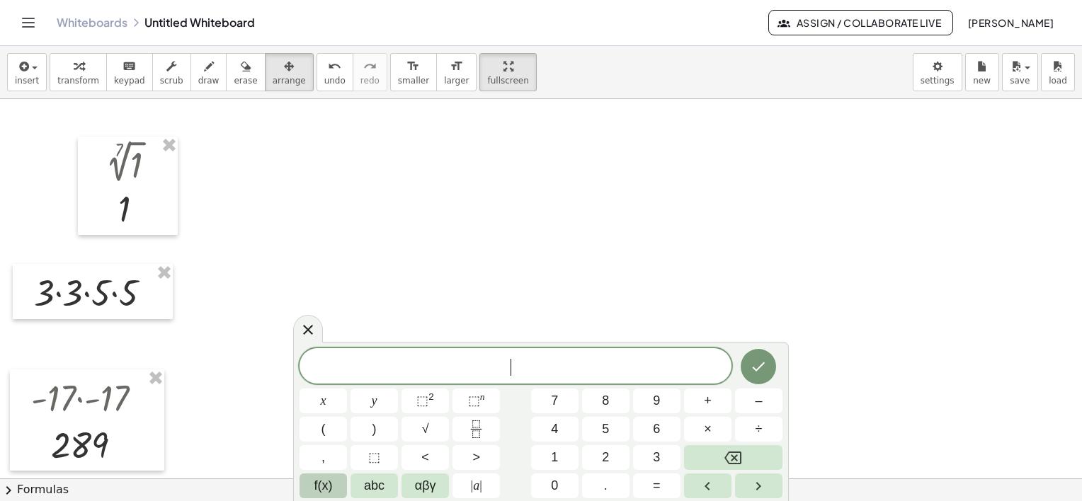
click at [331, 484] on span "f(x)" at bounding box center [323, 485] width 18 height 19
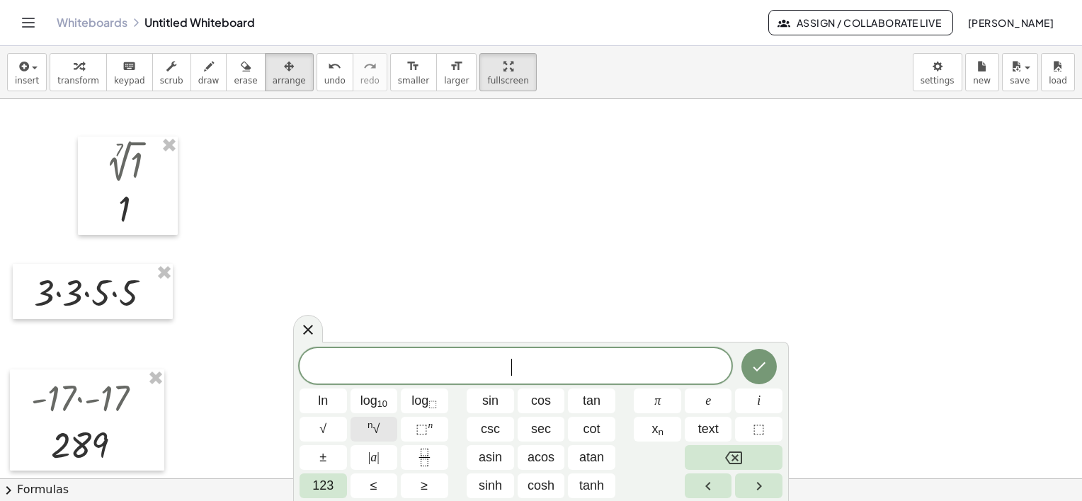
click at [372, 432] on span "n √" at bounding box center [373, 429] width 12 height 19
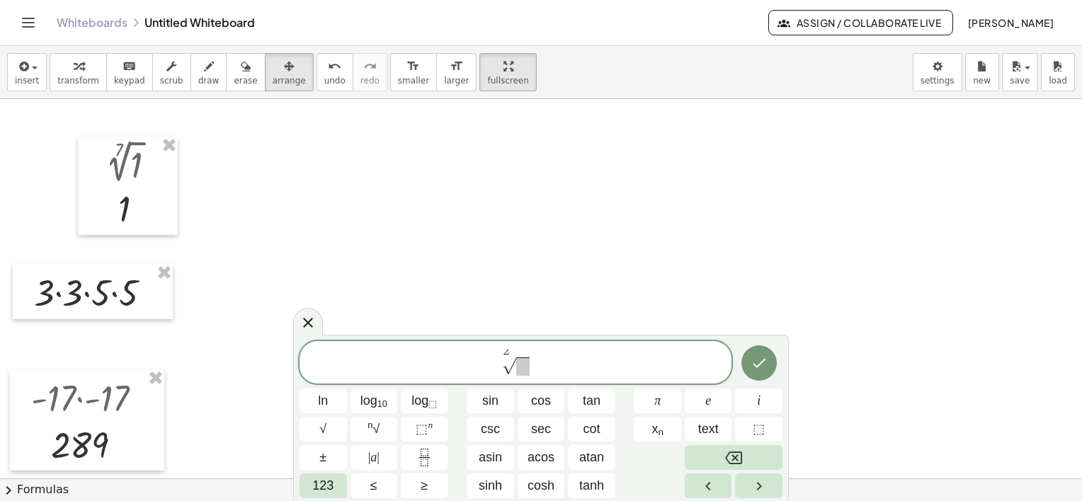
click at [525, 371] on span at bounding box center [522, 367] width 13 height 18
click at [550, 367] on span "2 √ 1 0 0 0 0 ​" at bounding box center [515, 364] width 432 height 28
click at [520, 372] on span "0" at bounding box center [522, 367] width 8 height 17
click at [767, 354] on button "Done" at bounding box center [758, 362] width 35 height 35
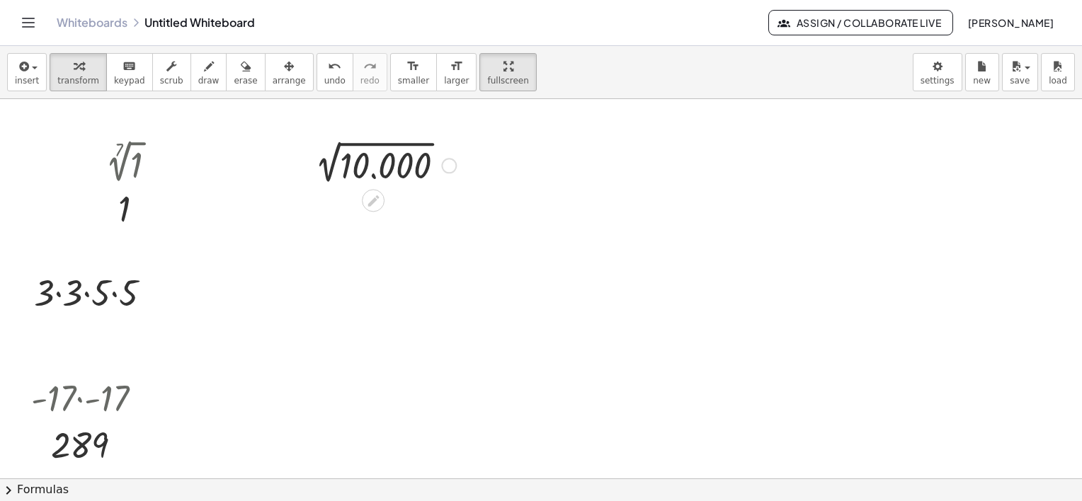
click at [394, 161] on div at bounding box center [381, 164] width 163 height 47
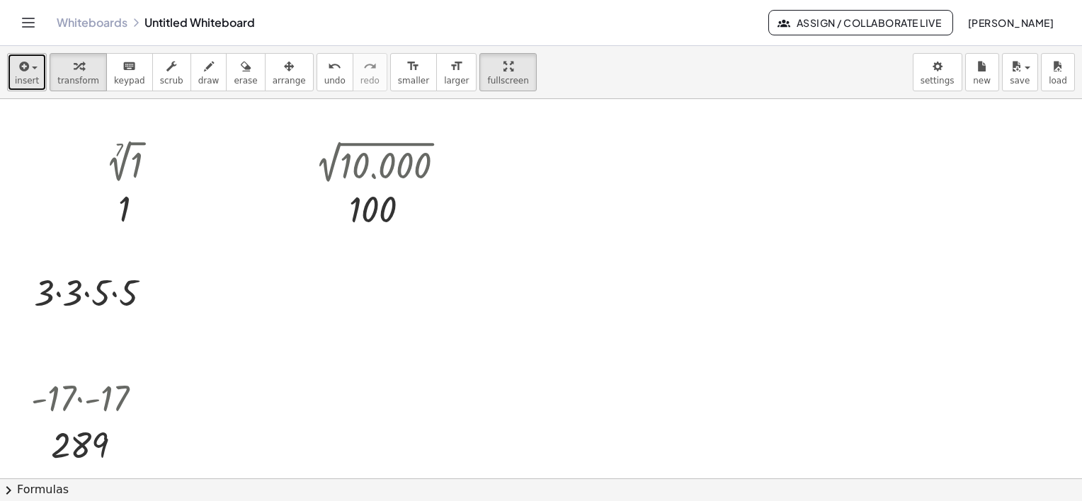
click at [28, 76] on span "insert" at bounding box center [27, 81] width 24 height 10
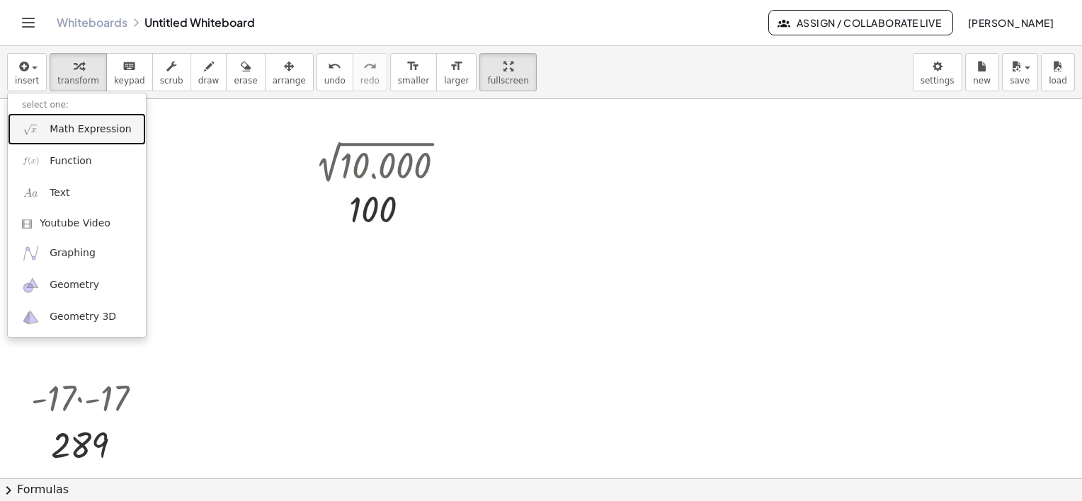
click at [81, 132] on span "Math Expression" at bounding box center [90, 129] width 81 height 14
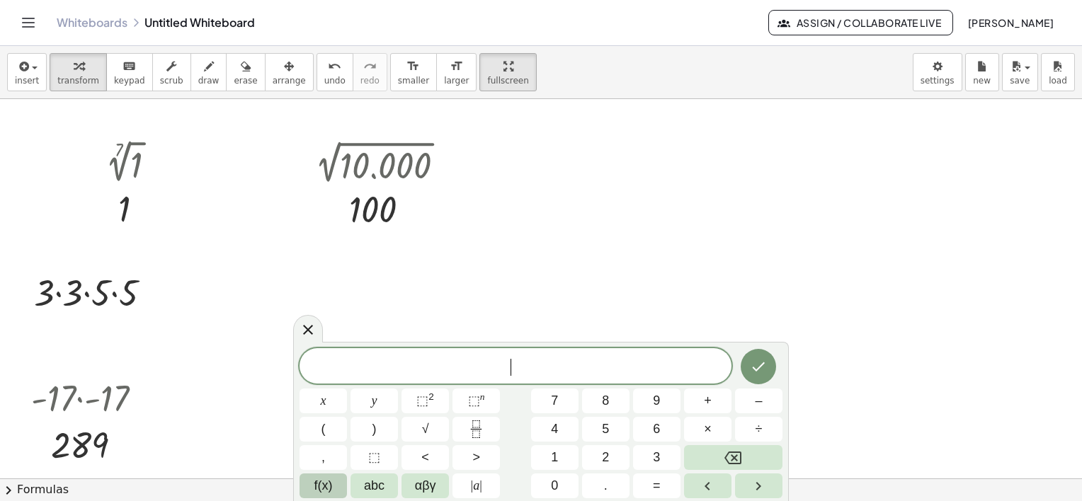
click at [329, 485] on span "f(x)" at bounding box center [323, 485] width 18 height 19
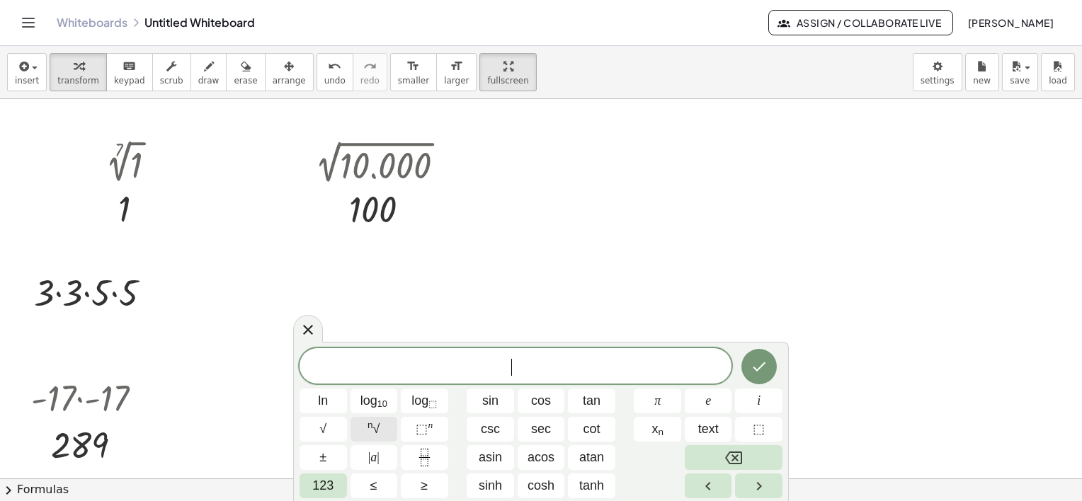
click at [372, 428] on sup "n" at bounding box center [370, 425] width 6 height 11
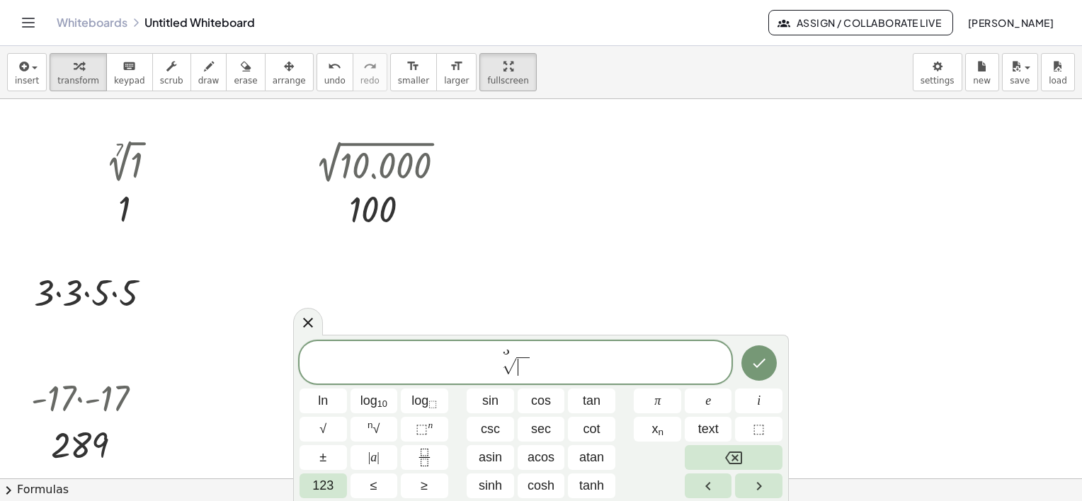
click at [521, 371] on span "​" at bounding box center [522, 367] width 13 height 18
click at [757, 359] on icon "Done" at bounding box center [758, 363] width 17 height 17
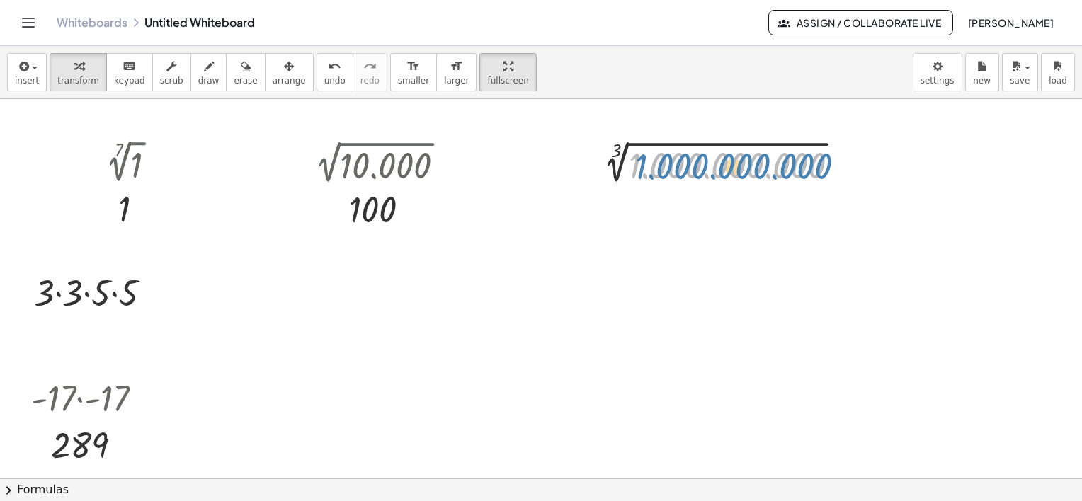
click at [692, 167] on div at bounding box center [722, 164] width 269 height 47
click at [688, 167] on div at bounding box center [722, 164] width 269 height 47
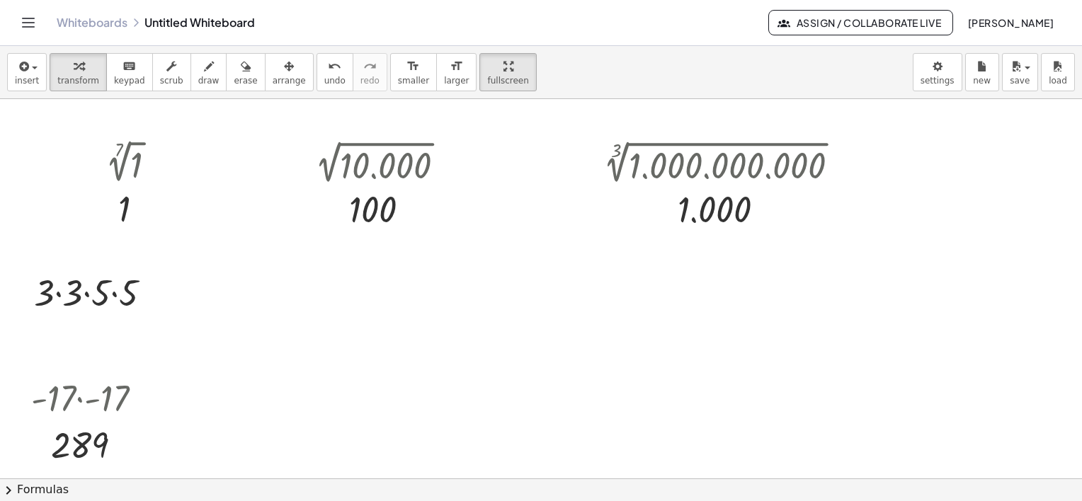
drag, startPoint x: 258, startPoint y: 74, endPoint x: 503, endPoint y: 133, distance: 252.1
click at [284, 74] on icon "button" at bounding box center [289, 66] width 10 height 17
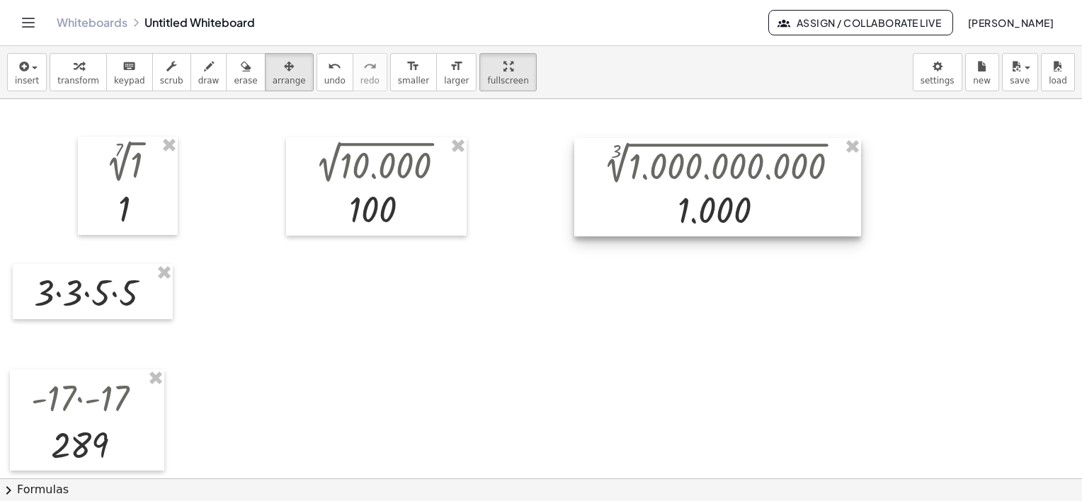
click at [606, 175] on div at bounding box center [717, 187] width 287 height 98
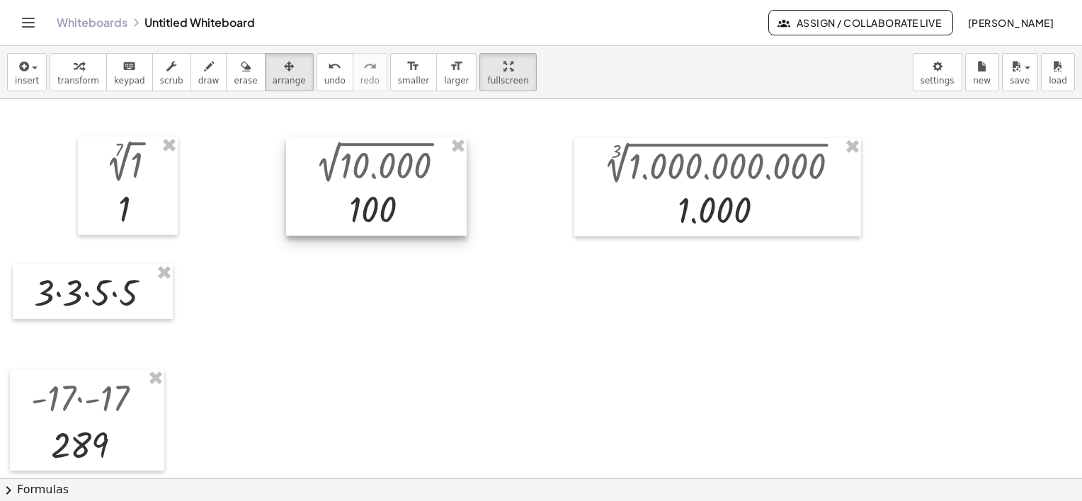
click at [411, 195] on div at bounding box center [376, 186] width 181 height 98
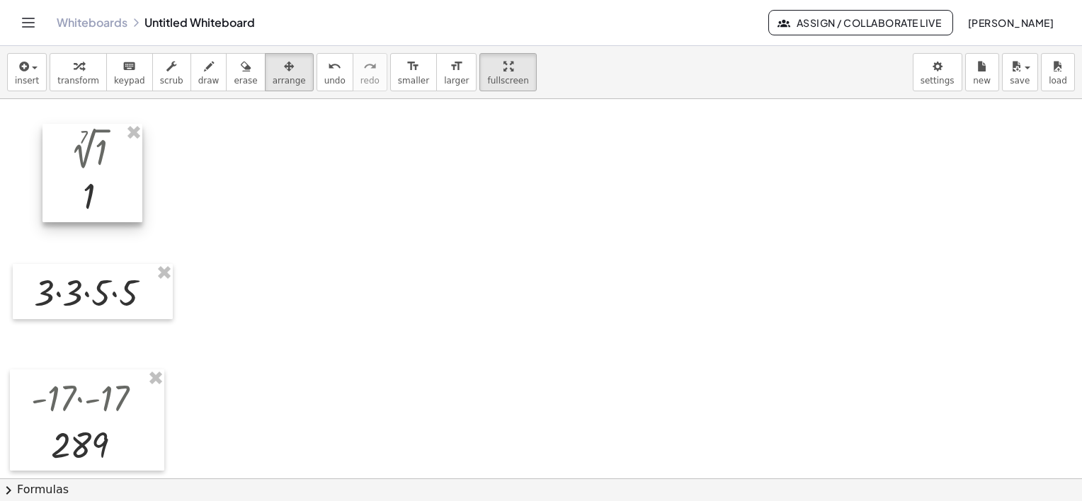
drag, startPoint x: 137, startPoint y: 184, endPoint x: 75, endPoint y: 173, distance: 62.5
click at [78, 169] on div at bounding box center [92, 173] width 100 height 98
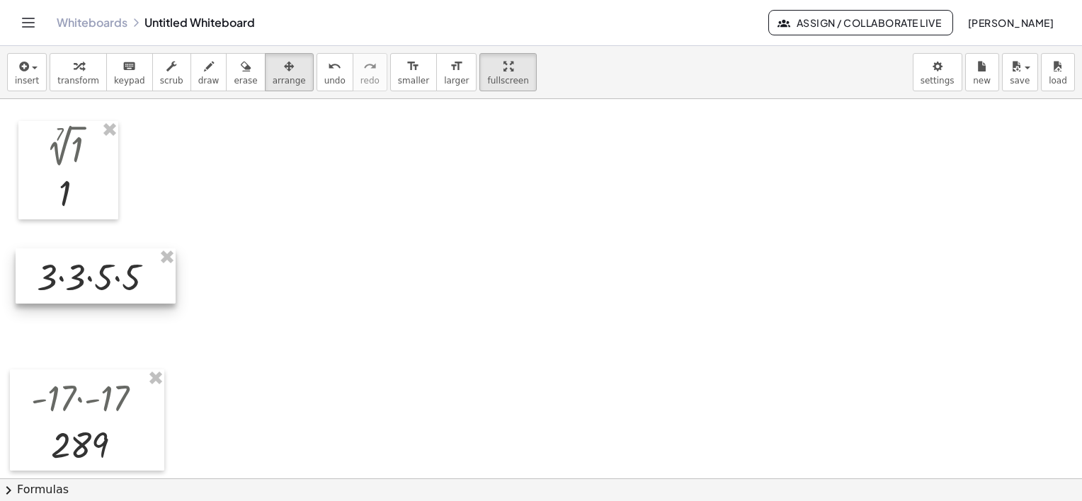
drag, startPoint x: 99, startPoint y: 283, endPoint x: 96, endPoint y: 277, distance: 7.3
click at [96, 281] on div at bounding box center [96, 275] width 160 height 55
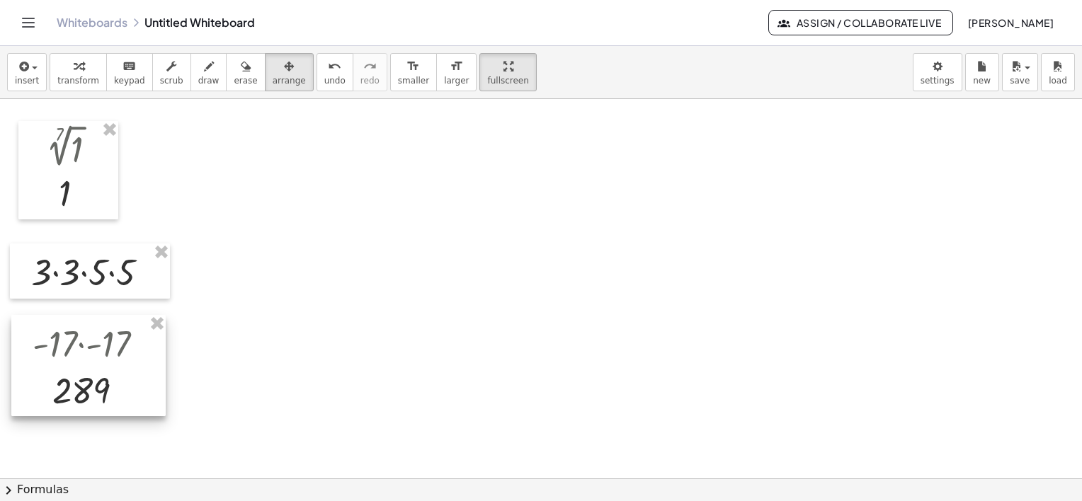
drag, startPoint x: 94, startPoint y: 396, endPoint x: 96, endPoint y: 350, distance: 45.3
click at [96, 350] on div at bounding box center [88, 366] width 154 height 102
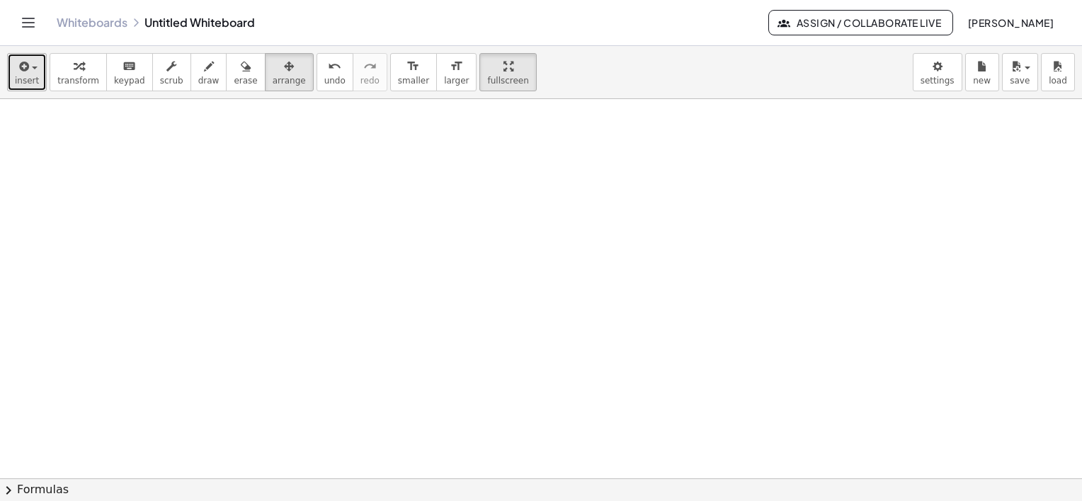
click at [37, 81] on button "insert" at bounding box center [27, 72] width 40 height 38
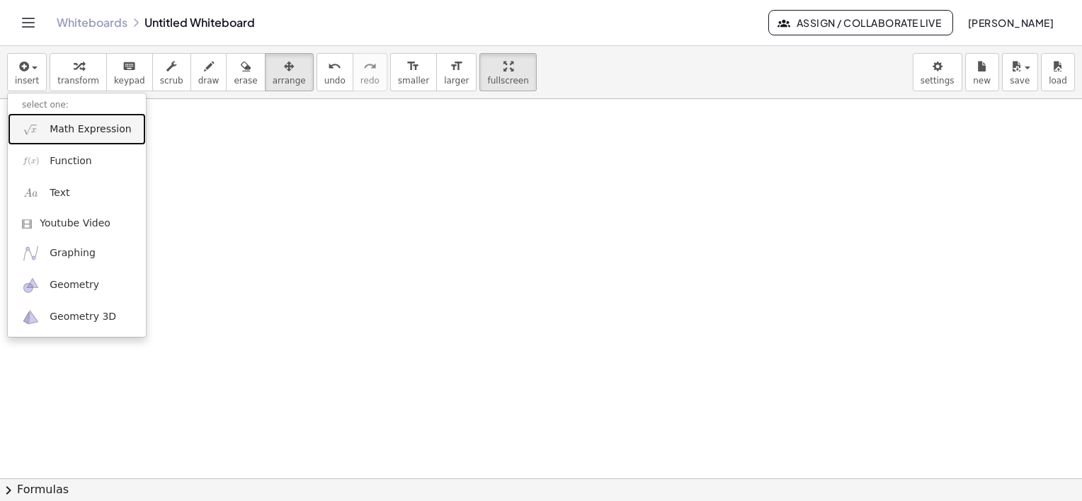
click at [82, 135] on span "Math Expression" at bounding box center [90, 129] width 81 height 14
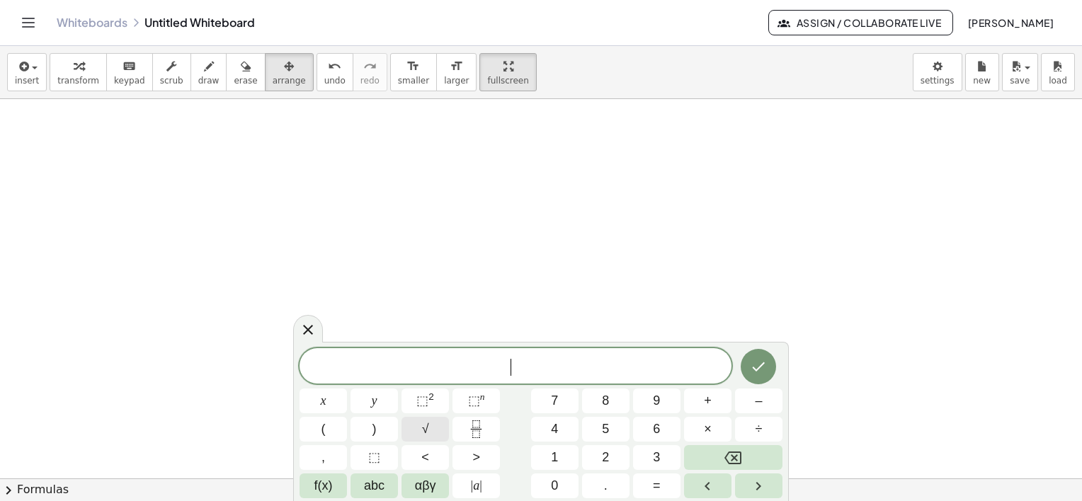
click at [425, 428] on span "√" at bounding box center [425, 429] width 7 height 19
click at [704, 428] on span "×" at bounding box center [708, 429] width 8 height 19
click at [702, 430] on button "×" at bounding box center [707, 429] width 47 height 25
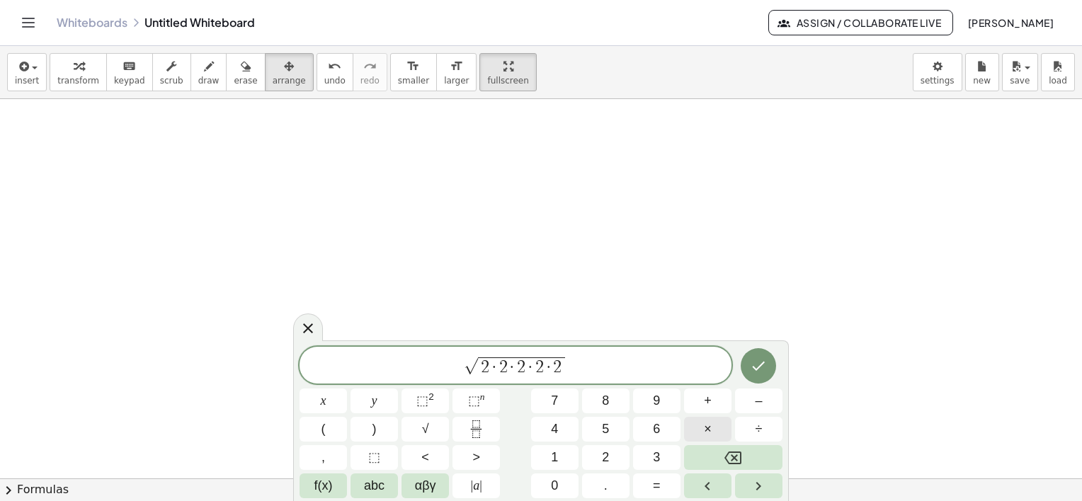
click at [702, 428] on button "×" at bounding box center [707, 429] width 47 height 25
click at [756, 355] on button "Done" at bounding box center [758, 365] width 35 height 35
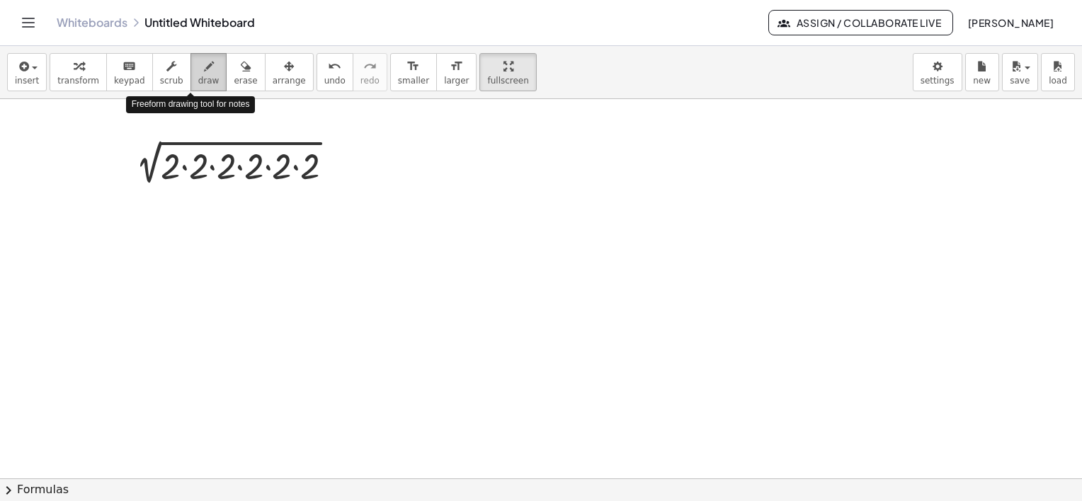
click at [204, 67] on icon "button" at bounding box center [209, 66] width 10 height 17
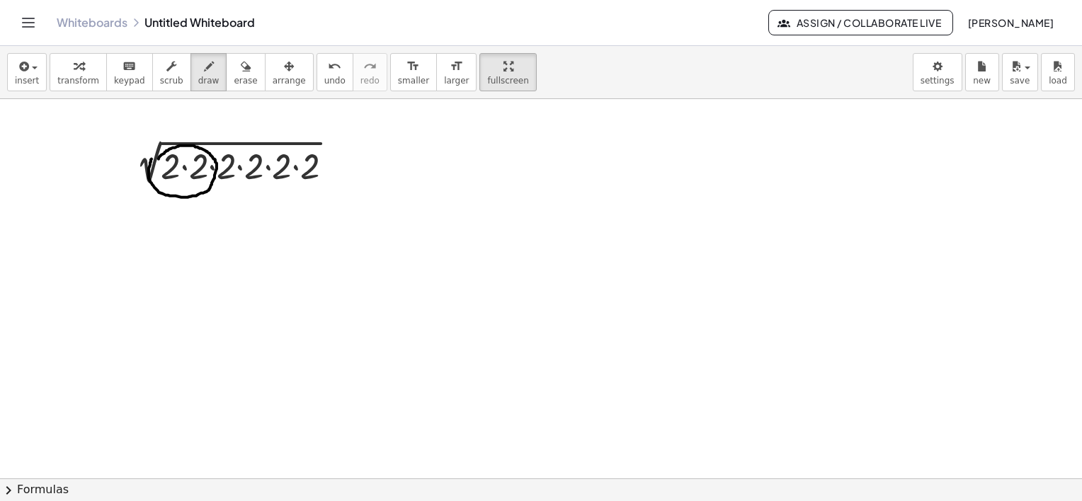
drag, startPoint x: 159, startPoint y: 159, endPoint x: 181, endPoint y: 159, distance: 22.7
click at [156, 154] on div at bounding box center [541, 337] width 1082 height 759
drag, startPoint x: 171, startPoint y: 212, endPoint x: 186, endPoint y: 239, distance: 30.5
click at [186, 241] on div at bounding box center [541, 337] width 1082 height 759
drag, startPoint x: 195, startPoint y: 193, endPoint x: 224, endPoint y: 209, distance: 33.3
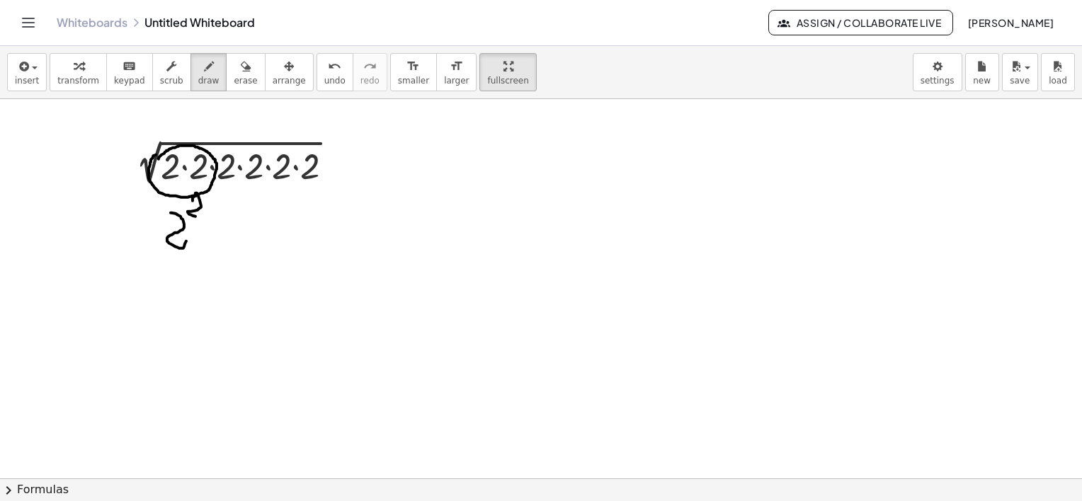
click at [196, 215] on div at bounding box center [541, 337] width 1082 height 759
drag, startPoint x: 206, startPoint y: 164, endPoint x: 217, endPoint y: 154, distance: 14.5
click at [215, 161] on div at bounding box center [541, 337] width 1082 height 759
drag, startPoint x: 232, startPoint y: 213, endPoint x: 246, endPoint y: 218, distance: 15.7
click at [246, 241] on div at bounding box center [541, 337] width 1082 height 759
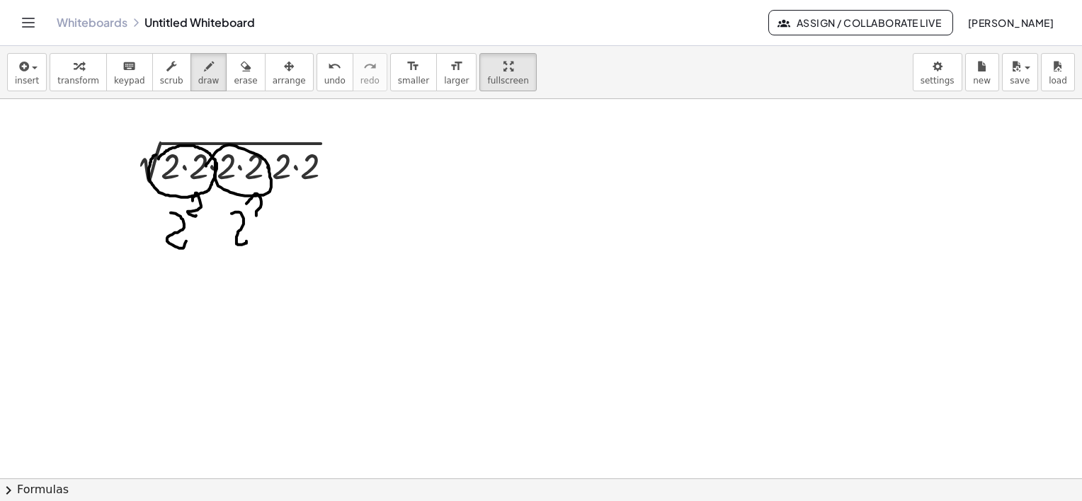
drag, startPoint x: 246, startPoint y: 203, endPoint x: 268, endPoint y: 217, distance: 25.1
click at [264, 217] on div at bounding box center [541, 337] width 1082 height 759
drag, startPoint x: 271, startPoint y: 148, endPoint x: 283, endPoint y: 142, distance: 13.6
click at [279, 144] on div at bounding box center [541, 337] width 1082 height 759
drag, startPoint x: 296, startPoint y: 224, endPoint x: 314, endPoint y: 210, distance: 23.2
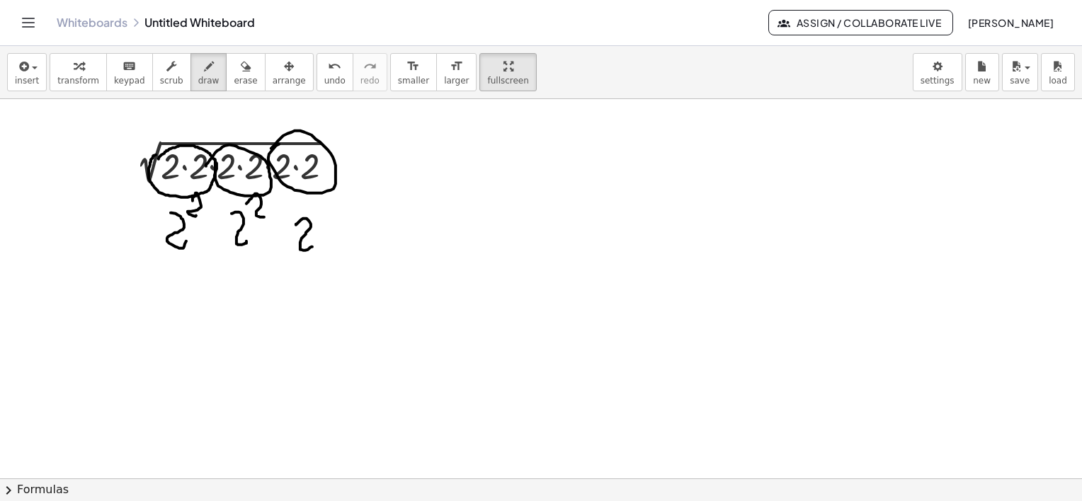
click at [312, 243] on div at bounding box center [541, 337] width 1082 height 759
click at [312, 204] on div at bounding box center [541, 337] width 1082 height 759
drag, startPoint x: 309, startPoint y: 202, endPoint x: 324, endPoint y: 199, distance: 15.3
click at [317, 200] on div at bounding box center [541, 337] width 1082 height 759
click at [234, 67] on div "button" at bounding box center [245, 65] width 23 height 17
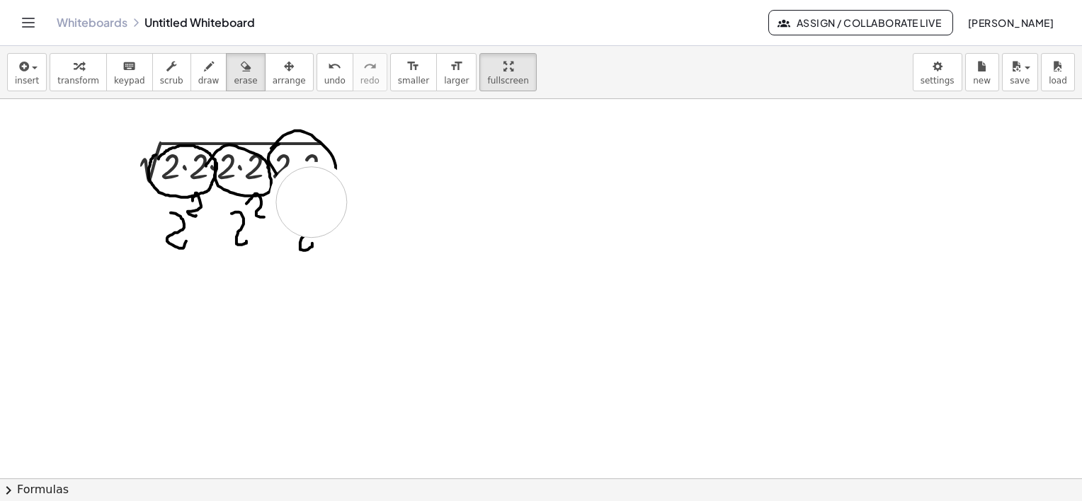
drag, startPoint x: 309, startPoint y: 197, endPoint x: 332, endPoint y: 206, distance: 24.5
click at [321, 206] on div at bounding box center [541, 337] width 1082 height 759
click at [198, 74] on button "draw" at bounding box center [208, 72] width 37 height 38
drag, startPoint x: 289, startPoint y: 204, endPoint x: 316, endPoint y: 205, distance: 27.6
click at [315, 241] on div at bounding box center [541, 337] width 1082 height 759
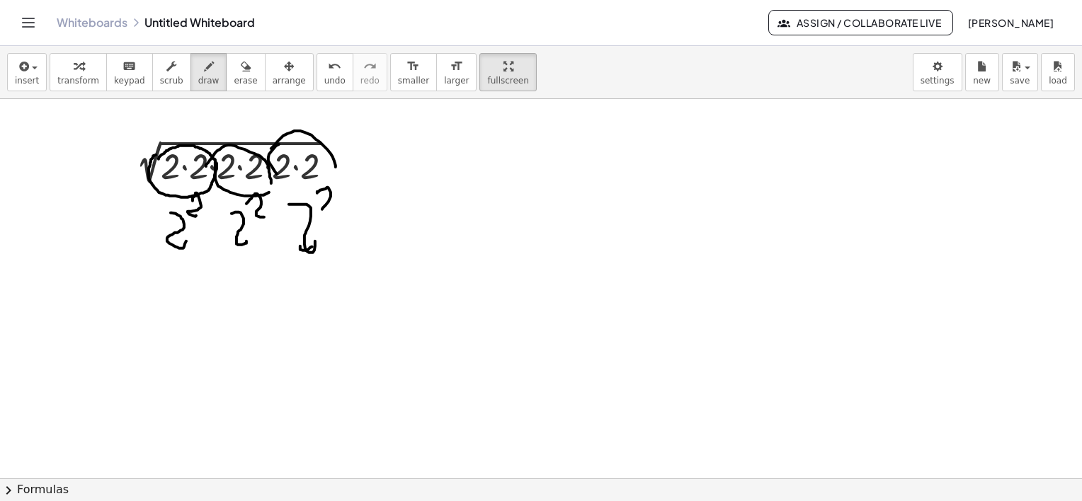
drag, startPoint x: 317, startPoint y: 191, endPoint x: 334, endPoint y: 210, distance: 25.1
click at [334, 210] on div at bounding box center [541, 337] width 1082 height 759
click at [29, 79] on span "insert" at bounding box center [27, 81] width 24 height 10
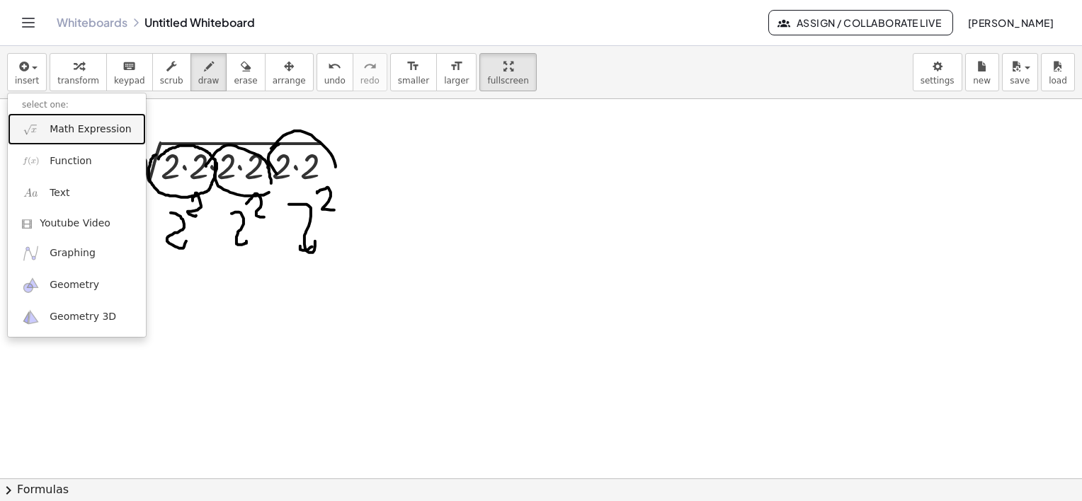
click at [80, 126] on span "Math Expression" at bounding box center [90, 129] width 81 height 14
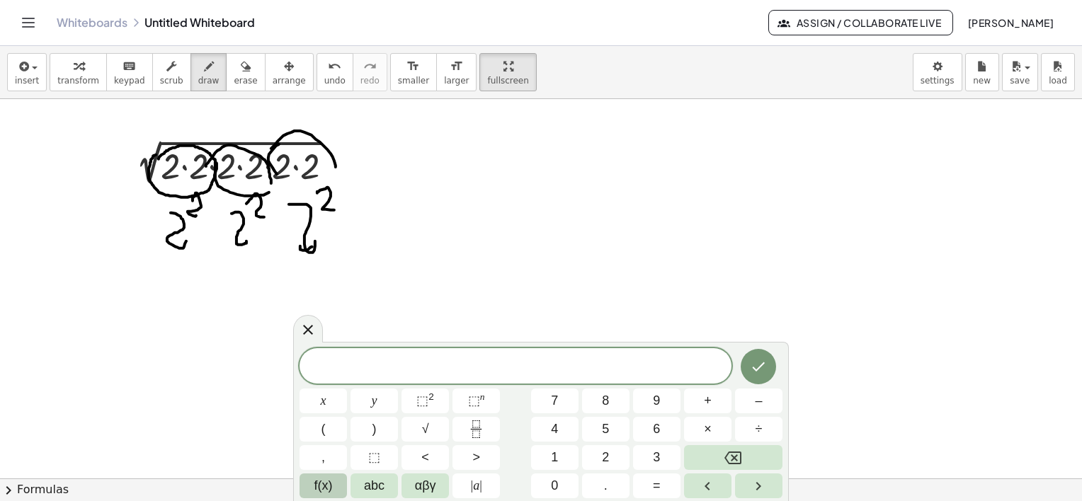
click at [326, 486] on span "f(x)" at bounding box center [323, 485] width 18 height 19
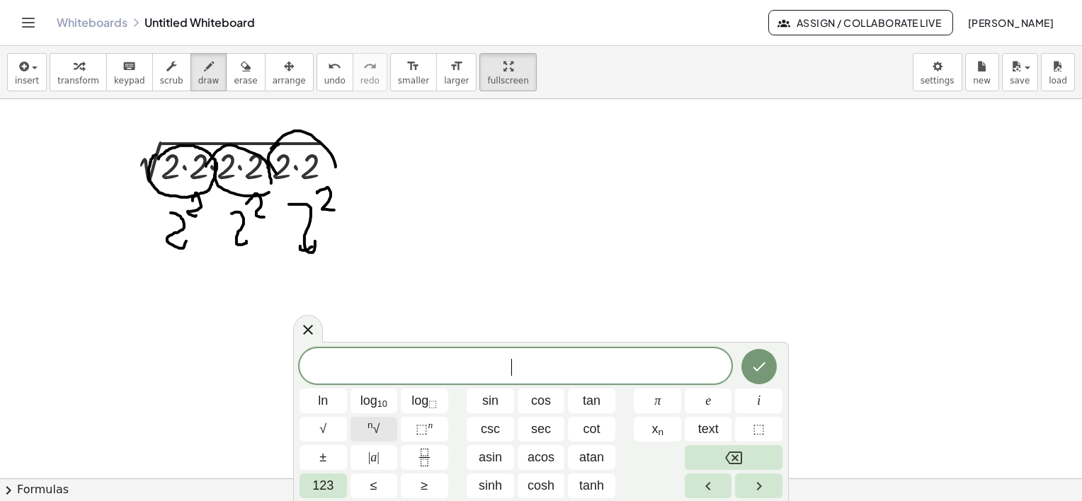
click at [377, 420] on span "n √" at bounding box center [373, 429] width 12 height 19
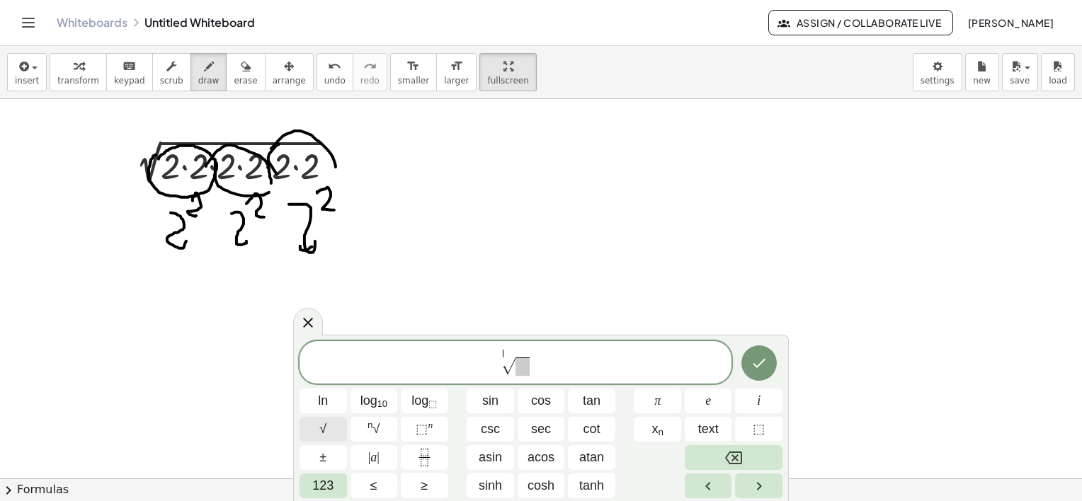
click at [321, 426] on span "√" at bounding box center [322, 429] width 7 height 19
click at [564, 377] on span "√ ​ √" at bounding box center [515, 363] width 432 height 30
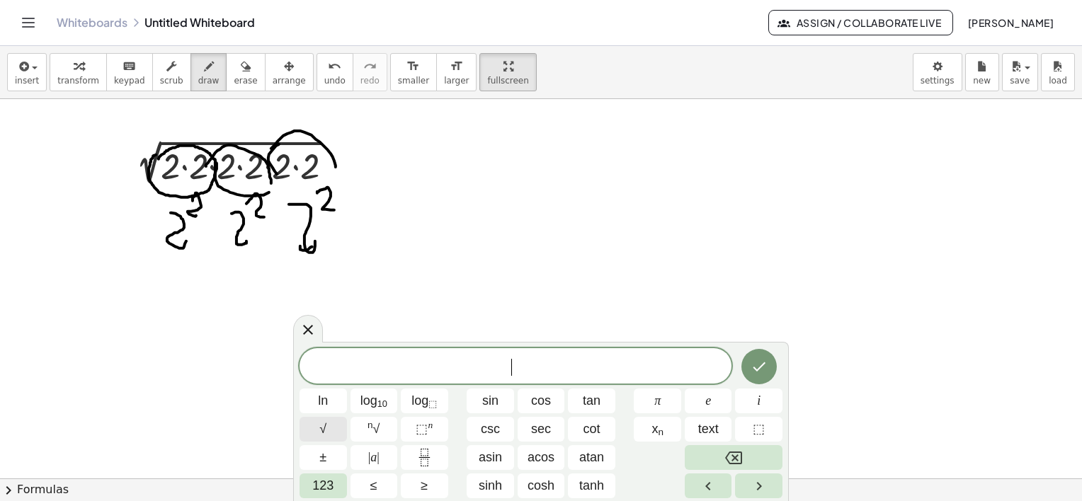
click at [327, 432] on button "√" at bounding box center [322, 429] width 47 height 25
click at [422, 434] on span "⬚" at bounding box center [422, 429] width 12 height 14
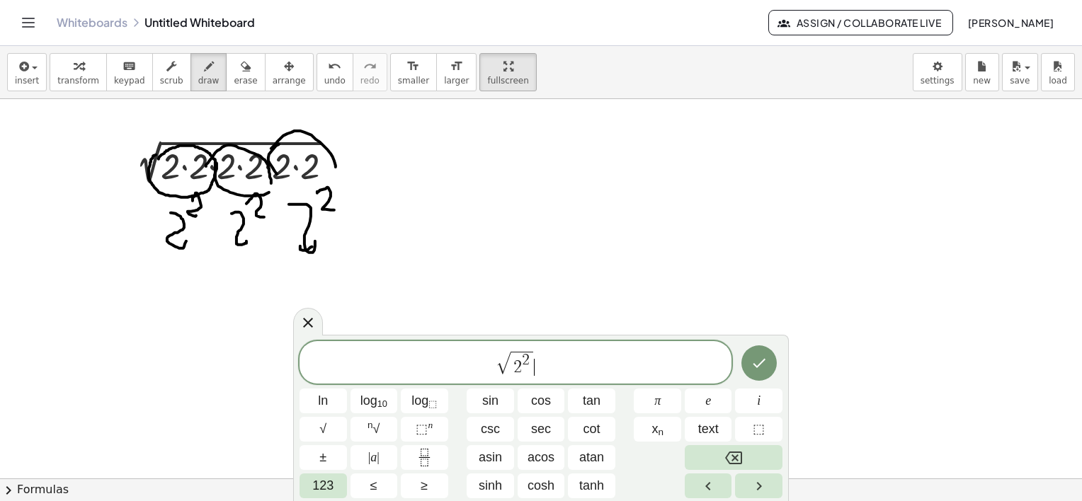
click at [538, 375] on span "√ 2 2 ​" at bounding box center [515, 364] width 432 height 28
click at [319, 484] on span "123" at bounding box center [322, 485] width 21 height 19
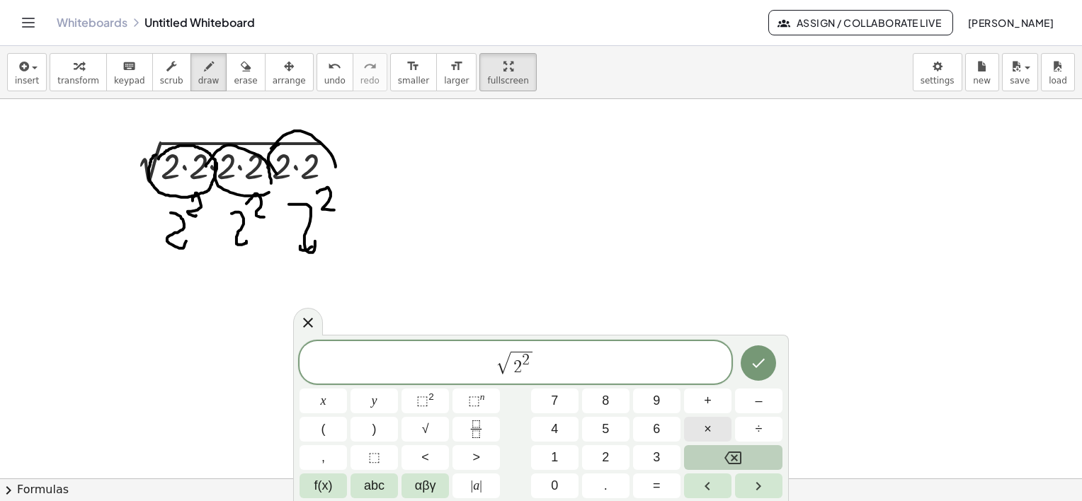
click at [711, 418] on button "×" at bounding box center [707, 429] width 47 height 25
click at [329, 488] on span "f(x)" at bounding box center [323, 485] width 18 height 19
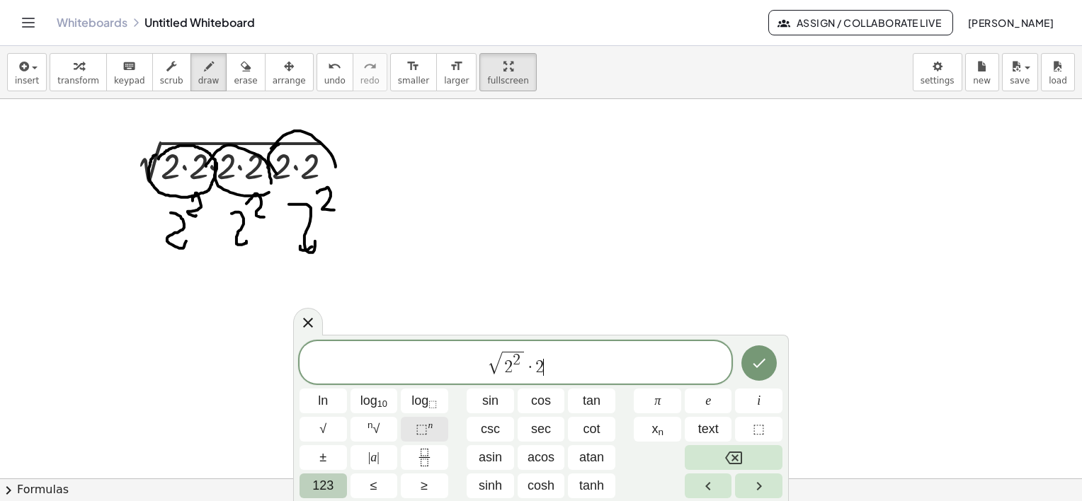
click at [427, 433] on span "⬚" at bounding box center [422, 429] width 12 height 14
click at [320, 488] on span "123" at bounding box center [322, 485] width 21 height 19
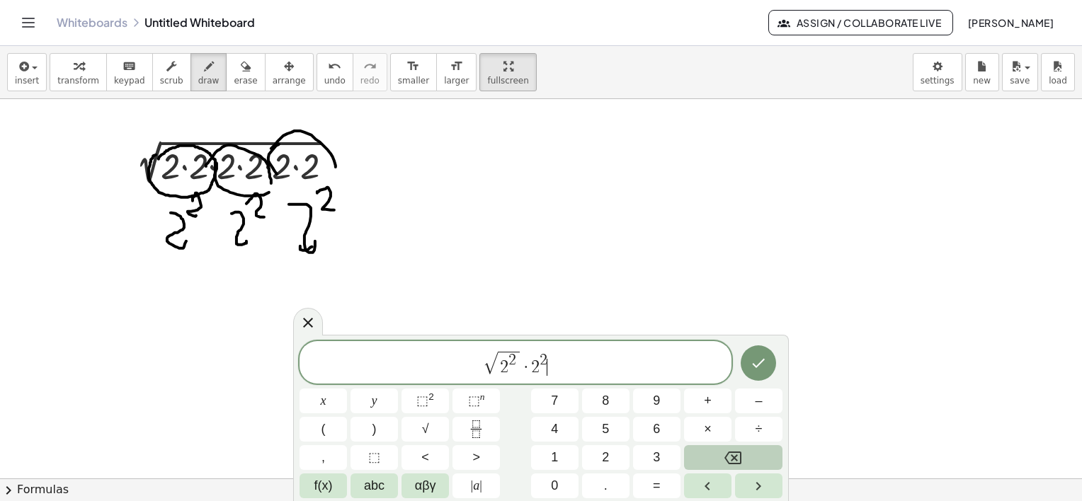
click at [555, 374] on span "√ 2 2 · 2 2 ​" at bounding box center [515, 364] width 432 height 28
click at [713, 425] on button "×" at bounding box center [707, 429] width 47 height 25
click at [321, 486] on span "f(x)" at bounding box center [323, 485] width 18 height 19
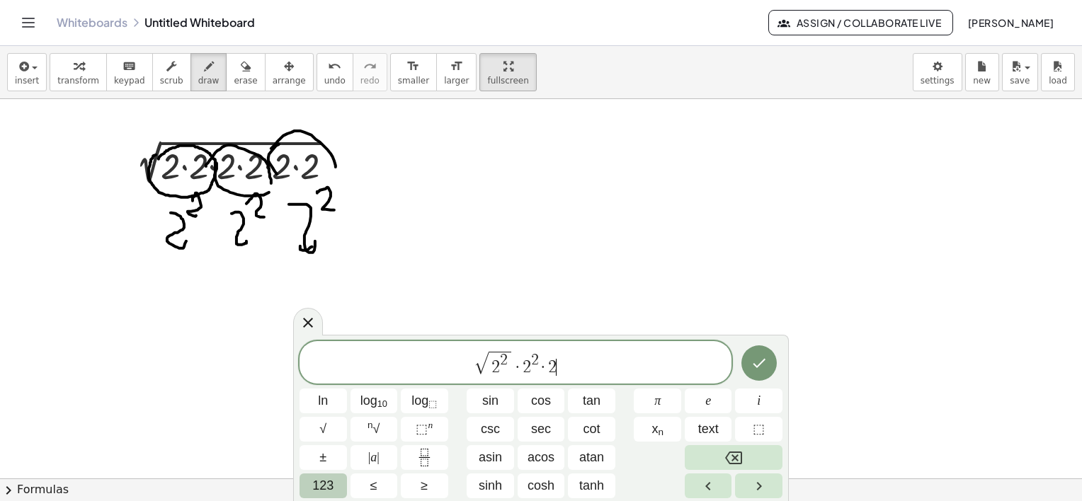
click at [323, 484] on span "123" at bounding box center [322, 485] width 21 height 19
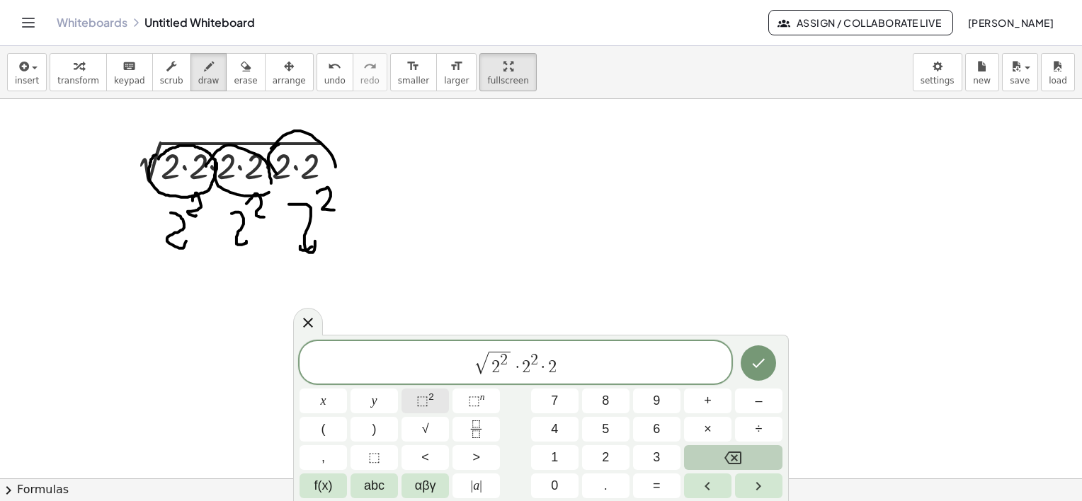
click at [425, 395] on span "⬚" at bounding box center [422, 401] width 12 height 14
click at [767, 353] on button "Done" at bounding box center [758, 362] width 35 height 35
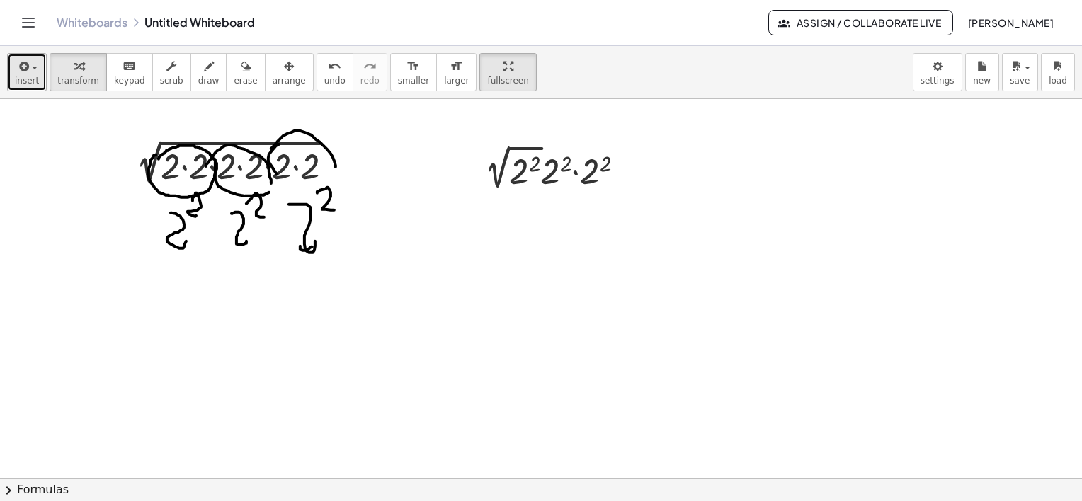
click at [25, 76] on span "insert" at bounding box center [27, 81] width 24 height 10
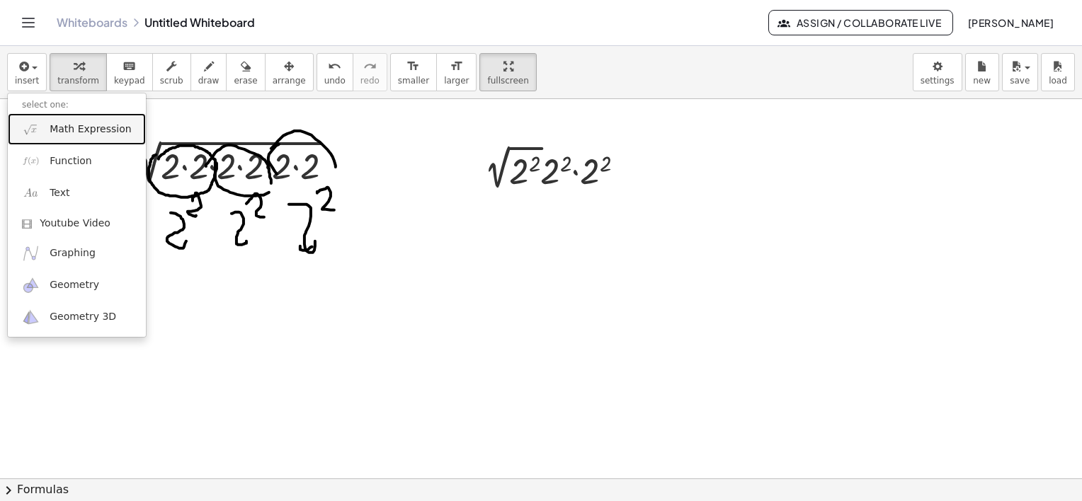
click at [82, 133] on span "Math Expression" at bounding box center [90, 129] width 81 height 14
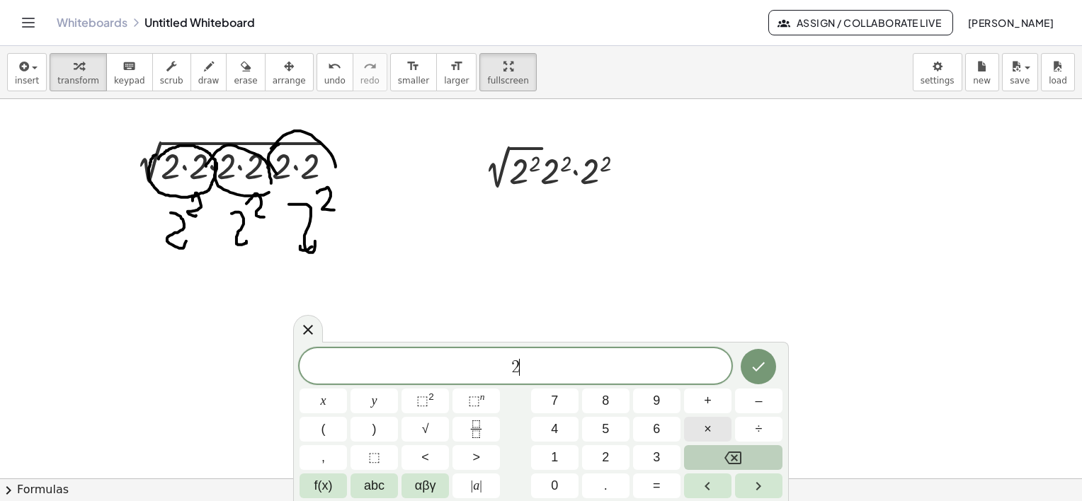
click at [711, 430] on span "×" at bounding box center [708, 429] width 8 height 19
click at [756, 356] on button "Done" at bounding box center [758, 366] width 35 height 35
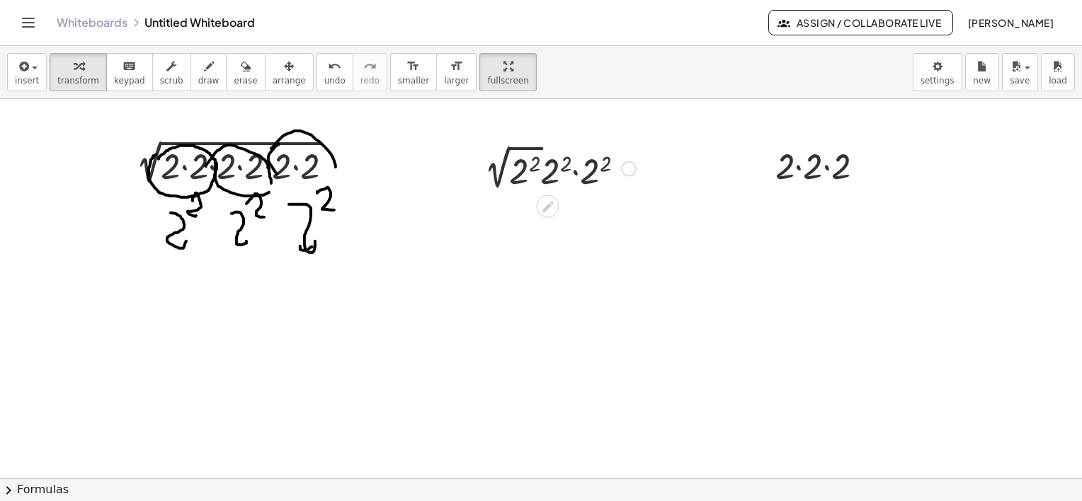
click at [537, 163] on div at bounding box center [560, 167] width 166 height 53
click at [568, 227] on div at bounding box center [560, 220] width 166 height 52
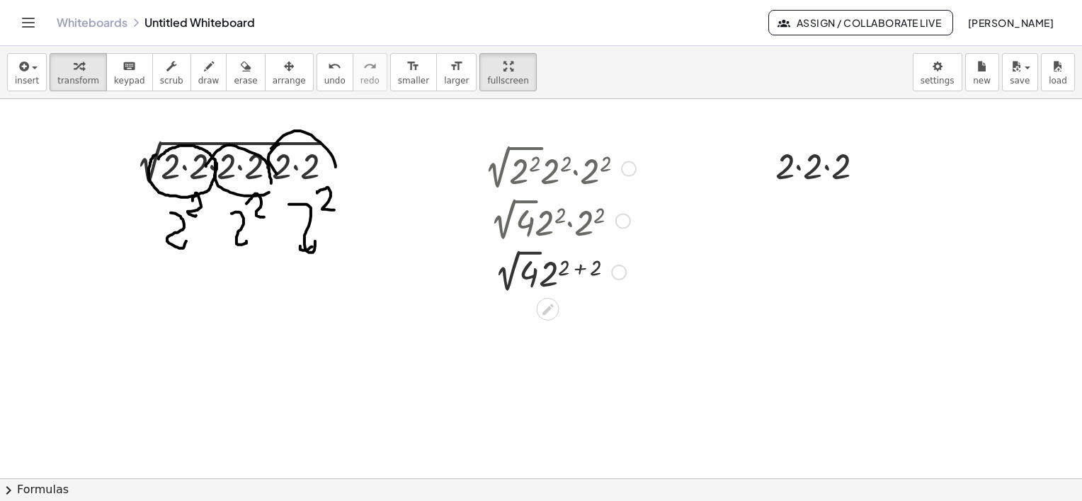
click at [551, 276] on div at bounding box center [560, 271] width 166 height 52
click at [532, 275] on div at bounding box center [560, 271] width 166 height 52
click at [532, 275] on div at bounding box center [560, 271] width 166 height 48
click at [547, 326] on div at bounding box center [560, 321] width 166 height 48
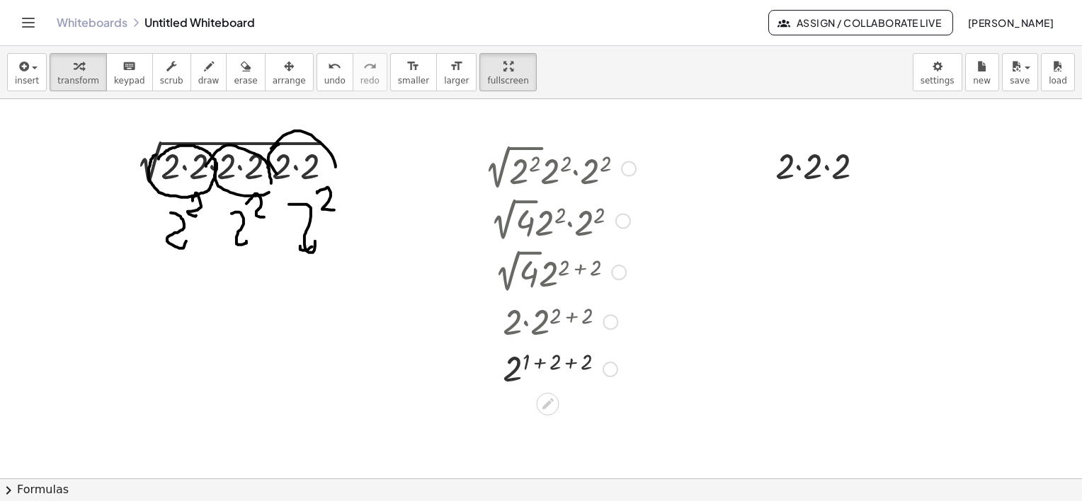
click at [541, 359] on div at bounding box center [560, 368] width 166 height 47
click at [535, 415] on div at bounding box center [560, 415] width 166 height 47
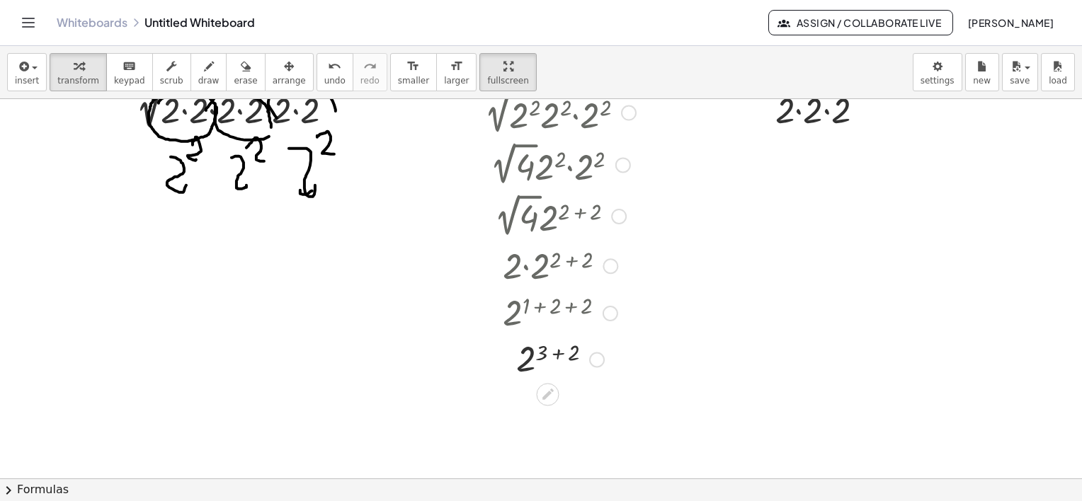
scroll to position [283, 0]
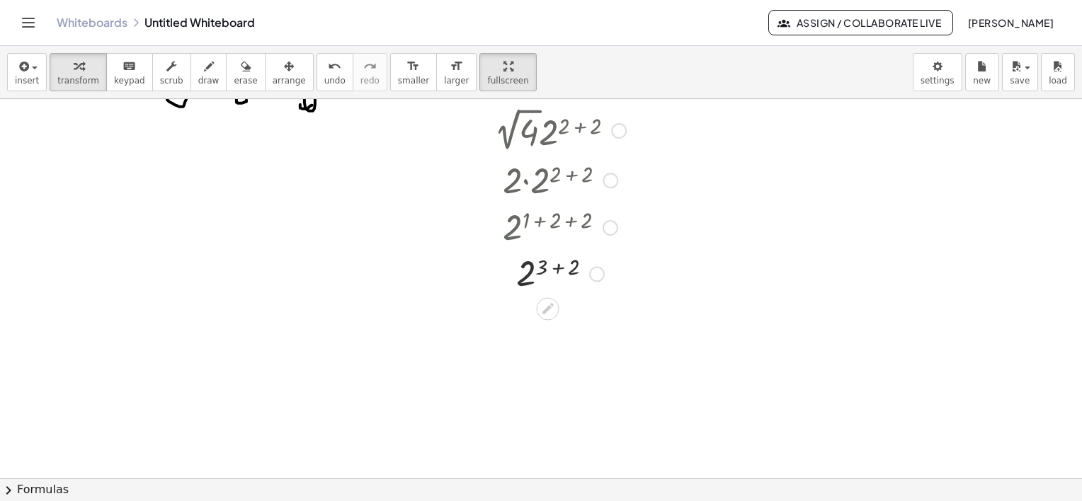
click at [554, 273] on div at bounding box center [560, 273] width 166 height 47
click at [554, 275] on div at bounding box center [560, 273] width 166 height 47
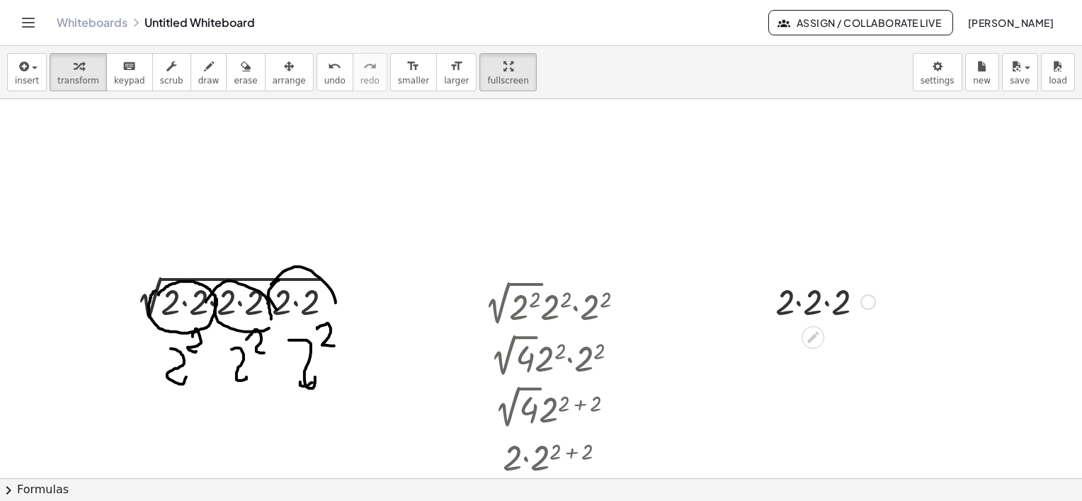
scroll to position [0, 0]
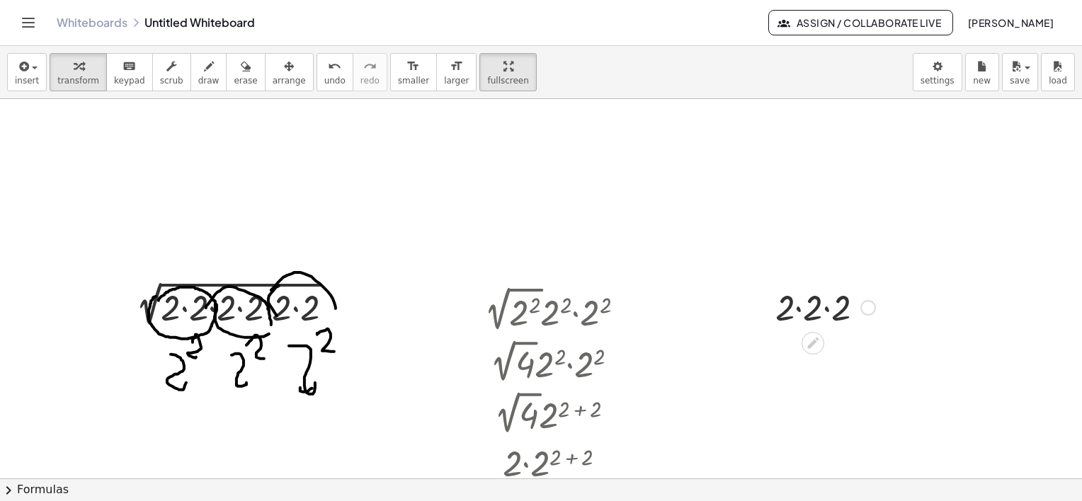
click at [816, 309] on div at bounding box center [825, 306] width 114 height 48
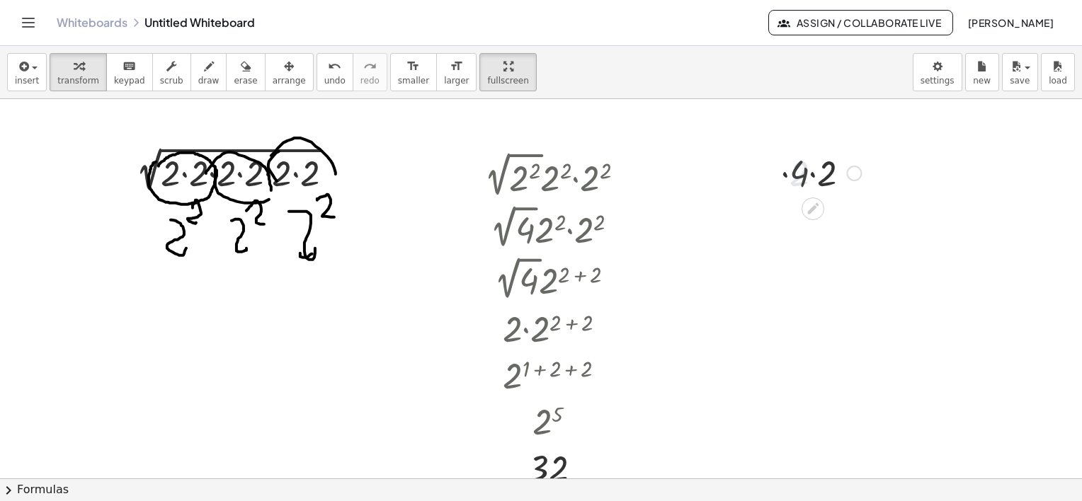
scroll to position [142, 0]
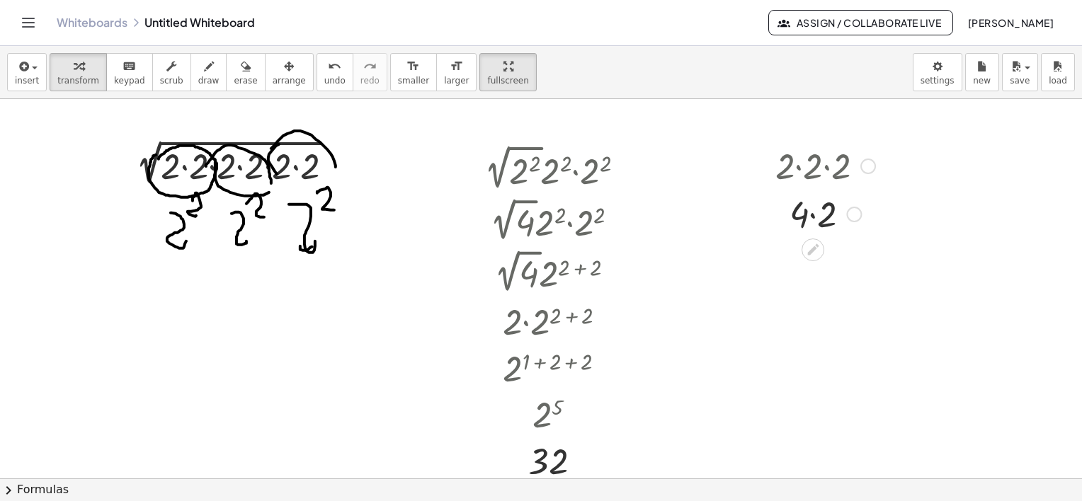
click at [820, 218] on div at bounding box center [825, 213] width 114 height 48
click at [820, 218] on div at bounding box center [825, 213] width 114 height 47
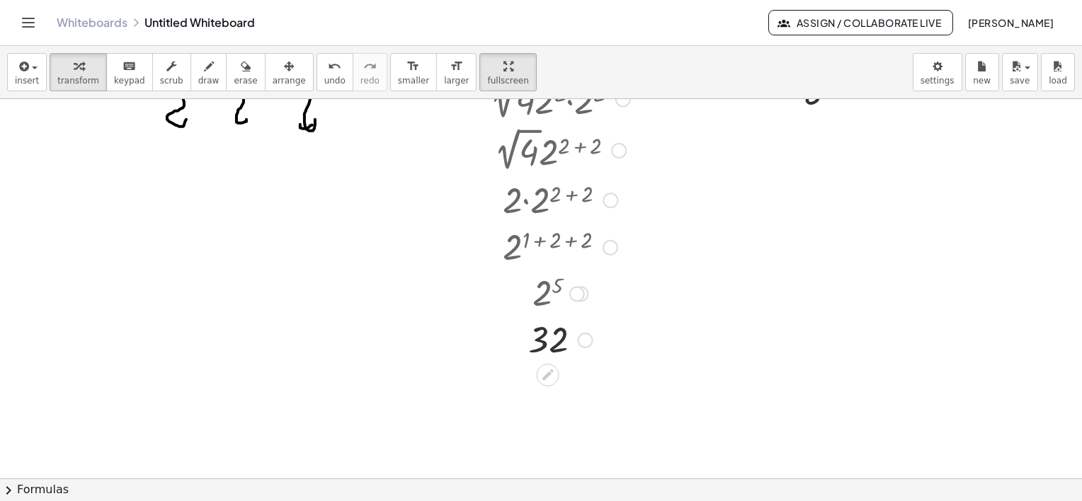
scroll to position [283, 0]
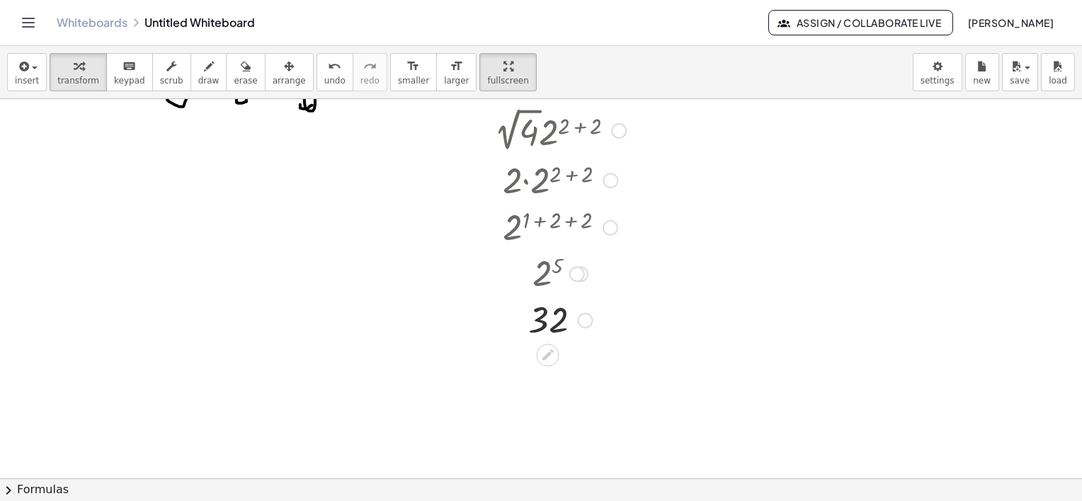
click at [571, 319] on div at bounding box center [560, 319] width 166 height 47
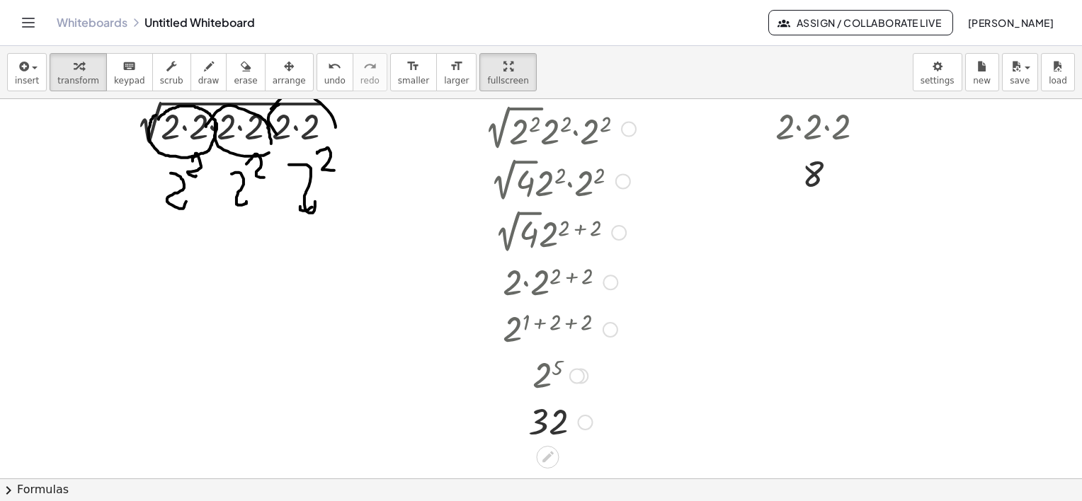
scroll to position [212, 0]
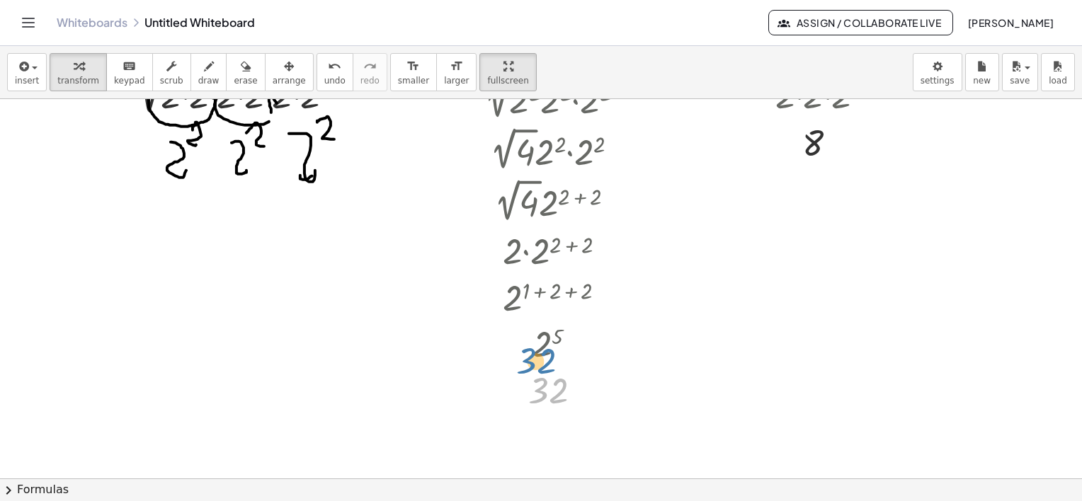
drag, startPoint x: 556, startPoint y: 388, endPoint x: 547, endPoint y: 381, distance: 12.2
click at [547, 379] on div at bounding box center [560, 390] width 166 height 47
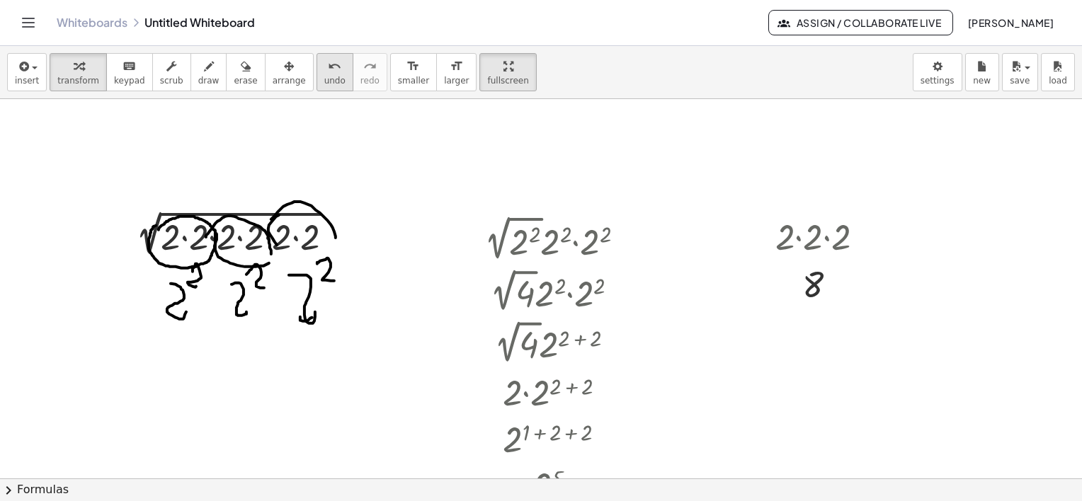
click at [208, 68] on div "transform keyboard keypad scrub draw erase arrange" at bounding box center [181, 72] width 263 height 38
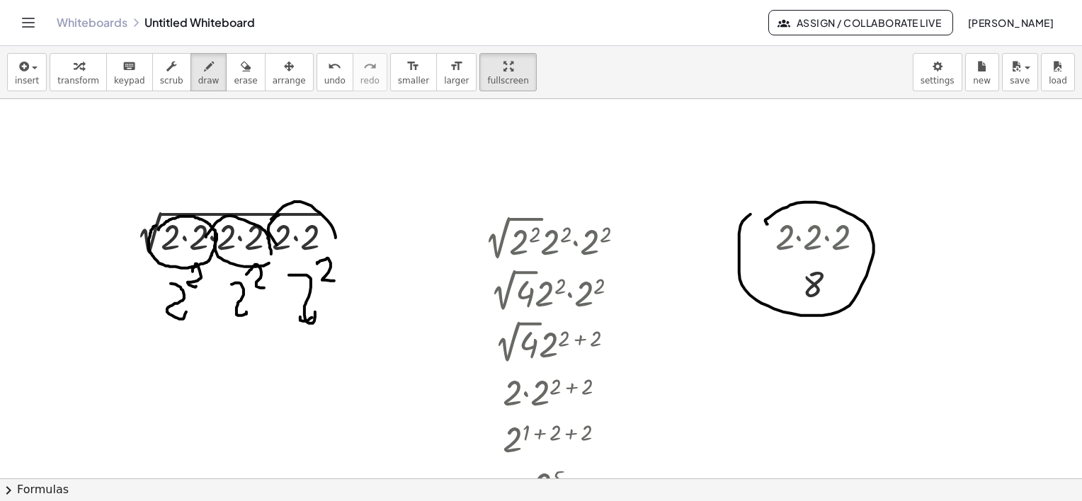
drag, startPoint x: 767, startPoint y: 224, endPoint x: 770, endPoint y: 208, distance: 15.8
click at [753, 212] on div at bounding box center [541, 407] width 1082 height 759
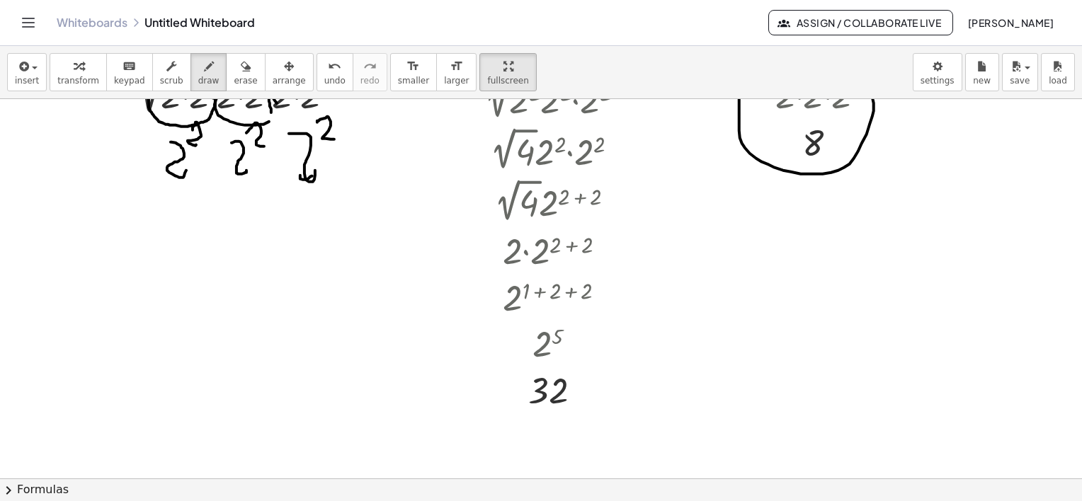
scroll to position [142, 0]
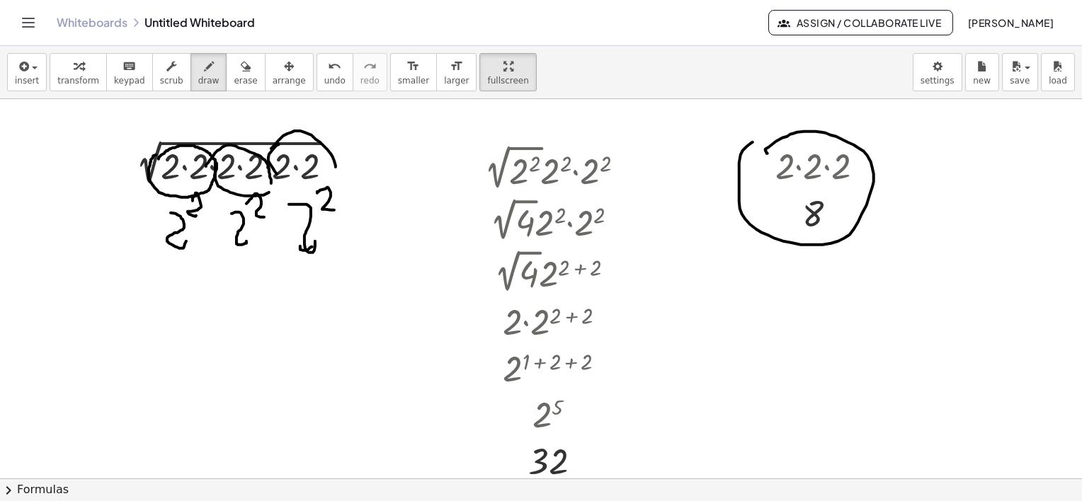
drag, startPoint x: 261, startPoint y: 75, endPoint x: 439, endPoint y: 153, distance: 194.7
click at [273, 76] on span "arrange" at bounding box center [289, 81] width 33 height 10
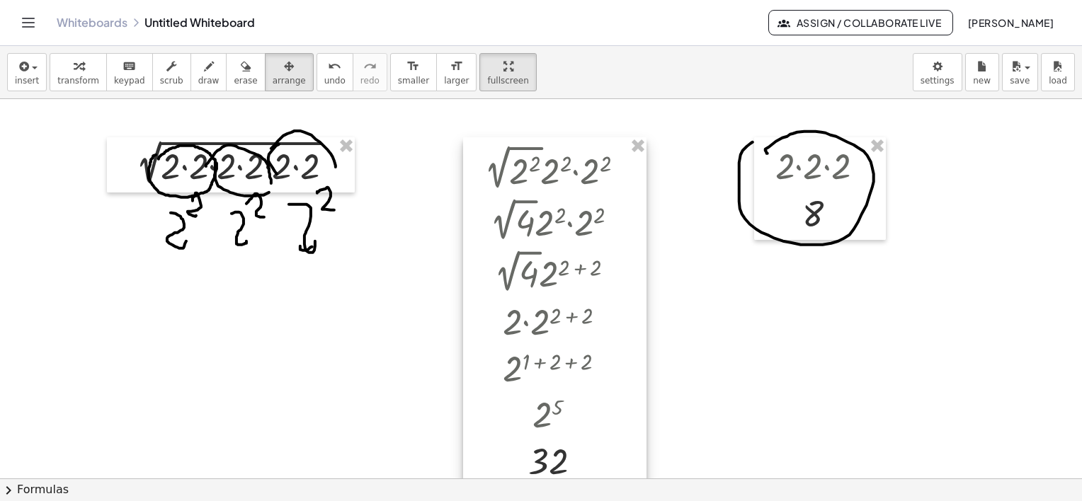
click at [559, 401] on div at bounding box center [554, 312] width 183 height 350
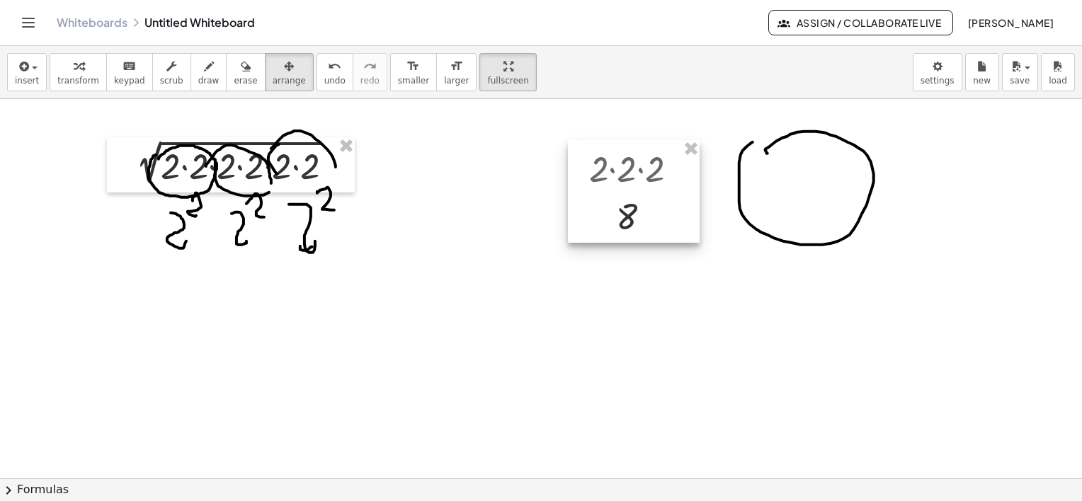
drag, startPoint x: 806, startPoint y: 203, endPoint x: 577, endPoint y: 201, distance: 229.4
click at [590, 205] on div at bounding box center [634, 191] width 132 height 103
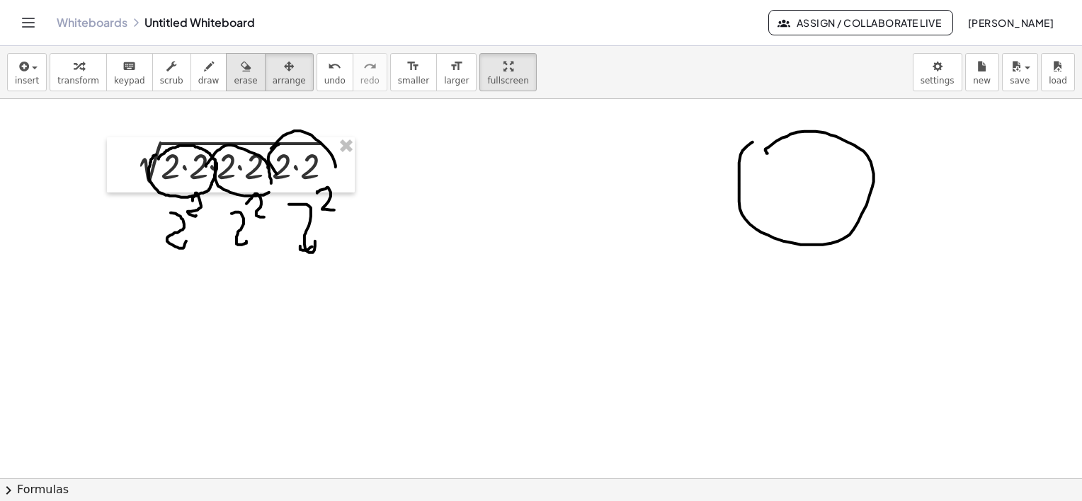
click at [234, 76] on span "erase" at bounding box center [245, 81] width 23 height 10
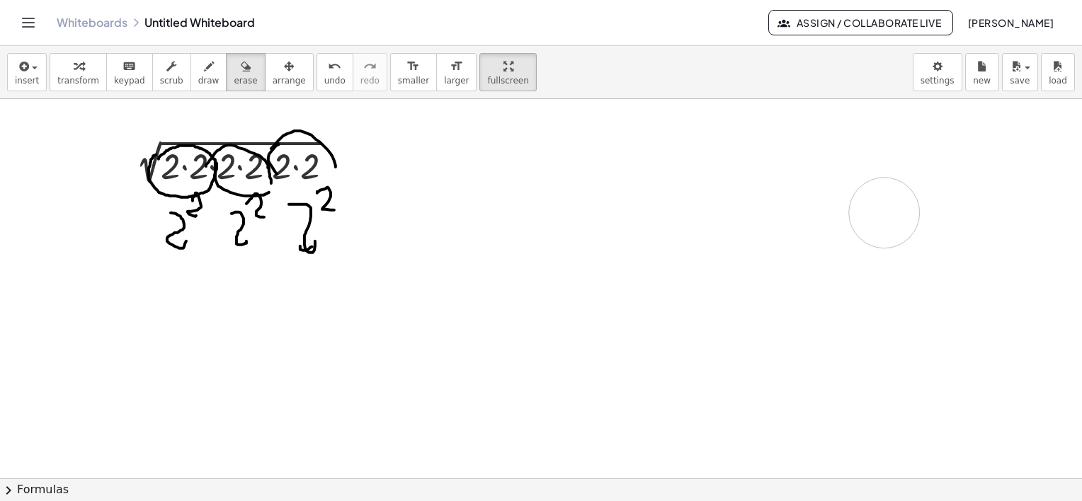
drag, startPoint x: 734, startPoint y: 171, endPoint x: 798, endPoint y: 214, distance: 77.0
click at [867, 218] on div at bounding box center [541, 337] width 1082 height 759
drag, startPoint x: 146, startPoint y: 167, endPoint x: 178, endPoint y: 153, distance: 35.5
click at [155, 161] on div at bounding box center [541, 337] width 1082 height 759
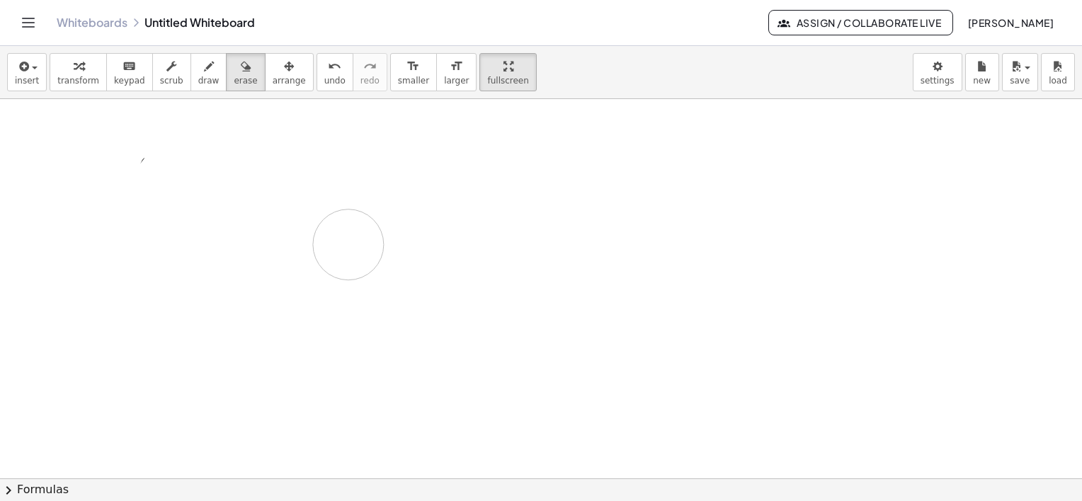
drag, startPoint x: 150, startPoint y: 207, endPoint x: 295, endPoint y: 241, distance: 148.4
click at [305, 256] on div at bounding box center [541, 337] width 1082 height 759
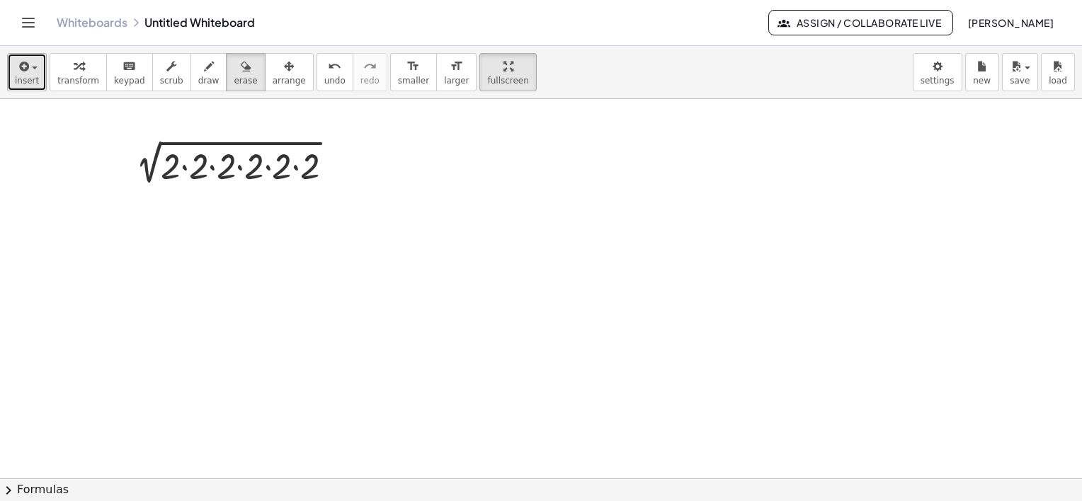
click at [33, 71] on div "button" at bounding box center [27, 65] width 24 height 17
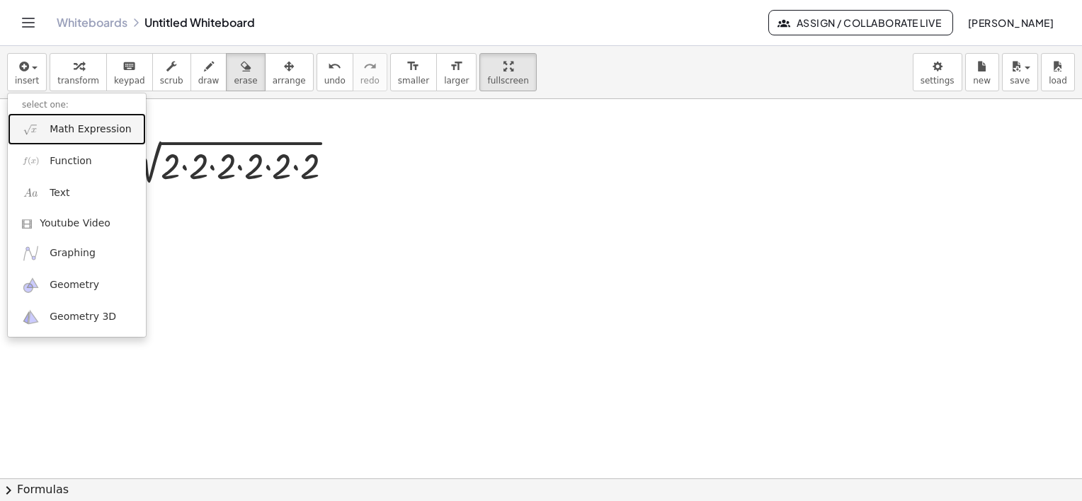
click at [67, 131] on span "Math Expression" at bounding box center [90, 129] width 81 height 14
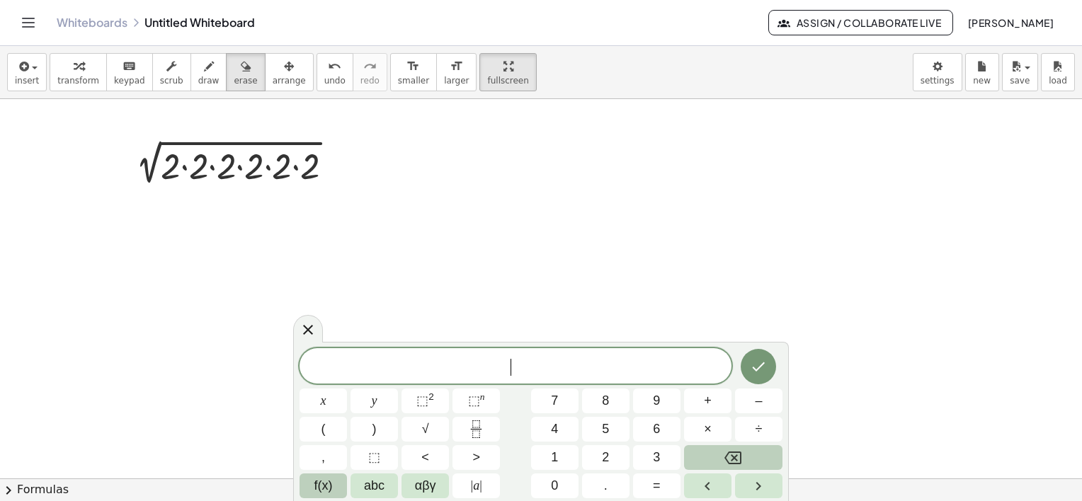
click at [323, 484] on span "f(x)" at bounding box center [323, 485] width 18 height 19
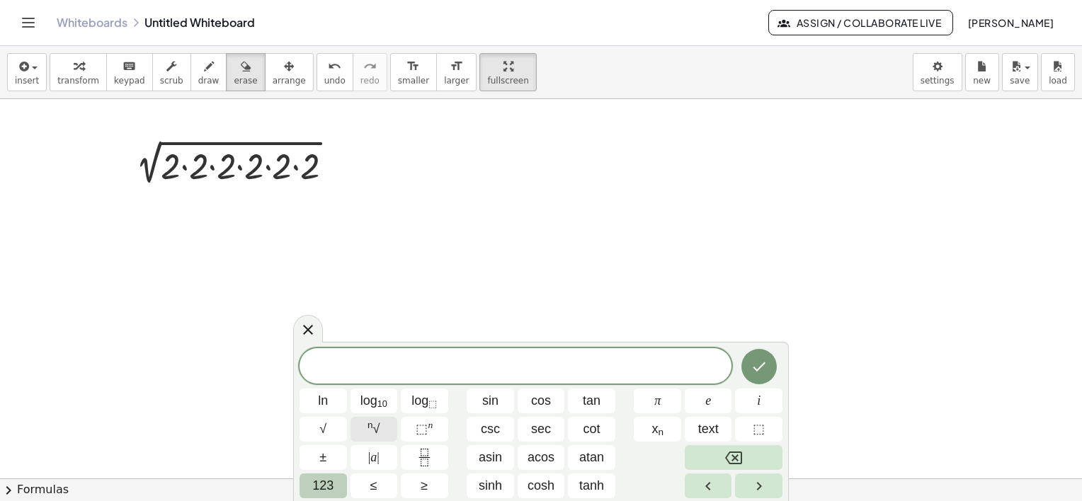
click at [367, 428] on sup "n" at bounding box center [370, 425] width 6 height 11
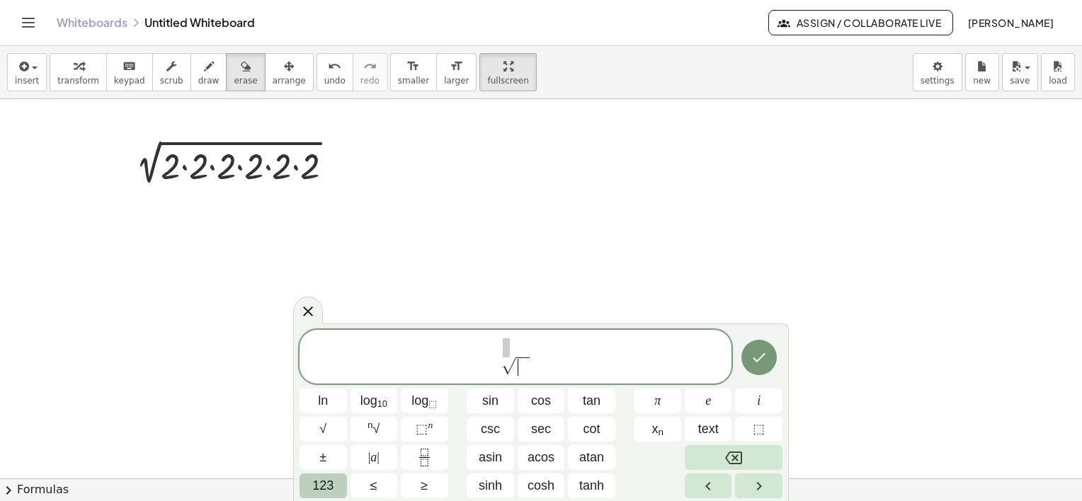
click at [525, 371] on span "​" at bounding box center [521, 367] width 13 height 18
click at [428, 429] on sup "n" at bounding box center [430, 425] width 5 height 11
click at [756, 362] on icon "Done" at bounding box center [758, 357] width 17 height 17
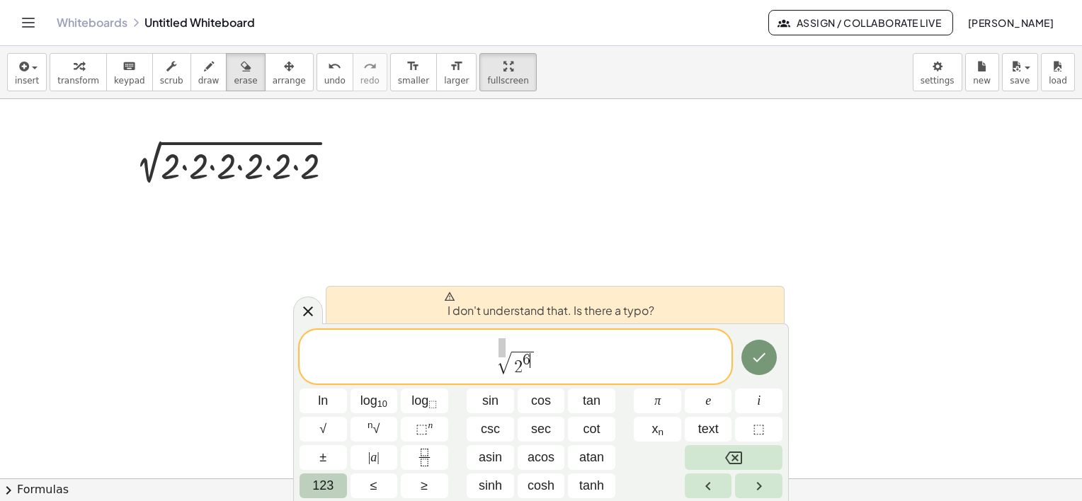
click at [498, 355] on span "√" at bounding box center [504, 364] width 14 height 22
click at [508, 376] on span "​ √ 2 6" at bounding box center [515, 357] width 432 height 39
click at [504, 363] on span "√" at bounding box center [504, 364] width 14 height 22
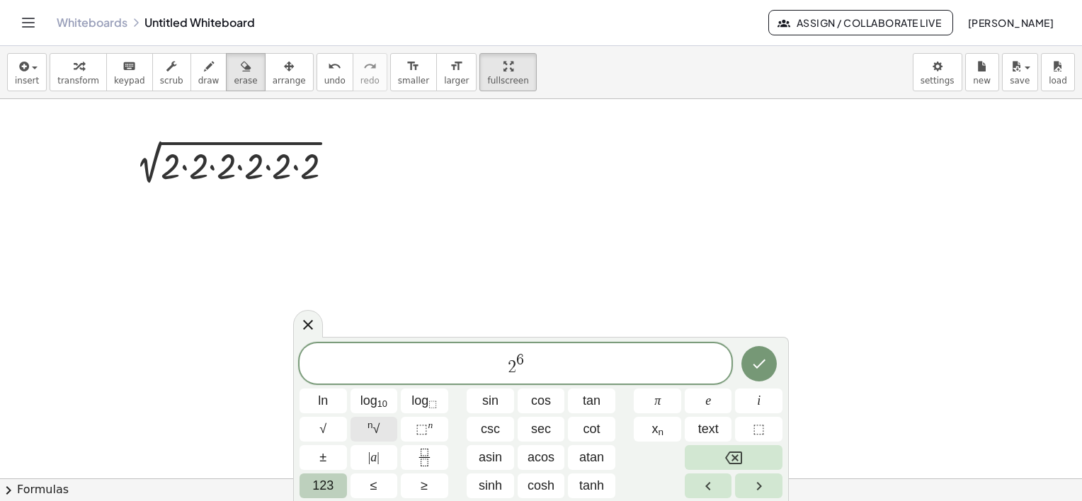
click at [379, 428] on span "n √" at bounding box center [373, 429] width 12 height 19
click at [522, 367] on span "​ √ 2 6" at bounding box center [515, 364] width 432 height 28
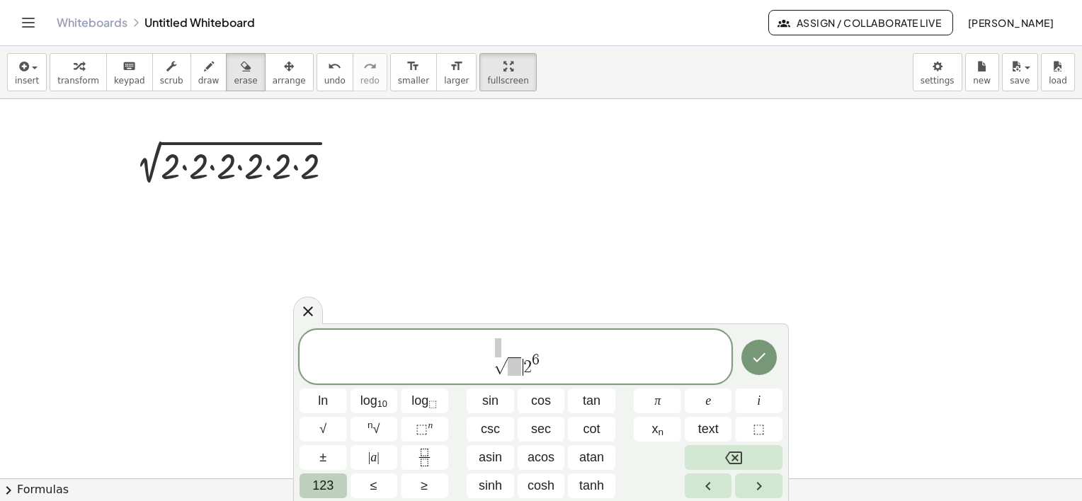
click at [508, 368] on span at bounding box center [514, 367] width 13 height 18
click at [546, 365] on span "√ ​ 2 6" at bounding box center [515, 357] width 432 height 39
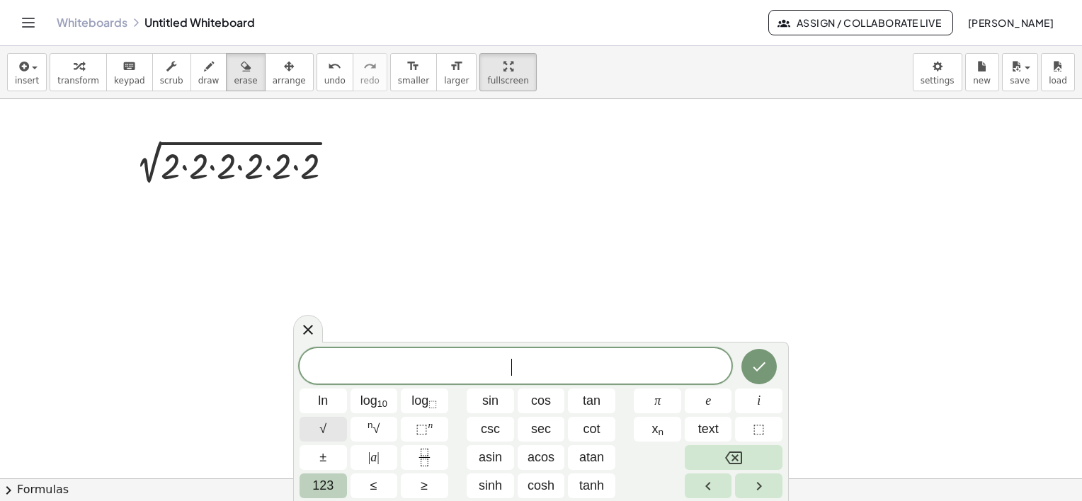
click at [321, 433] on span "√" at bounding box center [322, 429] width 7 height 19
click at [430, 430] on span "⬚ n" at bounding box center [424, 429] width 17 height 19
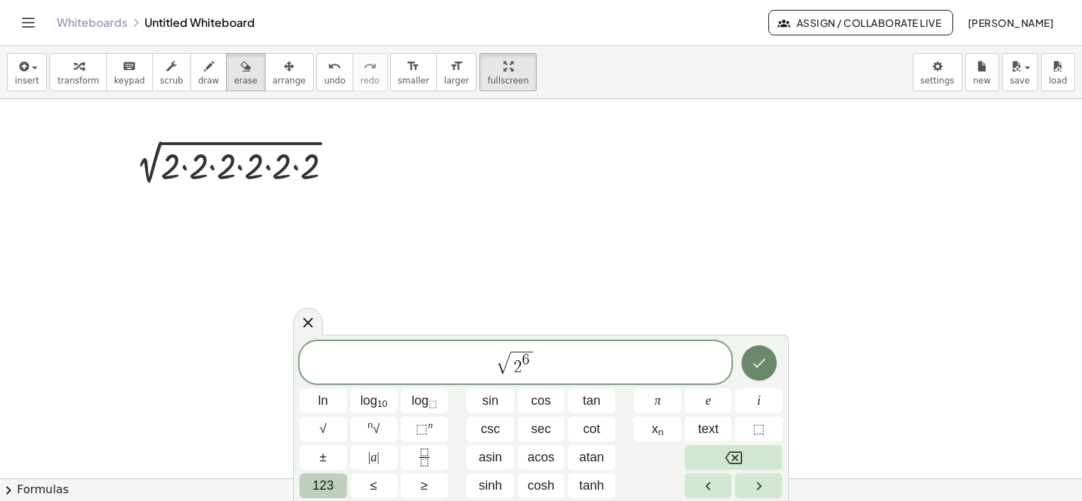
click at [764, 353] on button "Done" at bounding box center [758, 362] width 35 height 35
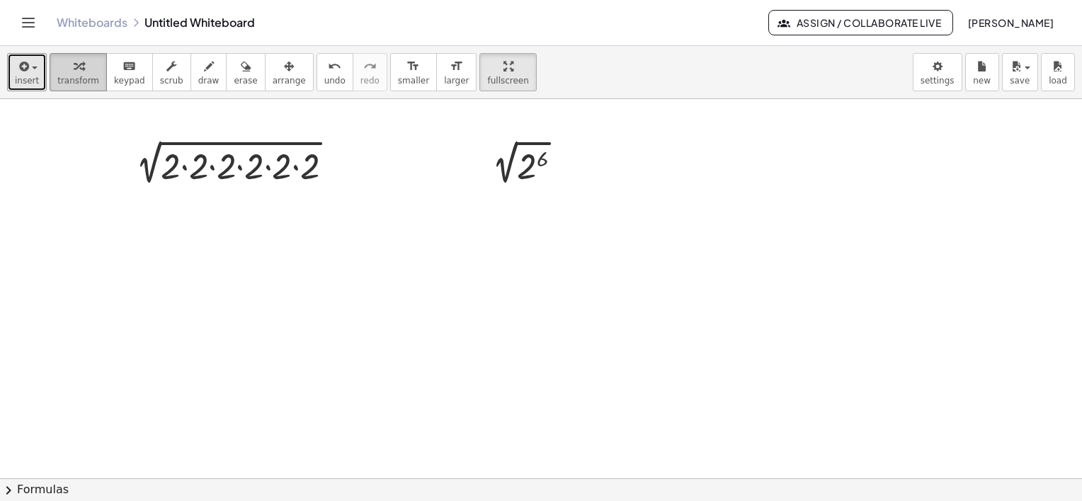
drag, startPoint x: 28, startPoint y: 73, endPoint x: 48, endPoint y: 75, distance: 20.6
click at [28, 73] on div "button" at bounding box center [27, 65] width 24 height 17
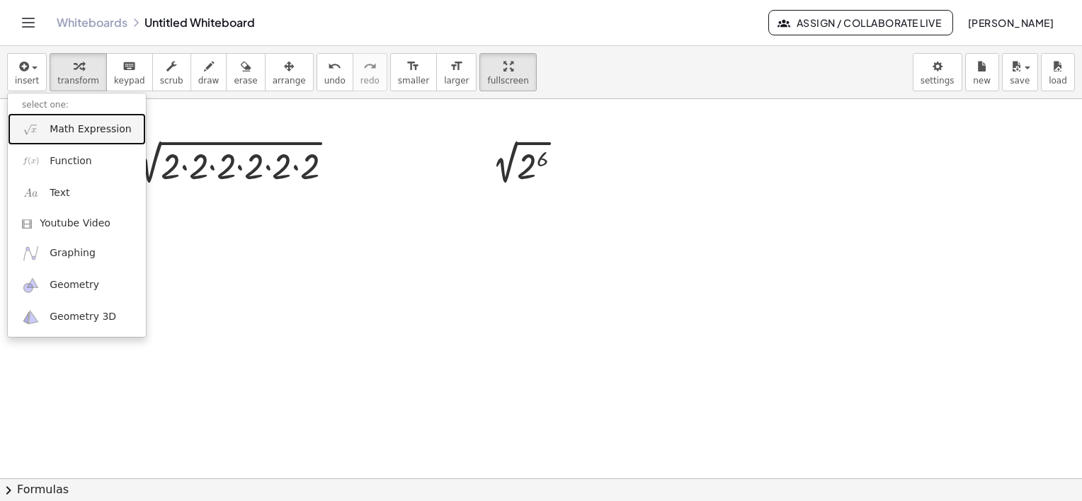
click at [73, 133] on span "Math Expression" at bounding box center [90, 129] width 81 height 14
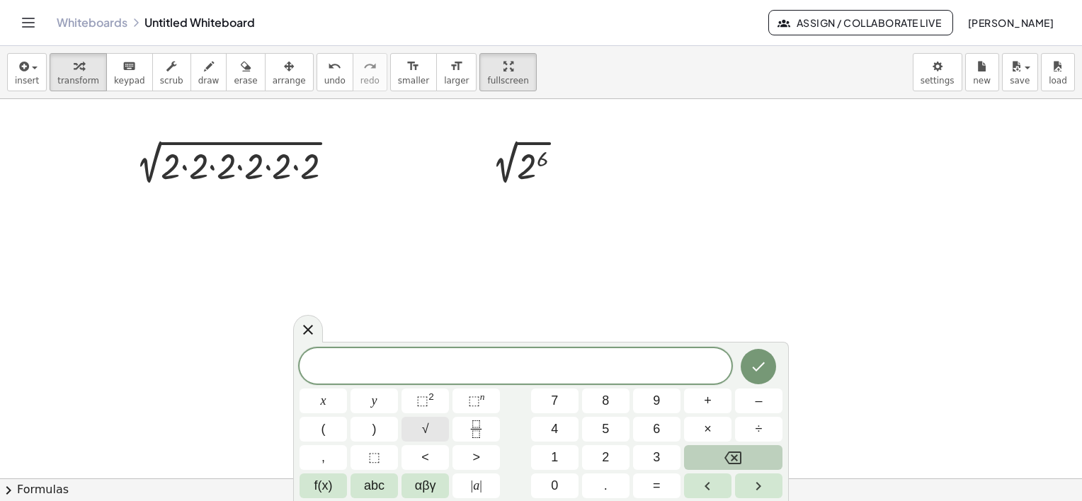
click at [427, 425] on span "√" at bounding box center [425, 429] width 7 height 19
click at [708, 422] on span "×" at bounding box center [708, 429] width 8 height 19
click at [709, 435] on span "×" at bounding box center [708, 429] width 8 height 19
click at [709, 433] on span "×" at bounding box center [708, 429] width 8 height 19
drag, startPoint x: 559, startPoint y: 369, endPoint x: 527, endPoint y: 368, distance: 32.6
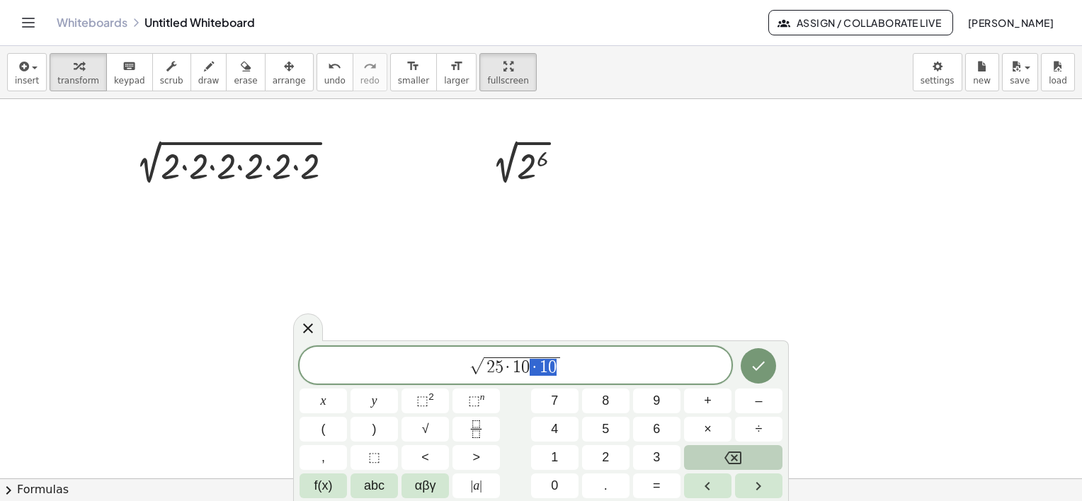
click at [527, 368] on span "2 5 · 1 0 · 1 0" at bounding box center [522, 367] width 76 height 18
click at [429, 403] on span "⬚ 2" at bounding box center [425, 401] width 18 height 19
click at [720, 425] on button "×" at bounding box center [707, 429] width 47 height 25
click at [476, 399] on span "⬚" at bounding box center [474, 401] width 12 height 14
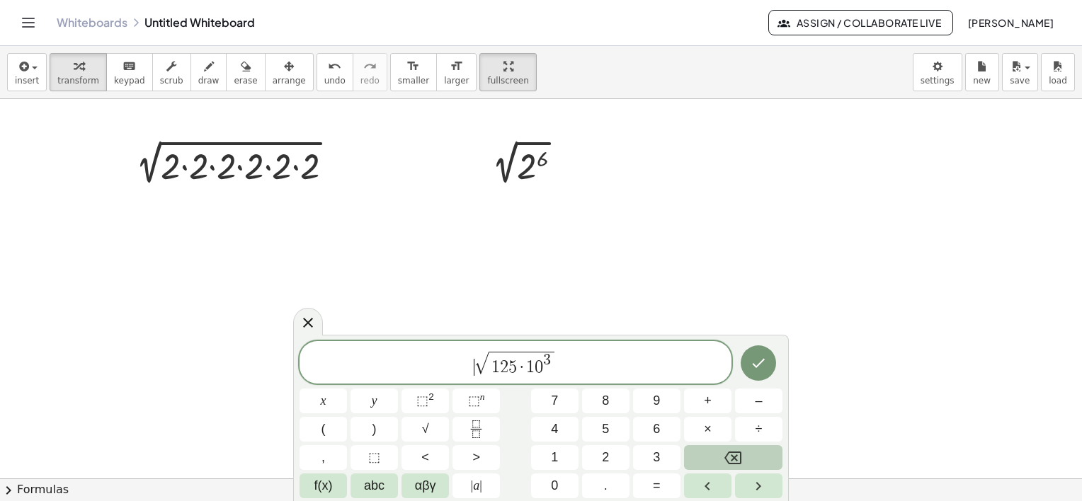
click at [468, 357] on span "​ √ 1 2 5 · 1 0 3" at bounding box center [515, 364] width 432 height 28
click at [328, 484] on span "f(x)" at bounding box center [323, 485] width 18 height 19
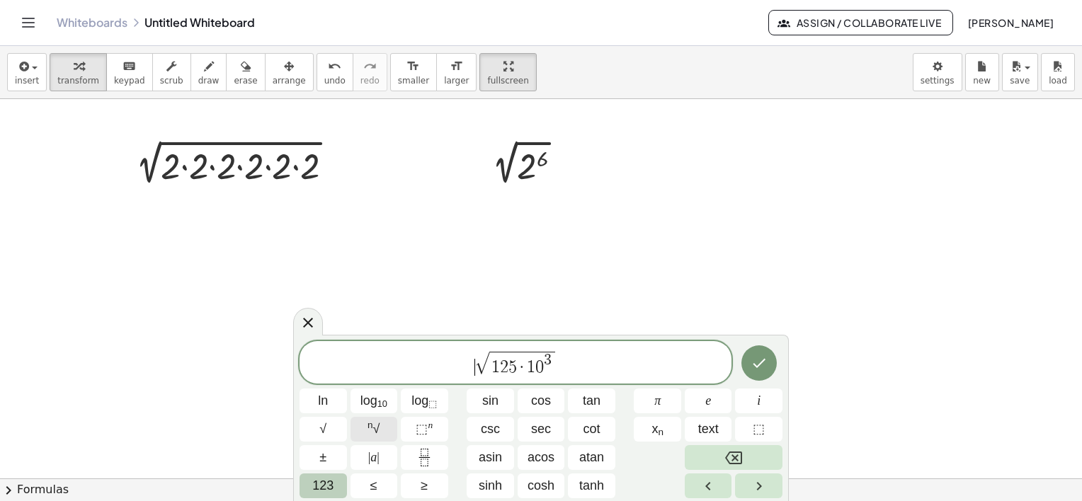
click at [372, 430] on sup "n" at bounding box center [370, 425] width 6 height 11
click at [503, 371] on span "​" at bounding box center [507, 367] width 13 height 18
click at [575, 367] on span "3 √ 1 2 5 · 1 0 3 ​ √" at bounding box center [515, 364] width 432 height 28
click at [751, 358] on icon "Done" at bounding box center [758, 363] width 17 height 17
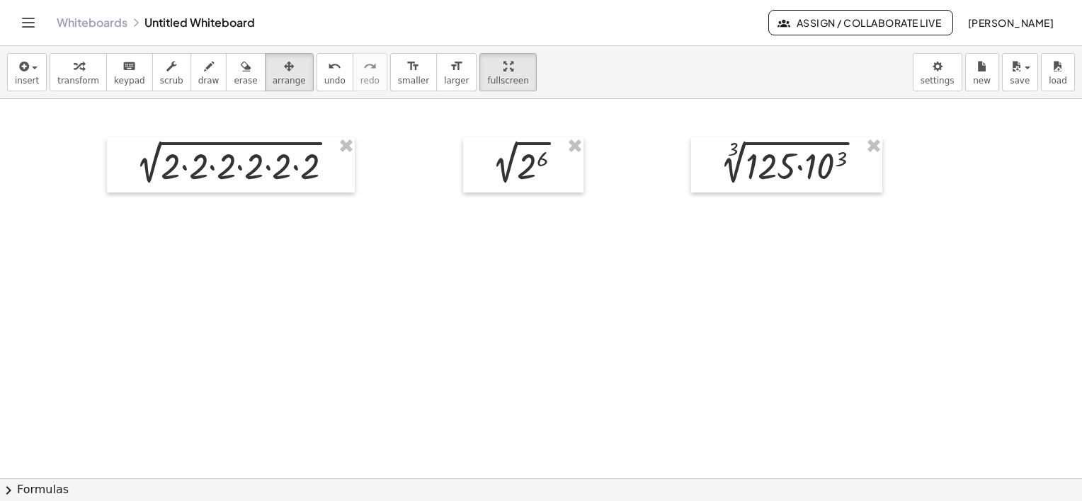
drag, startPoint x: 261, startPoint y: 66, endPoint x: 659, endPoint y: 114, distance: 400.8
click at [284, 64] on icon "button" at bounding box center [289, 66] width 10 height 17
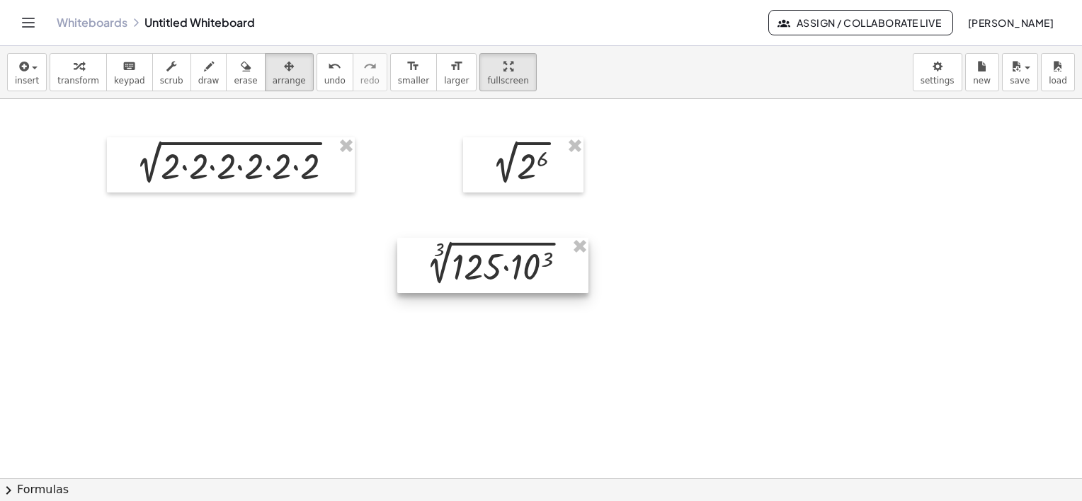
drag, startPoint x: 768, startPoint y: 150, endPoint x: 467, endPoint y: 255, distance: 318.6
click at [467, 255] on div at bounding box center [492, 265] width 191 height 55
click at [538, 273] on div at bounding box center [486, 270] width 191 height 55
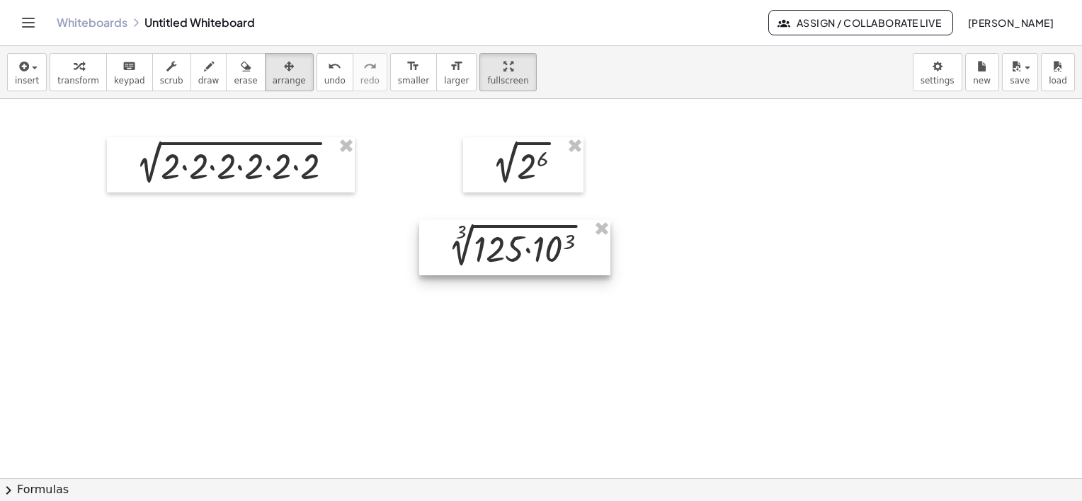
drag, startPoint x: 525, startPoint y: 271, endPoint x: 554, endPoint y: 248, distance: 36.8
click at [554, 248] on div at bounding box center [514, 247] width 191 height 55
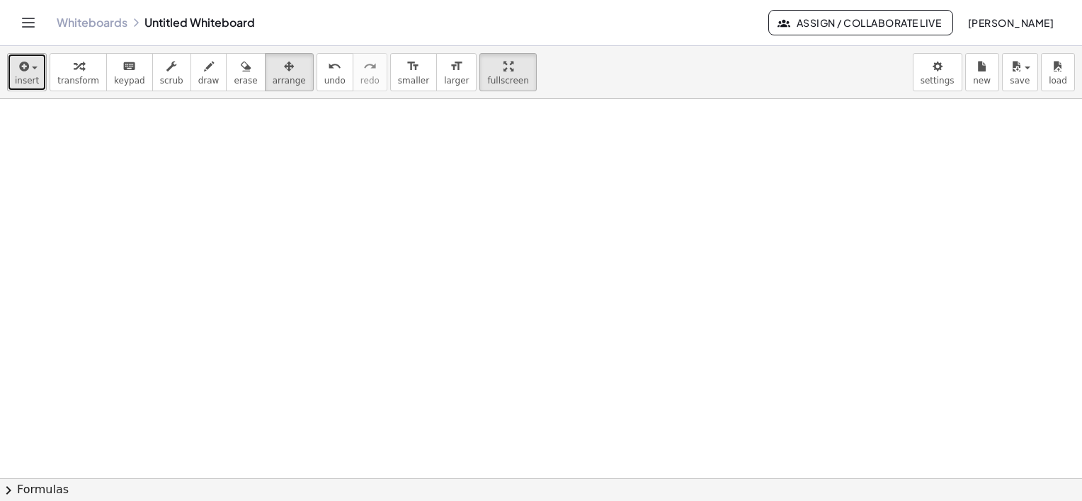
click at [17, 66] on icon "button" at bounding box center [22, 66] width 13 height 17
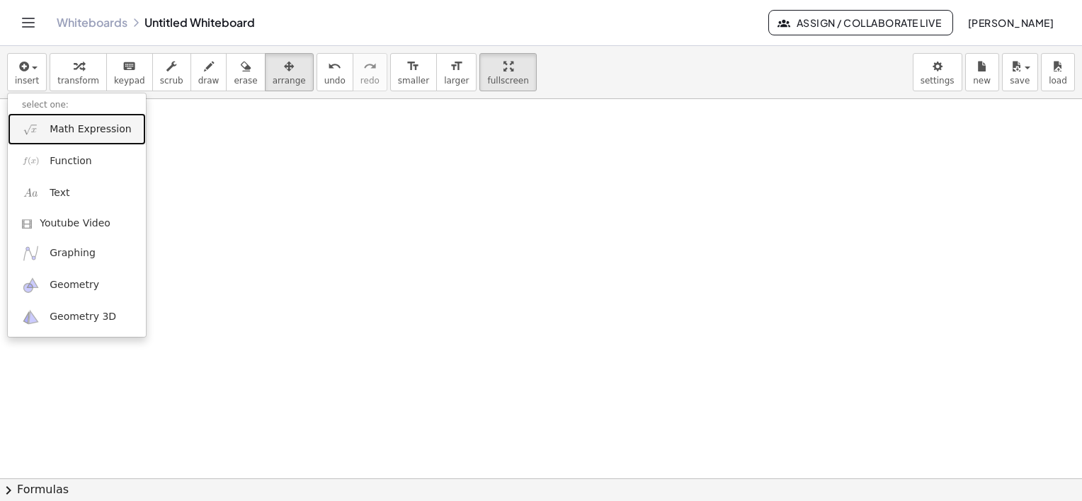
click at [85, 135] on span "Math Expression" at bounding box center [90, 129] width 81 height 14
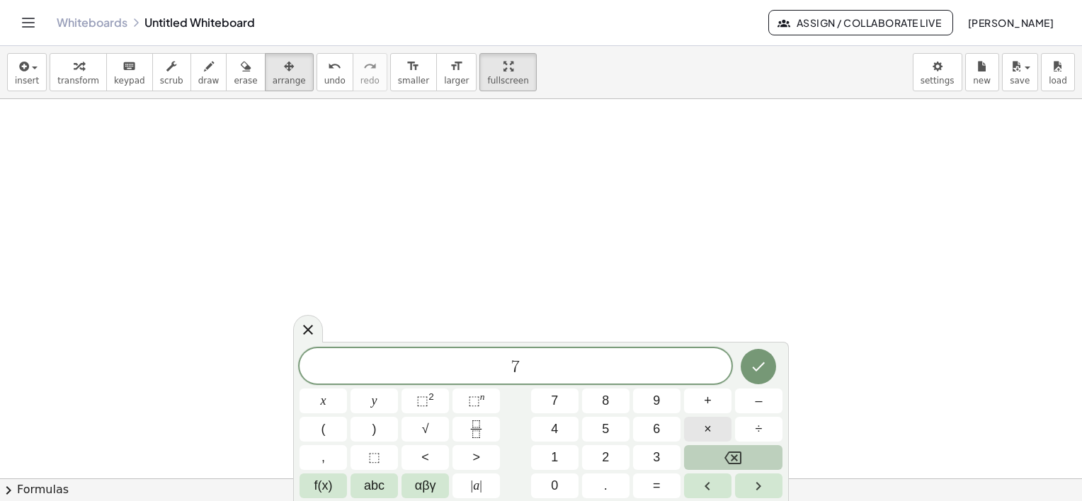
click at [719, 428] on button "×" at bounding box center [707, 429] width 47 height 25
click at [760, 355] on button "Done" at bounding box center [758, 366] width 35 height 35
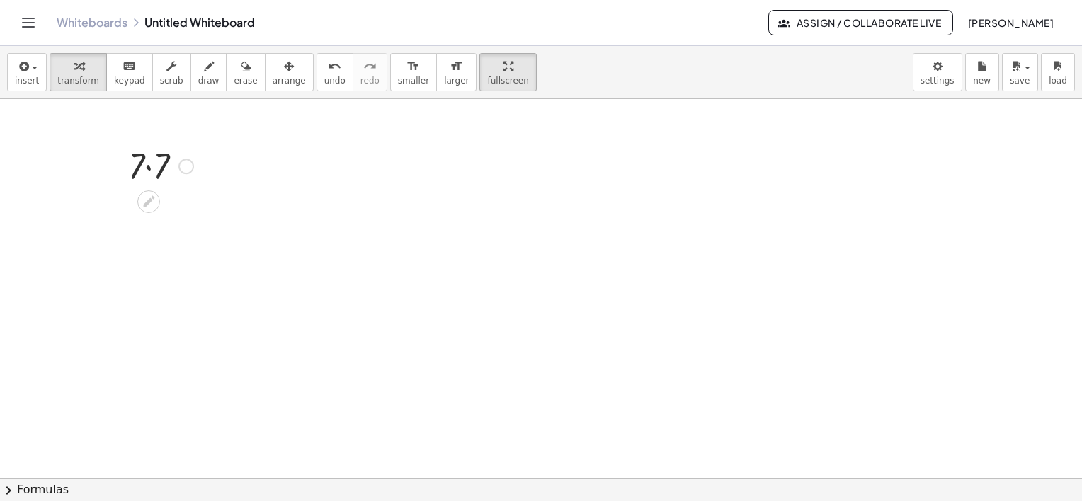
click at [154, 173] on div at bounding box center [161, 165] width 80 height 48
click at [154, 173] on div at bounding box center [161, 165] width 76 height 47
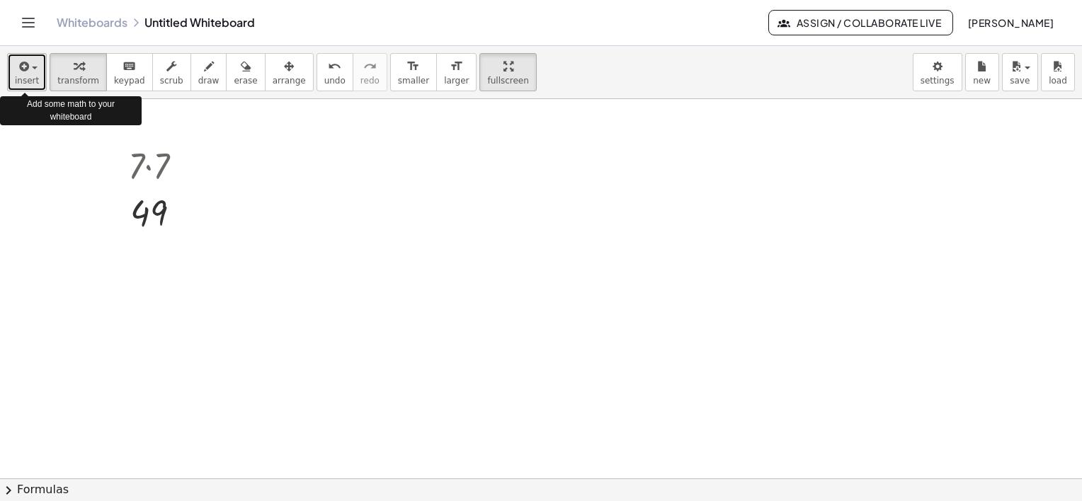
click at [19, 73] on icon "button" at bounding box center [22, 66] width 13 height 17
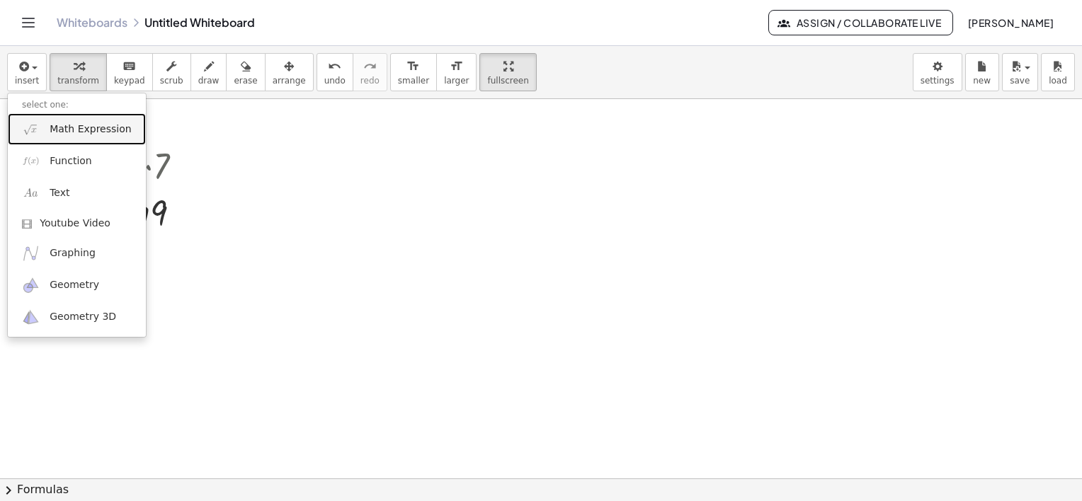
click at [88, 131] on span "Math Expression" at bounding box center [90, 129] width 81 height 14
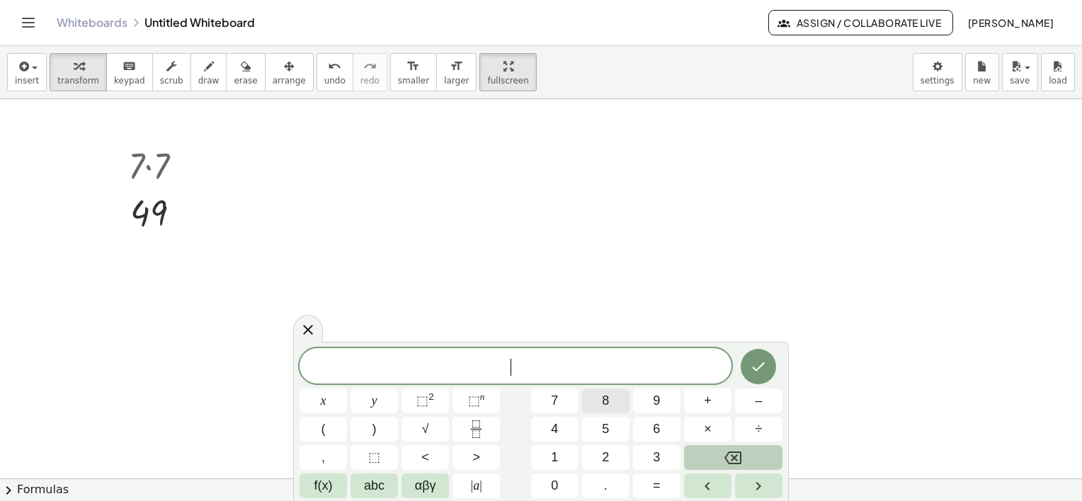
click at [602, 401] on span "8" at bounding box center [605, 401] width 7 height 19
click at [697, 435] on button "×" at bounding box center [707, 429] width 47 height 25
click at [615, 404] on button "8" at bounding box center [605, 401] width 47 height 25
click at [753, 360] on icon "Done" at bounding box center [758, 366] width 17 height 17
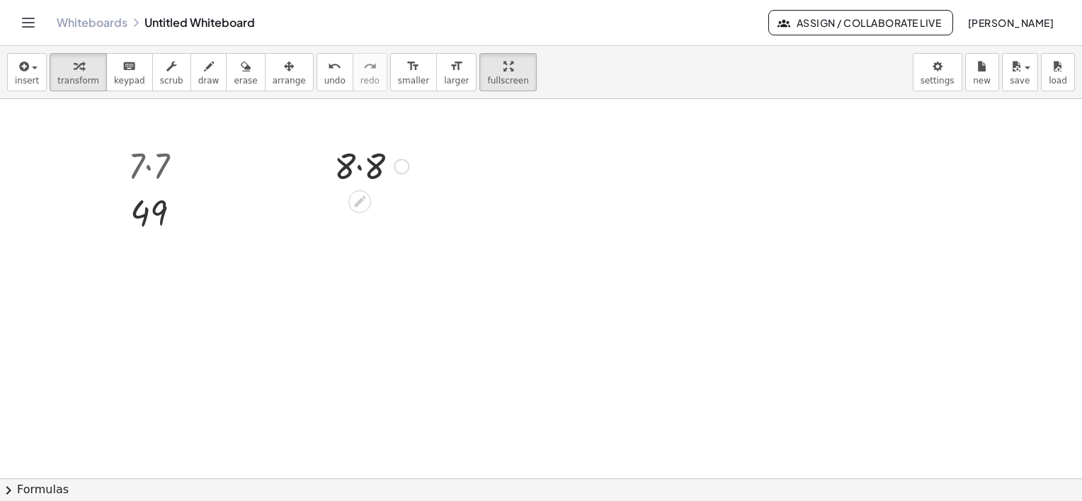
click at [355, 159] on div at bounding box center [372, 165] width 90 height 48
click at [355, 161] on div at bounding box center [372, 165] width 90 height 48
click at [357, 162] on div at bounding box center [372, 165] width 90 height 48
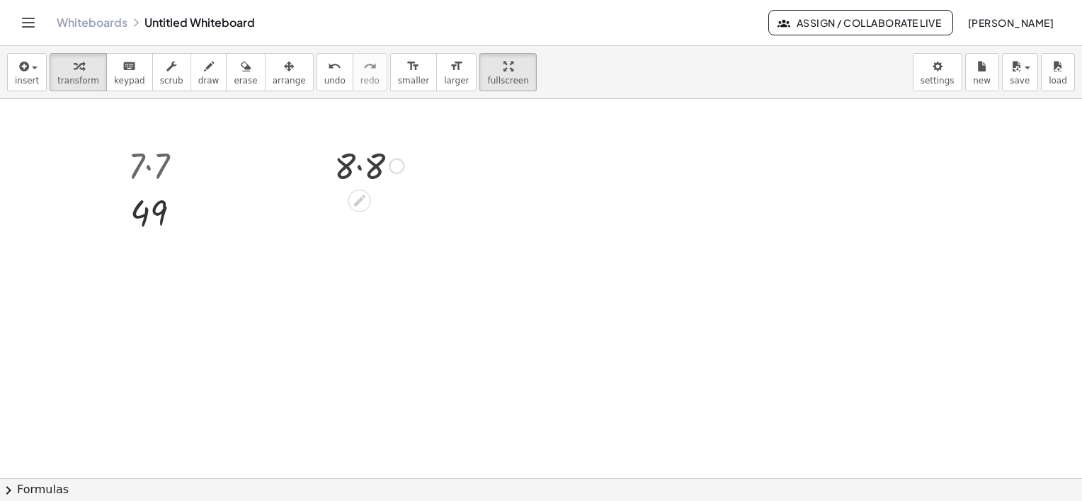
click at [357, 162] on div at bounding box center [372, 165] width 78 height 47
click at [266, 87] on button "arrange" at bounding box center [289, 72] width 49 height 38
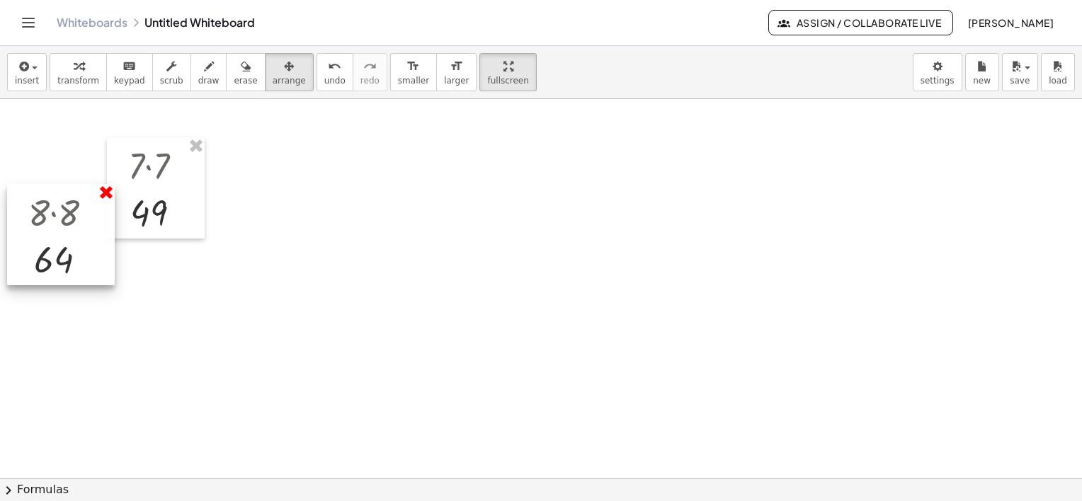
drag, startPoint x: 362, startPoint y: 185, endPoint x: 107, endPoint y: 201, distance: 256.0
click at [57, 232] on div at bounding box center [61, 235] width 108 height 102
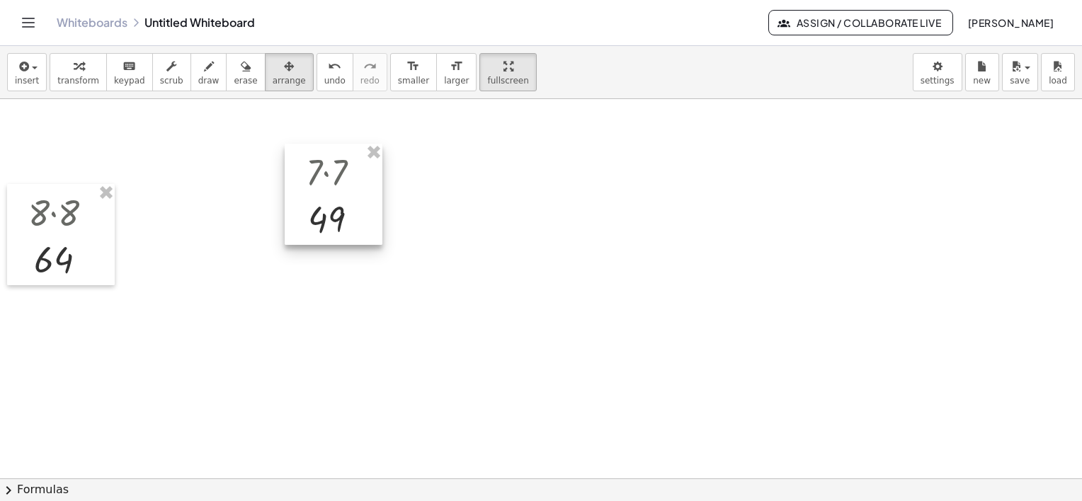
drag, startPoint x: 168, startPoint y: 176, endPoint x: 195, endPoint y: 212, distance: 45.6
click at [338, 182] on div at bounding box center [334, 195] width 98 height 102
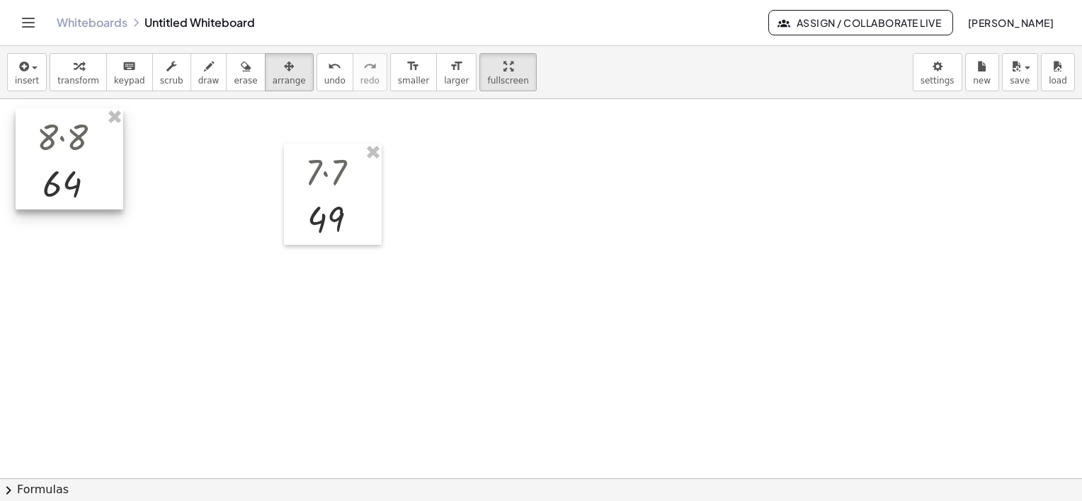
drag, startPoint x: 54, startPoint y: 235, endPoint x: 51, endPoint y: 160, distance: 75.1
click at [51, 160] on div at bounding box center [70, 159] width 108 height 102
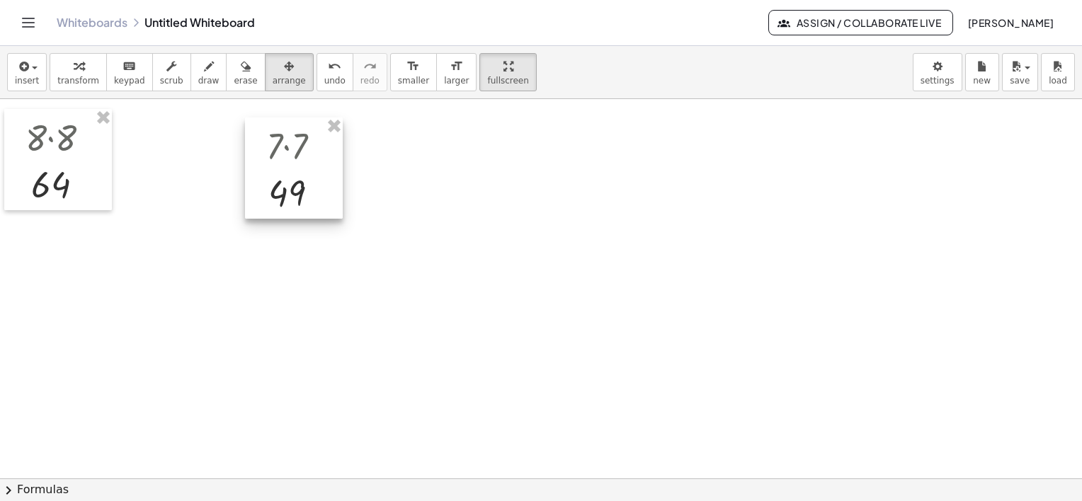
drag, startPoint x: 316, startPoint y: 172, endPoint x: 278, endPoint y: 145, distance: 47.3
click at [278, 145] on div at bounding box center [294, 169] width 98 height 102
click at [293, 184] on div at bounding box center [288, 167] width 98 height 102
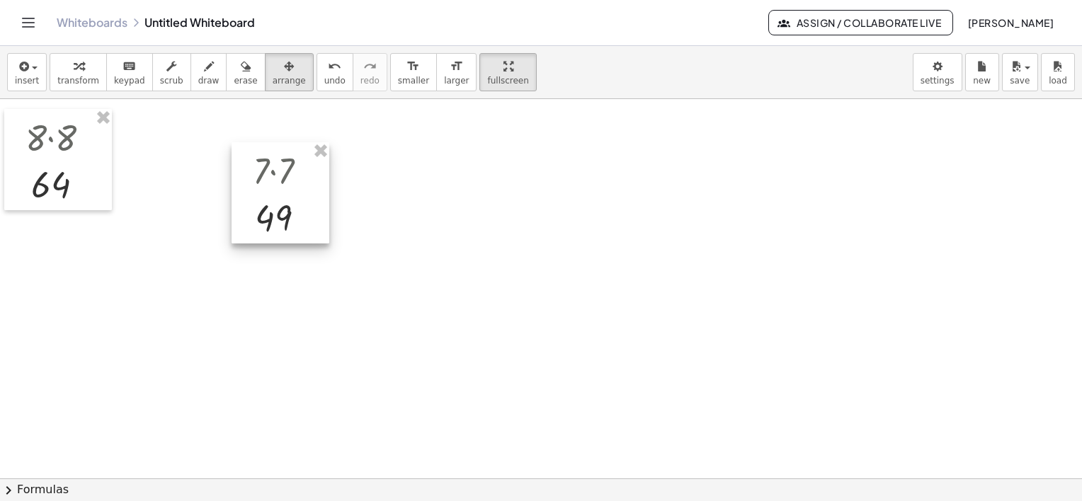
drag, startPoint x: 281, startPoint y: 164, endPoint x: 277, endPoint y: 183, distance: 19.6
click at [274, 190] on div at bounding box center [281, 193] width 98 height 102
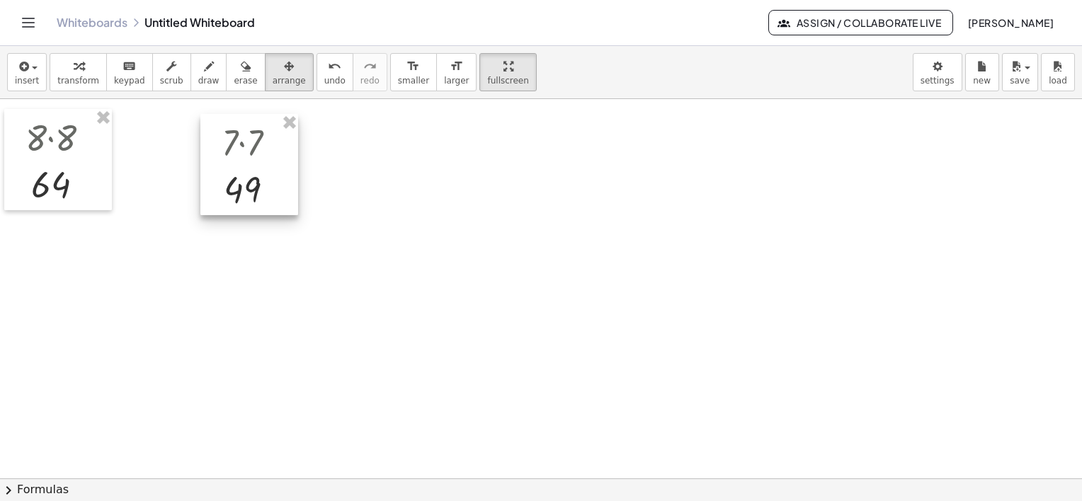
drag, startPoint x: 297, startPoint y: 219, endPoint x: 265, endPoint y: 191, distance: 42.2
click at [265, 191] on div at bounding box center [249, 165] width 98 height 102
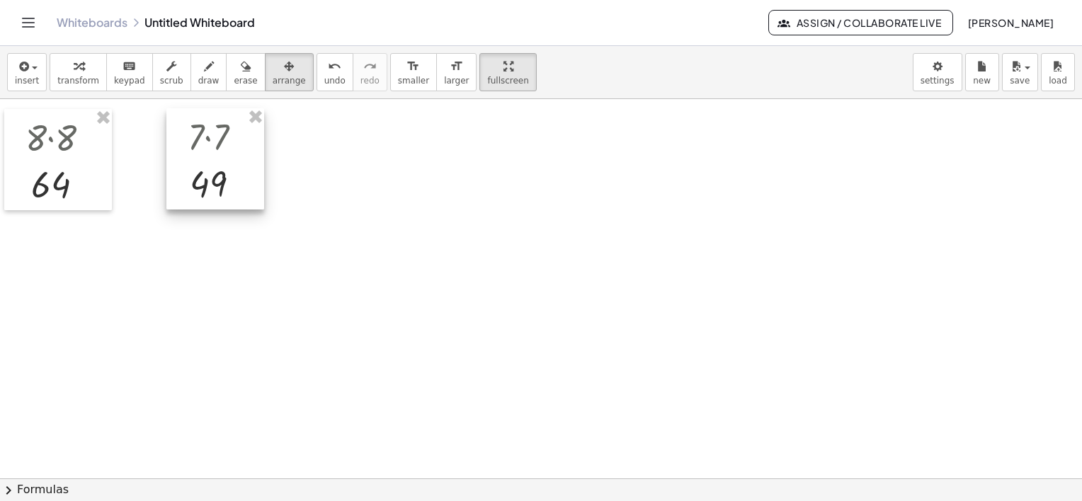
drag, startPoint x: 278, startPoint y: 185, endPoint x: 244, endPoint y: 180, distance: 34.5
click at [244, 180] on div at bounding box center [215, 159] width 98 height 102
click at [413, 245] on div at bounding box center [541, 337] width 1082 height 759
drag, startPoint x: 236, startPoint y: 176, endPoint x: 227, endPoint y: 178, distance: 9.0
click at [227, 178] on div at bounding box center [207, 162] width 98 height 102
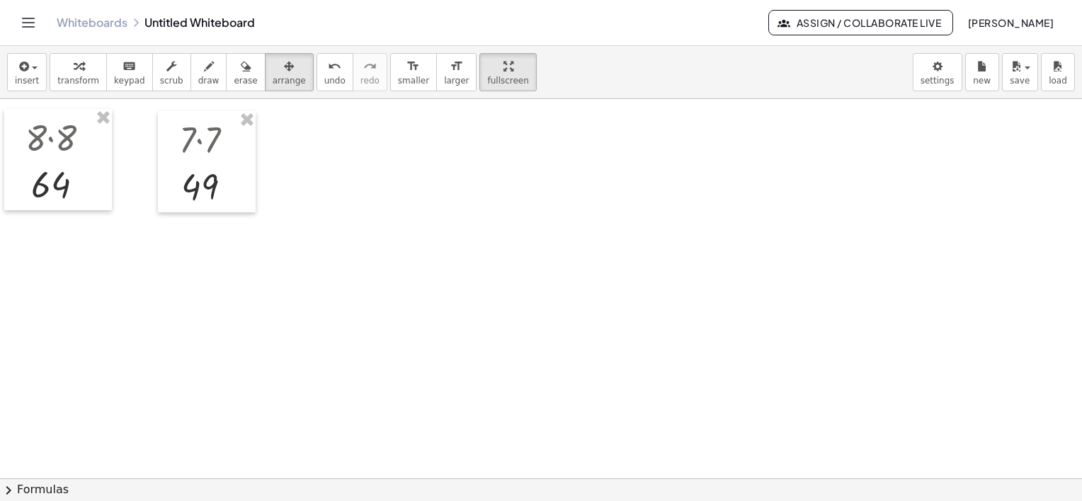
click at [367, 207] on div at bounding box center [541, 337] width 1082 height 759
click at [29, 69] on span "button" at bounding box center [30, 68] width 3 height 10
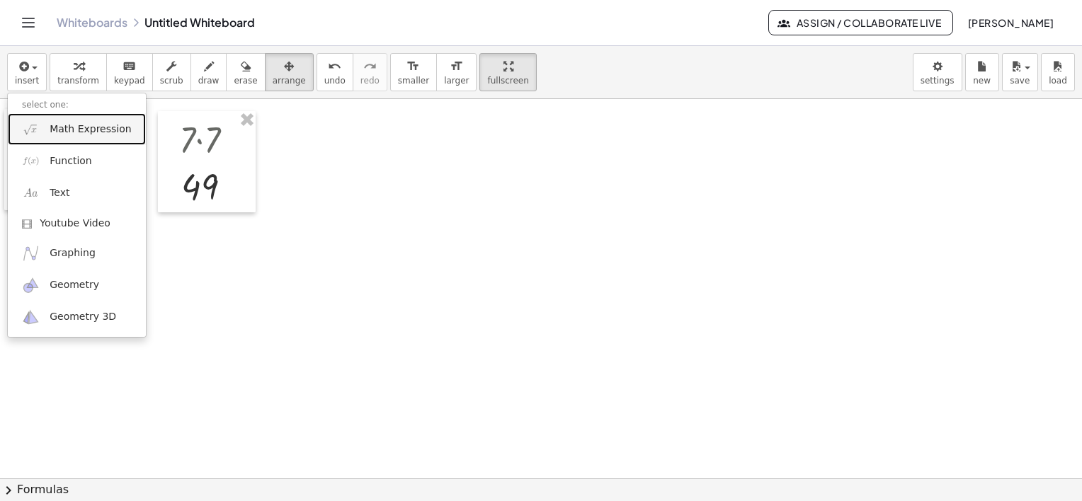
click at [79, 138] on link "Math Expression" at bounding box center [77, 129] width 138 height 32
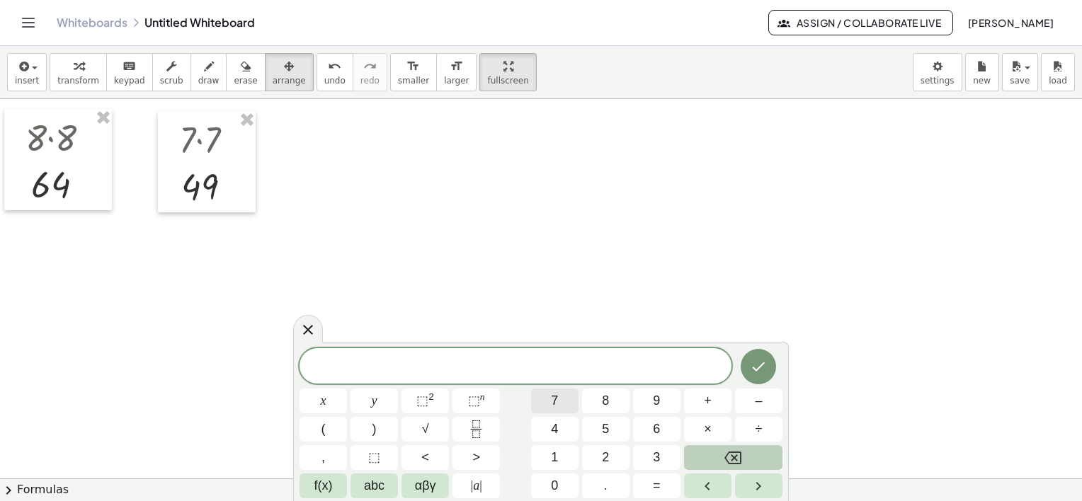
click at [572, 399] on button "7" at bounding box center [554, 401] width 47 height 25
click at [607, 492] on button "." at bounding box center [605, 486] width 47 height 25
click at [658, 458] on span "3" at bounding box center [656, 457] width 7 height 19
click at [719, 428] on button "×" at bounding box center [707, 429] width 47 height 25
click at [558, 399] on span "7" at bounding box center [554, 401] width 7 height 19
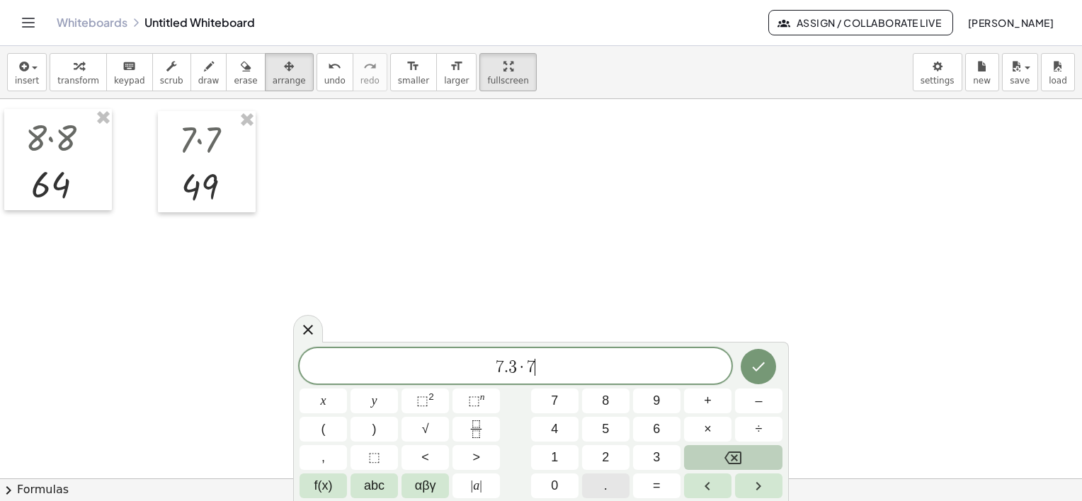
click at [616, 487] on button "." at bounding box center [605, 486] width 47 height 25
click at [653, 459] on span "3" at bounding box center [656, 457] width 7 height 19
click at [766, 358] on icon "Done" at bounding box center [758, 366] width 17 height 17
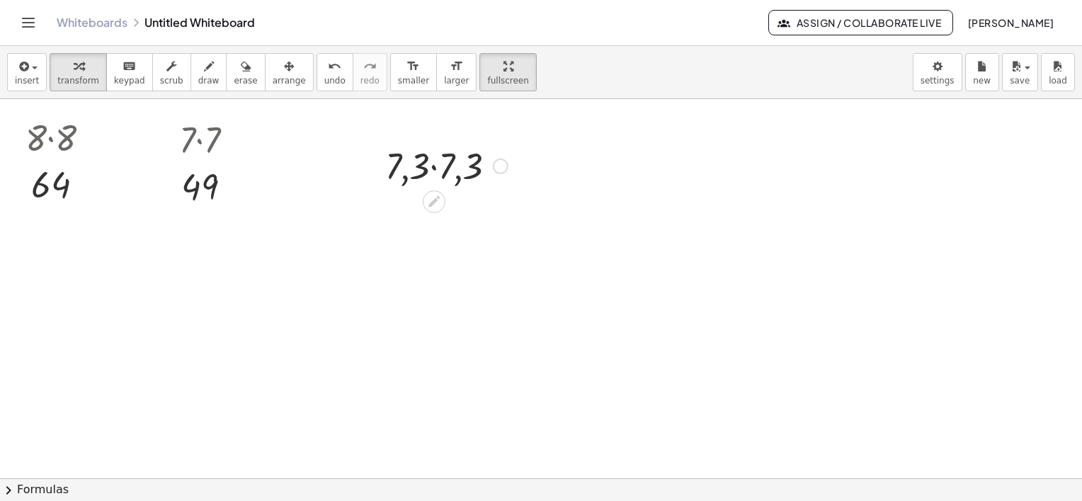
click at [442, 161] on div at bounding box center [446, 165] width 137 height 48
click at [442, 161] on div at bounding box center [445, 165] width 123 height 47
click at [30, 74] on button "insert" at bounding box center [27, 72] width 40 height 38
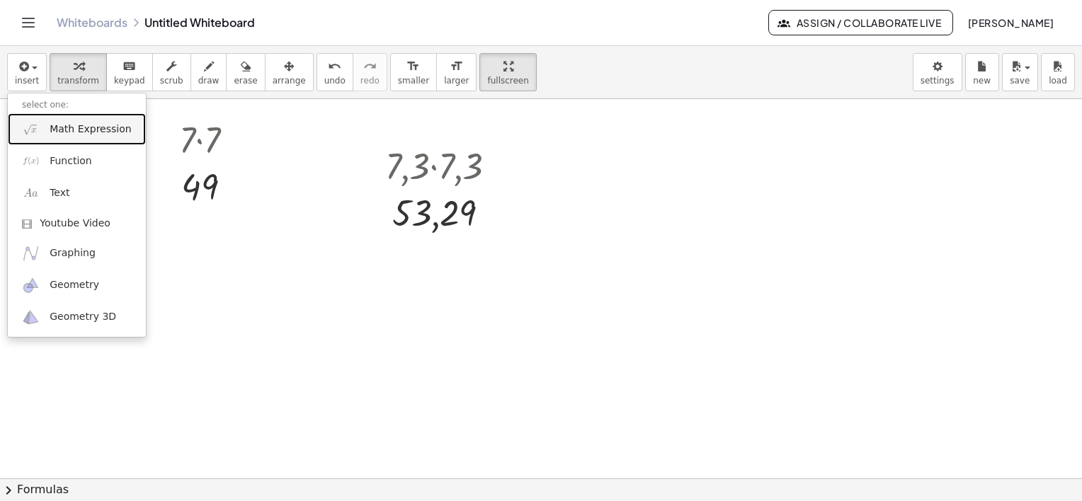
click at [70, 130] on span "Math Expression" at bounding box center [90, 129] width 81 height 14
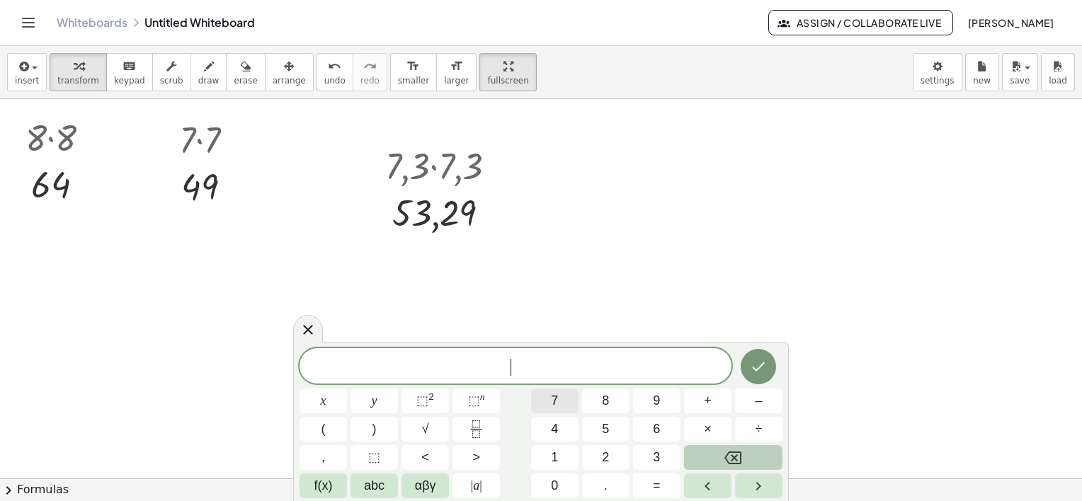
click at [558, 399] on button "7" at bounding box center [554, 401] width 47 height 25
click at [618, 483] on button "." at bounding box center [605, 486] width 47 height 25
click at [551, 425] on span "4" at bounding box center [554, 429] width 7 height 19
click at [712, 436] on button "×" at bounding box center [707, 429] width 47 height 25
click at [556, 406] on span "7" at bounding box center [554, 401] width 7 height 19
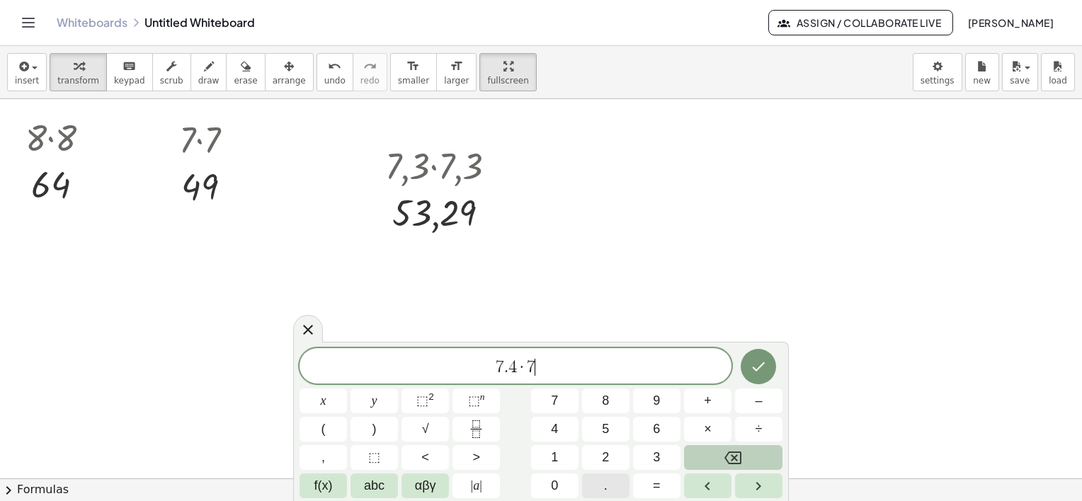
click at [615, 483] on button "." at bounding box center [605, 486] width 47 height 25
click at [559, 429] on button "4" at bounding box center [554, 429] width 47 height 25
click at [767, 360] on button "Done" at bounding box center [758, 366] width 35 height 35
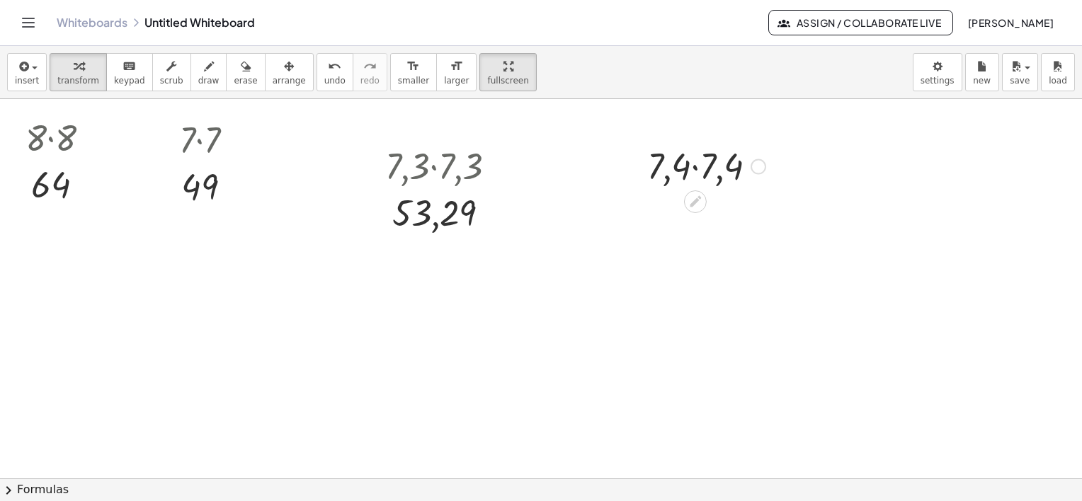
click at [682, 170] on div at bounding box center [707, 165] width 135 height 48
click at [705, 165] on div at bounding box center [707, 165] width 135 height 48
drag, startPoint x: 701, startPoint y: 209, endPoint x: 715, endPoint y: 216, distance: 15.8
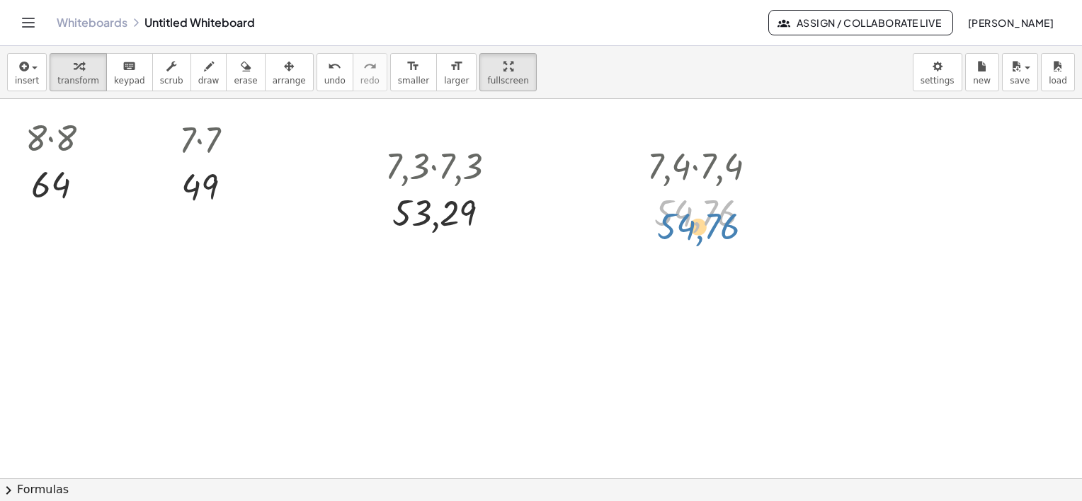
click at [714, 218] on div at bounding box center [707, 212] width 135 height 47
click at [198, 79] on span "draw" at bounding box center [208, 81] width 21 height 10
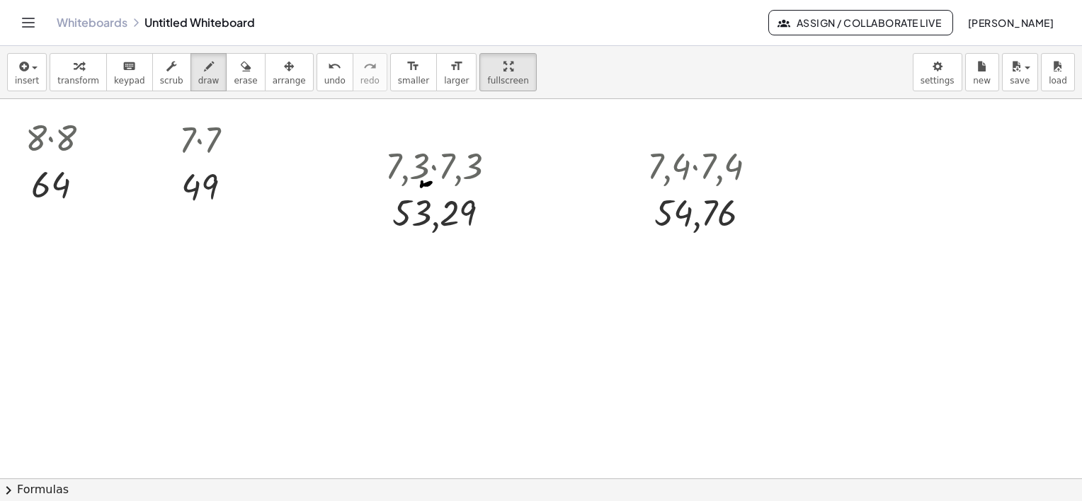
drag, startPoint x: 430, startPoint y: 183, endPoint x: 460, endPoint y: 172, distance: 31.6
click at [423, 181] on div at bounding box center [541, 337] width 1082 height 759
click at [482, 183] on div at bounding box center [541, 337] width 1082 height 759
click at [25, 70] on icon "button" at bounding box center [22, 66] width 13 height 17
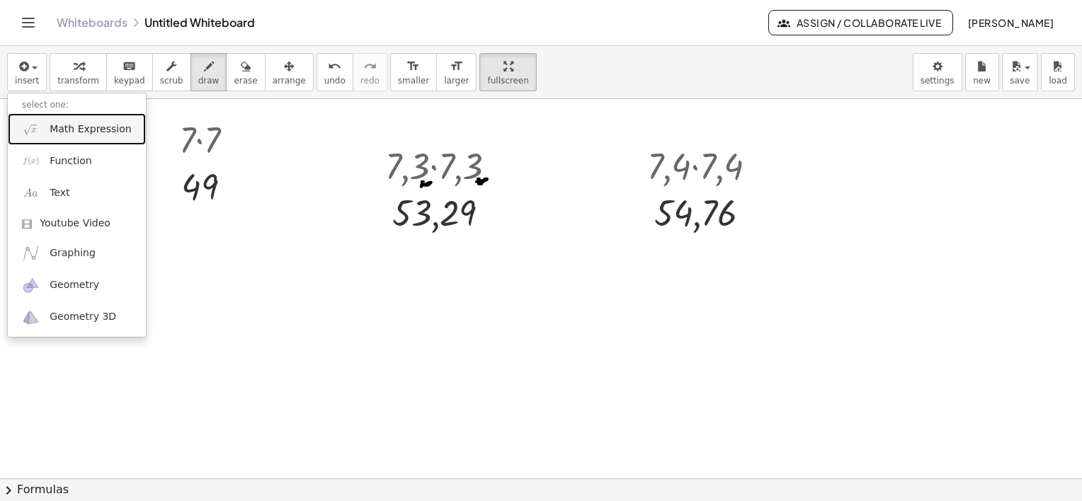
click at [85, 139] on link "Math Expression" at bounding box center [77, 129] width 138 height 32
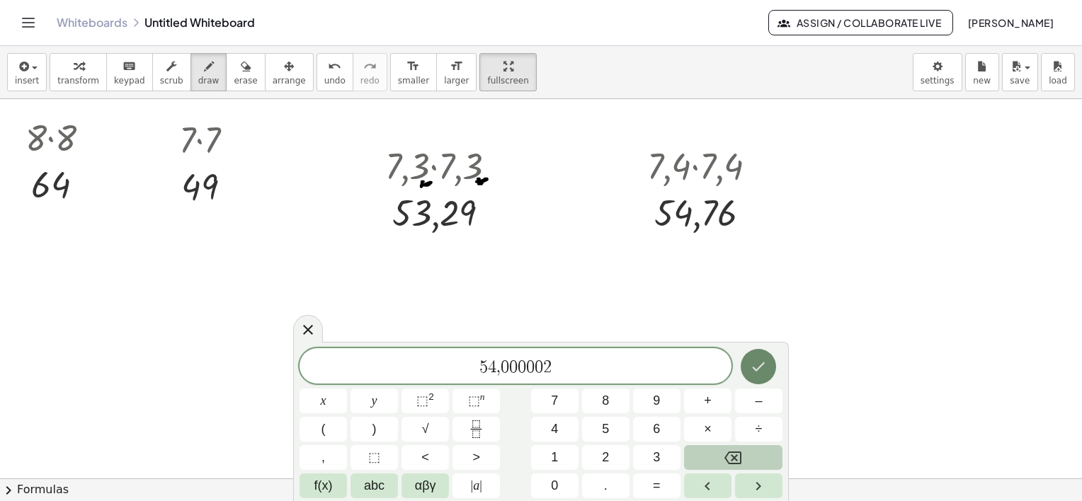
click at [758, 358] on icon "Done" at bounding box center [758, 366] width 17 height 17
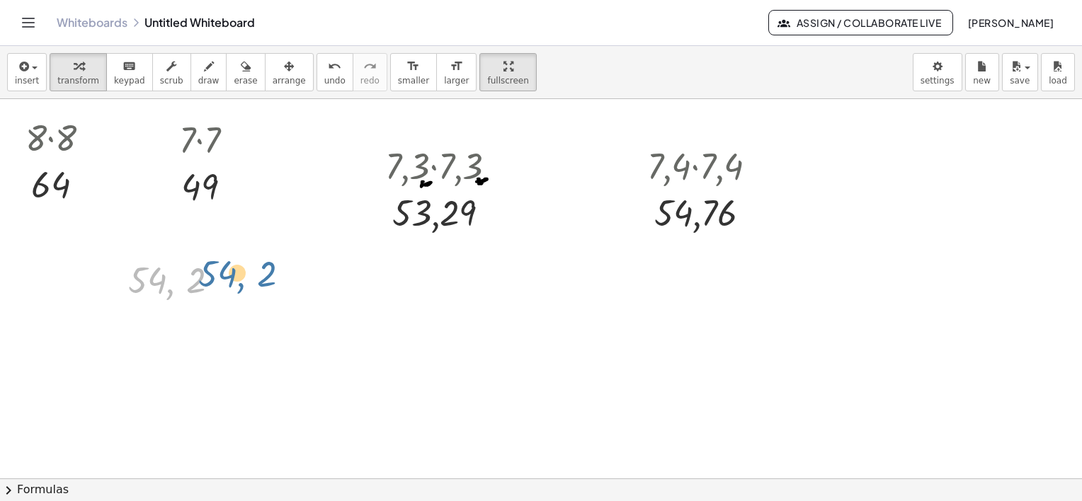
drag, startPoint x: 180, startPoint y: 282, endPoint x: 215, endPoint y: 275, distance: 36.2
click at [221, 275] on div at bounding box center [179, 279] width 117 height 48
click at [196, 283] on div at bounding box center [179, 279] width 117 height 48
click at [159, 273] on div at bounding box center [179, 279] width 117 height 48
drag, startPoint x: 265, startPoint y: 74, endPoint x: 258, endPoint y: 127, distance: 54.2
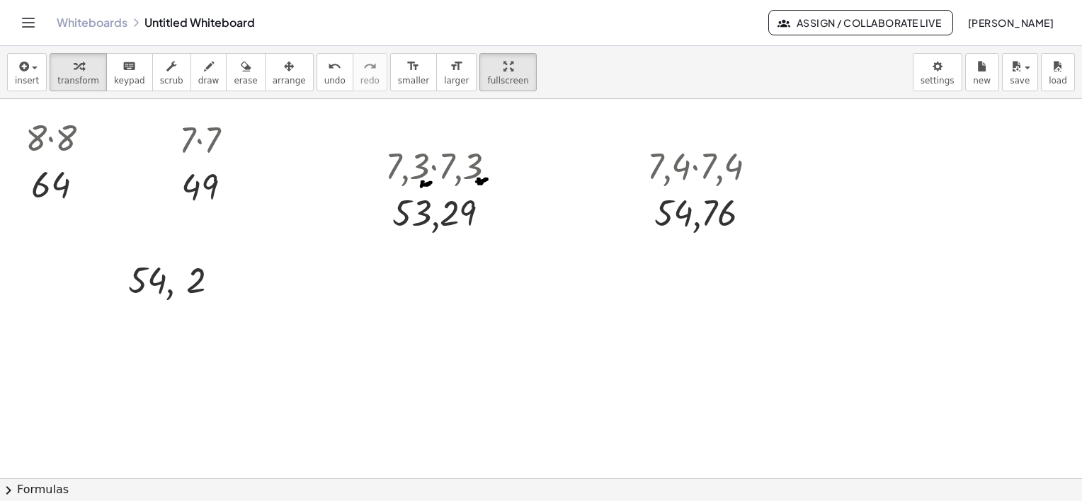
click at [266, 74] on button "arrange" at bounding box center [289, 72] width 49 height 38
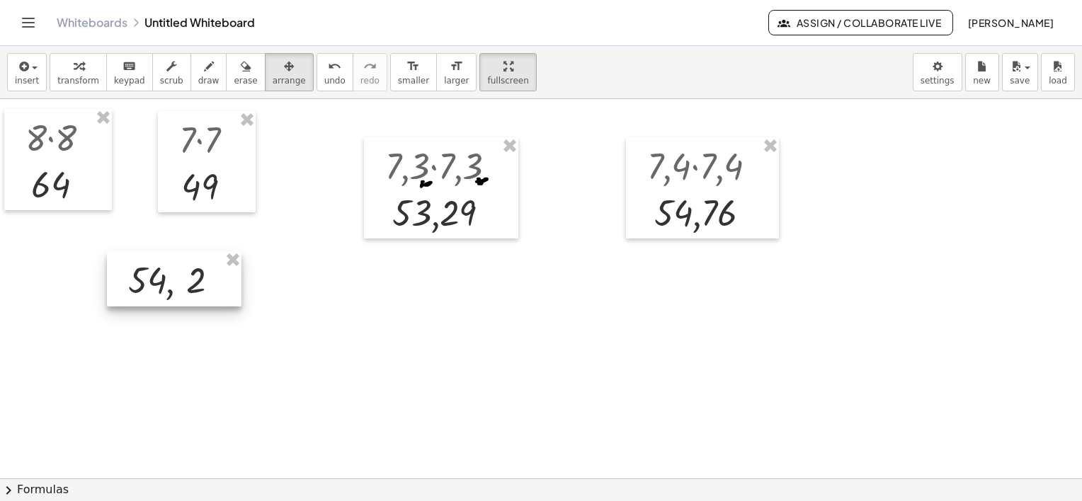
click at [190, 264] on div at bounding box center [174, 278] width 135 height 55
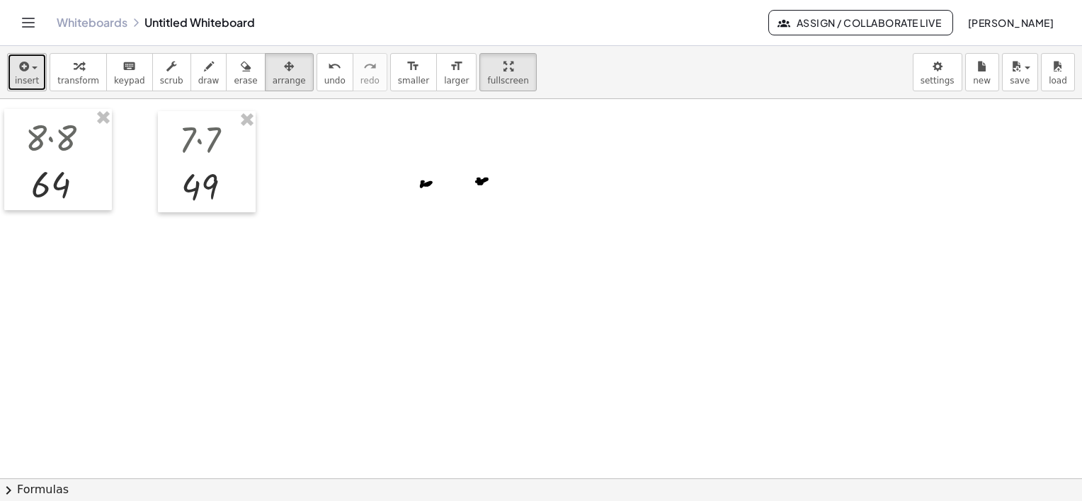
click at [21, 76] on span "insert" at bounding box center [27, 81] width 24 height 10
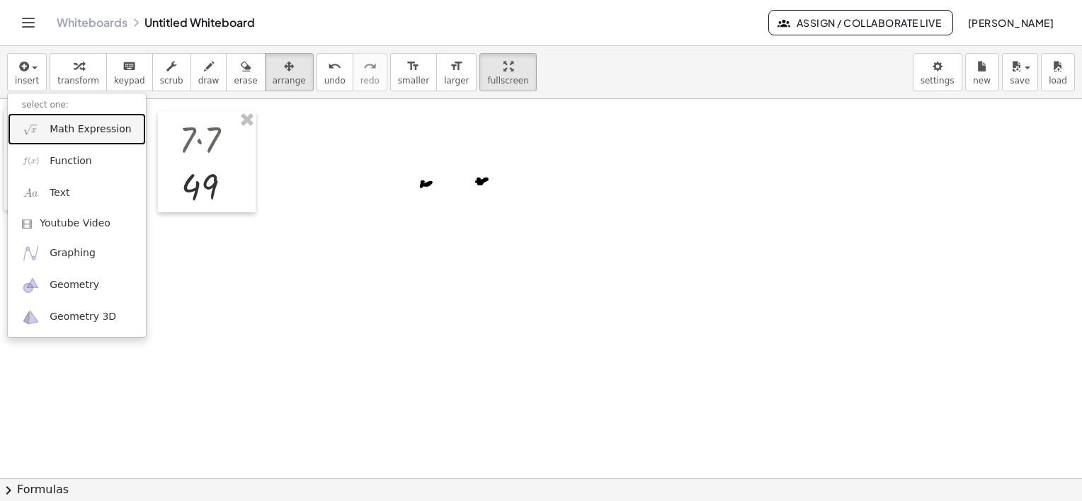
click at [77, 130] on span "Math Expression" at bounding box center [90, 129] width 81 height 14
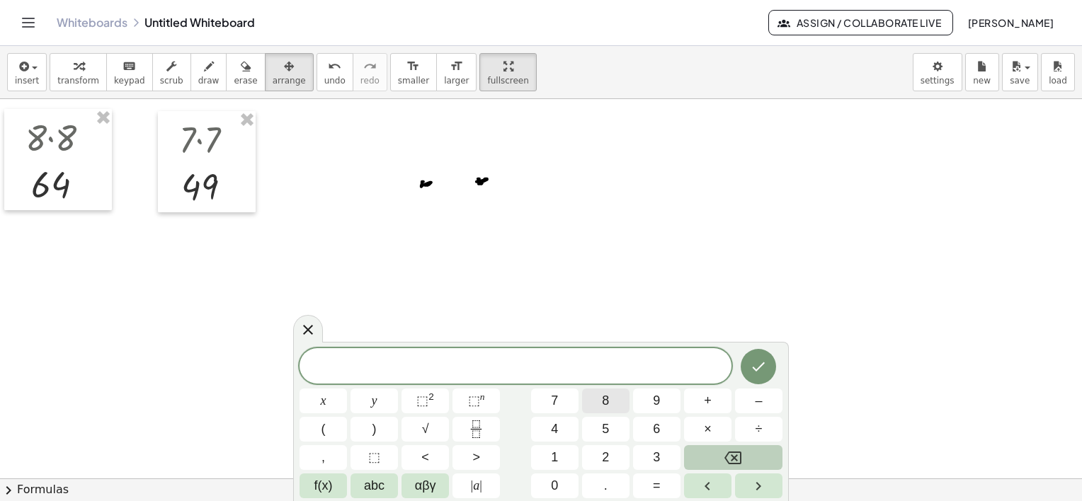
click at [605, 404] on span "8" at bounding box center [605, 401] width 7 height 19
click at [617, 486] on button "." at bounding box center [605, 486] width 47 height 25
click at [546, 424] on button "4" at bounding box center [554, 429] width 47 height 25
click at [710, 433] on span "×" at bounding box center [708, 429] width 8 height 19
click at [611, 401] on button "8" at bounding box center [605, 401] width 47 height 25
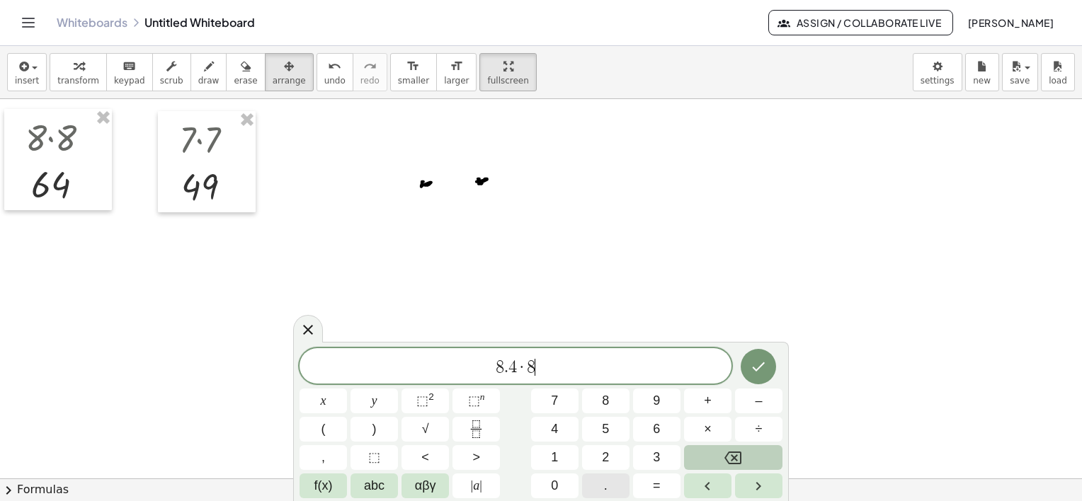
click at [612, 484] on button "." at bounding box center [605, 486] width 47 height 25
click at [550, 418] on button "4" at bounding box center [554, 429] width 47 height 25
click at [748, 358] on button "Done" at bounding box center [758, 366] width 35 height 35
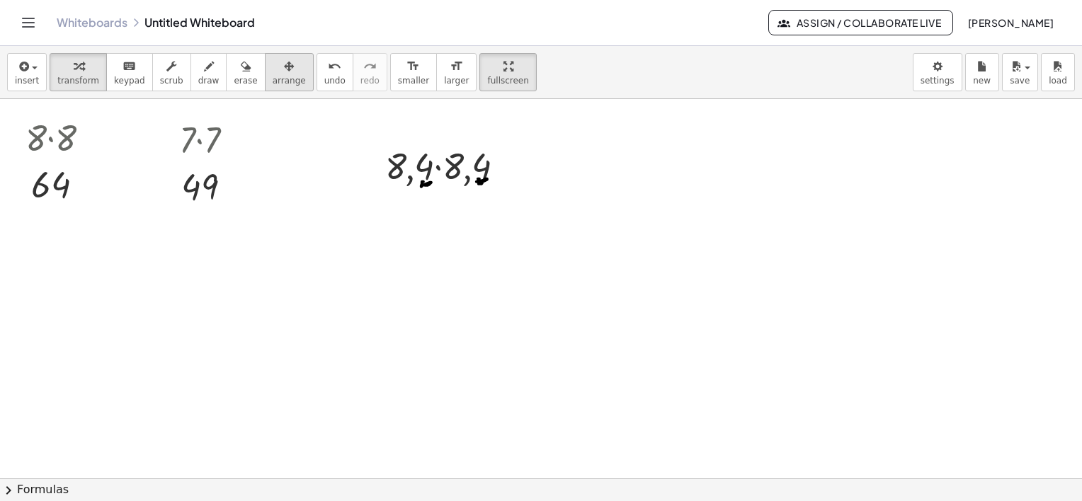
click at [273, 72] on div "button" at bounding box center [289, 65] width 33 height 17
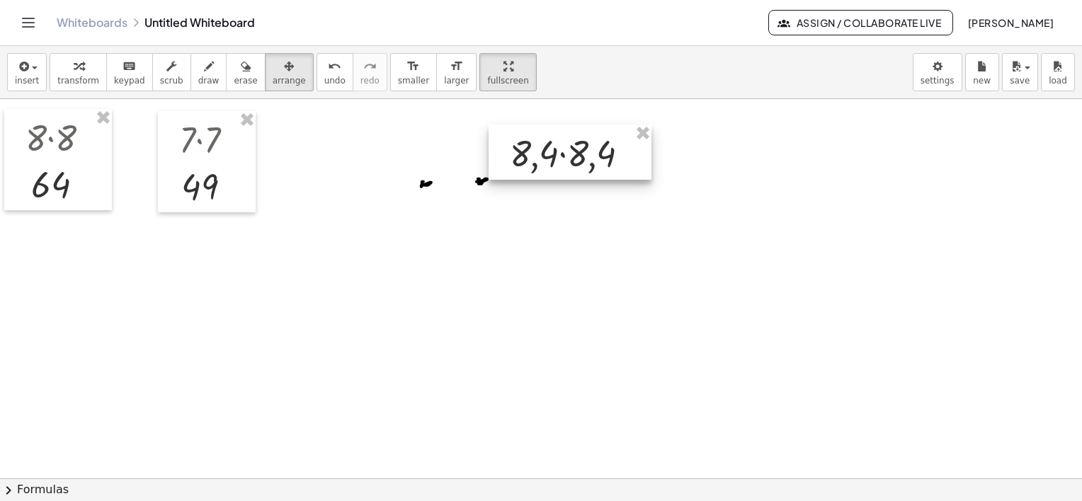
drag, startPoint x: 437, startPoint y: 161, endPoint x: 580, endPoint y: 148, distance: 143.6
click at [578, 149] on div at bounding box center [569, 152] width 163 height 55
click at [581, 164] on div at bounding box center [587, 153] width 163 height 55
click at [550, 149] on div at bounding box center [587, 153] width 163 height 55
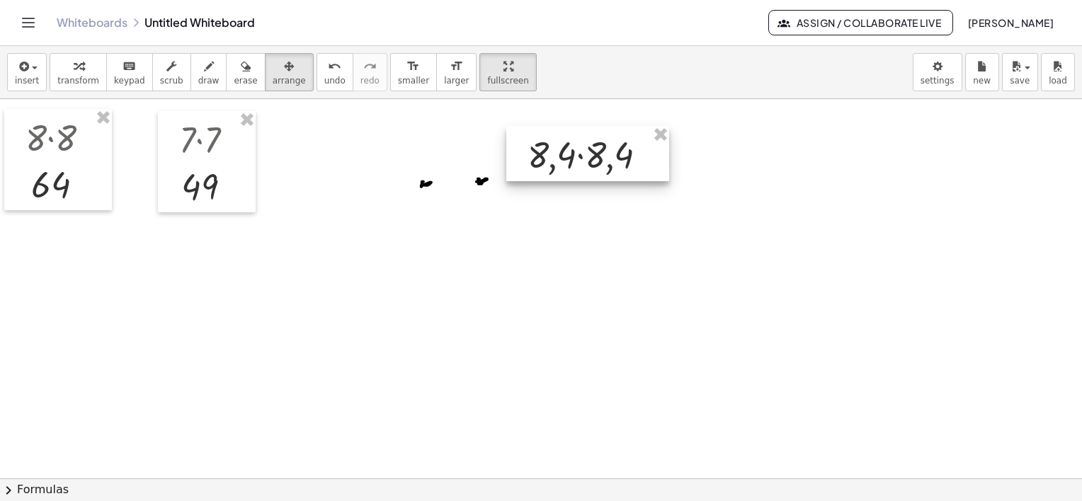
click at [550, 148] on div at bounding box center [587, 153] width 163 height 55
click at [555, 160] on div at bounding box center [587, 152] width 163 height 55
click at [562, 169] on div at bounding box center [587, 152] width 163 height 55
click at [562, 168] on div at bounding box center [587, 152] width 163 height 55
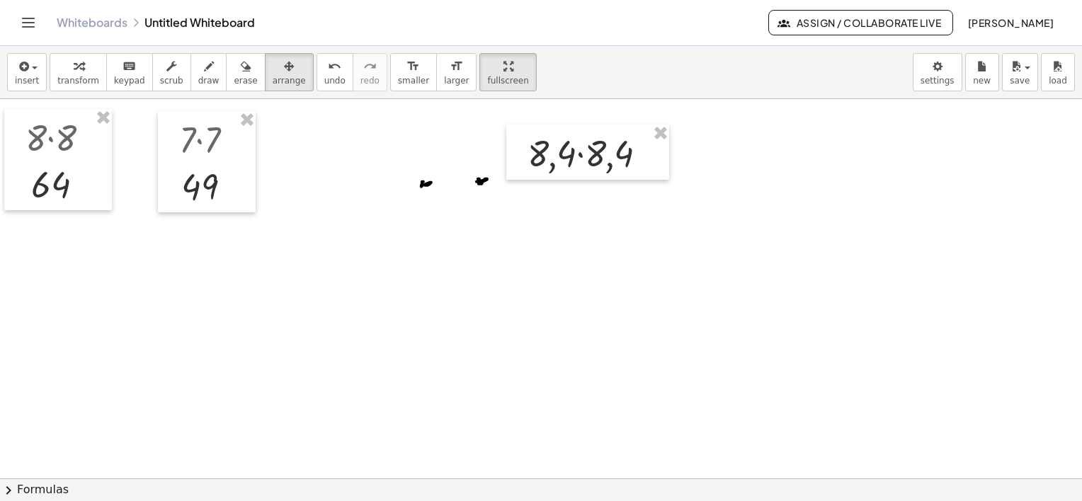
click at [477, 185] on div at bounding box center [541, 337] width 1082 height 759
drag, startPoint x: 190, startPoint y: 76, endPoint x: 439, endPoint y: 144, distance: 258.5
click at [198, 78] on span "draw" at bounding box center [208, 81] width 21 height 10
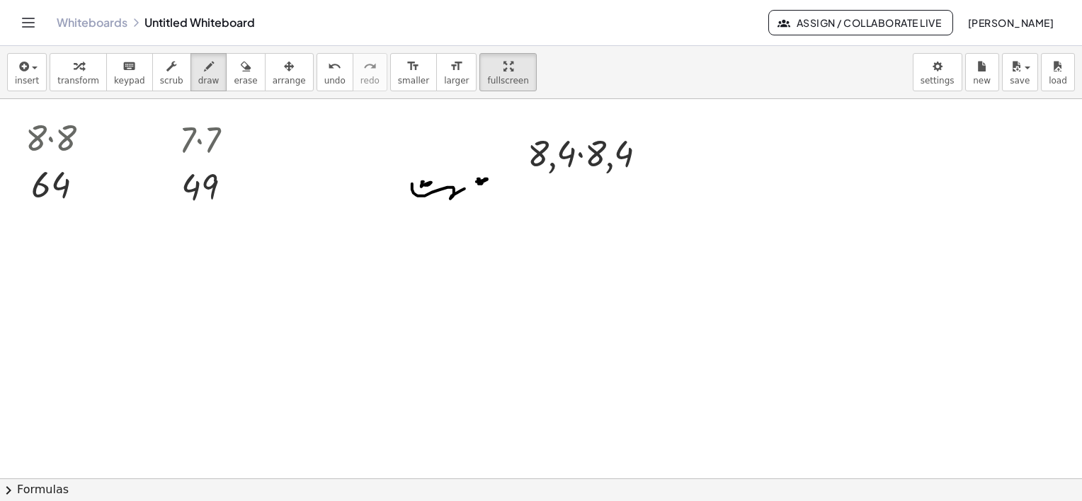
drag, startPoint x: 418, startPoint y: 195, endPoint x: 452, endPoint y: 185, distance: 35.6
click at [450, 187] on div at bounding box center [541, 337] width 1082 height 759
click at [234, 83] on span "erase" at bounding box center [245, 81] width 23 height 10
drag, startPoint x: 439, startPoint y: 205, endPoint x: 419, endPoint y: 167, distance: 42.4
click at [410, 169] on div at bounding box center [541, 337] width 1082 height 759
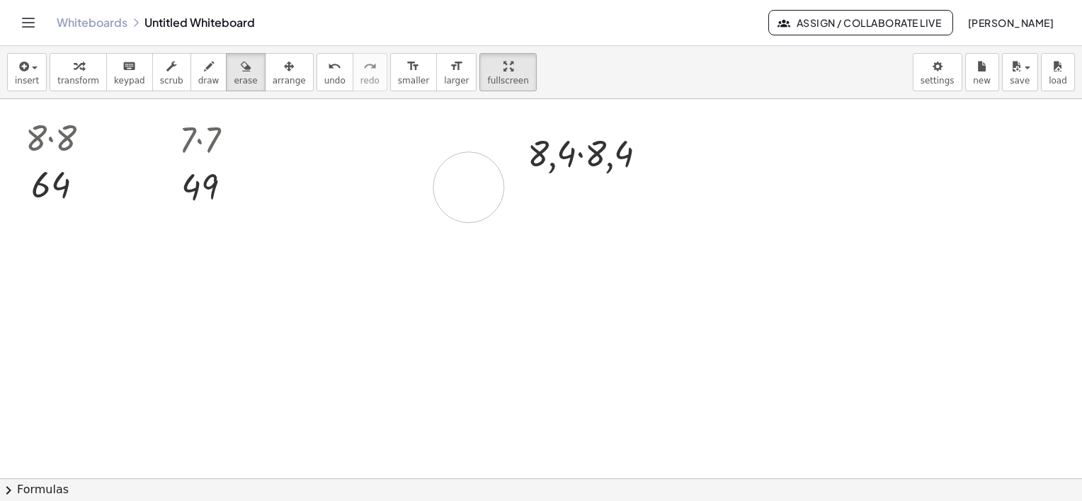
drag, startPoint x: 428, startPoint y: 188, endPoint x: 396, endPoint y: 152, distance: 48.6
click at [467, 195] on div at bounding box center [541, 337] width 1082 height 759
click at [561, 155] on div at bounding box center [541, 337] width 1082 height 759
click at [561, 156] on div at bounding box center [541, 337] width 1082 height 759
click at [605, 159] on div at bounding box center [541, 337] width 1082 height 759
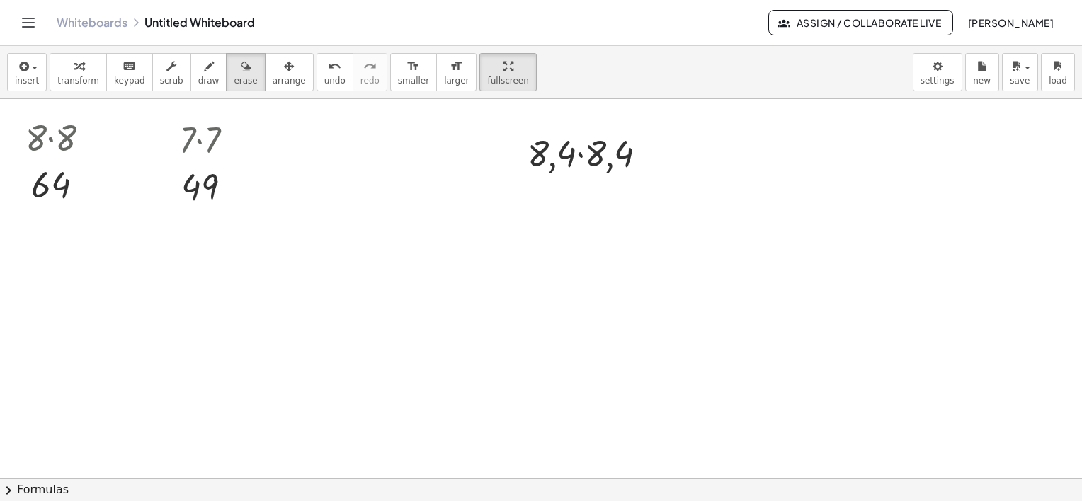
click at [605, 159] on div at bounding box center [541, 337] width 1082 height 759
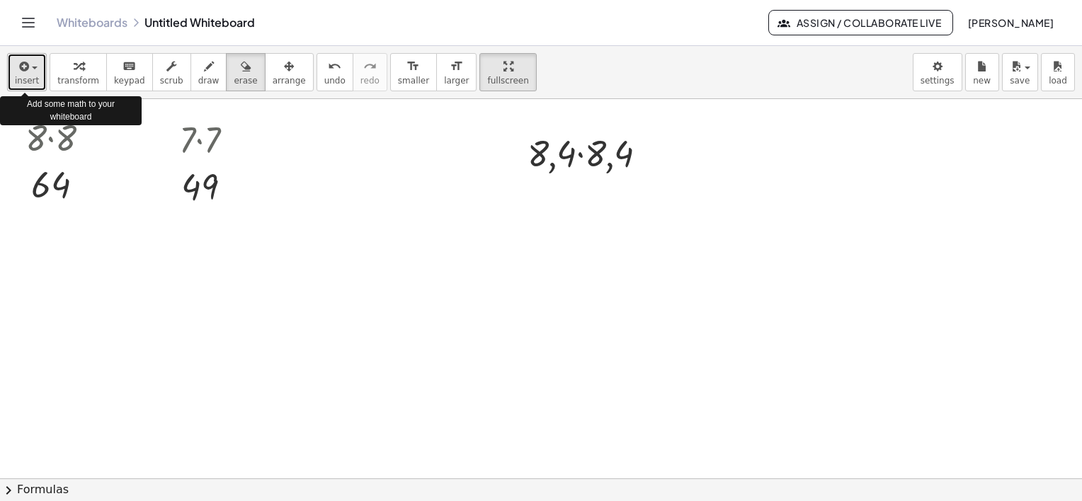
click at [26, 65] on icon "button" at bounding box center [22, 66] width 13 height 17
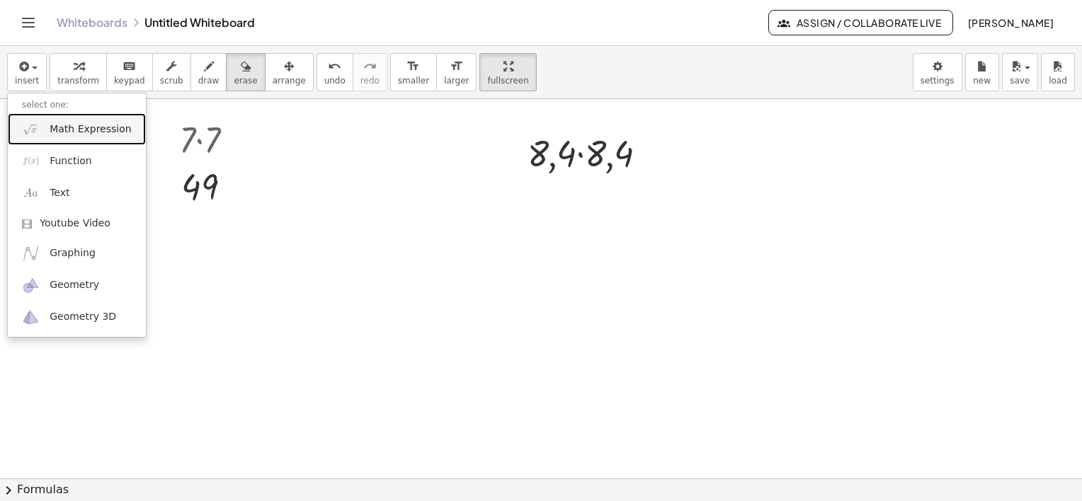
click at [75, 132] on span "Math Expression" at bounding box center [90, 129] width 81 height 14
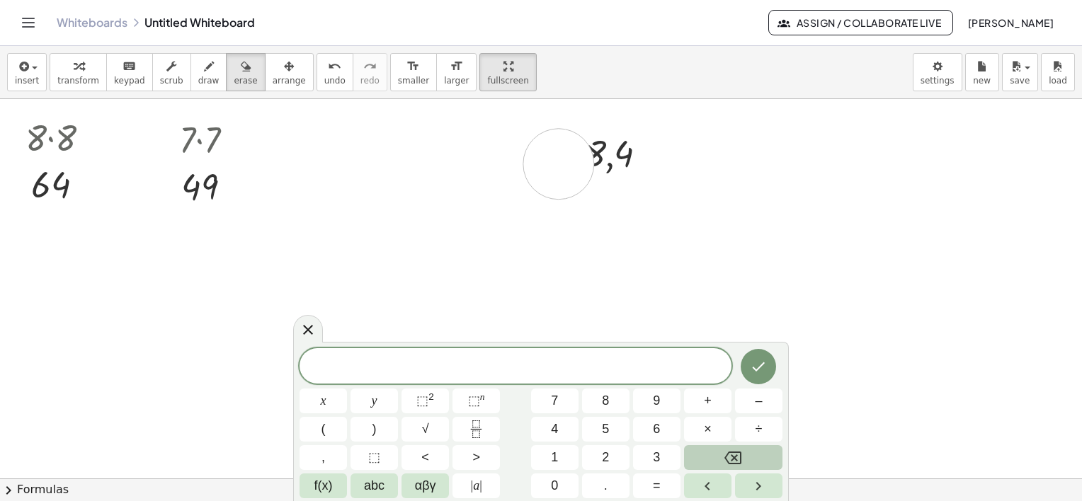
click at [559, 164] on div at bounding box center [541, 337] width 1082 height 759
click at [265, 74] on button "arrange" at bounding box center [289, 72] width 49 height 38
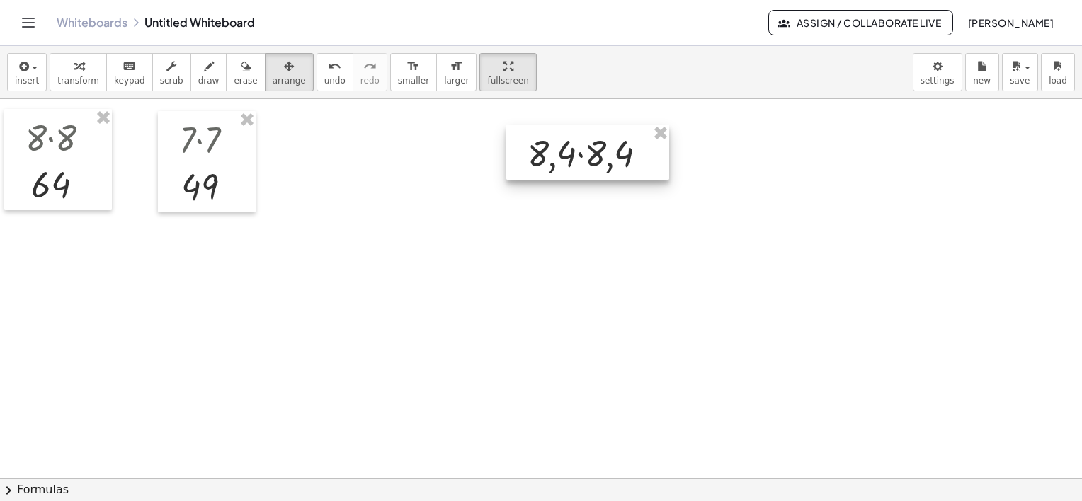
click at [567, 150] on div at bounding box center [587, 152] width 163 height 55
click at [623, 152] on div at bounding box center [587, 152] width 163 height 55
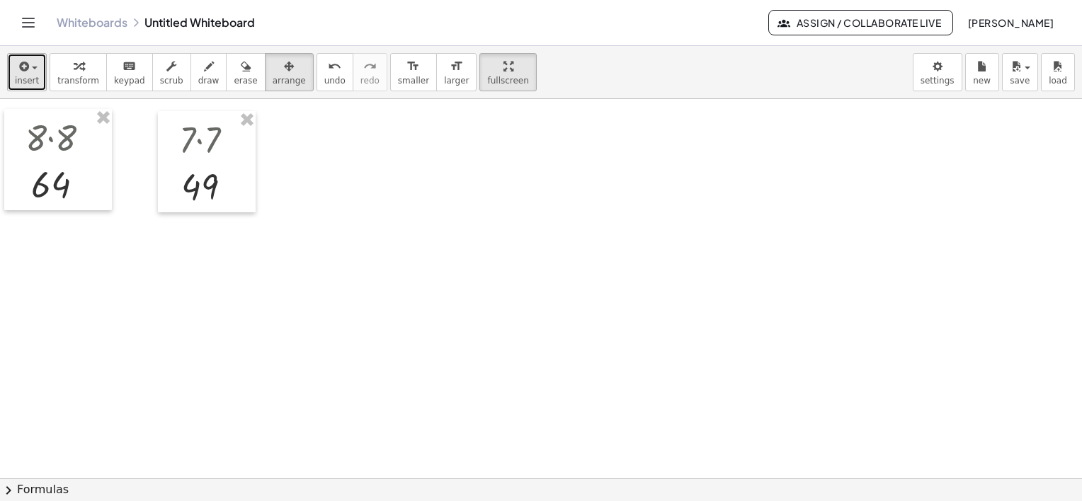
click at [23, 76] on span "insert" at bounding box center [27, 81] width 24 height 10
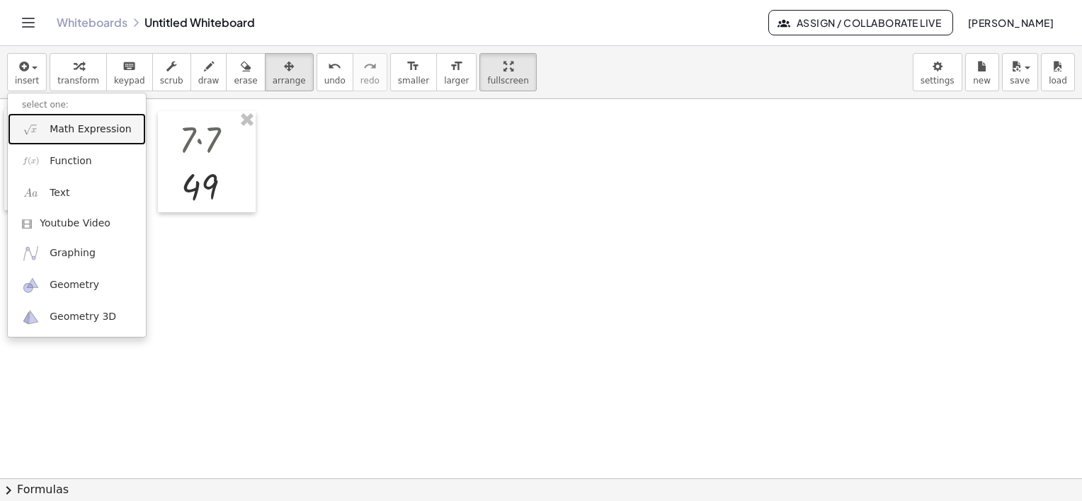
click at [82, 133] on span "Math Expression" at bounding box center [90, 129] width 81 height 14
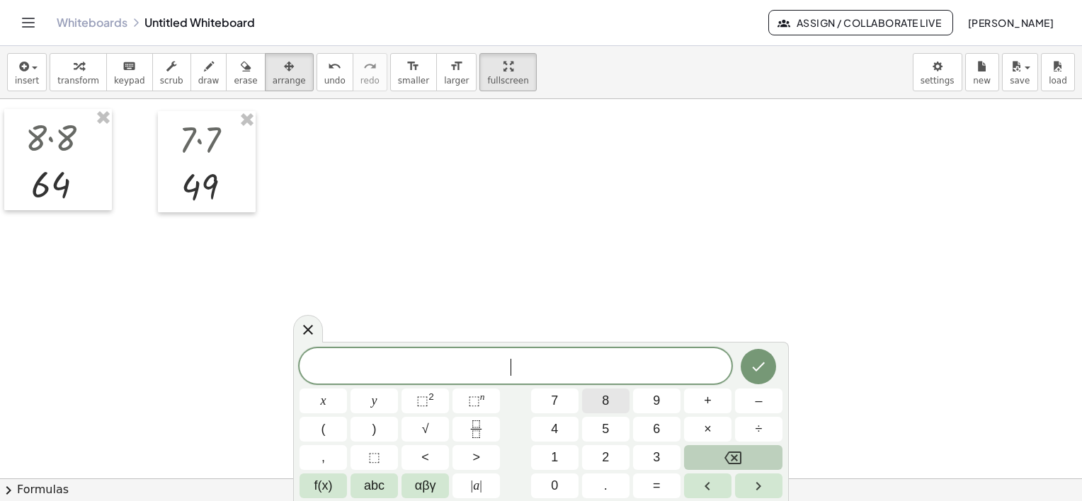
click at [611, 404] on button "8" at bounding box center [605, 401] width 47 height 25
click at [605, 491] on span "." at bounding box center [606, 485] width 4 height 19
click at [556, 428] on span "4" at bounding box center [554, 429] width 7 height 19
click at [716, 435] on button "×" at bounding box center [707, 429] width 47 height 25
click at [598, 401] on button "8" at bounding box center [605, 401] width 47 height 25
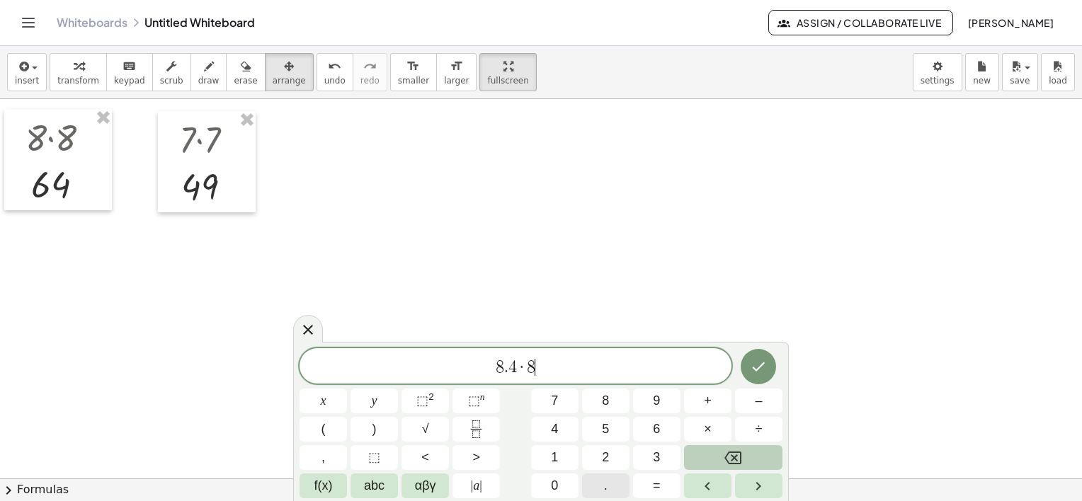
click at [598, 492] on button "." at bounding box center [605, 486] width 47 height 25
click at [557, 433] on span "4" at bounding box center [554, 429] width 7 height 19
click at [752, 352] on button "Done" at bounding box center [758, 366] width 35 height 35
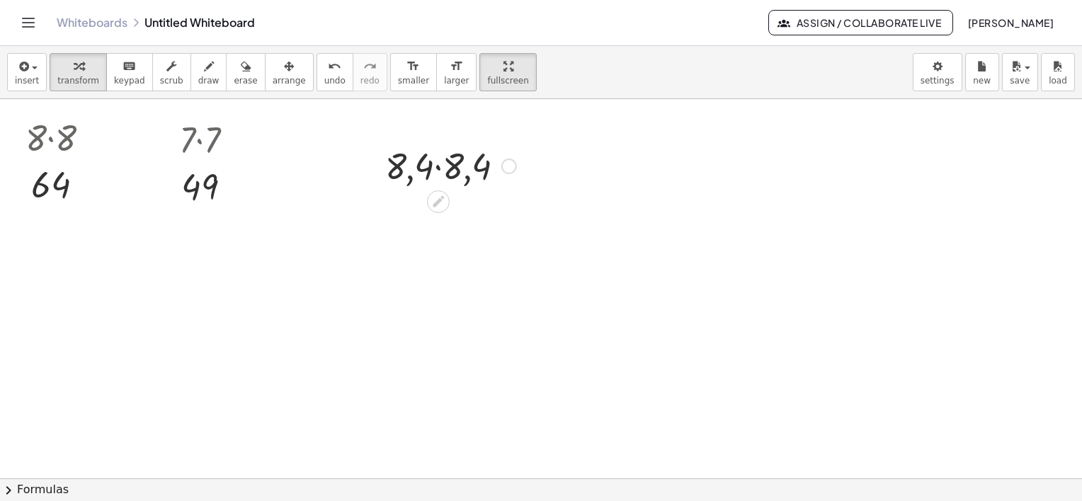
click at [436, 161] on div at bounding box center [450, 165] width 145 height 48
click at [436, 161] on div at bounding box center [451, 165] width 120 height 47
click at [20, 78] on span "insert" at bounding box center [27, 81] width 24 height 10
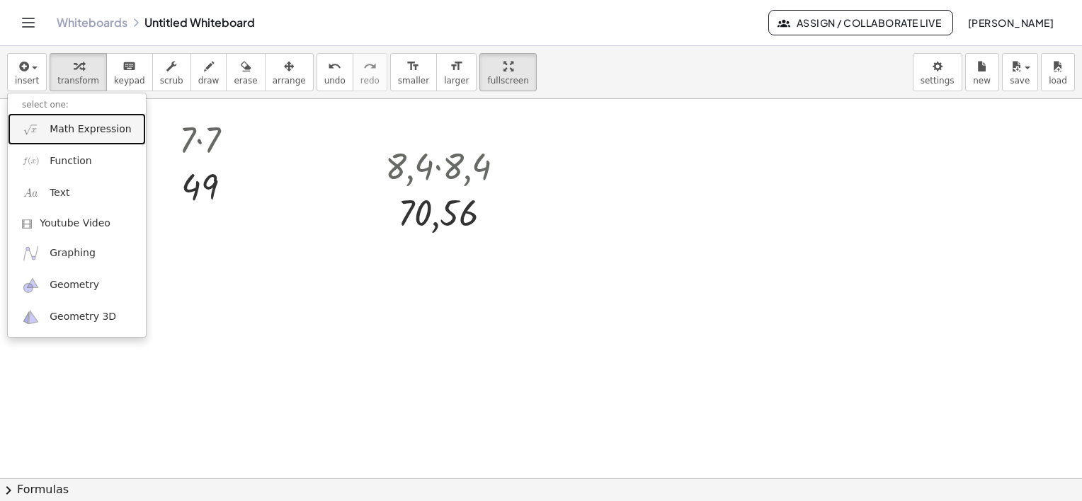
click at [91, 137] on link "Math Expression" at bounding box center [77, 129] width 138 height 32
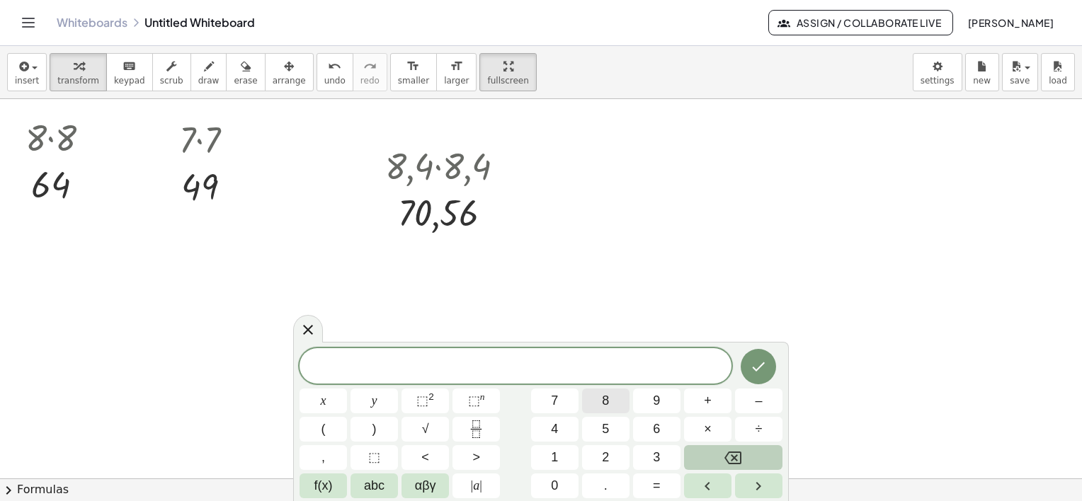
click at [605, 408] on span "8" at bounding box center [605, 401] width 7 height 19
click at [606, 481] on span "." at bounding box center [606, 485] width 4 height 19
click at [599, 423] on button "5" at bounding box center [605, 429] width 47 height 25
click at [704, 428] on span "×" at bounding box center [708, 429] width 8 height 19
click at [604, 404] on span "8" at bounding box center [605, 401] width 7 height 19
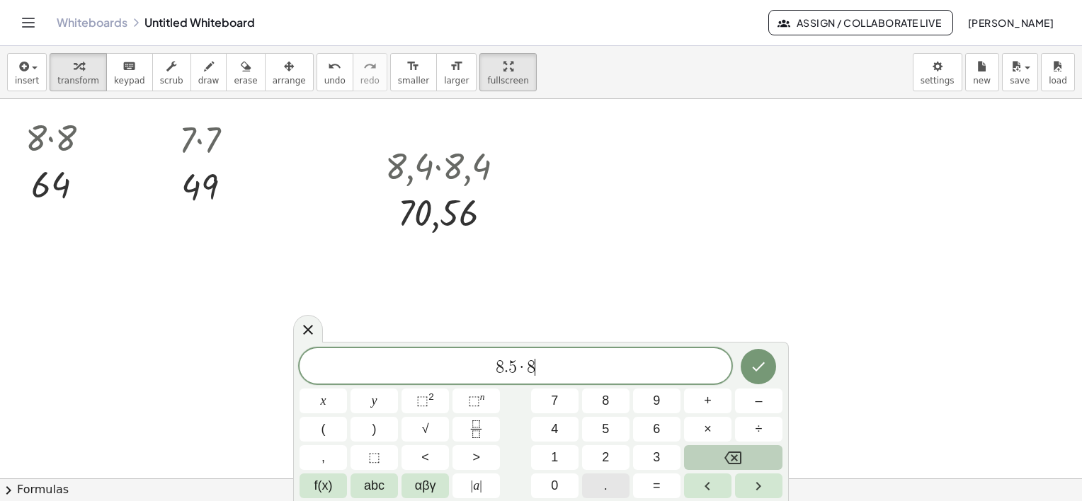
click at [616, 499] on div "8 . 5 · 8 ​ x y ⬚ 2 ⬚ n 7 8 9 + – ( ) √ 4 5 6 × ÷ , ⬚ < > 1 2 3 f(x) abc αβγ | …" at bounding box center [541, 421] width 496 height 159
click at [609, 425] on span "5" at bounding box center [605, 429] width 7 height 19
click at [530, 375] on span "8 . 5 · 8 5 ​" at bounding box center [515, 368] width 432 height 20
click at [614, 490] on button "." at bounding box center [605, 486] width 47 height 25
click at [767, 356] on button "Done" at bounding box center [758, 366] width 35 height 35
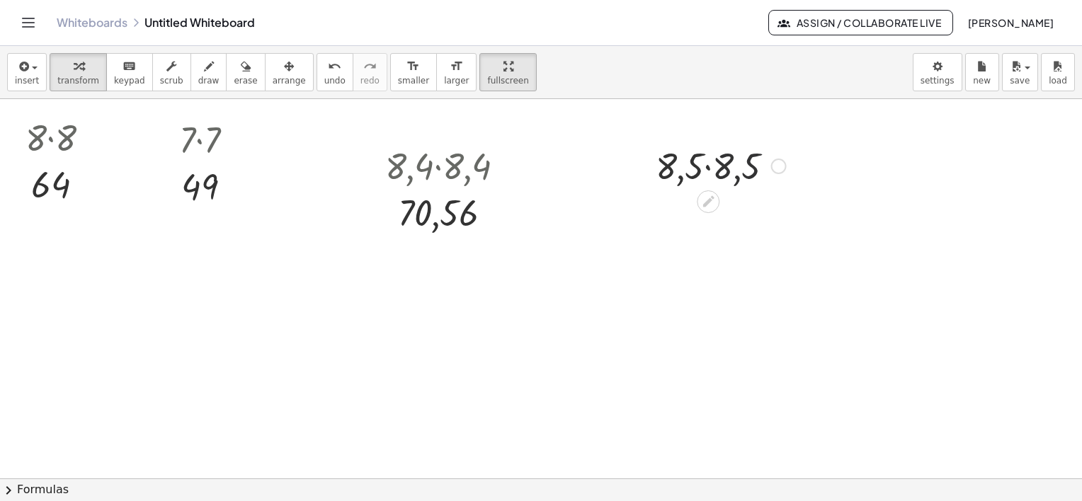
click at [714, 172] on div at bounding box center [720, 165] width 144 height 48
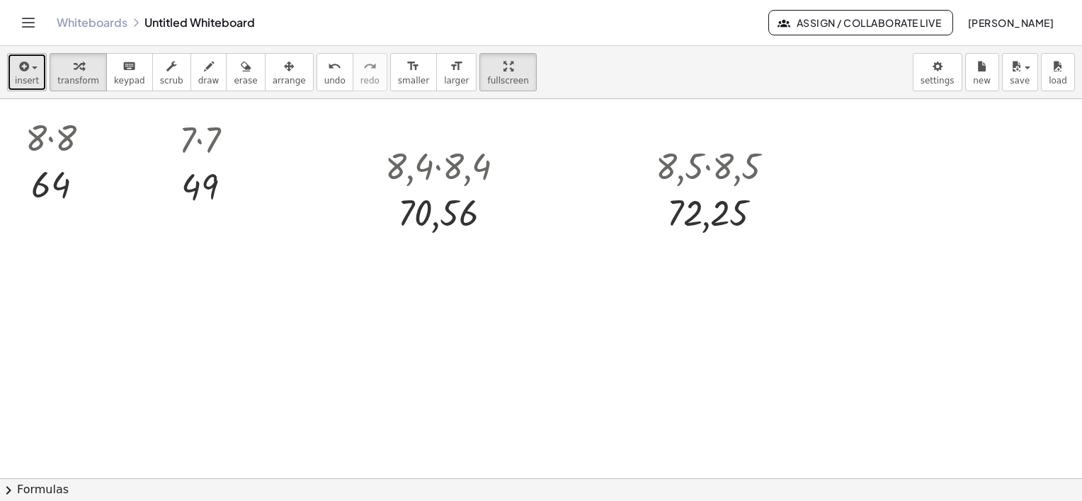
click at [25, 88] on button "insert" at bounding box center [27, 72] width 40 height 38
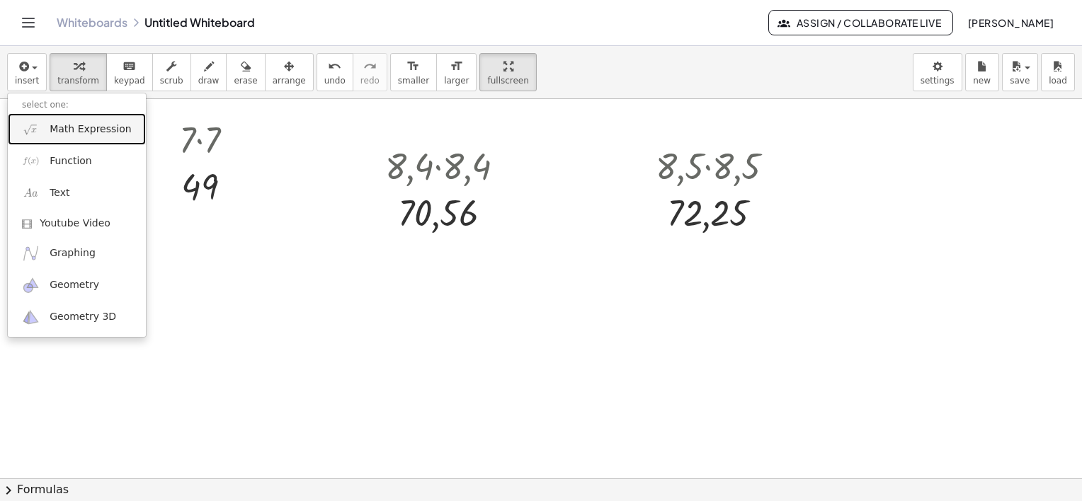
click at [52, 126] on span "Math Expression" at bounding box center [90, 129] width 81 height 14
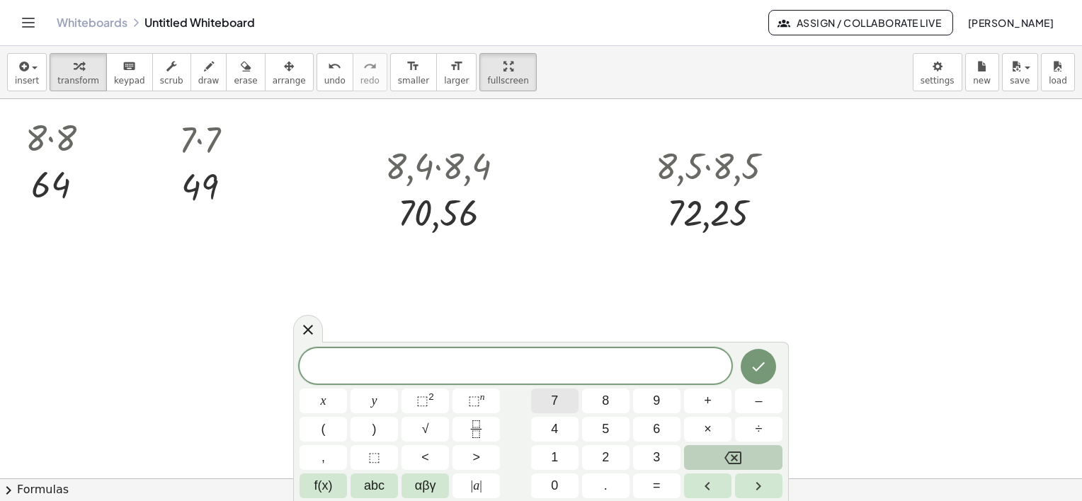
click at [557, 402] on span "7" at bounding box center [554, 401] width 7 height 19
click at [614, 459] on button "2" at bounding box center [605, 457] width 47 height 25
click at [756, 361] on icon "Done" at bounding box center [758, 366] width 17 height 17
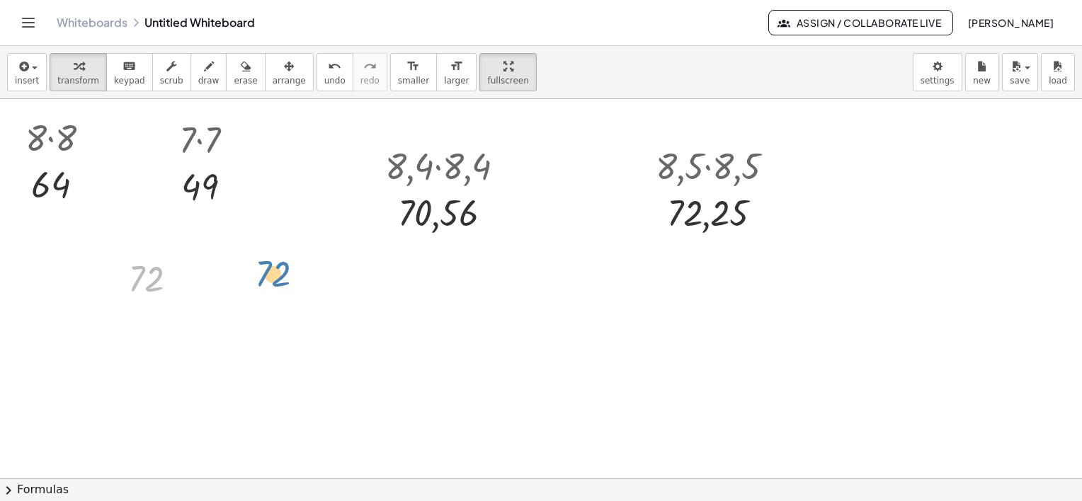
drag, startPoint x: 150, startPoint y: 286, endPoint x: 173, endPoint y: 270, distance: 28.1
click at [188, 292] on div at bounding box center [158, 278] width 75 height 47
click at [273, 81] on span "arrange" at bounding box center [289, 81] width 33 height 10
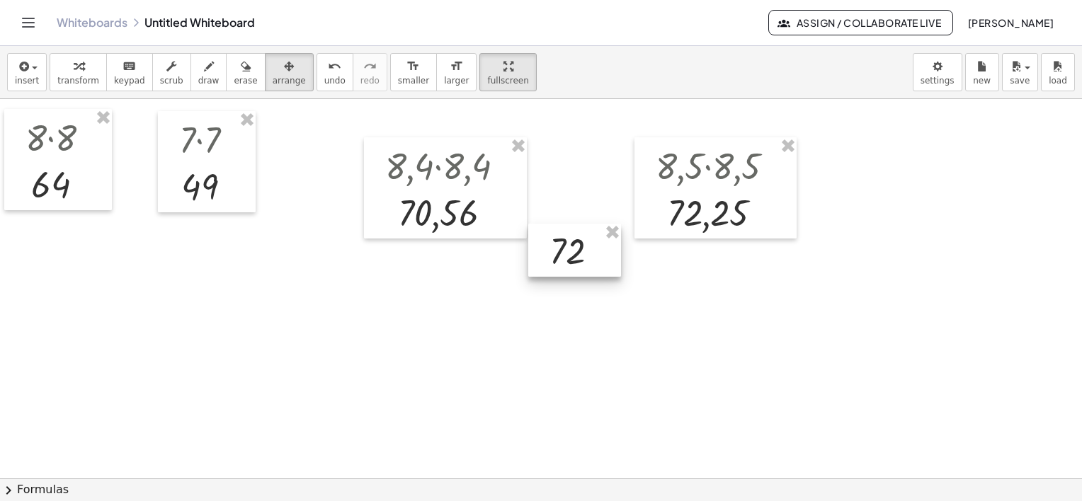
drag, startPoint x: 153, startPoint y: 280, endPoint x: 583, endPoint y: 258, distance: 430.3
click at [583, 258] on div at bounding box center [574, 251] width 93 height 54
click at [564, 263] on div at bounding box center [572, 260] width 93 height 54
click at [537, 328] on div at bounding box center [541, 337] width 1082 height 759
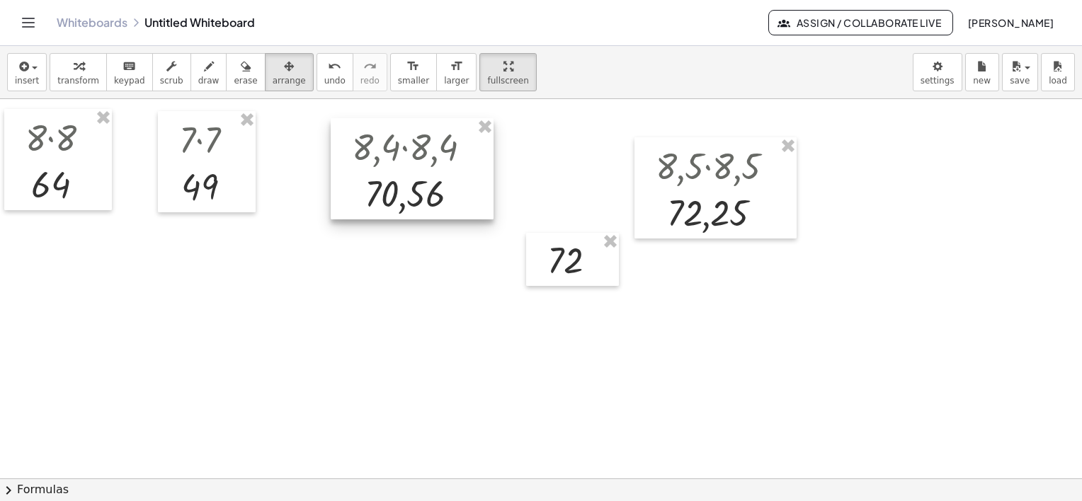
drag, startPoint x: 430, startPoint y: 183, endPoint x: 408, endPoint y: 172, distance: 25.3
click at [399, 166] on div at bounding box center [412, 169] width 163 height 102
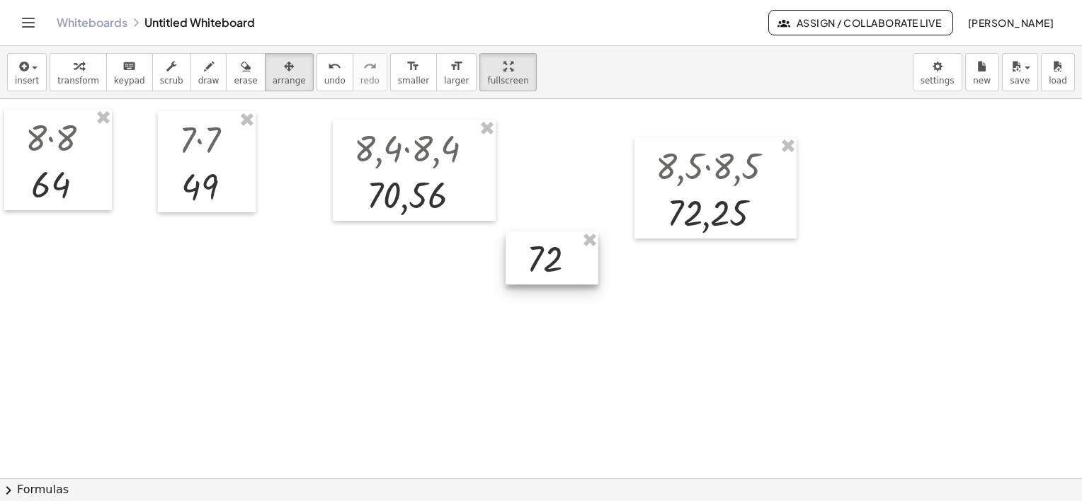
drag, startPoint x: 547, startPoint y: 253, endPoint x: 519, endPoint y: 261, distance: 28.5
click at [519, 261] on div at bounding box center [551, 259] width 93 height 54
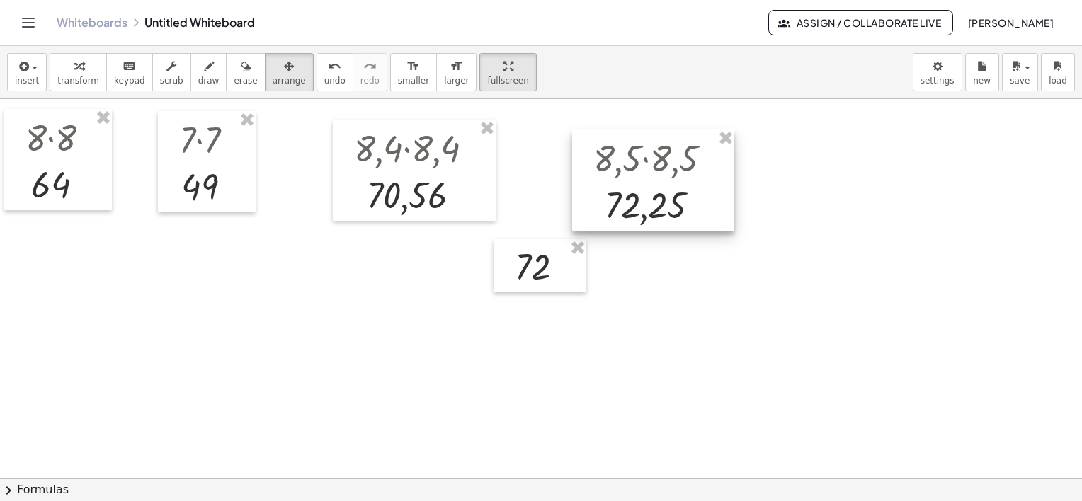
drag, startPoint x: 702, startPoint y: 188, endPoint x: 655, endPoint y: 171, distance: 50.4
click at [655, 171] on div at bounding box center [653, 181] width 162 height 102
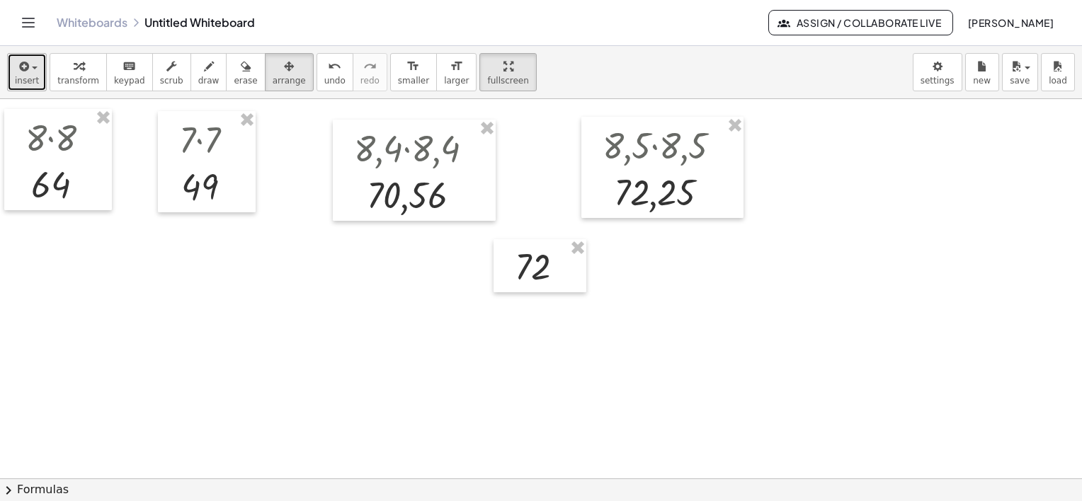
click at [35, 74] on button "insert" at bounding box center [27, 72] width 40 height 38
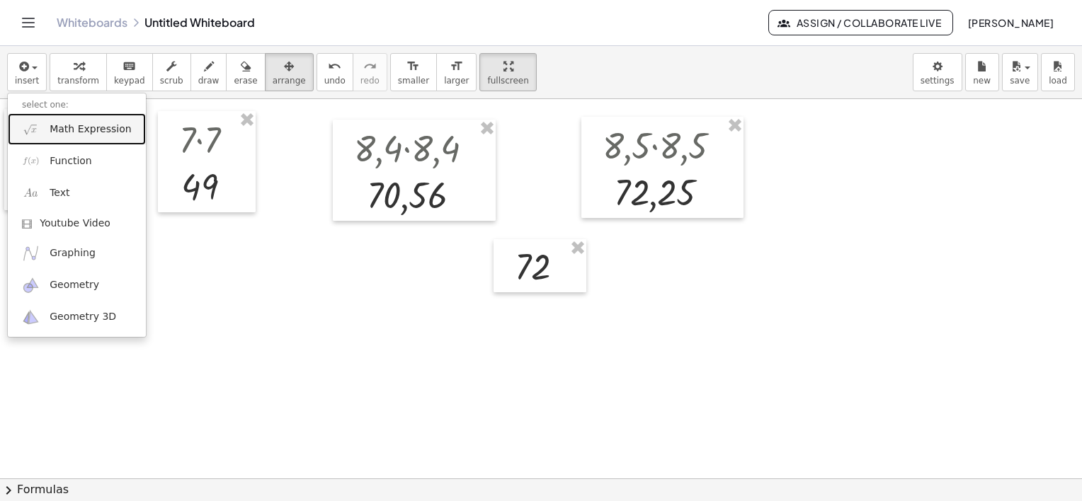
click at [86, 129] on span "Math Expression" at bounding box center [90, 129] width 81 height 14
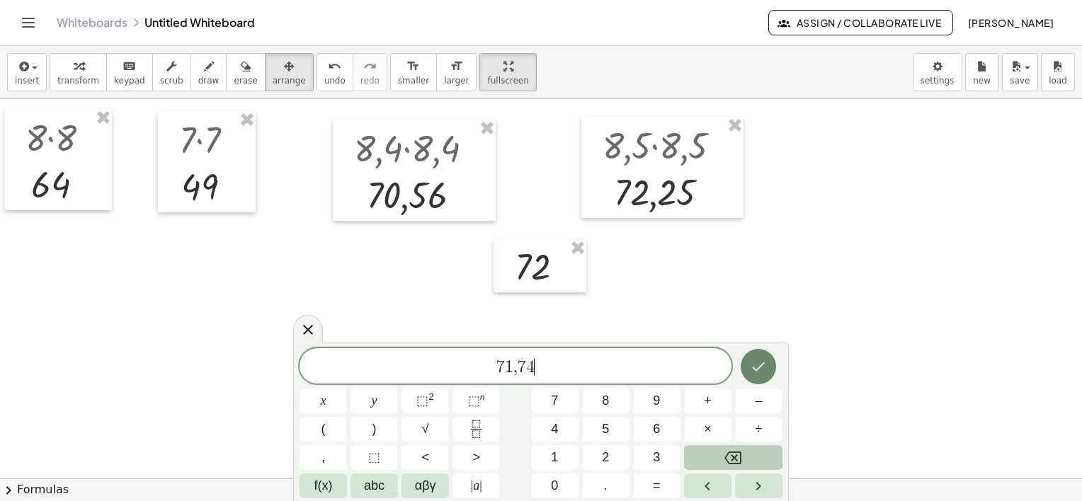
click at [760, 360] on icon "Done" at bounding box center [758, 366] width 17 height 17
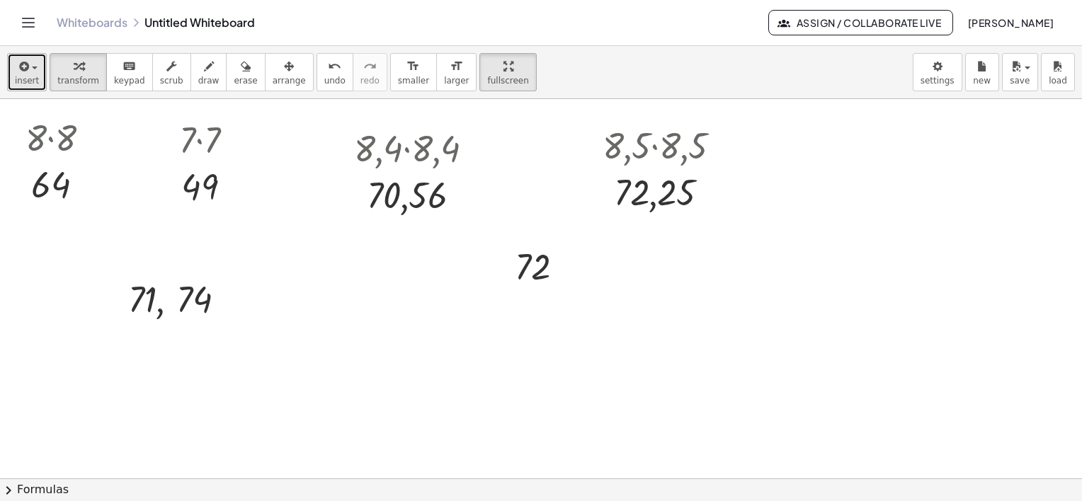
click at [29, 72] on span "button" at bounding box center [30, 68] width 3 height 10
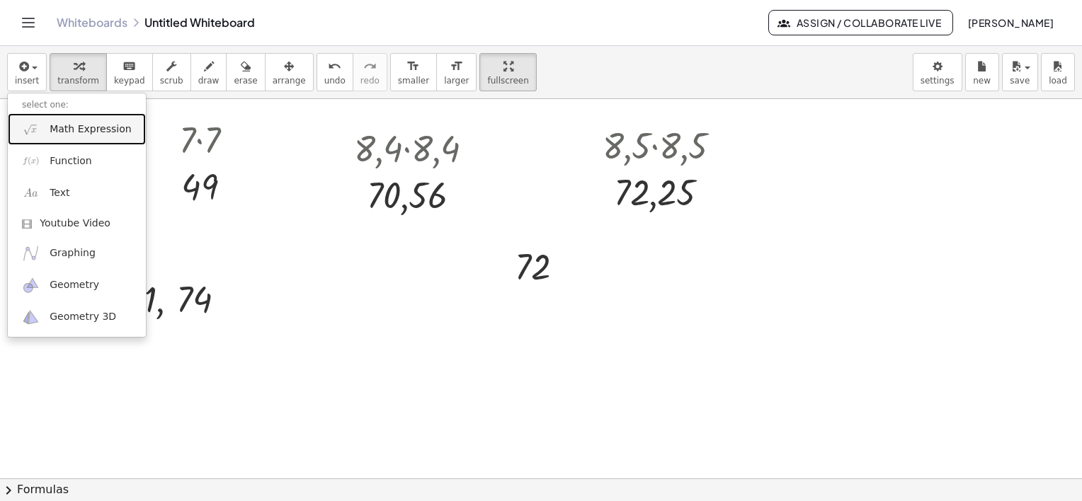
click at [76, 139] on link "Math Expression" at bounding box center [77, 129] width 138 height 32
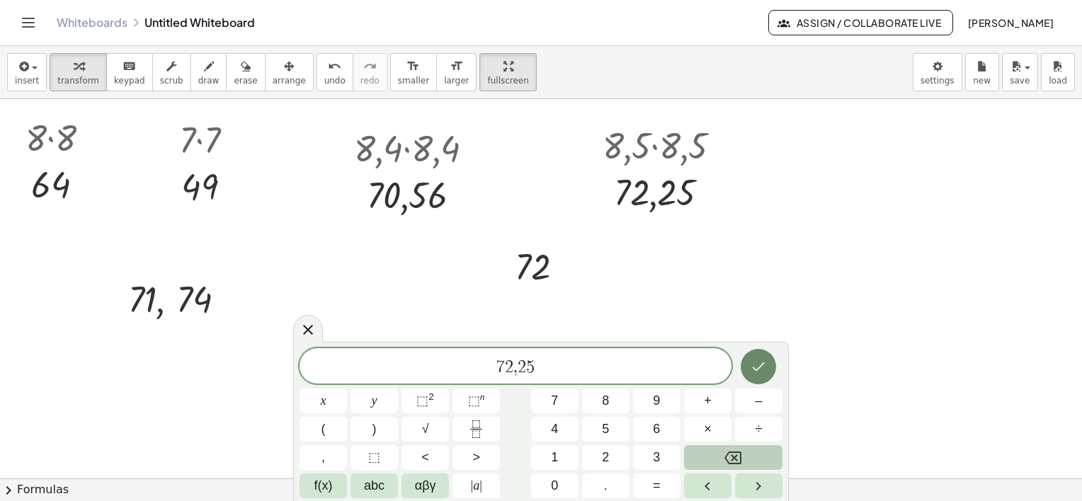
click at [756, 354] on button "Done" at bounding box center [758, 366] width 35 height 35
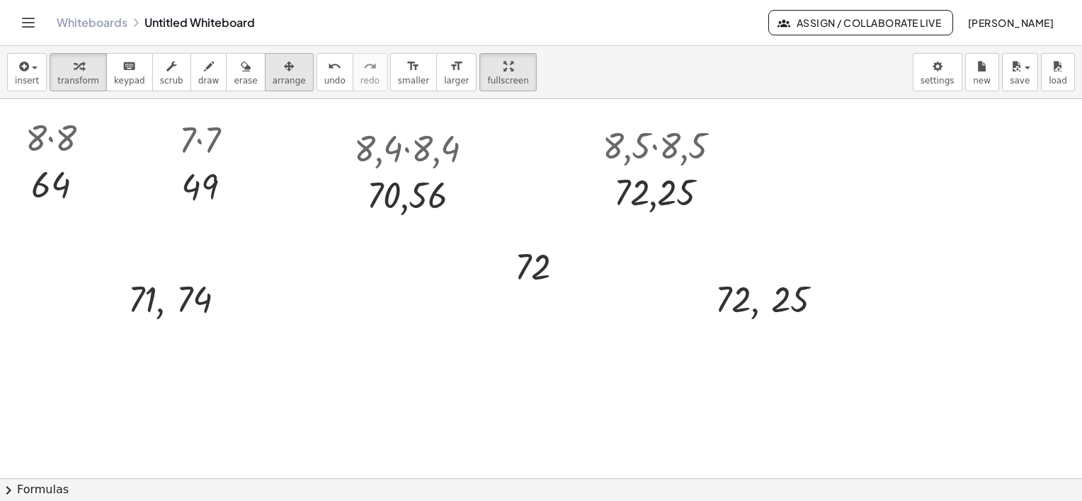
click at [273, 72] on div "button" at bounding box center [289, 65] width 33 height 17
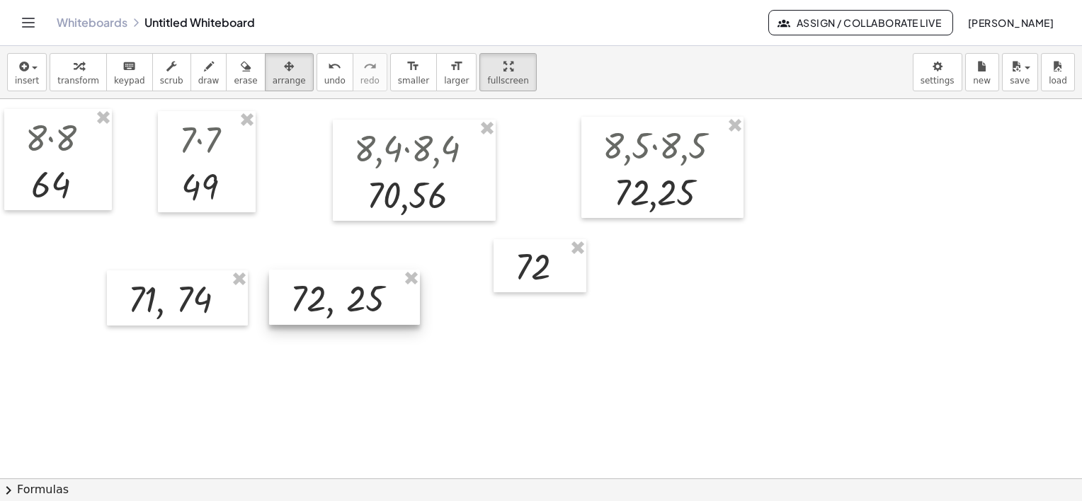
drag, startPoint x: 685, startPoint y: 296, endPoint x: 327, endPoint y: 287, distance: 358.3
click at [327, 287] on div at bounding box center [344, 297] width 151 height 55
click at [320, 375] on div at bounding box center [541, 337] width 1082 height 759
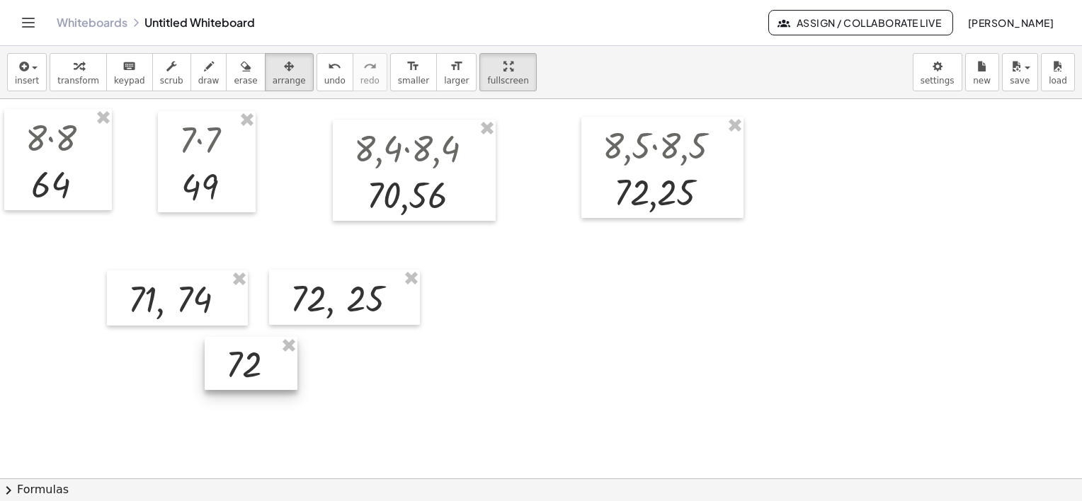
drag, startPoint x: 523, startPoint y: 263, endPoint x: 238, endPoint y: 362, distance: 301.8
click at [238, 362] on div at bounding box center [251, 364] width 93 height 54
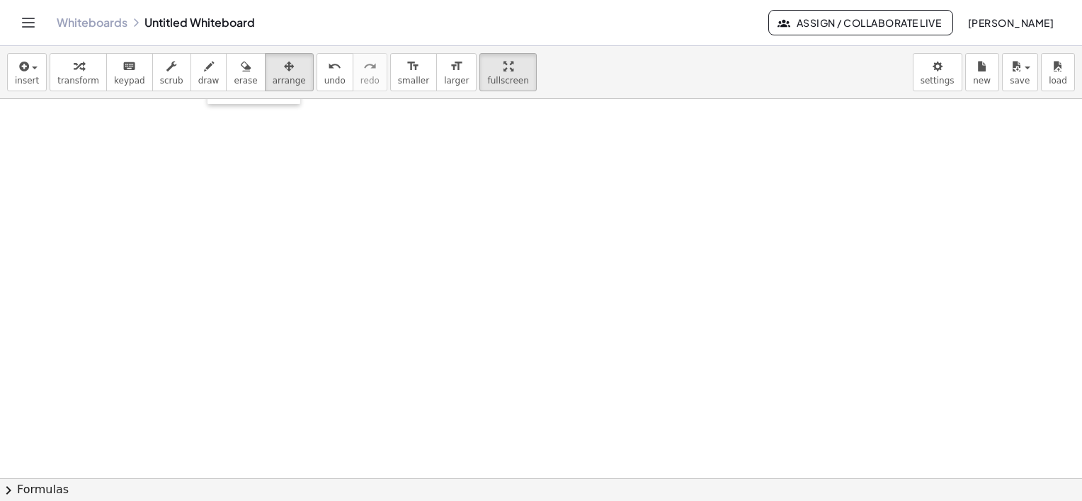
scroll to position [450, 0]
click at [24, 81] on span "insert" at bounding box center [27, 81] width 24 height 10
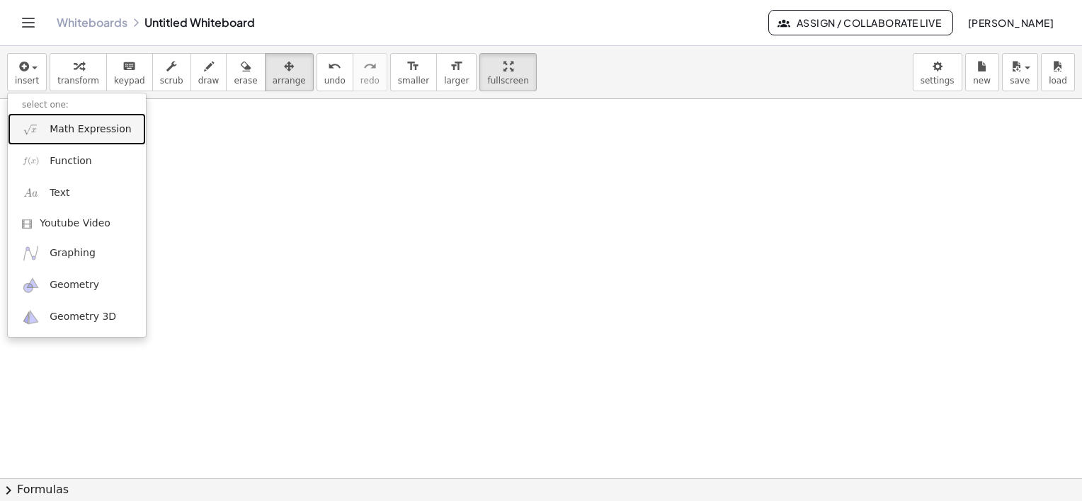
click at [79, 136] on link "Math Expression" at bounding box center [77, 129] width 138 height 32
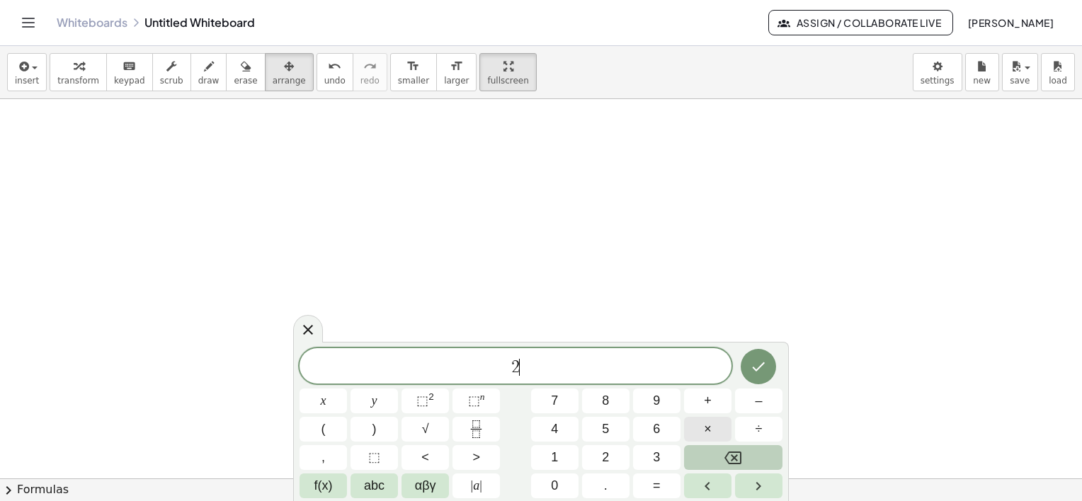
click at [712, 427] on button "×" at bounding box center [707, 429] width 47 height 25
click at [743, 455] on button "Backspace" at bounding box center [733, 457] width 98 height 25
click at [742, 456] on button "Backspace" at bounding box center [733, 457] width 98 height 25
click at [610, 455] on button "2" at bounding box center [605, 457] width 47 height 25
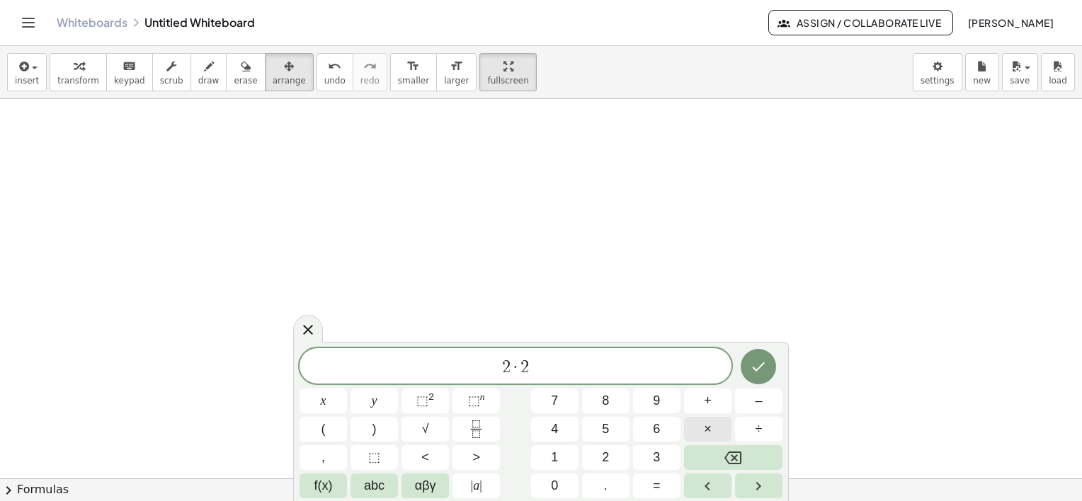
click at [708, 428] on span "×" at bounding box center [708, 429] width 8 height 19
click at [606, 461] on span "2" at bounding box center [605, 457] width 7 height 19
click at [750, 354] on button "Done" at bounding box center [758, 366] width 35 height 35
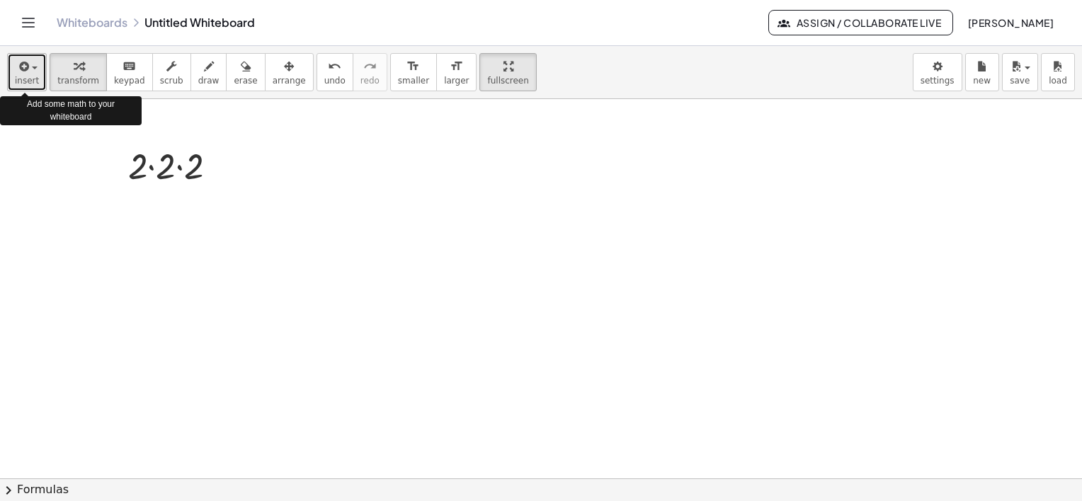
click at [23, 81] on span "insert" at bounding box center [27, 81] width 24 height 10
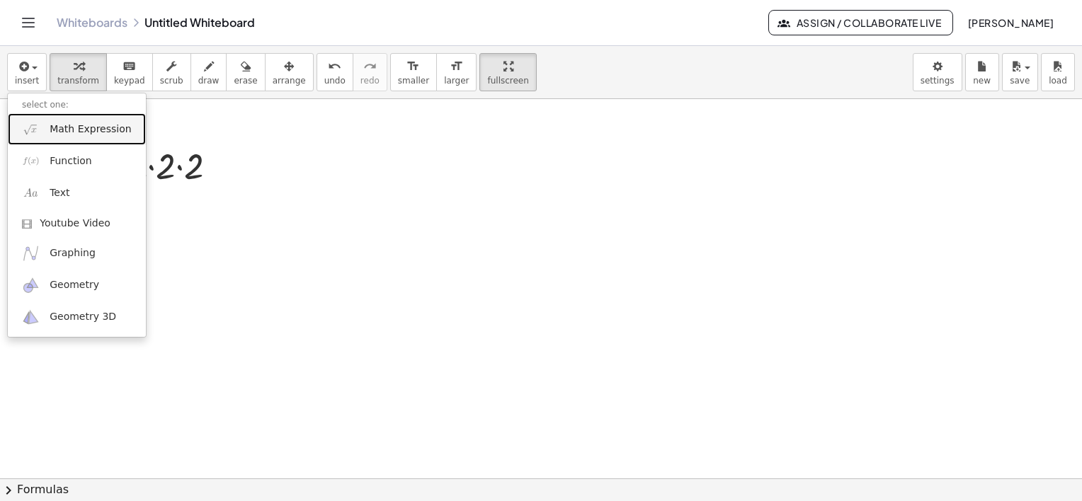
click at [69, 133] on span "Math Expression" at bounding box center [90, 129] width 81 height 14
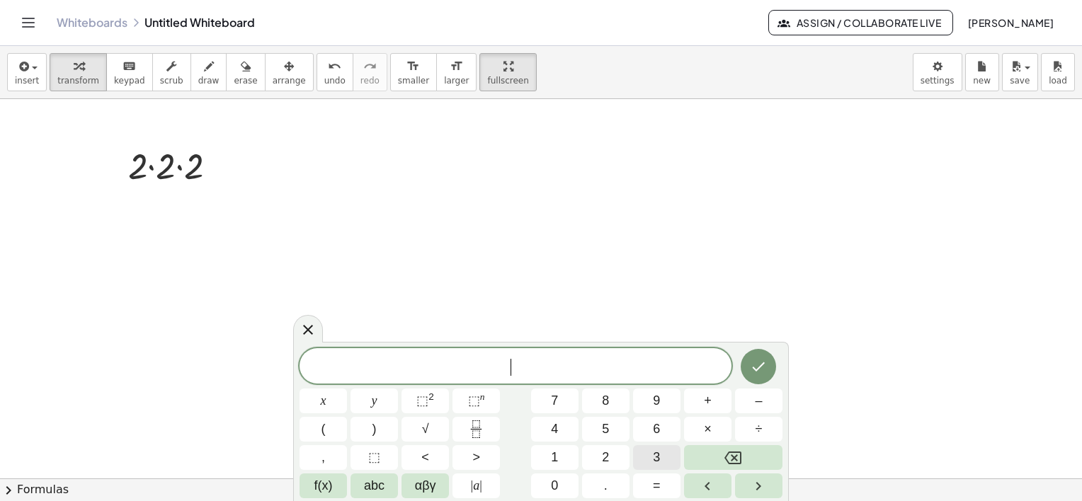
click at [650, 456] on button "3" at bounding box center [656, 457] width 47 height 25
click at [699, 437] on button "×" at bounding box center [707, 429] width 47 height 25
click at [661, 459] on button "3" at bounding box center [656, 457] width 47 height 25
drag, startPoint x: 681, startPoint y: 439, endPoint x: 668, endPoint y: 447, distance: 15.9
click at [682, 438] on div "3 · 3 x y ⬚ 2 ⬚ n 7 8 9 + – ( ) √ 4 5 6 × ÷ , ⬚ < > 1 2 3 f(x) abc αβγ | a | 0 …" at bounding box center [540, 423] width 483 height 150
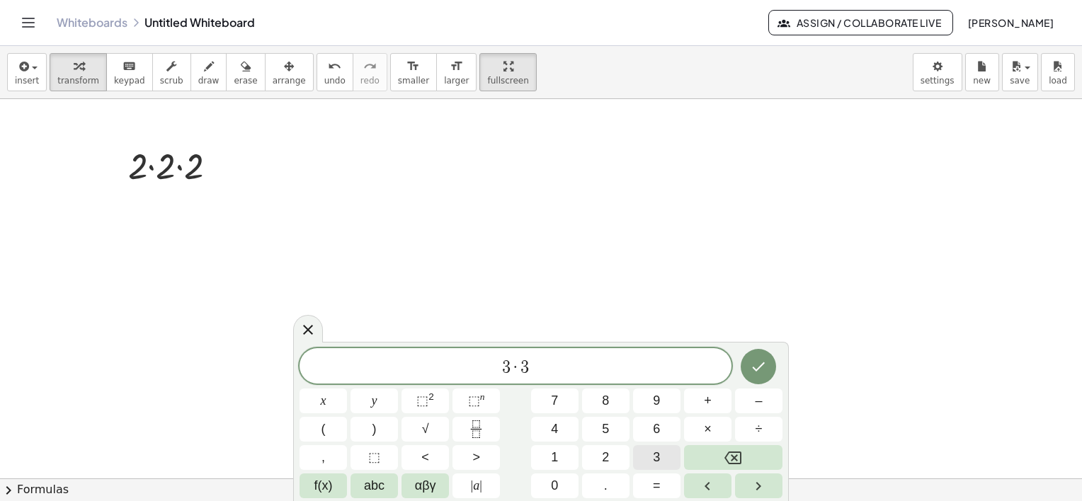
click at [649, 460] on button "3" at bounding box center [656, 457] width 47 height 25
click at [733, 459] on icon "Backspace" at bounding box center [732, 458] width 17 height 13
click at [699, 431] on button "×" at bounding box center [707, 429] width 47 height 25
click at [658, 459] on span "3" at bounding box center [656, 457] width 7 height 19
click at [749, 355] on button "Done" at bounding box center [758, 366] width 35 height 35
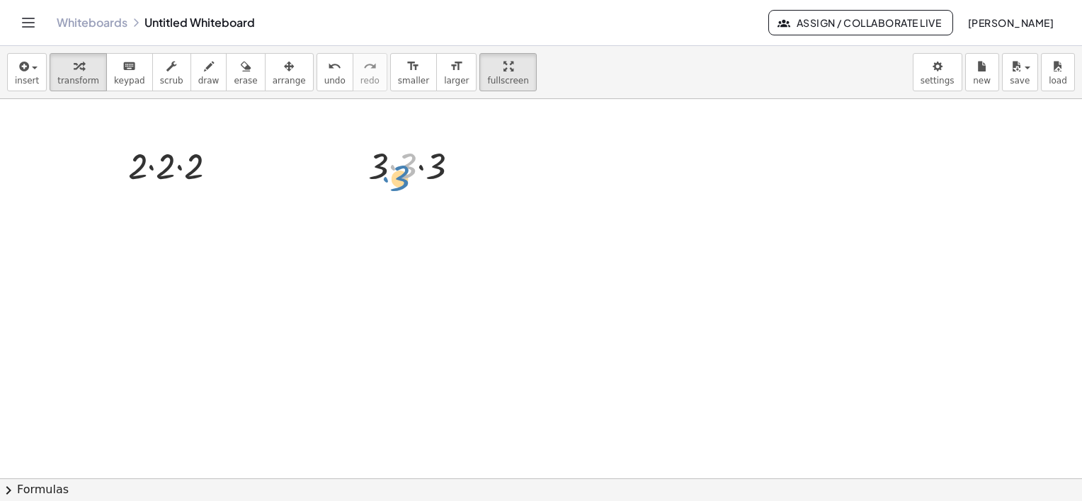
drag, startPoint x: 407, startPoint y: 169, endPoint x: 402, endPoint y: 181, distance: 12.4
click at [402, 181] on div at bounding box center [419, 165] width 116 height 48
click at [176, 161] on div at bounding box center [178, 165] width 114 height 48
click at [176, 161] on div at bounding box center [178, 165] width 86 height 48
click at [176, 161] on div at bounding box center [178, 165] width 114 height 48
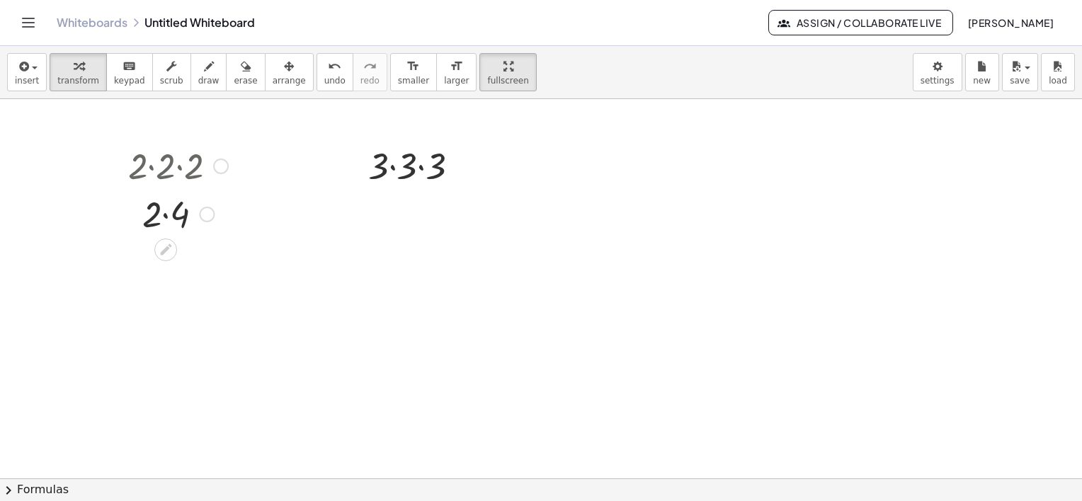
click at [176, 161] on div at bounding box center [178, 165] width 114 height 48
drag, startPoint x: 176, startPoint y: 161, endPoint x: 162, endPoint y: 166, distance: 14.1
click at [162, 166] on div at bounding box center [178, 165] width 114 height 48
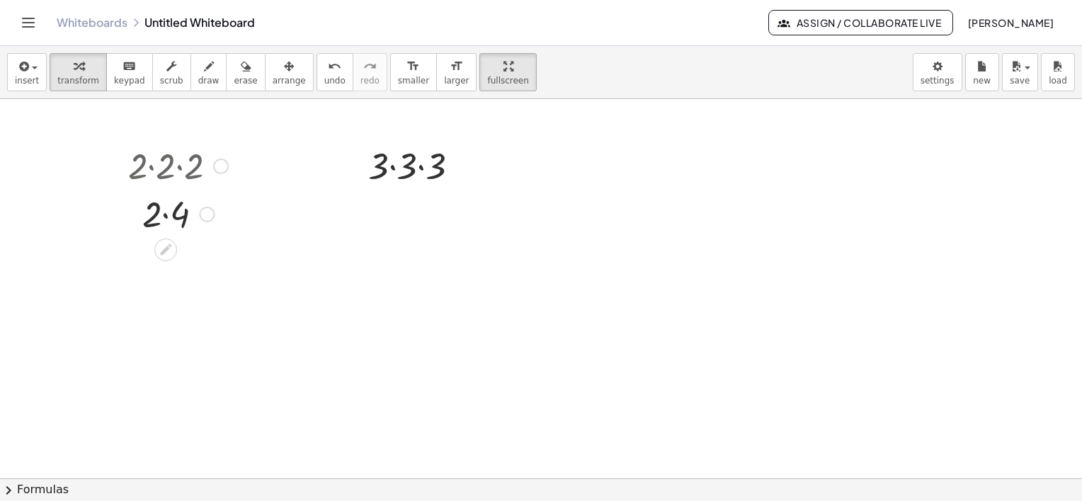
drag, startPoint x: 162, startPoint y: 166, endPoint x: 176, endPoint y: 172, distance: 14.9
click at [176, 172] on div at bounding box center [178, 165] width 114 height 48
drag, startPoint x: 176, startPoint y: 172, endPoint x: 163, endPoint y: 164, distance: 14.9
click at [163, 164] on div at bounding box center [178, 165] width 114 height 48
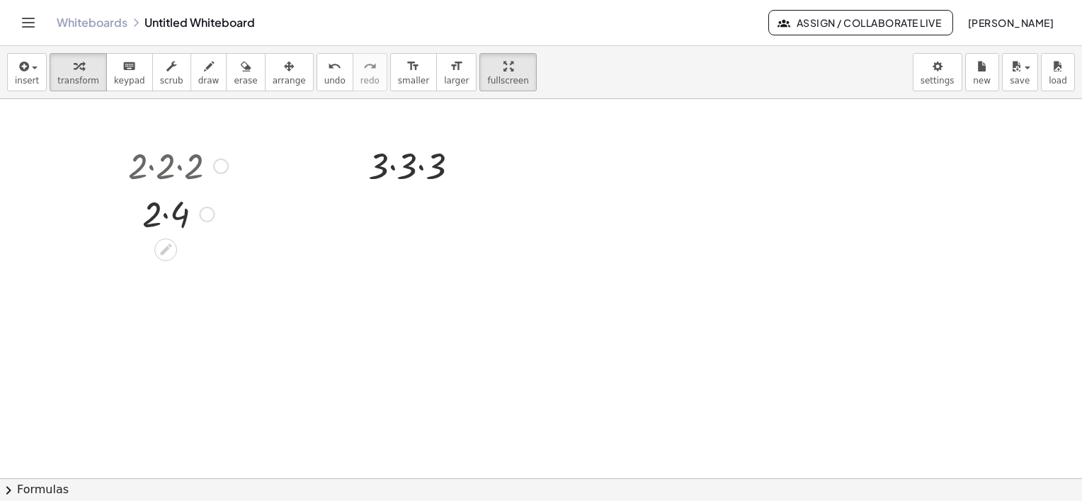
click at [163, 164] on div at bounding box center [178, 165] width 114 height 48
drag, startPoint x: 163, startPoint y: 164, endPoint x: 178, endPoint y: 216, distance: 53.8
click at [178, 216] on div at bounding box center [178, 213] width 114 height 48
click at [178, 216] on div at bounding box center [178, 213] width 114 height 47
click at [413, 166] on div at bounding box center [419, 165] width 116 height 48
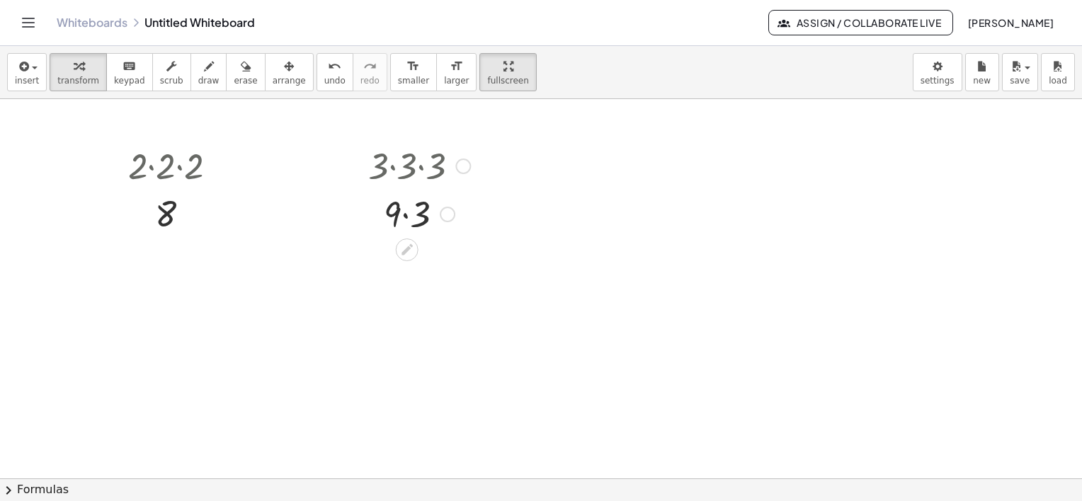
click at [389, 215] on div at bounding box center [419, 213] width 116 height 48
click at [404, 217] on div at bounding box center [419, 213] width 116 height 48
click at [404, 217] on div at bounding box center [419, 213] width 116 height 47
click at [28, 79] on span "insert" at bounding box center [27, 81] width 24 height 10
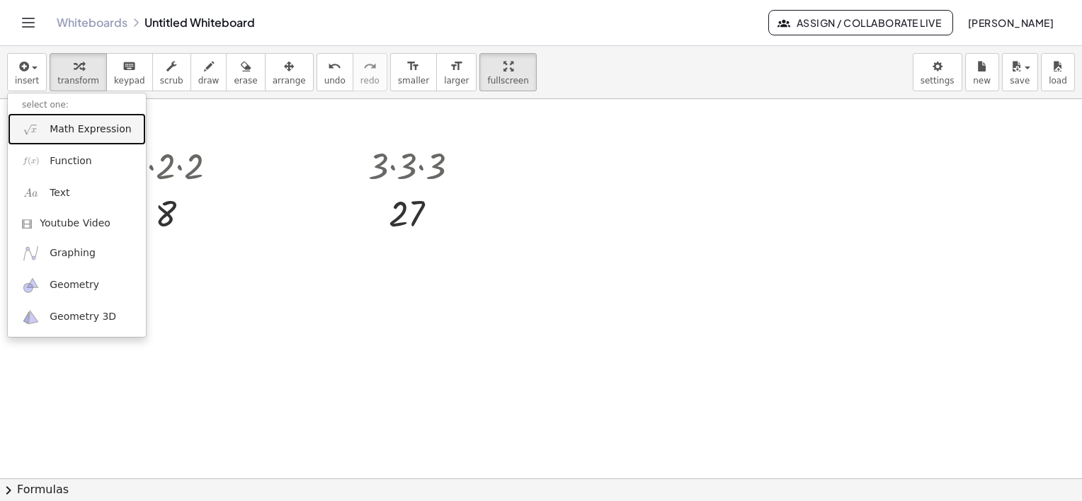
click at [74, 132] on span "Math Expression" at bounding box center [90, 129] width 81 height 14
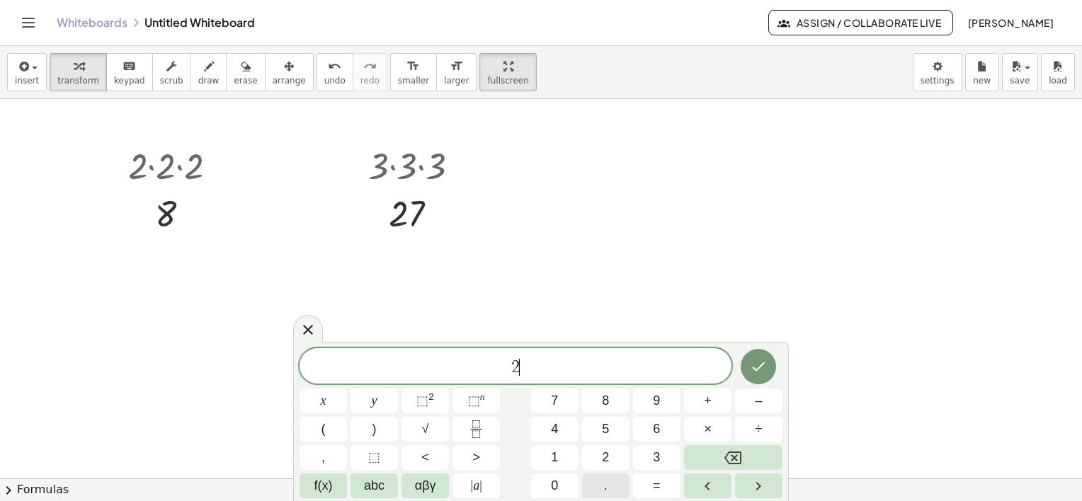
click at [615, 486] on button "." at bounding box center [605, 486] width 47 height 25
click at [604, 408] on span "8" at bounding box center [605, 401] width 7 height 19
click at [705, 425] on span "×" at bounding box center [708, 429] width 8 height 19
click at [613, 454] on button "2" at bounding box center [605, 457] width 47 height 25
click at [612, 491] on button "." at bounding box center [605, 486] width 47 height 25
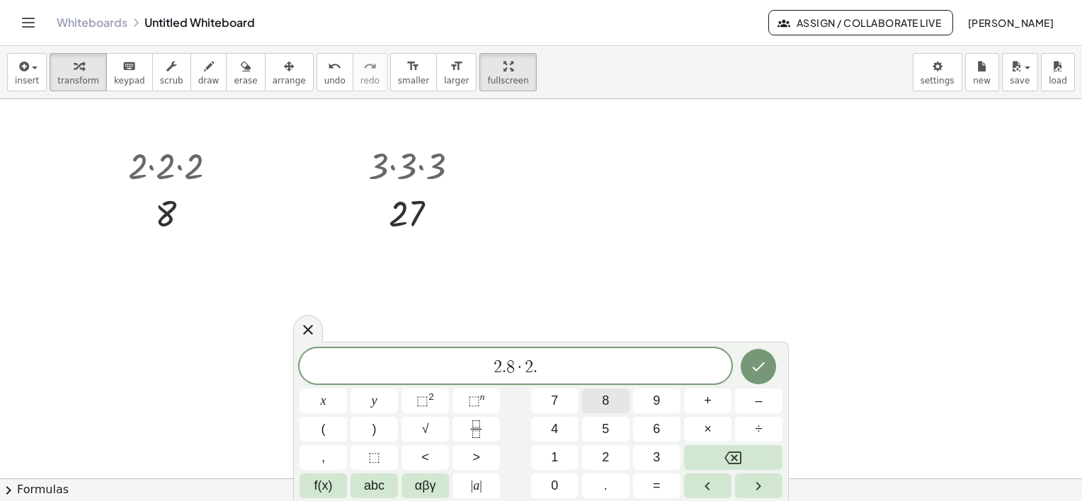
click at [622, 404] on button "8" at bounding box center [605, 401] width 47 height 25
click at [697, 430] on button "×" at bounding box center [707, 429] width 47 height 25
click at [613, 458] on button "2" at bounding box center [605, 457] width 47 height 25
click at [607, 487] on button "." at bounding box center [605, 486] width 47 height 25
click at [603, 404] on span "8" at bounding box center [605, 401] width 7 height 19
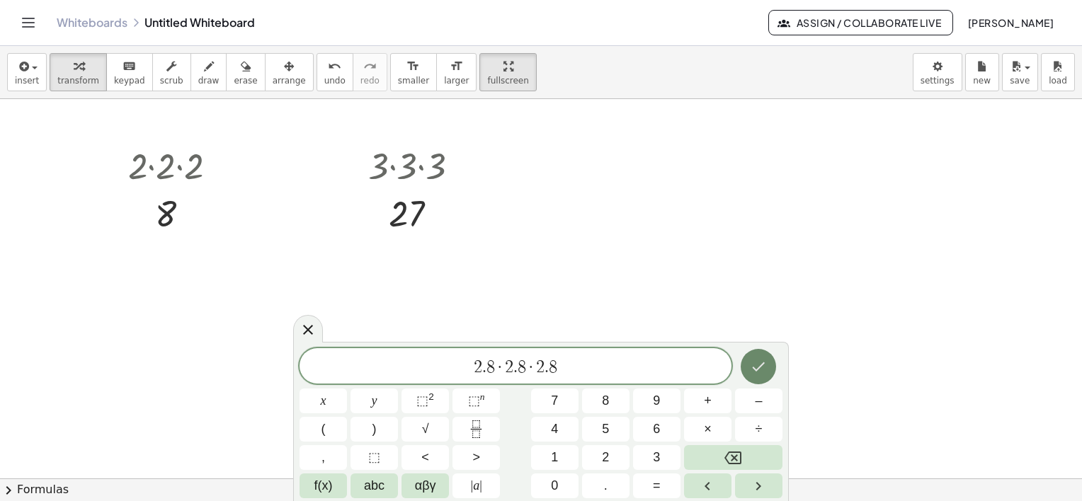
click at [755, 358] on icon "Done" at bounding box center [758, 366] width 17 height 17
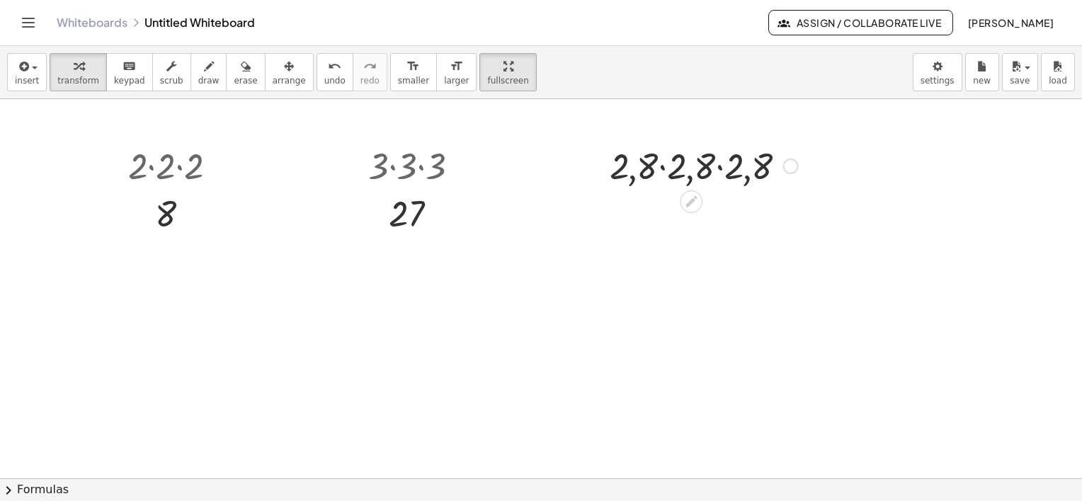
click at [697, 164] on div at bounding box center [703, 165] width 202 height 48
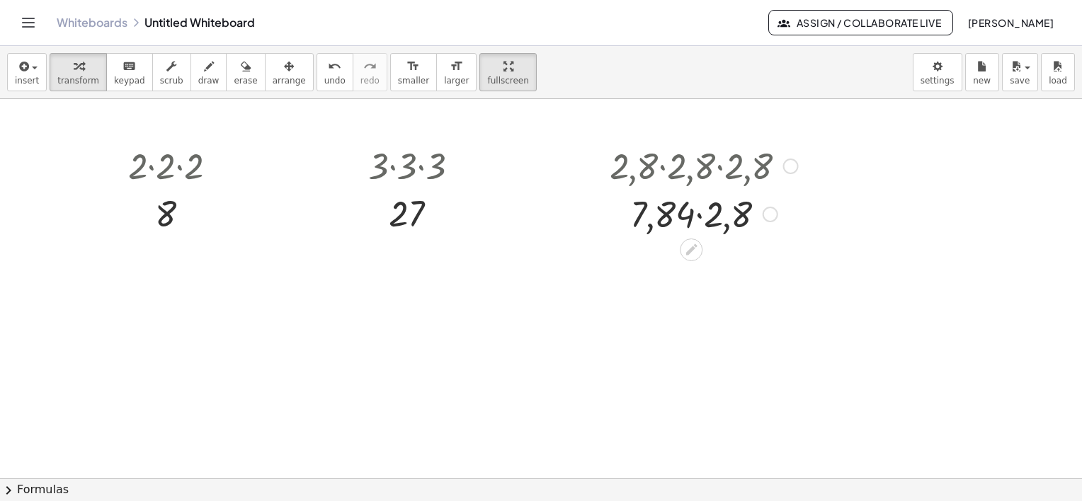
click at [692, 221] on div at bounding box center [703, 213] width 202 height 48
click at [671, 218] on div at bounding box center [703, 213] width 202 height 48
click at [716, 215] on div at bounding box center [703, 213] width 202 height 48
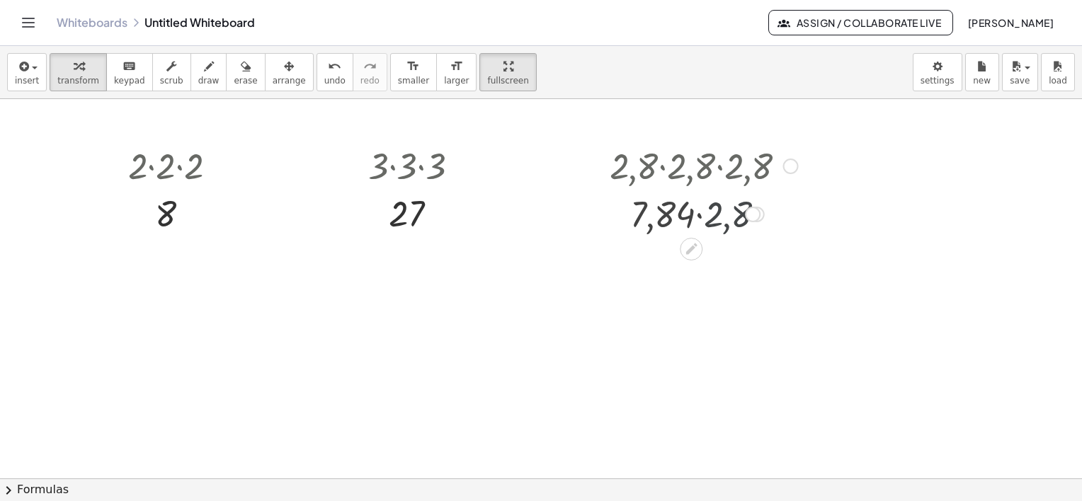
click at [716, 215] on div at bounding box center [703, 213] width 202 height 47
click at [547, 303] on div at bounding box center [541, 219] width 1082 height 1140
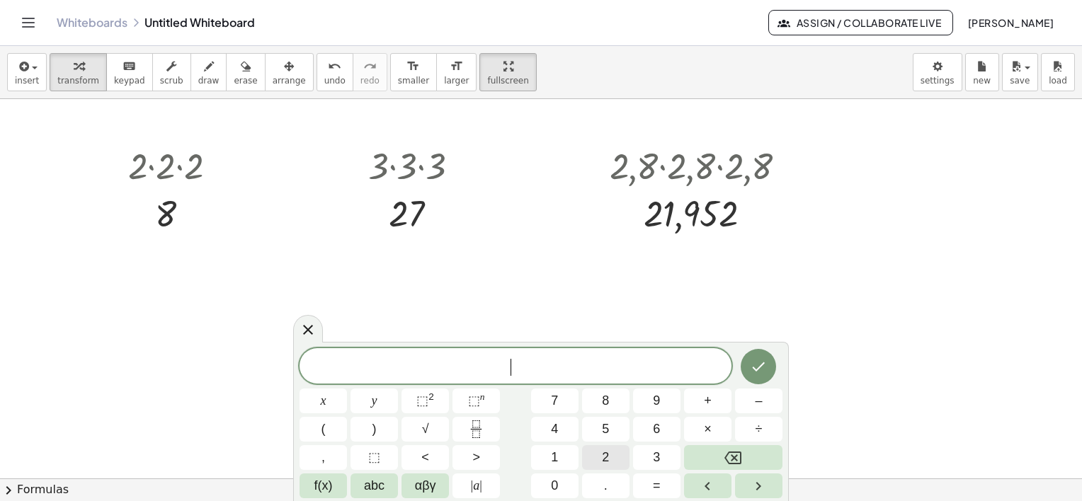
click at [612, 464] on button "2" at bounding box center [605, 457] width 47 height 25
click at [603, 496] on button "." at bounding box center [605, 486] width 47 height 25
click at [654, 400] on span "9" at bounding box center [656, 401] width 7 height 19
click at [581, 375] on span "2 . 9" at bounding box center [515, 368] width 432 height 20
click at [704, 431] on span "×" at bounding box center [708, 429] width 8 height 19
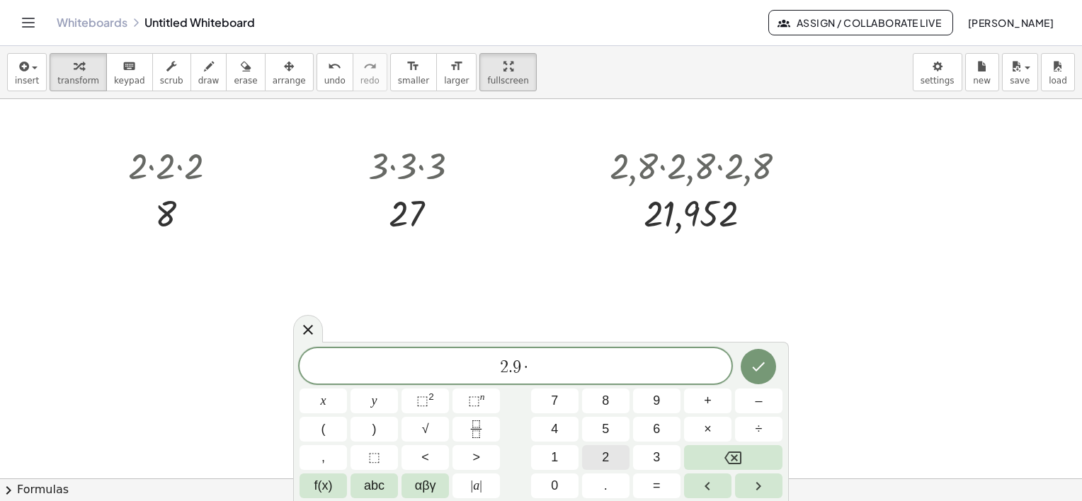
click at [615, 457] on button "2" at bounding box center [605, 457] width 47 height 25
click at [610, 490] on button "." at bounding box center [605, 486] width 47 height 25
click at [660, 406] on button "9" at bounding box center [656, 401] width 47 height 25
click at [713, 425] on button "×" at bounding box center [707, 429] width 47 height 25
click at [615, 457] on button "2" at bounding box center [605, 457] width 47 height 25
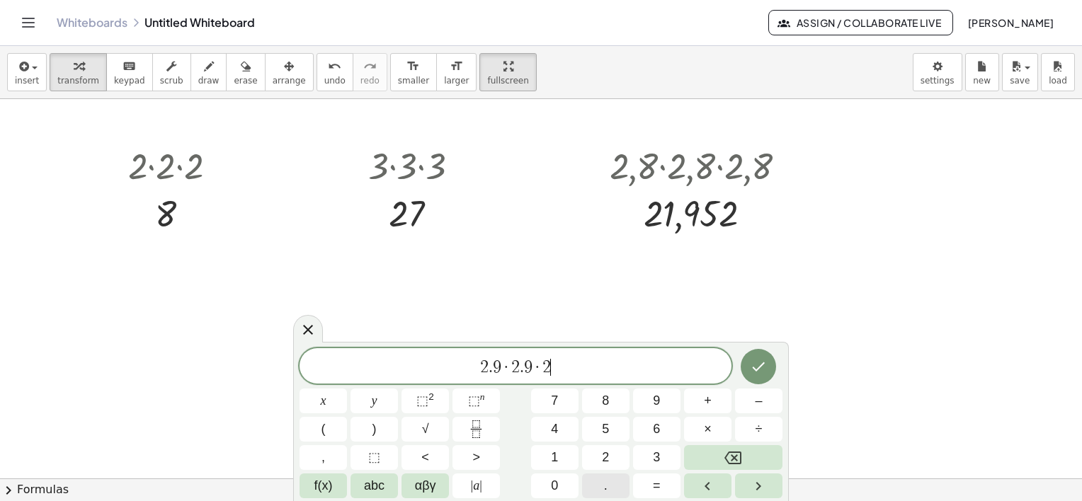
click at [610, 488] on button "." at bounding box center [605, 486] width 47 height 25
click at [653, 411] on button "9" at bounding box center [656, 401] width 47 height 25
click at [753, 369] on icon "Done" at bounding box center [758, 366] width 17 height 17
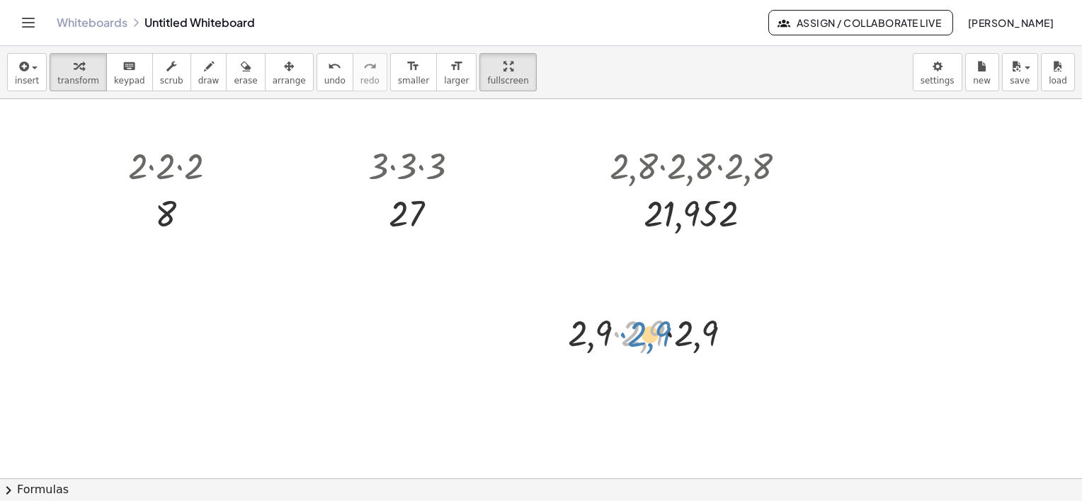
drag, startPoint x: 638, startPoint y: 333, endPoint x: 646, endPoint y: 335, distance: 8.1
click at [646, 335] on div at bounding box center [656, 332] width 190 height 48
click at [651, 339] on div at bounding box center [656, 332] width 190 height 48
click at [651, 339] on div at bounding box center [655, 332] width 153 height 48
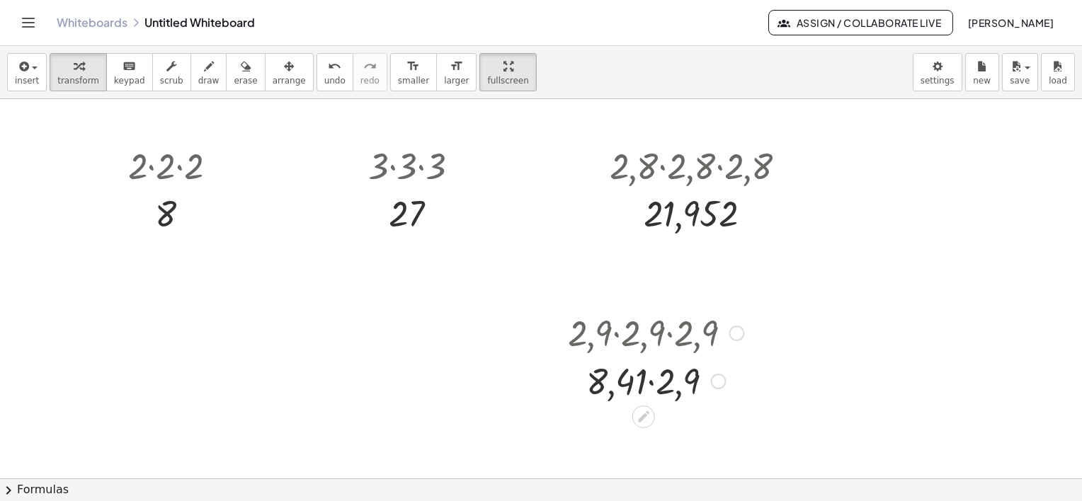
click at [651, 339] on div at bounding box center [656, 332] width 190 height 48
click at [628, 378] on div at bounding box center [656, 380] width 190 height 48
click at [610, 391] on div at bounding box center [656, 380] width 190 height 48
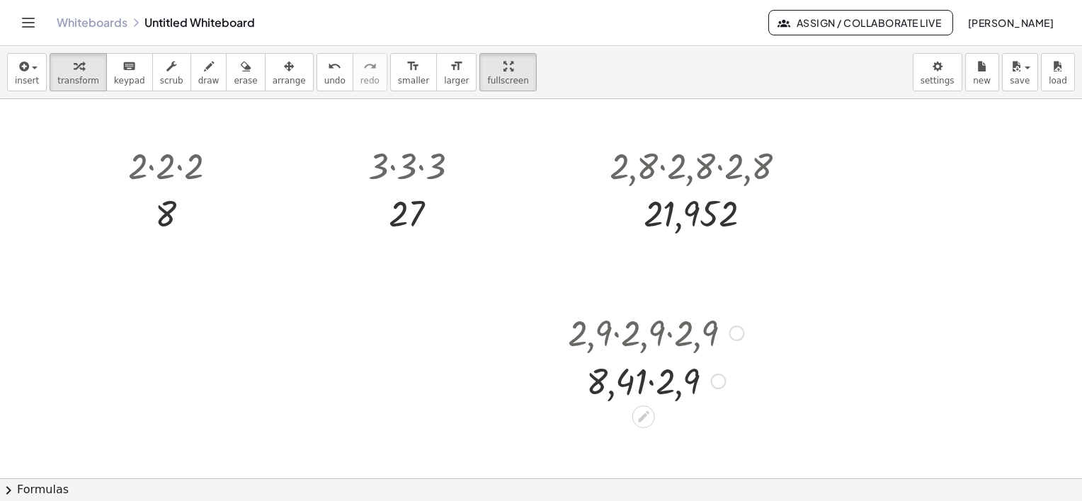
click at [674, 384] on div at bounding box center [656, 380] width 190 height 48
